Goal: Task Accomplishment & Management: Use online tool/utility

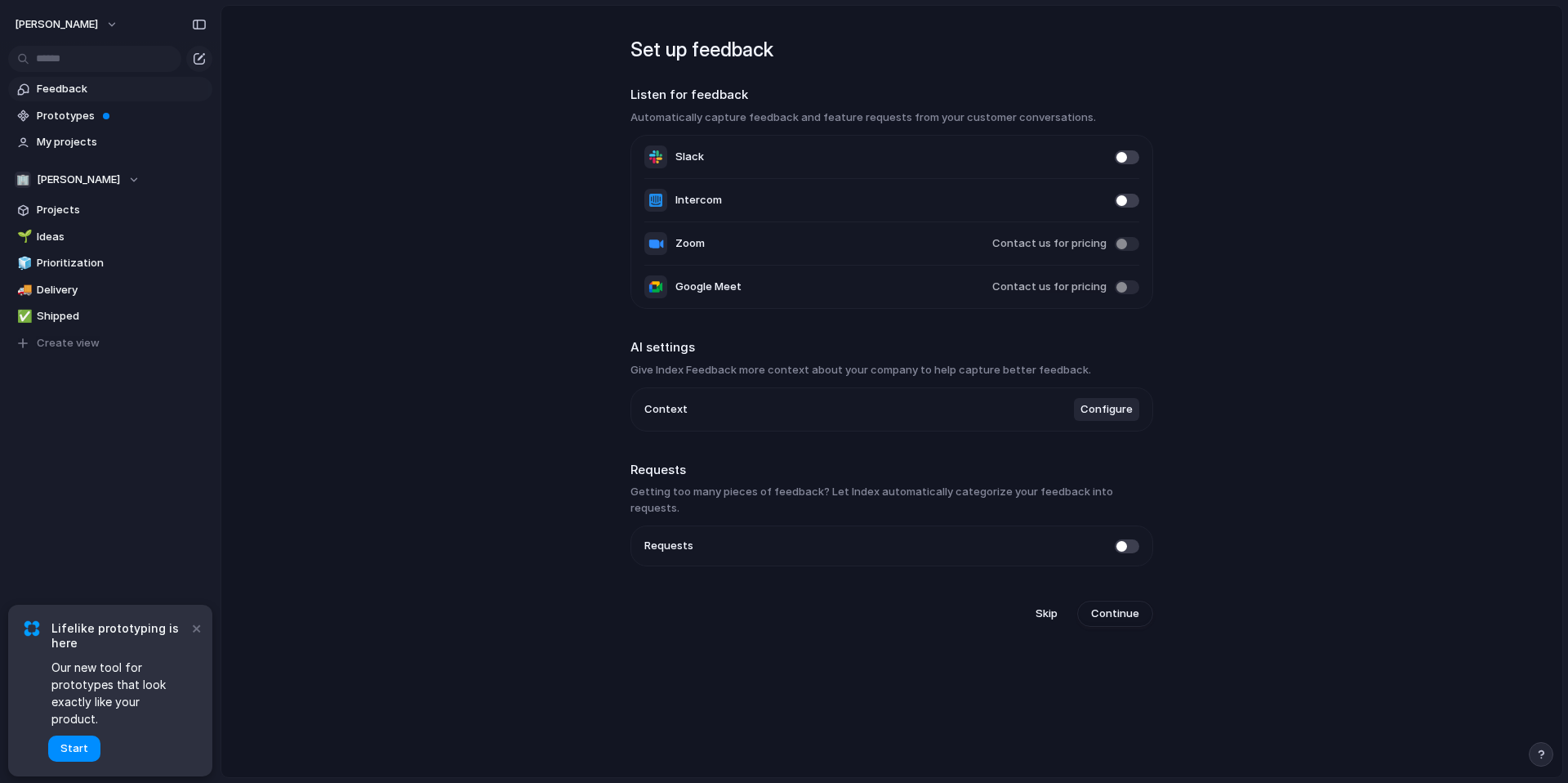
click at [754, 198] on li "Intercom" at bounding box center [892, 201] width 495 height 43
click at [1247, 258] on main "Set up feedback Listen for feedback Automatically capture feedback and feature …" at bounding box center [892, 391] width 1343 height 773
click at [1092, 416] on span "Configure" at bounding box center [1107, 409] width 52 height 16
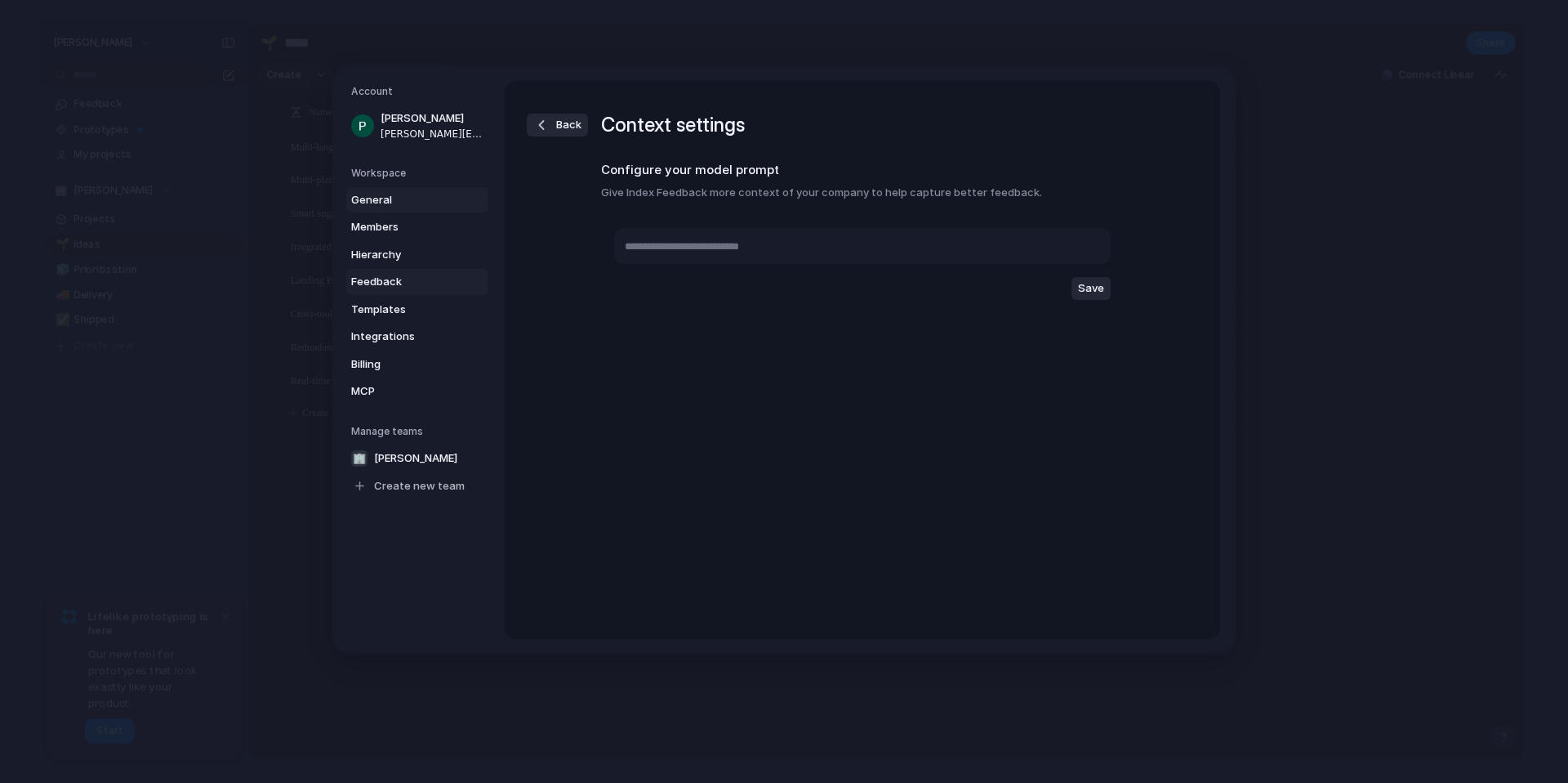
click at [427, 202] on span "General" at bounding box center [403, 200] width 105 height 16
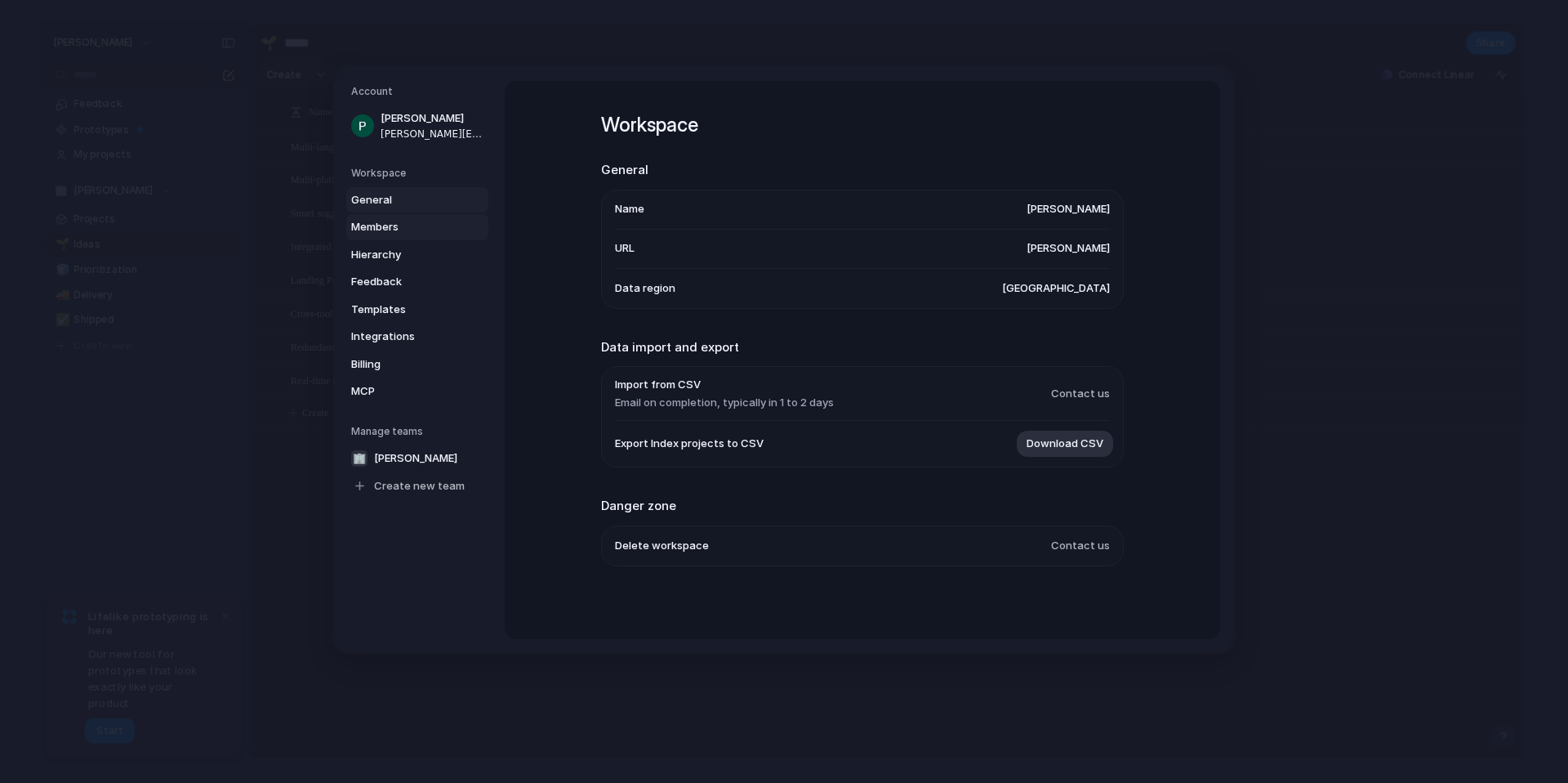
click at [428, 228] on span "Members" at bounding box center [403, 227] width 105 height 16
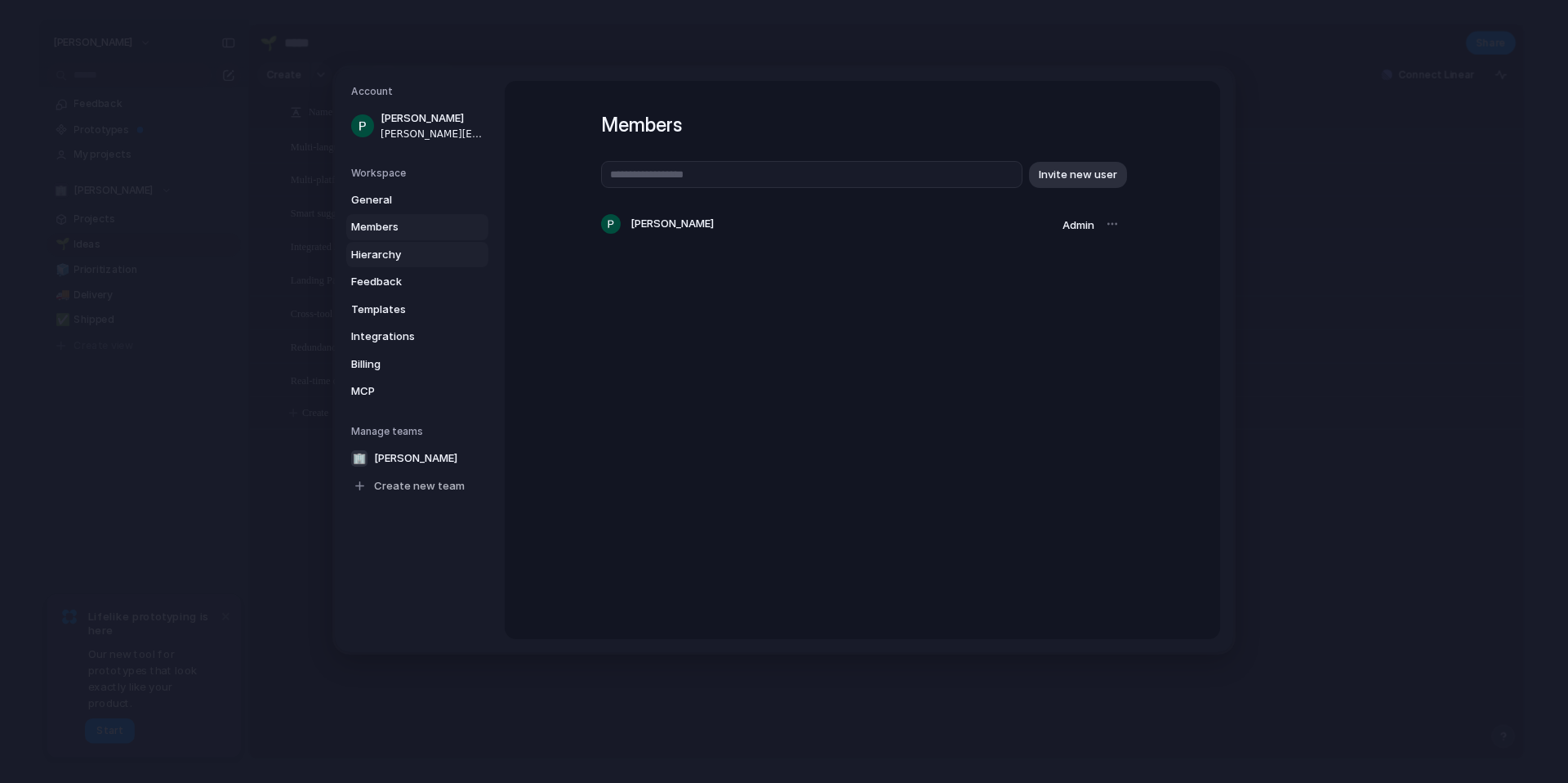
click at [424, 260] on span "Hierarchy" at bounding box center [403, 254] width 105 height 16
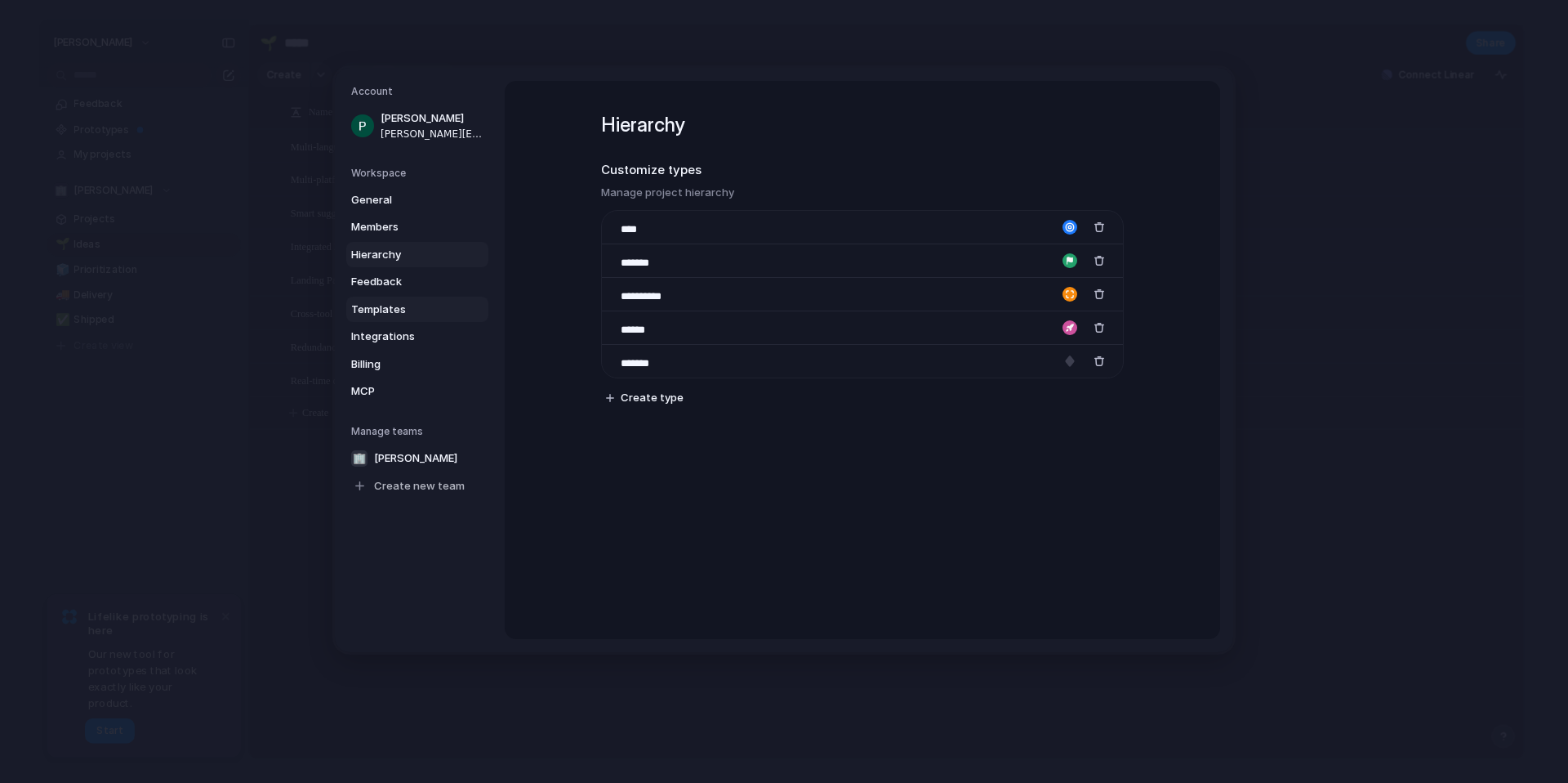
click at [416, 311] on span "Templates" at bounding box center [403, 310] width 105 height 16
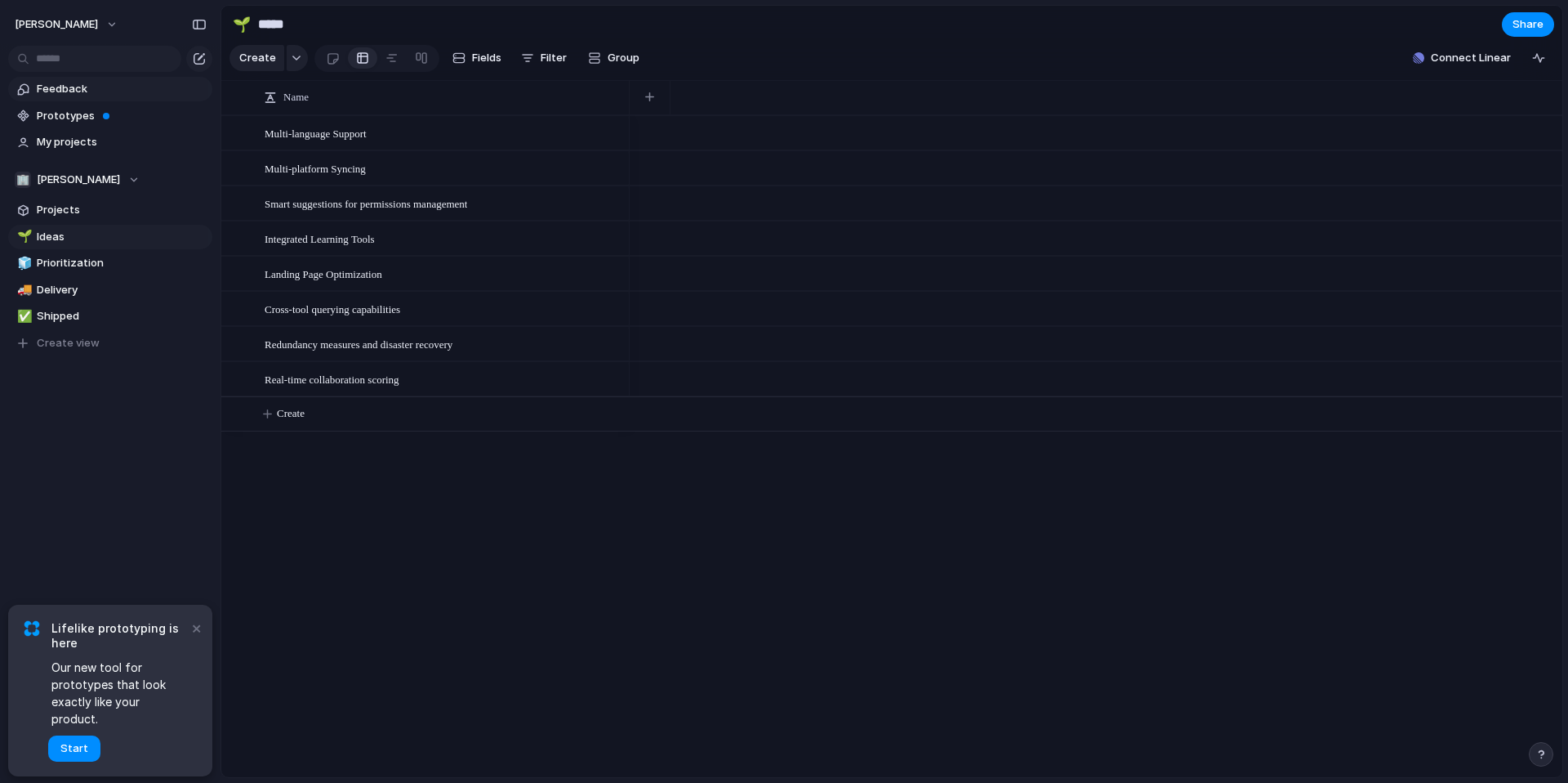
click at [79, 88] on span "Feedback" at bounding box center [122, 89] width 170 height 16
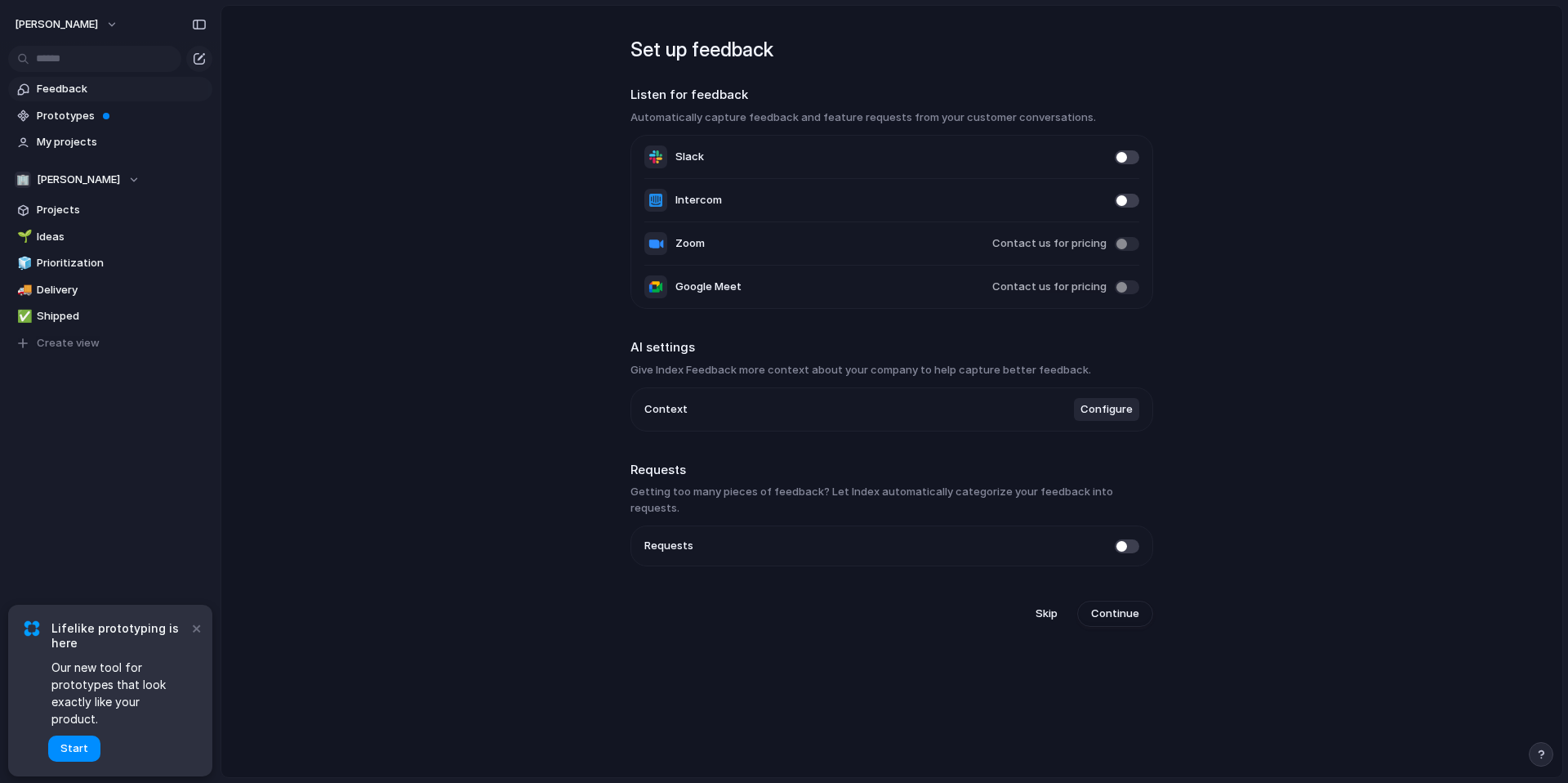
click at [1092, 413] on span "Configure" at bounding box center [1107, 409] width 52 height 16
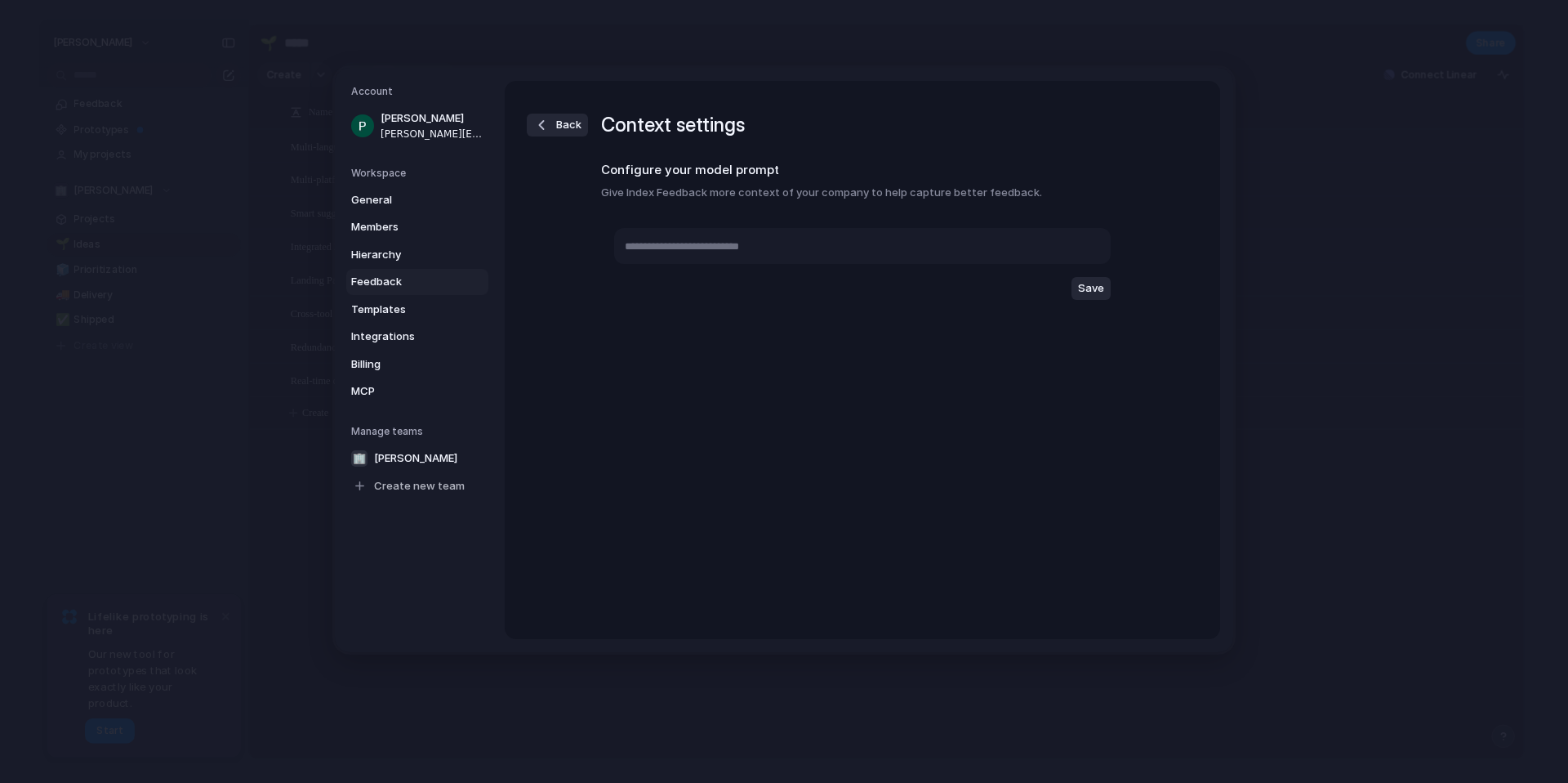
click at [715, 164] on h2 "Configure your model prompt" at bounding box center [862, 170] width 522 height 19
click at [720, 192] on h3 "Give Index Feedback more context of your company to help capture better feedbac…" at bounding box center [862, 192] width 522 height 16
click at [723, 241] on textarea at bounding box center [862, 247] width 496 height 36
click at [778, 241] on textarea at bounding box center [862, 247] width 496 height 36
click at [682, 183] on section "Configure your model prompt Give Index Feedback more context of your company to…" at bounding box center [862, 180] width 522 height 39
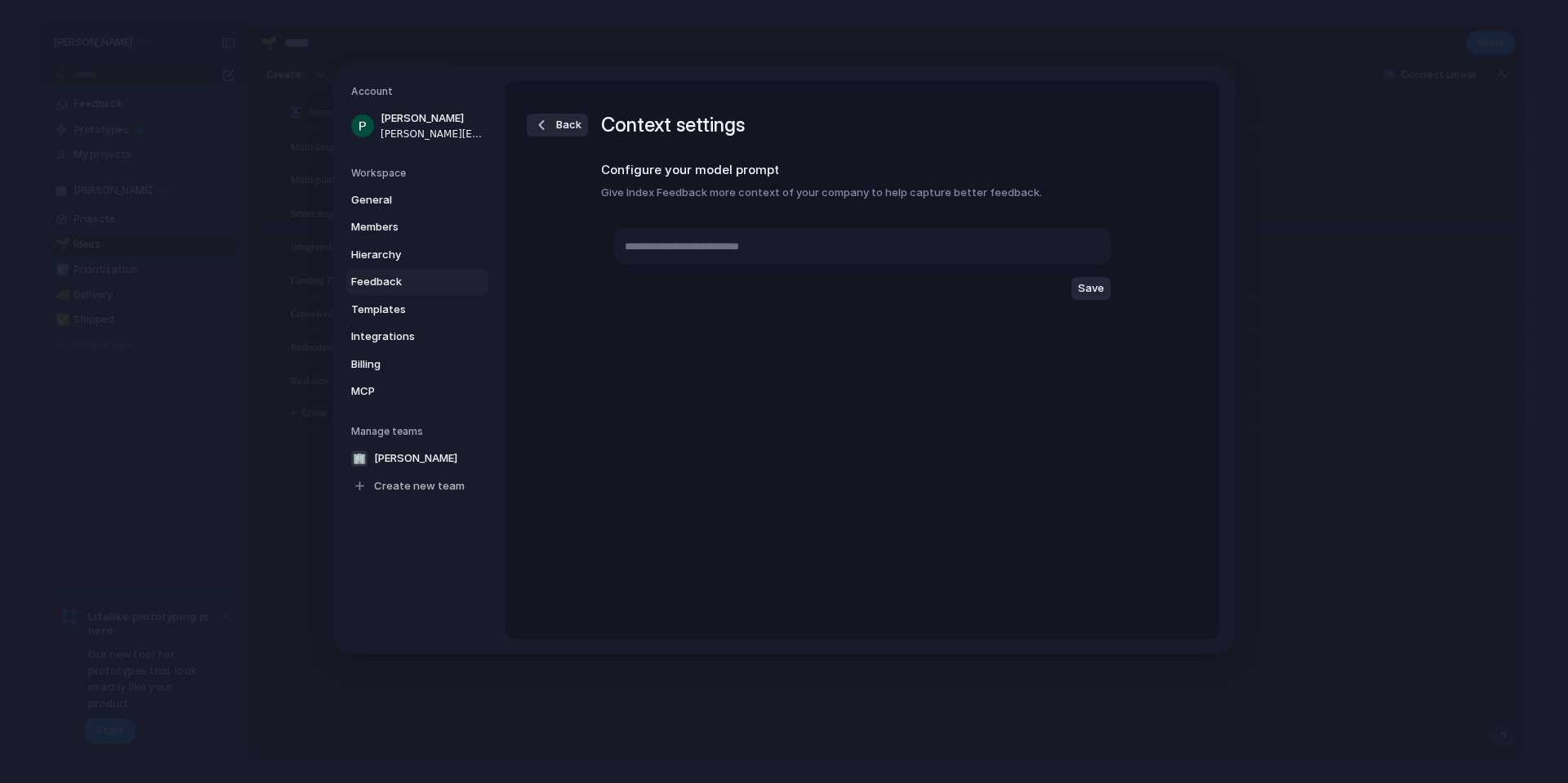
click at [583, 125] on button "Back" at bounding box center [557, 125] width 61 height 22
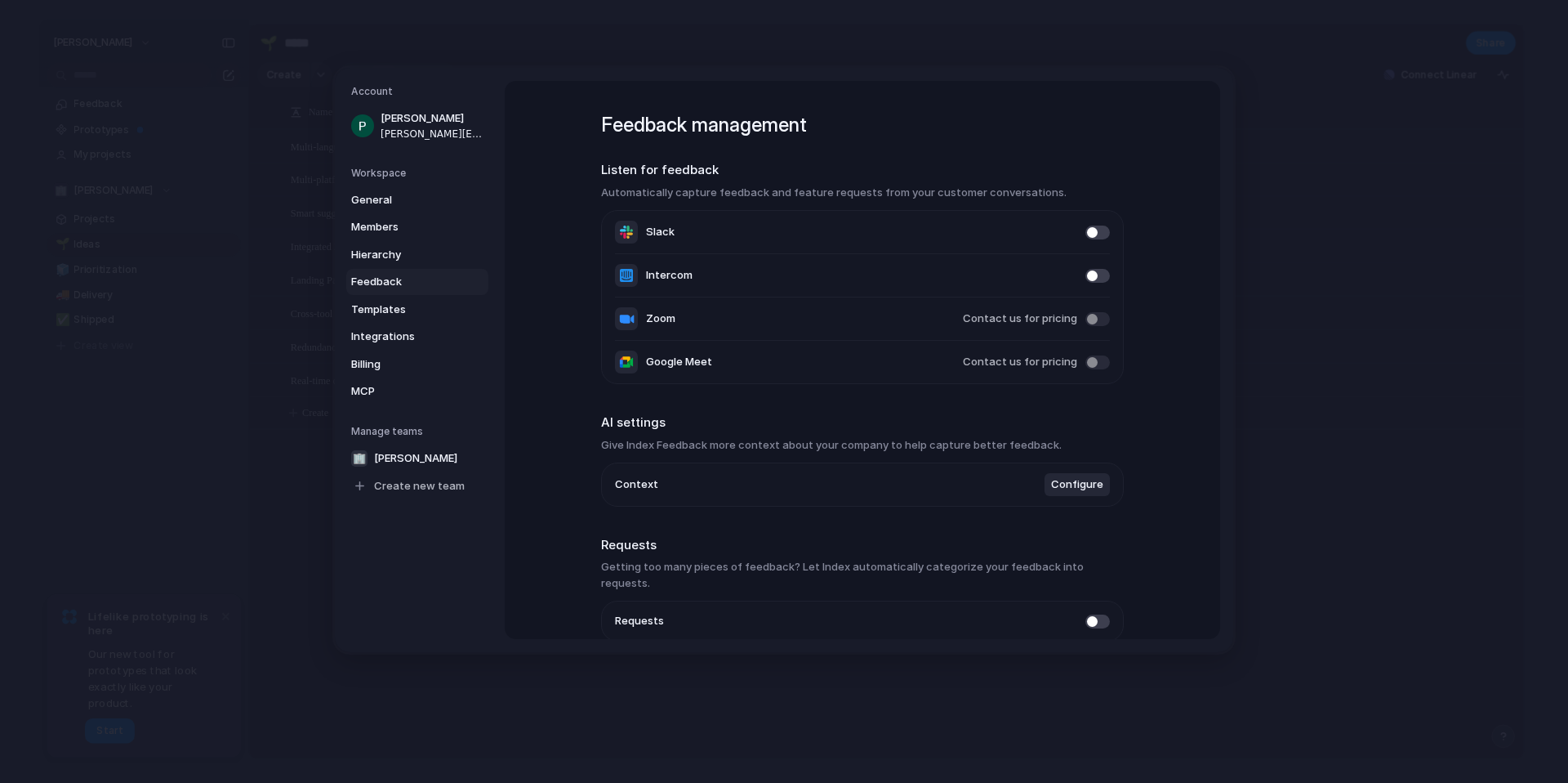
scroll to position [64, 0]
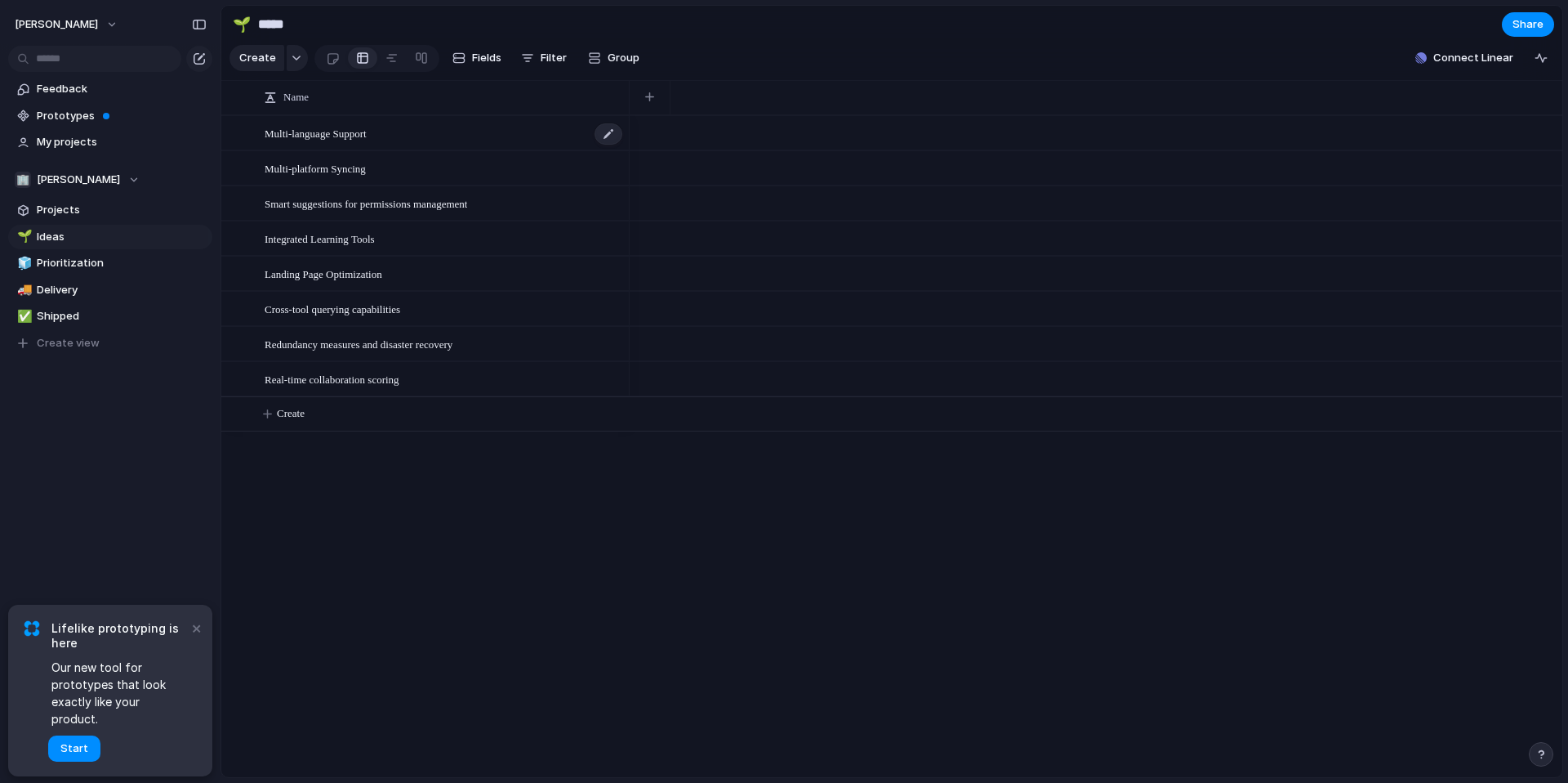
click at [416, 132] on div "Multi-language Support" at bounding box center [445, 133] width 360 height 34
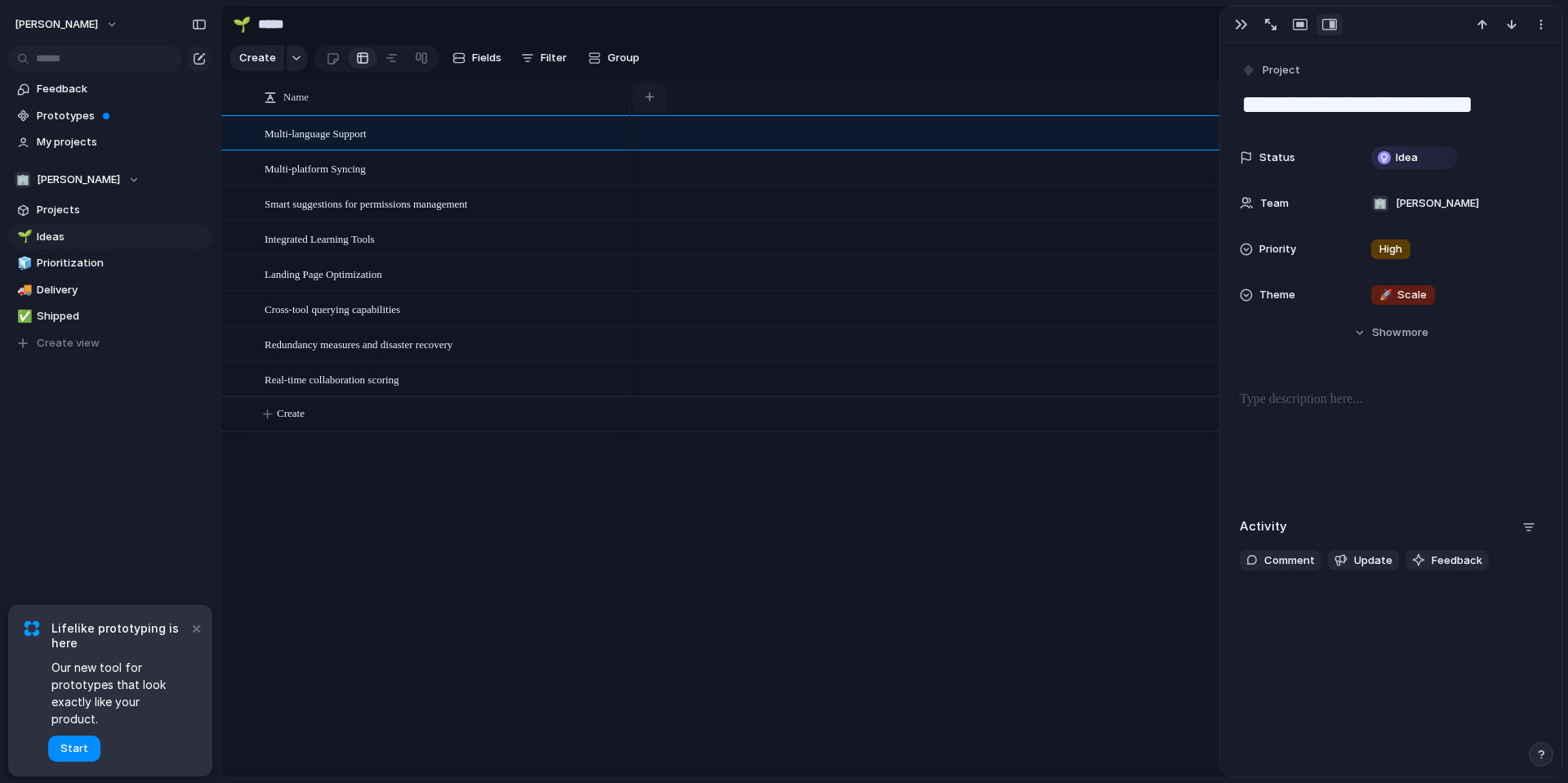
click at [651, 99] on div "button" at bounding box center [650, 97] width 9 height 9
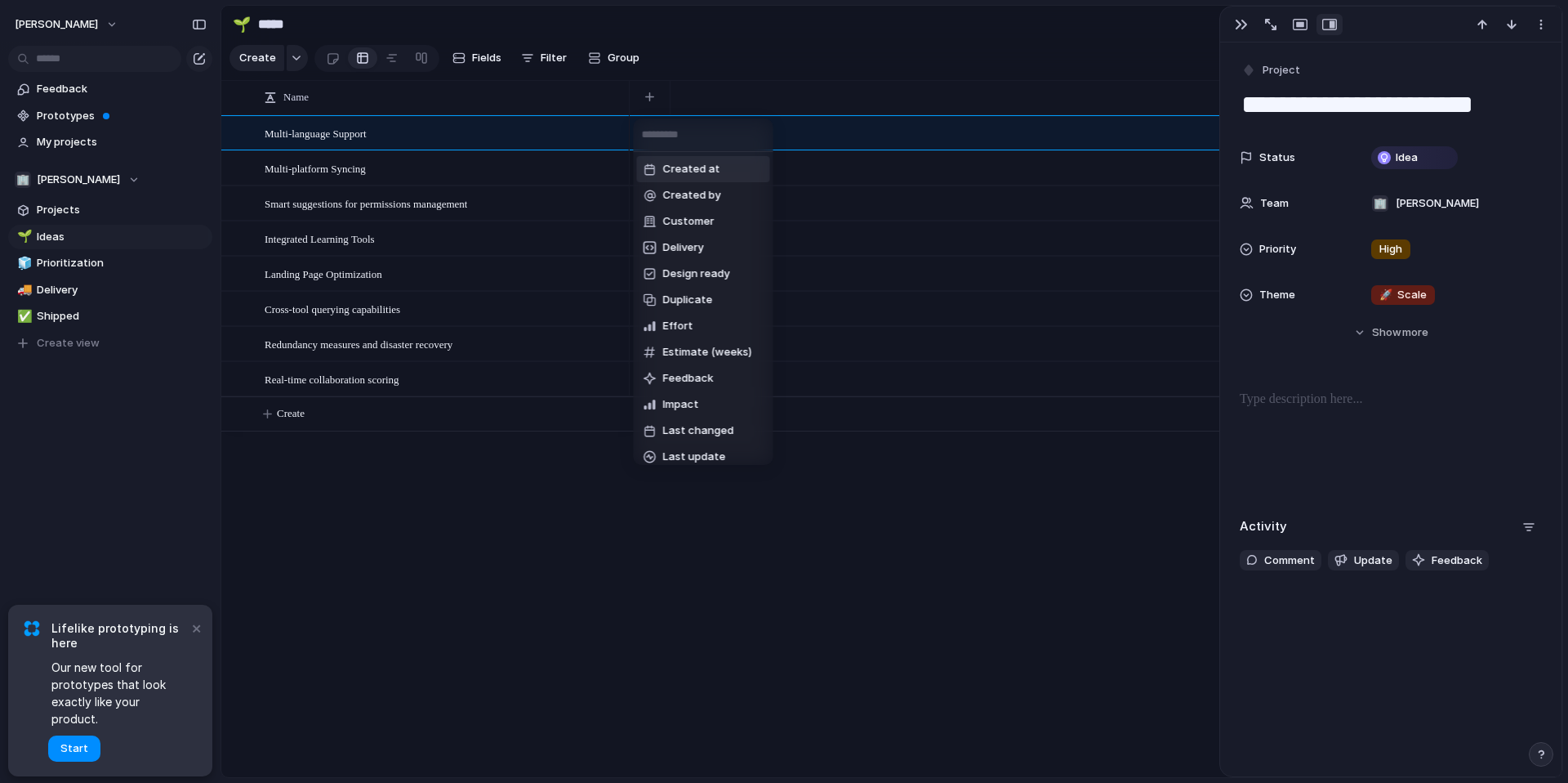
click at [651, 99] on div "Created at Created by Customer Delivery Design ready Duplicate Effort Estimate …" at bounding box center [784, 391] width 1568 height 783
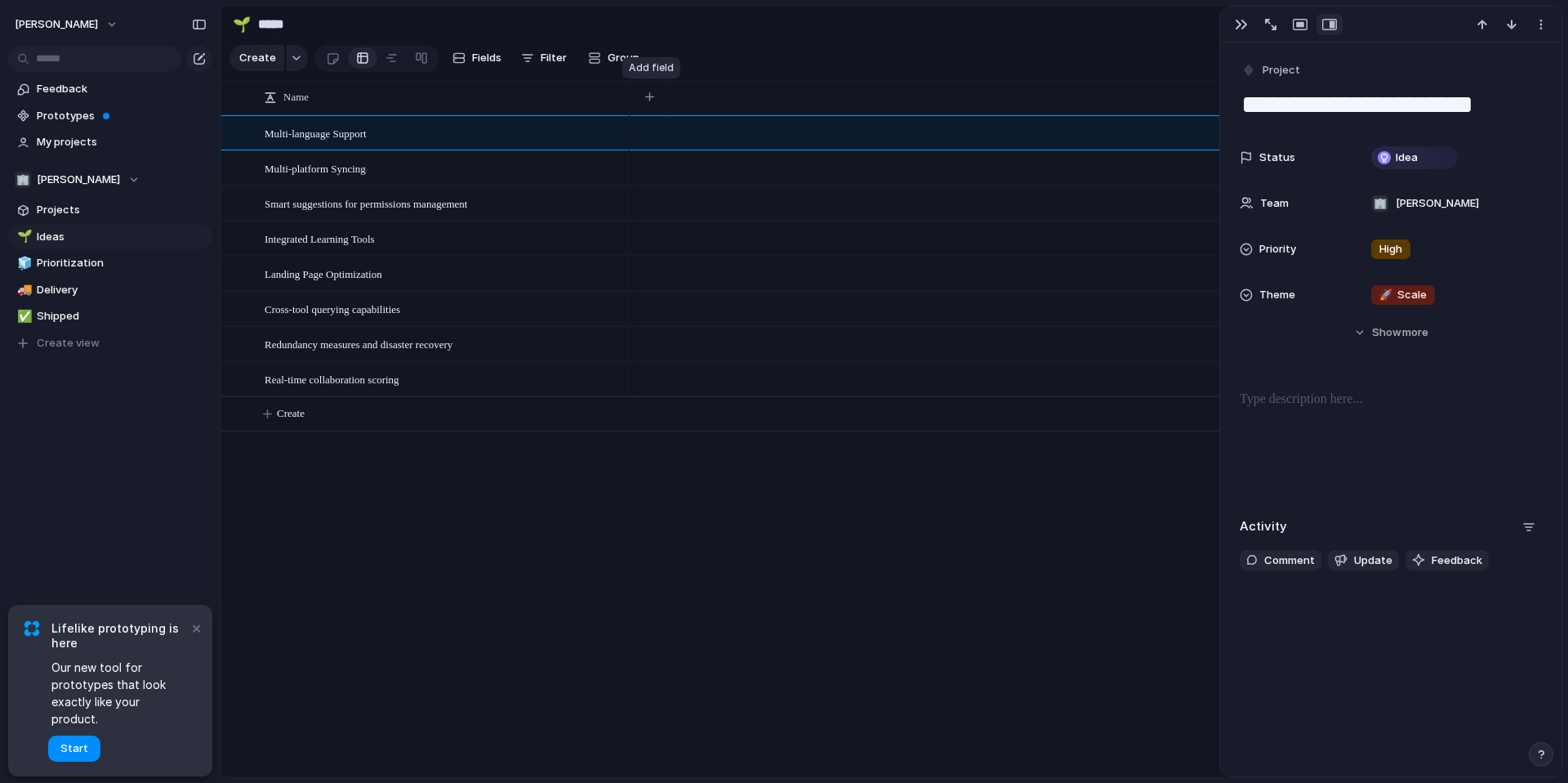
click at [651, 99] on div "button" at bounding box center [650, 97] width 9 height 9
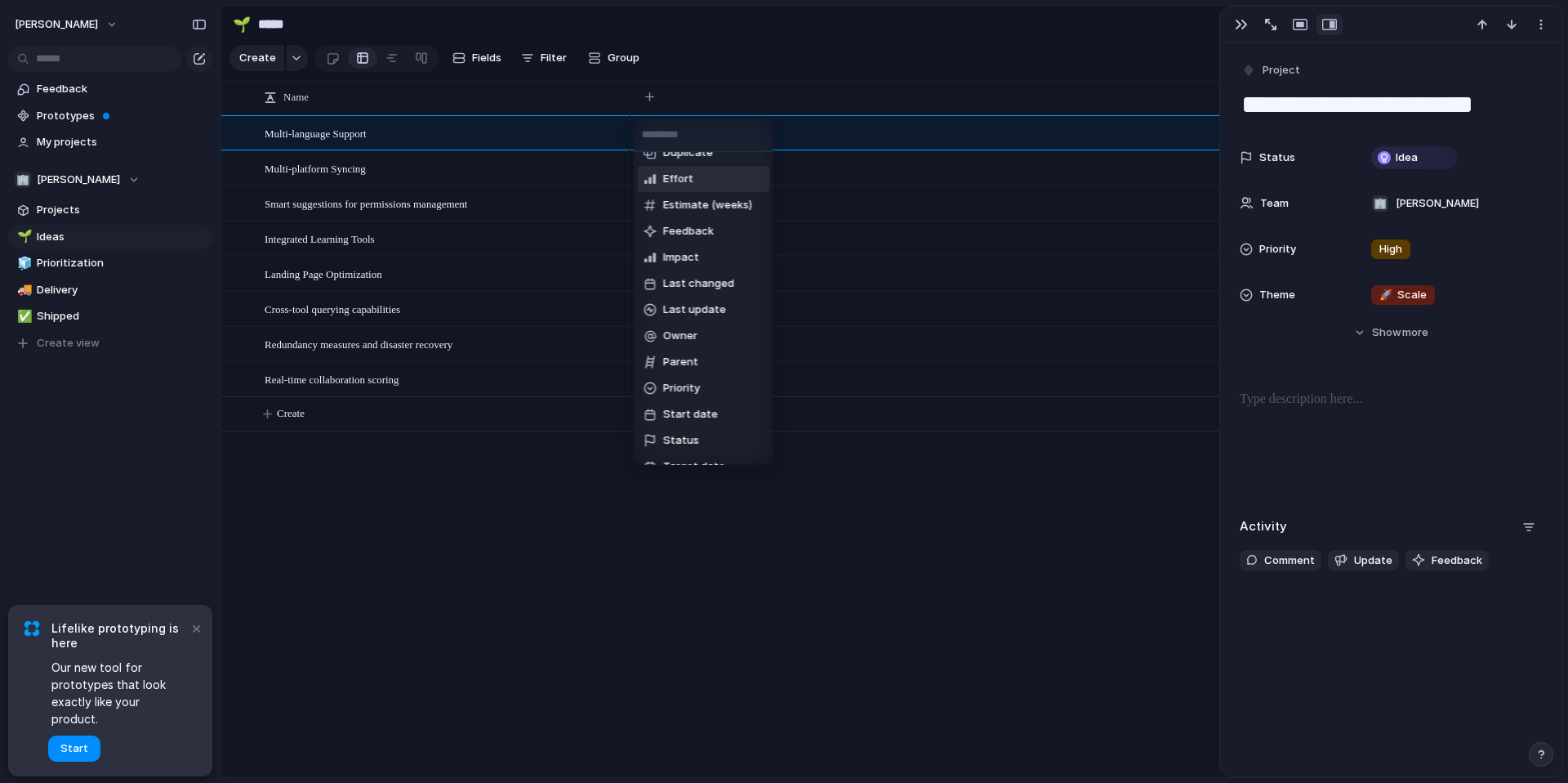
scroll to position [244, 0]
click at [717, 339] on li "Status" at bounding box center [704, 343] width 133 height 26
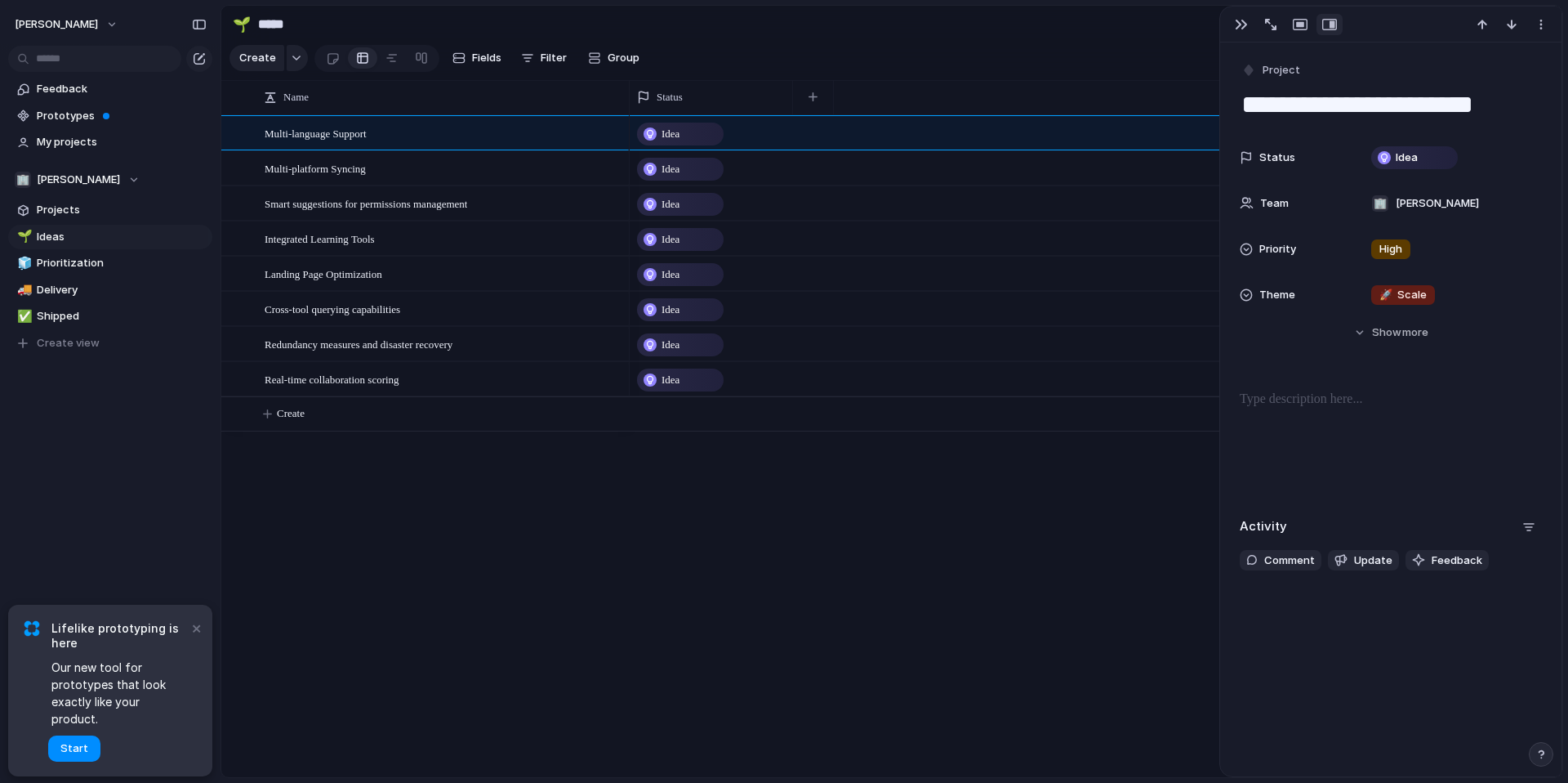
click at [745, 513] on div "Idea Idea Idea Idea Idea Idea Idea Idea" at bounding box center [1096, 446] width 933 height 662
click at [419, 201] on span "Smart suggestions for permissions management" at bounding box center [366, 203] width 202 height 19
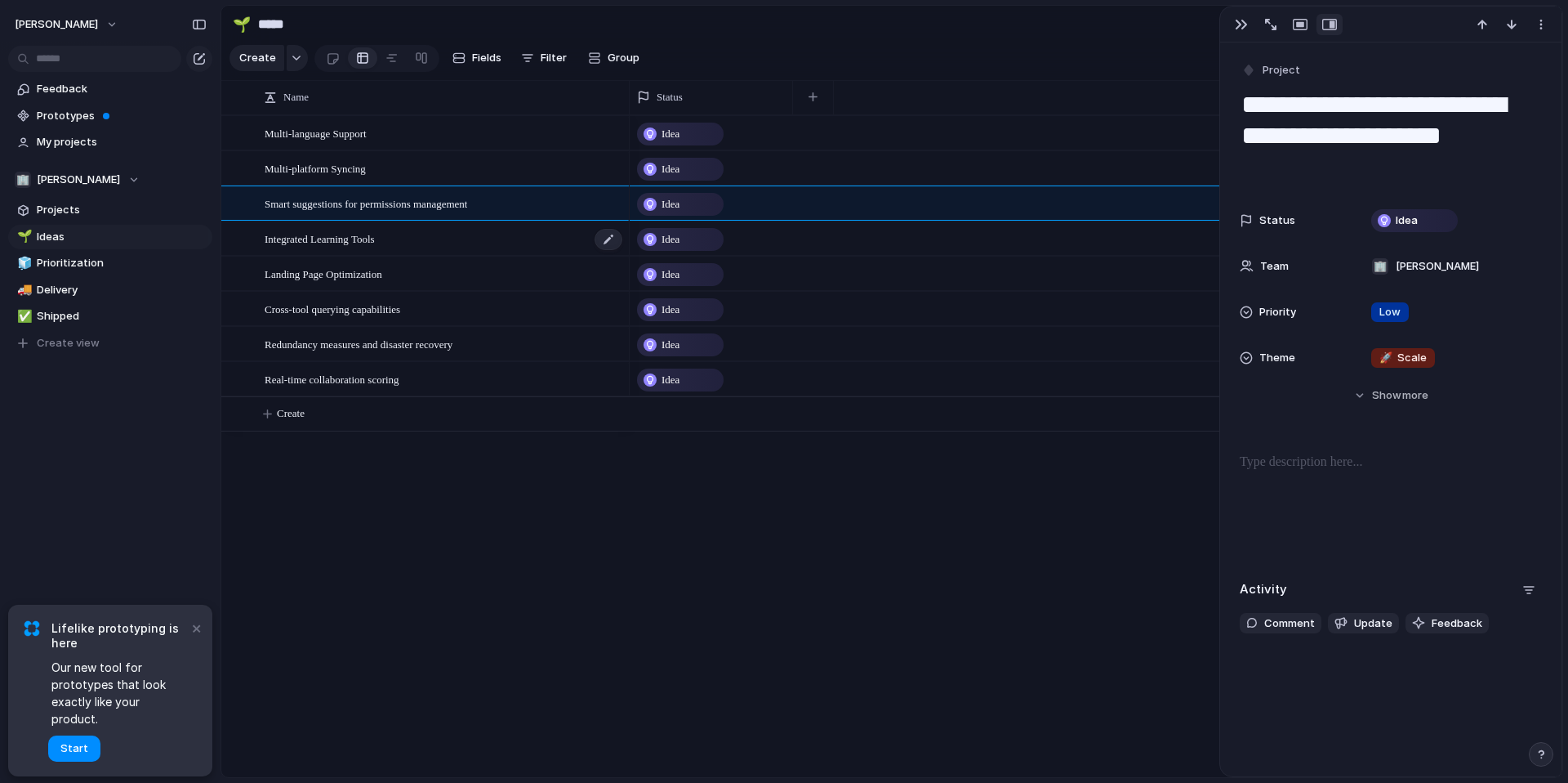
click at [421, 237] on div "Integrated Learning Tools" at bounding box center [445, 239] width 360 height 34
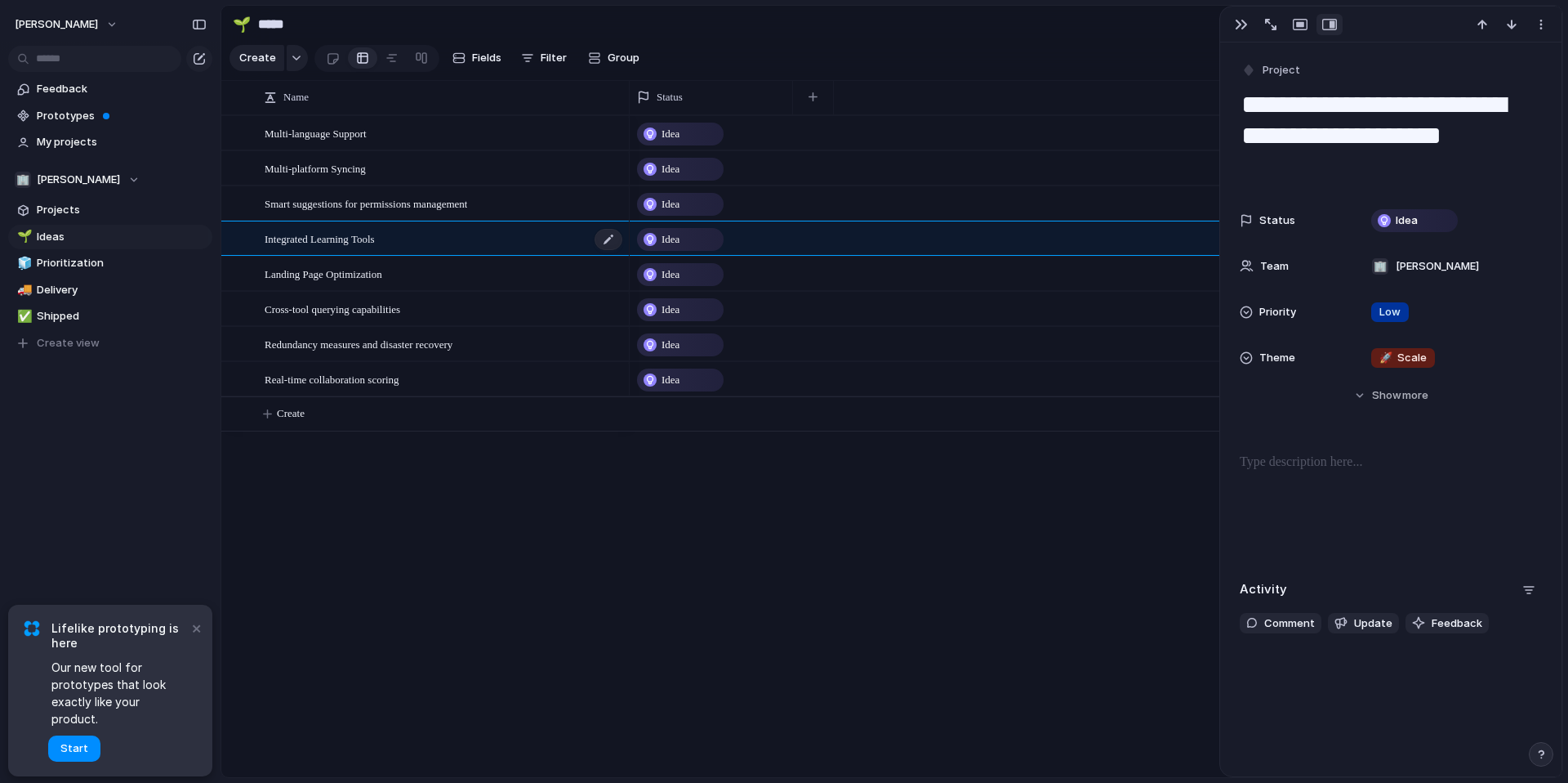
type textarea "**********"
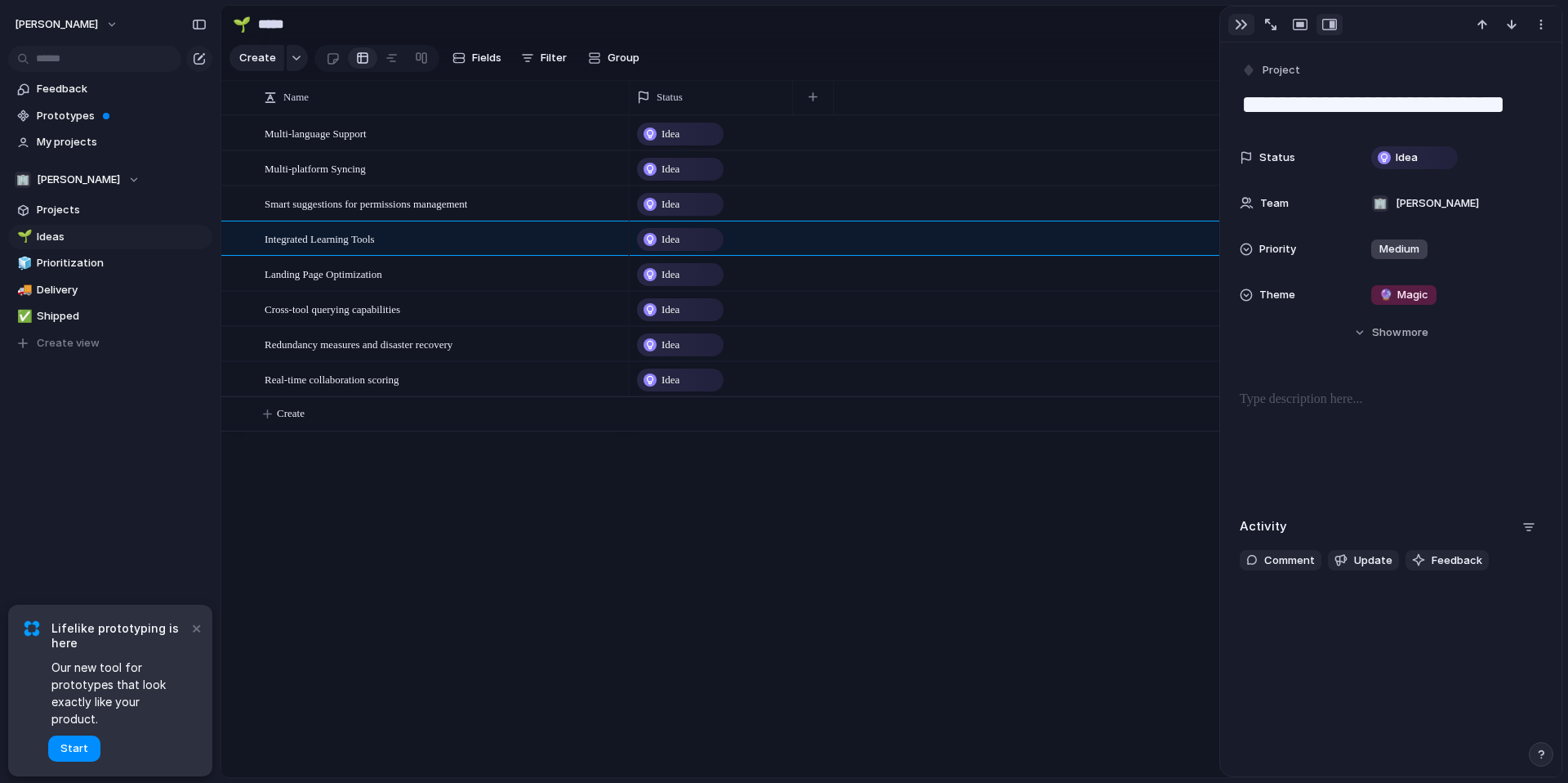
click at [1235, 29] on div "button" at bounding box center [1241, 24] width 13 height 13
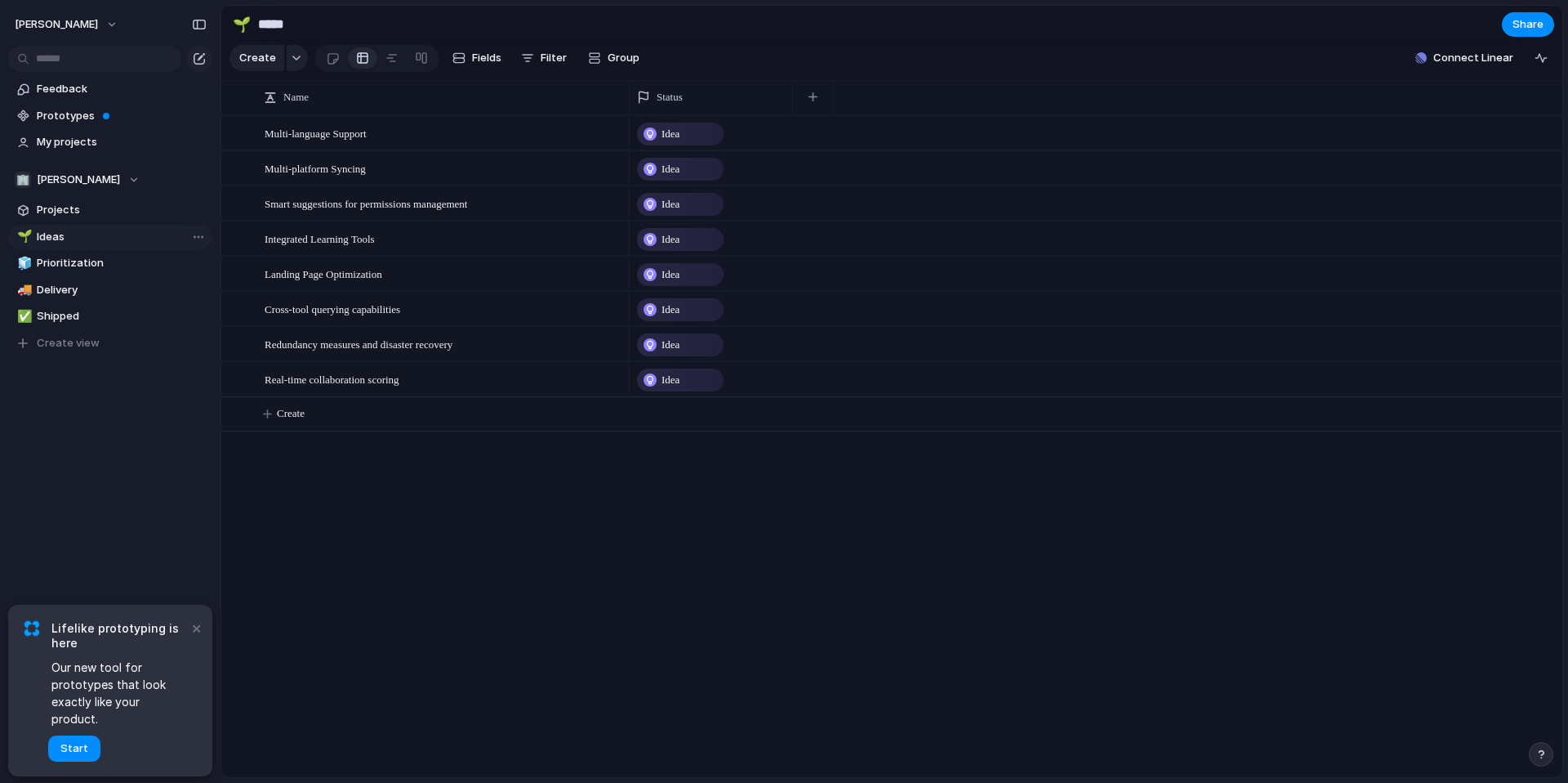
click at [80, 238] on span "Ideas" at bounding box center [122, 236] width 170 height 16
click at [467, 61] on button "Fields" at bounding box center [477, 58] width 62 height 26
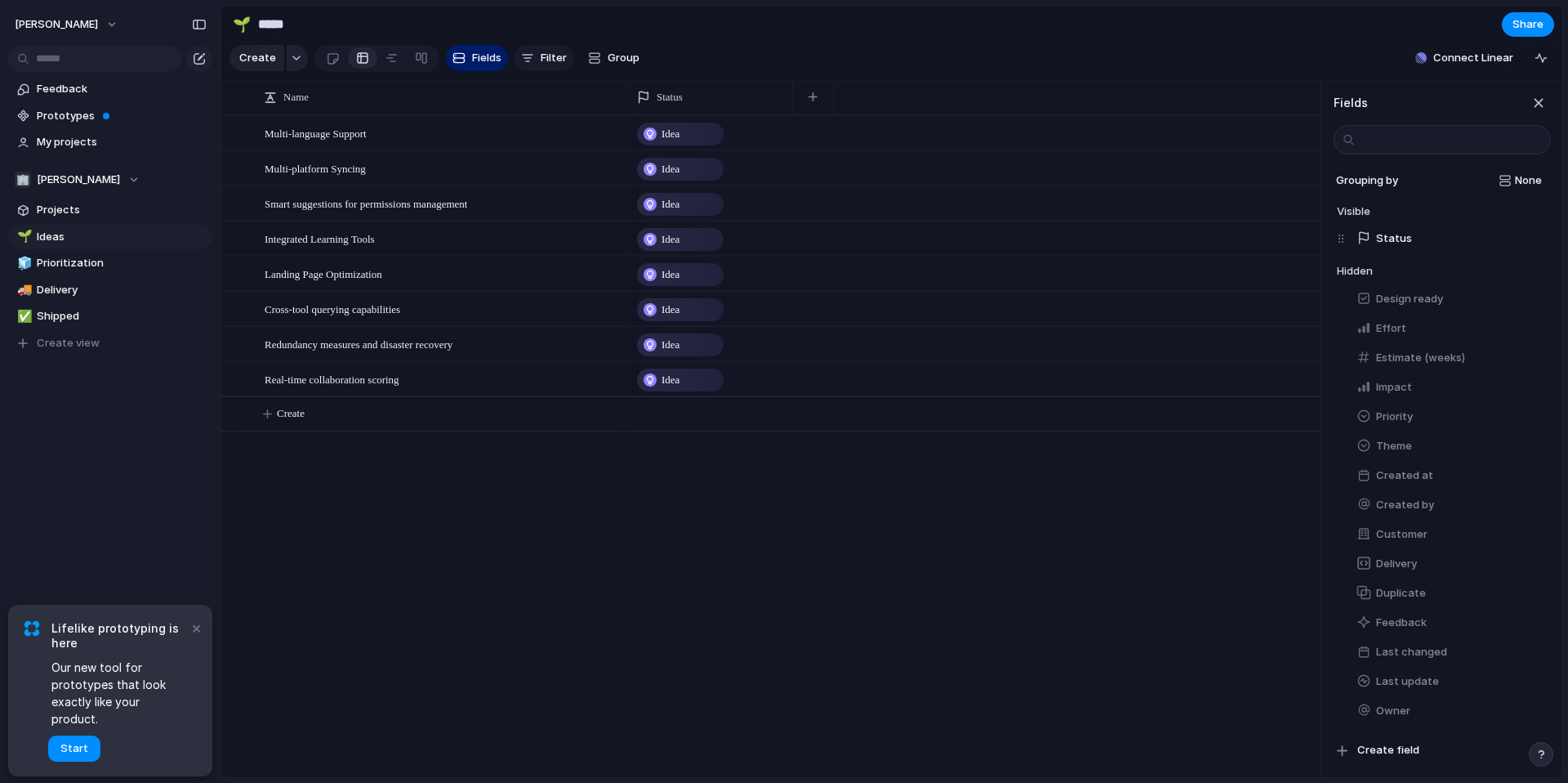
click at [541, 61] on span "Filter" at bounding box center [554, 58] width 26 height 16
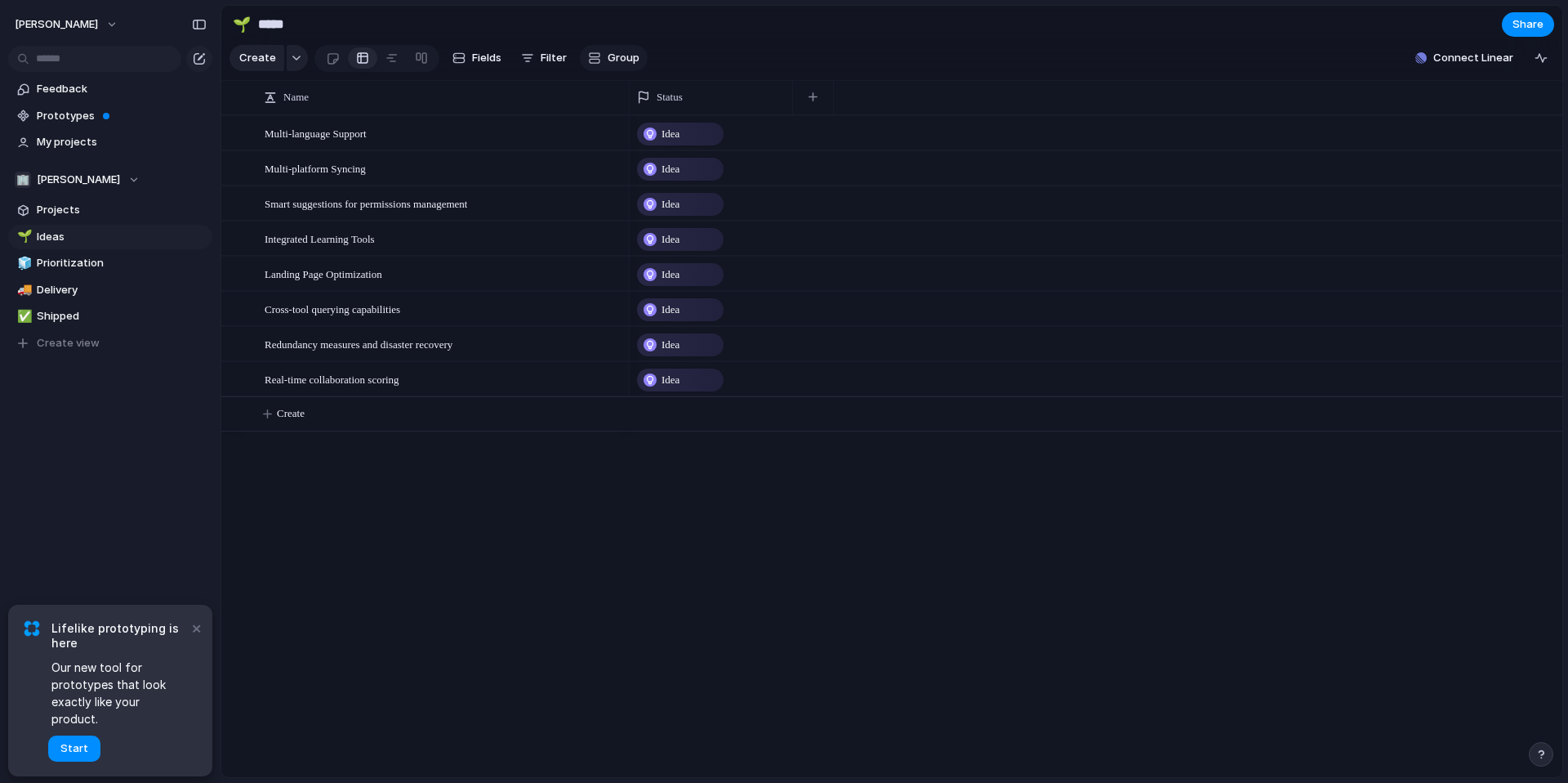
click at [598, 55] on button "Group" at bounding box center [614, 58] width 67 height 26
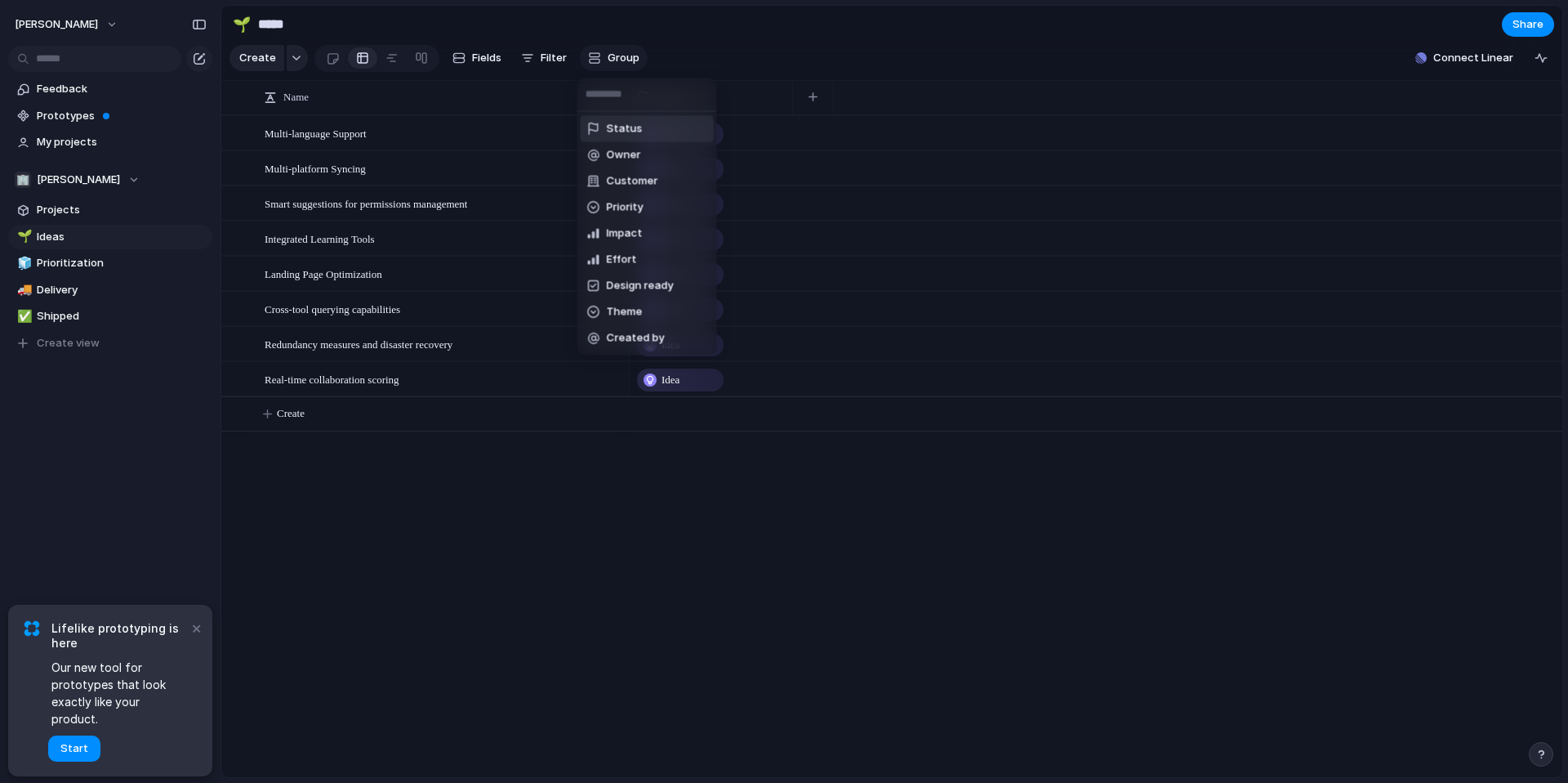
click at [598, 55] on div "Status Owner Customer Priority Impact Effort Design ready Theme Created by" at bounding box center [784, 391] width 1568 height 783
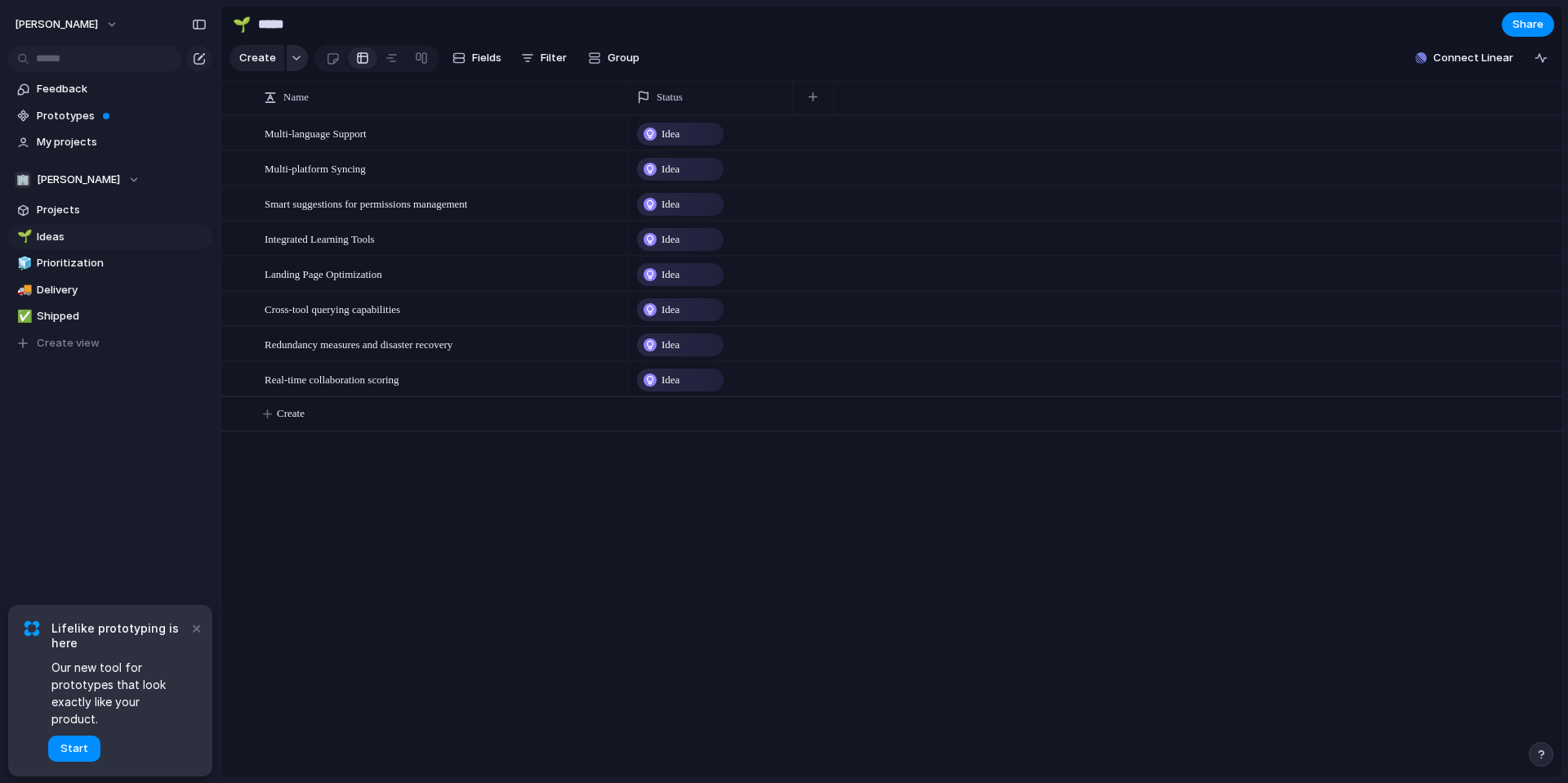
click at [291, 58] on div "button" at bounding box center [296, 58] width 11 height 7
click at [291, 58] on div "Goal Program Initiative Launch Project Customize" at bounding box center [784, 391] width 1568 height 783
click at [254, 58] on span "Create" at bounding box center [258, 58] width 37 height 16
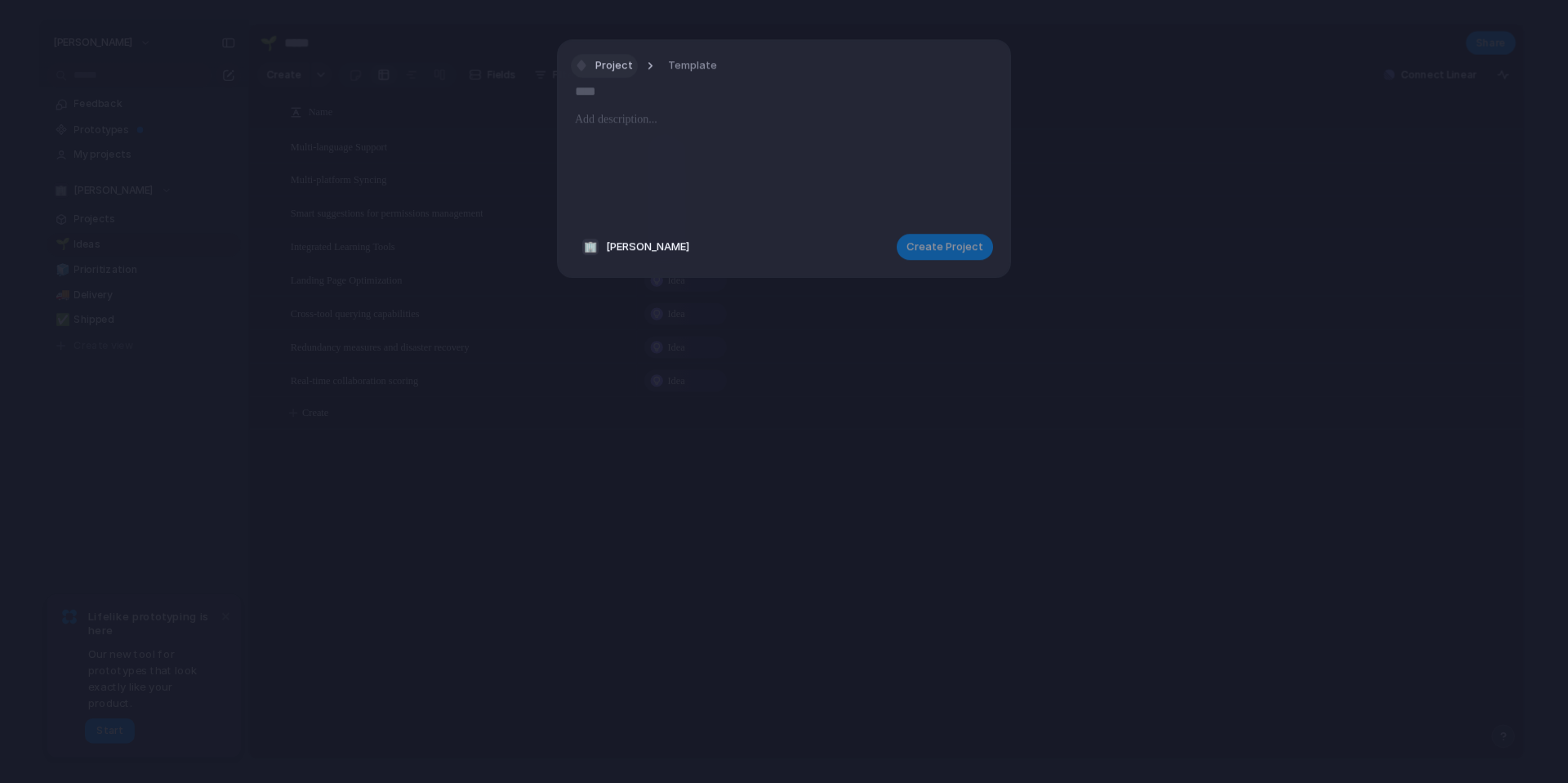
click at [593, 66] on button "Project" at bounding box center [604, 66] width 67 height 23
click at [625, 144] on li "Goal" at bounding box center [641, 135] width 133 height 26
click at [628, 144] on div at bounding box center [784, 165] width 419 height 111
click at [592, 94] on input "text" at bounding box center [784, 92] width 419 height 26
type input "*******"
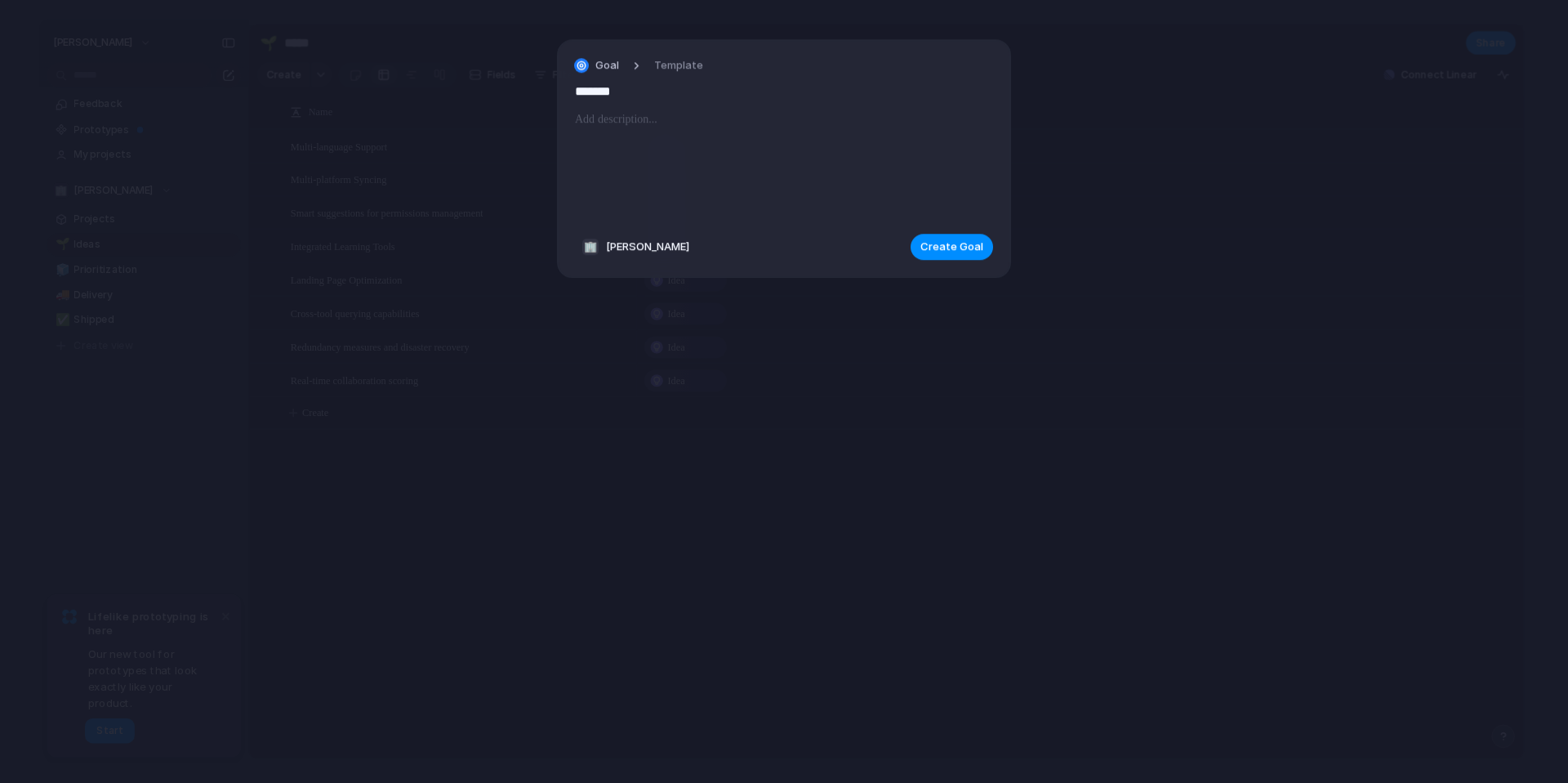
click at [610, 117] on p at bounding box center [784, 119] width 419 height 20
click at [953, 247] on span "Create Goal" at bounding box center [951, 247] width 63 height 16
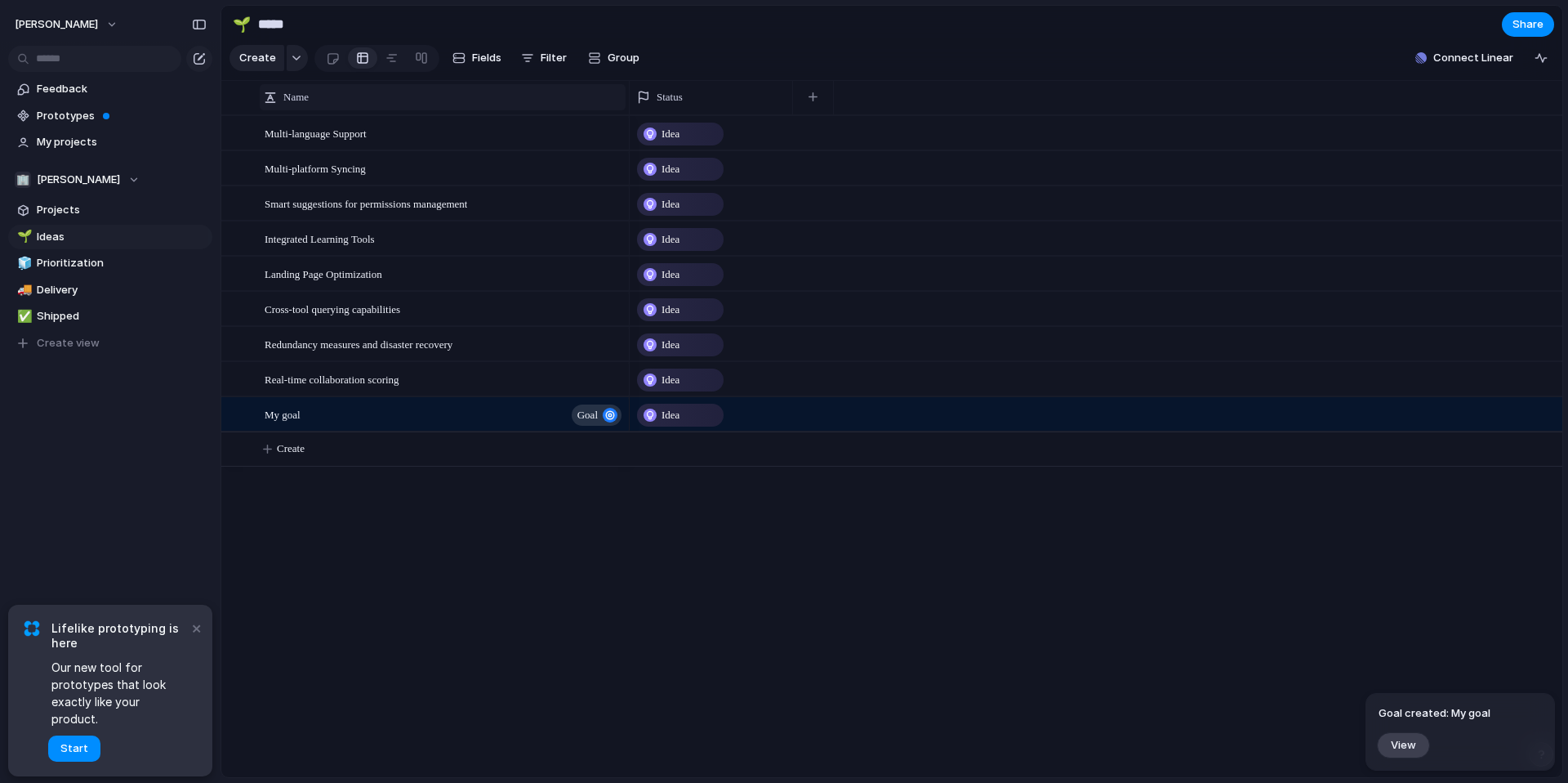
click at [581, 96] on div "Name" at bounding box center [443, 97] width 358 height 16
click at [295, 416] on div "Sort ascending Sort descending" at bounding box center [784, 391] width 1568 height 783
click at [287, 416] on span "My goal" at bounding box center [283, 414] width 36 height 19
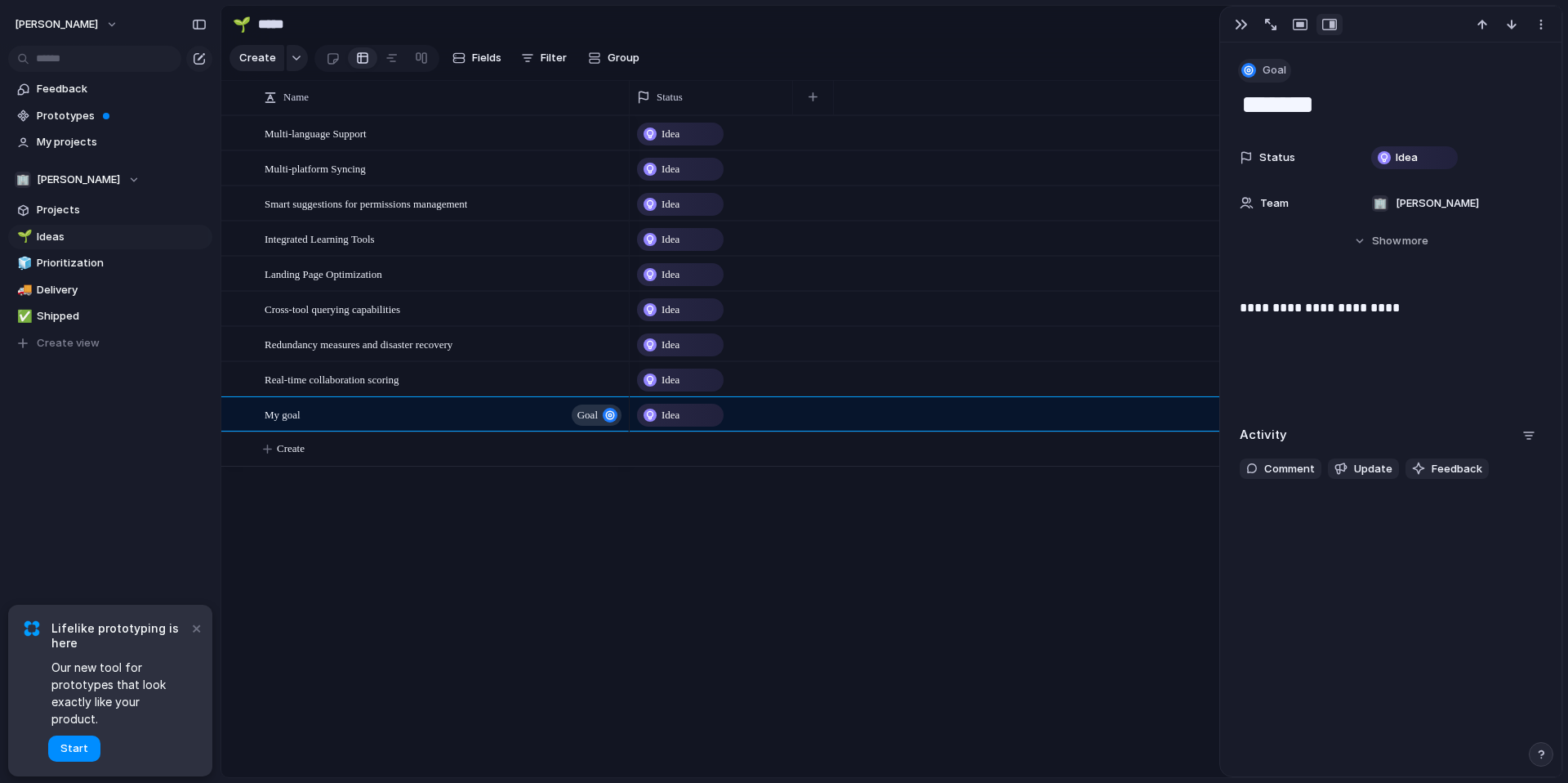
click at [1264, 76] on span "Goal" at bounding box center [1274, 70] width 23 height 16
click at [1264, 76] on div "Goal Program Initiative Launch Project Customize" at bounding box center [784, 391] width 1568 height 783
click at [384, 287] on div "Landing Page Optimization" at bounding box center [445, 274] width 360 height 34
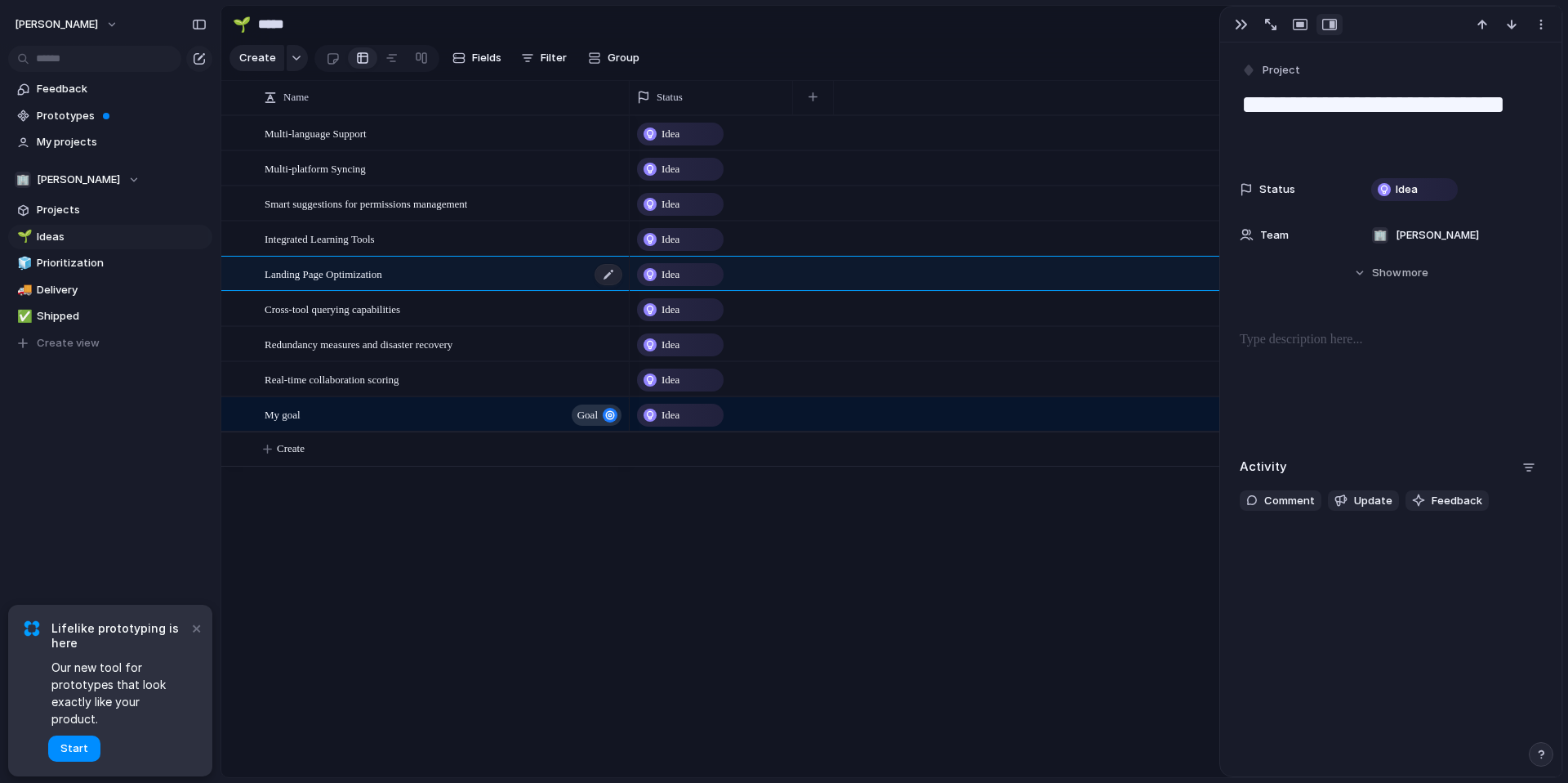
click at [375, 271] on span "Landing Page Optimization" at bounding box center [323, 273] width 118 height 19
click at [364, 258] on div "Landing Page Optimization" at bounding box center [445, 274] width 360 height 34
click at [361, 248] on div "Integrated Learning Tools" at bounding box center [445, 239] width 360 height 34
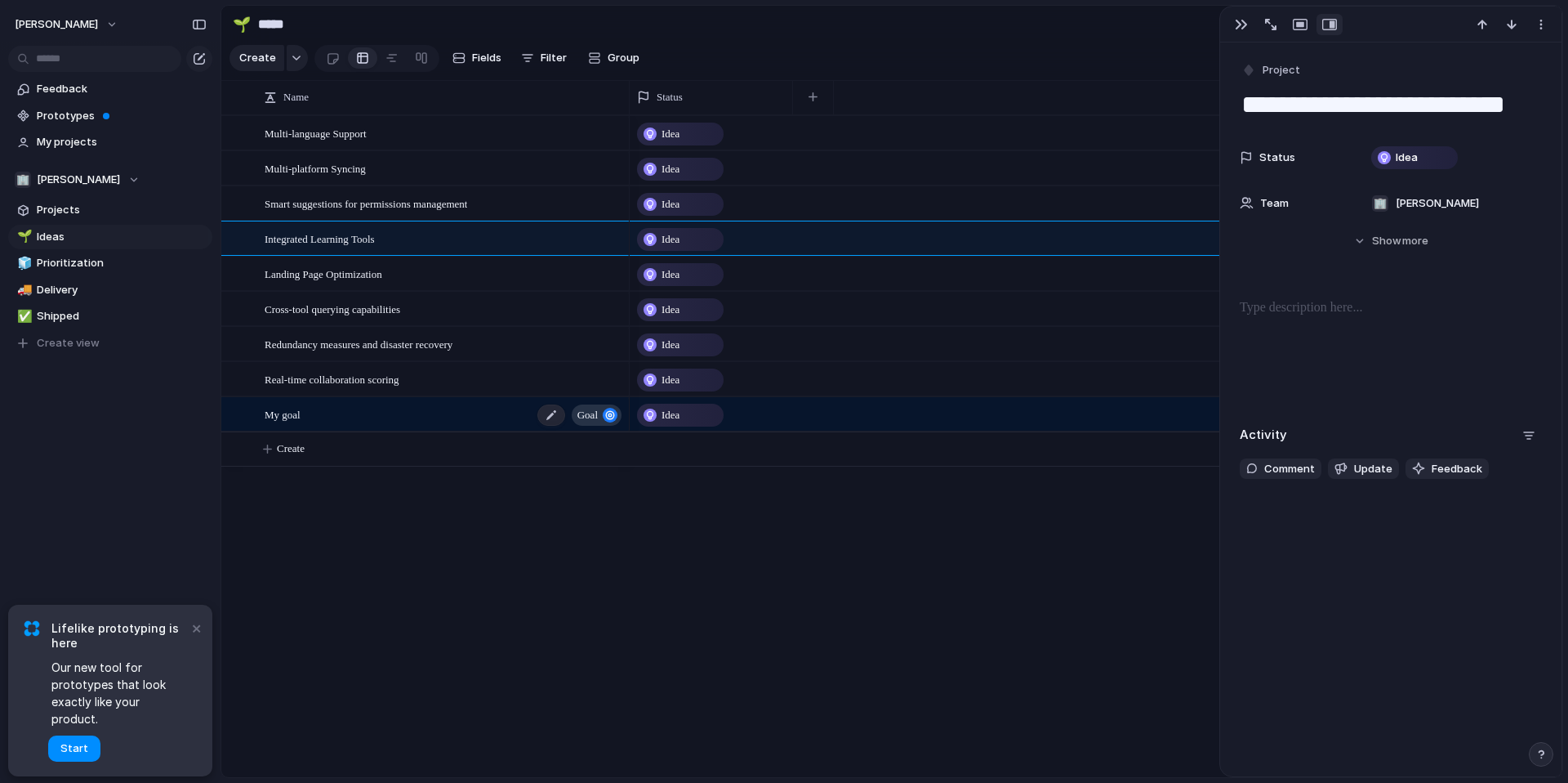
click at [387, 410] on div "My goal goal" at bounding box center [445, 414] width 360 height 34
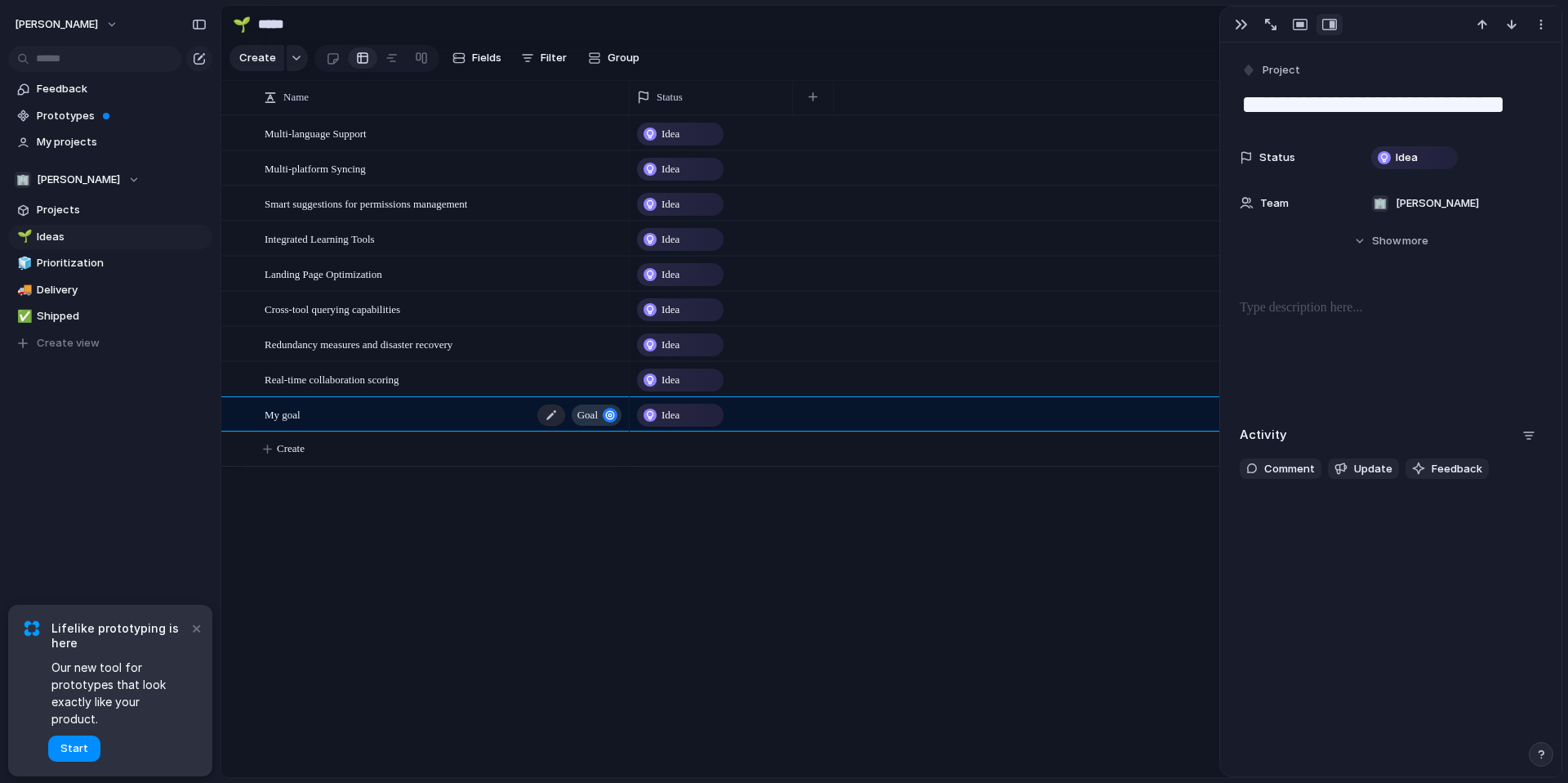
type textarea "*******"
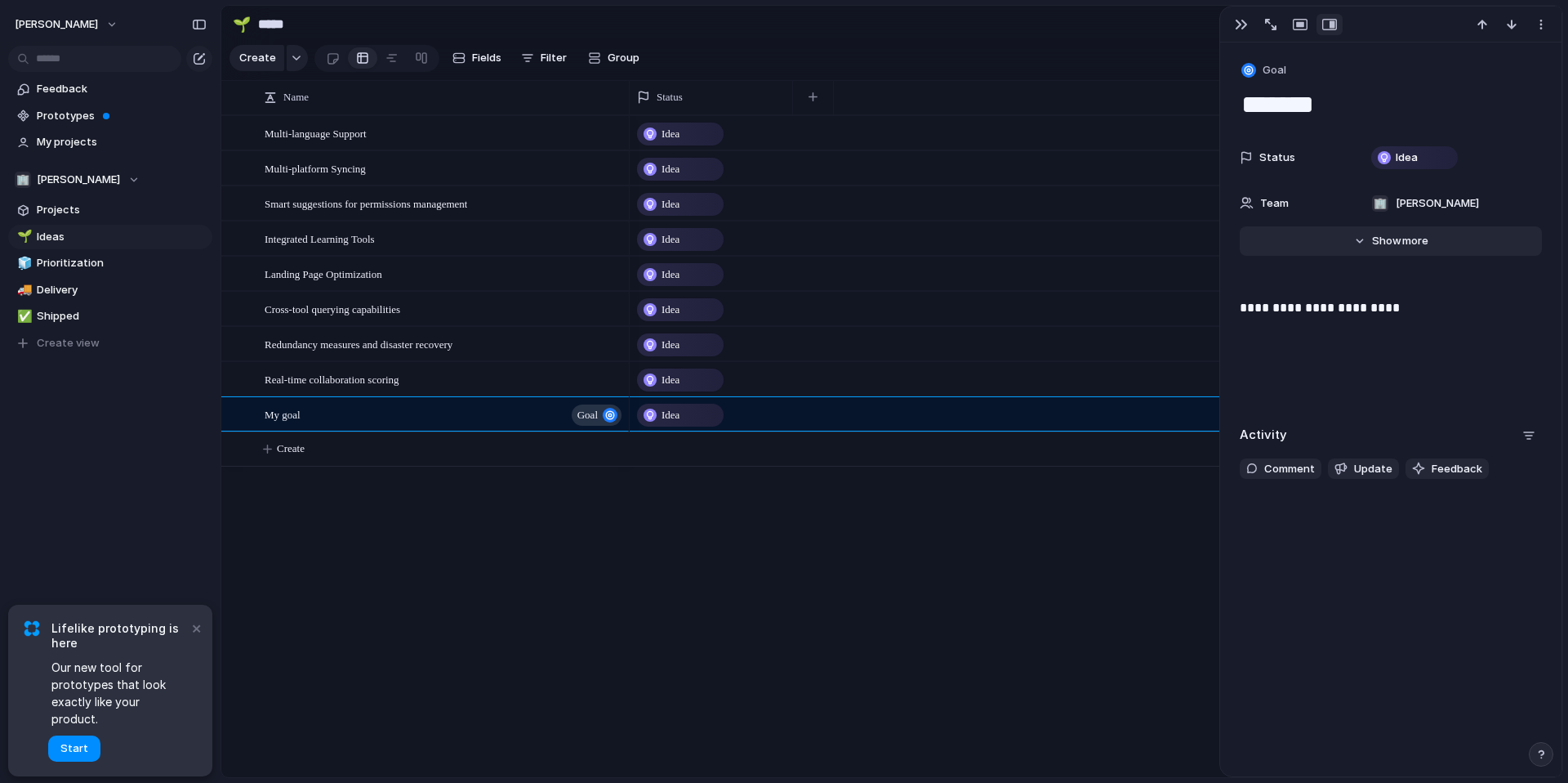
click at [1399, 243] on div "Hide Show more" at bounding box center [1400, 241] width 56 height 16
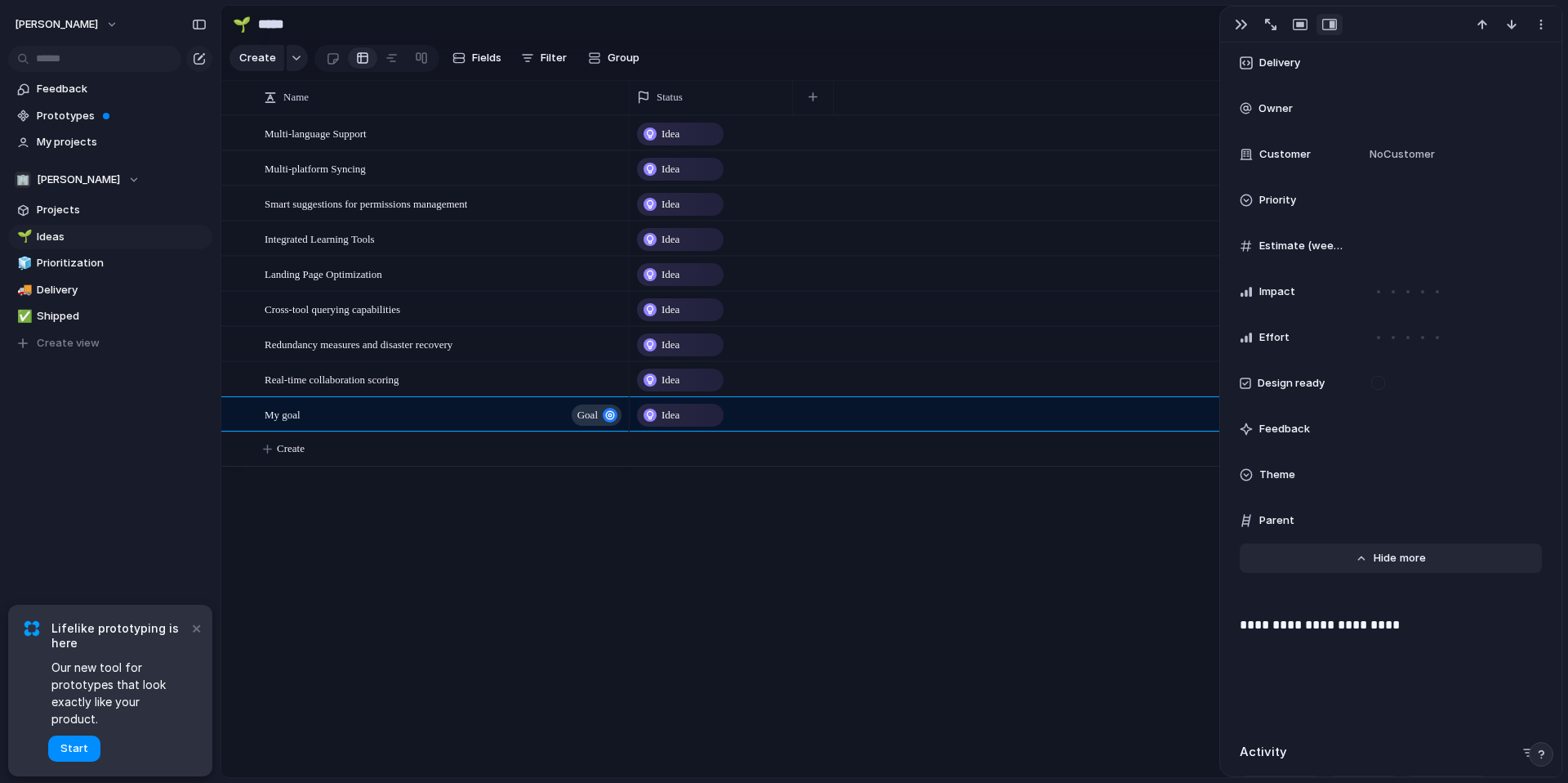
scroll to position [569, 0]
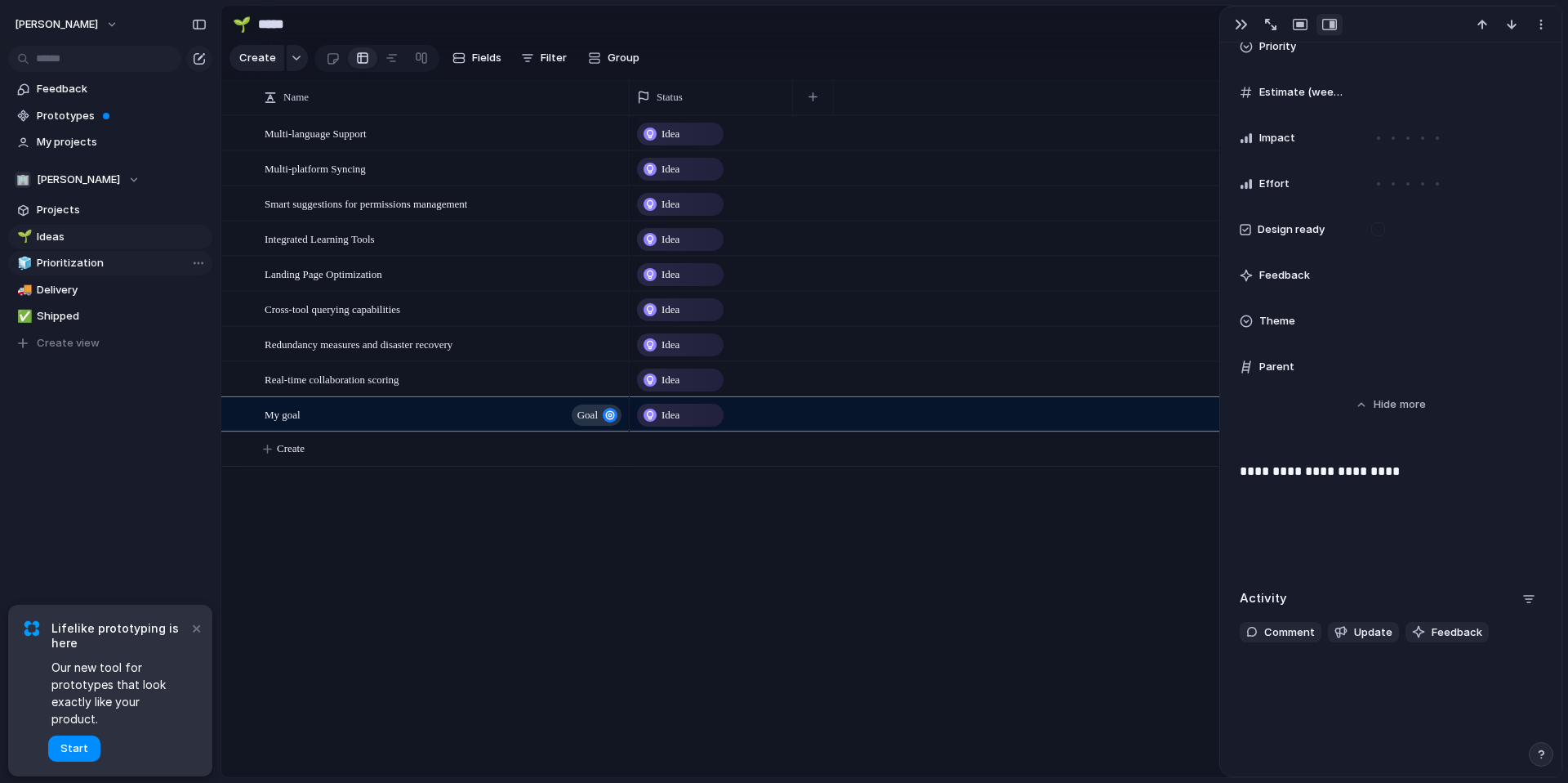
click at [67, 252] on link "🧊 Prioritization" at bounding box center [110, 263] width 204 height 24
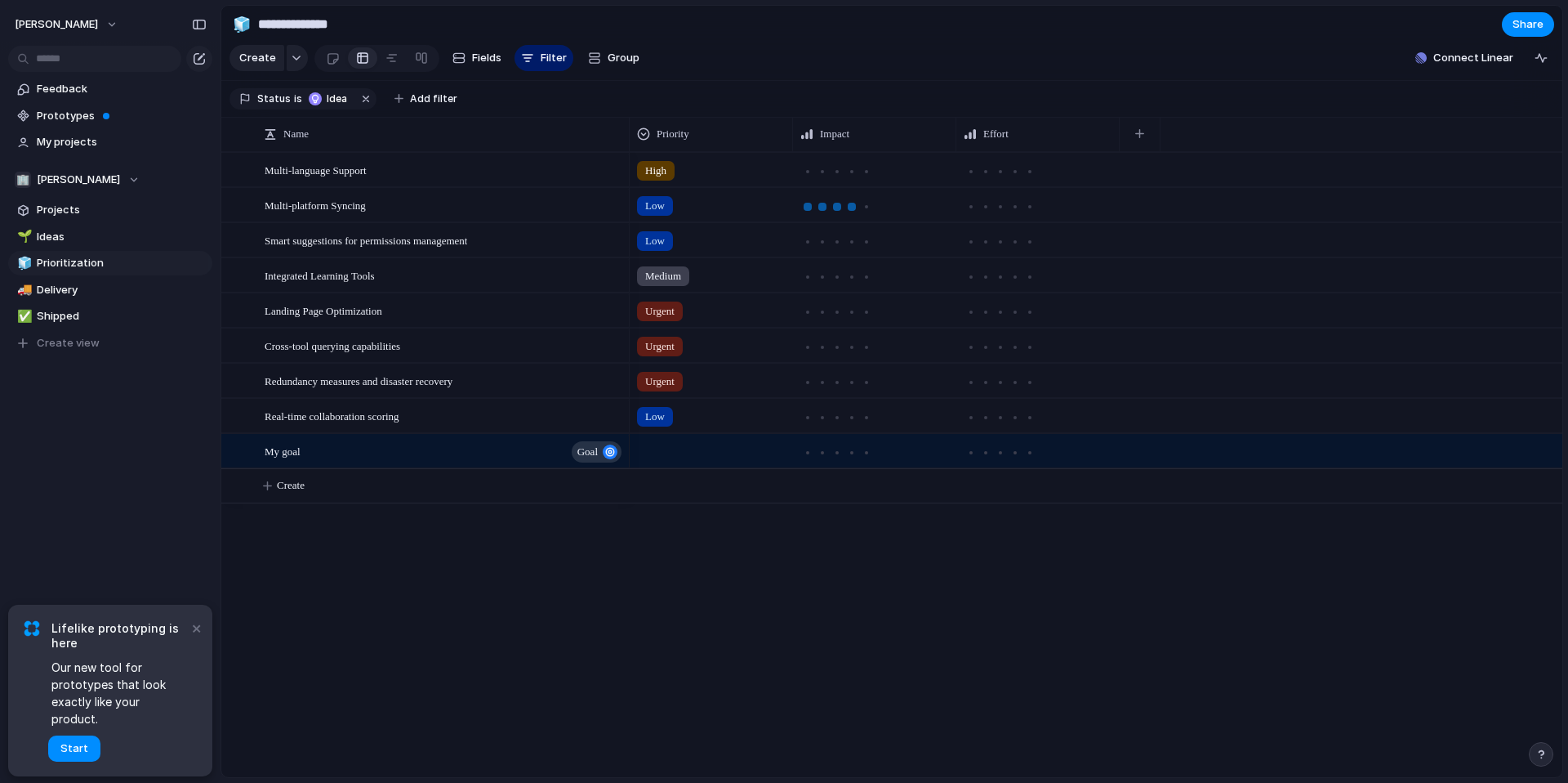
click at [854, 209] on div at bounding box center [852, 206] width 15 height 15
click at [84, 289] on span "Delivery" at bounding box center [122, 290] width 170 height 16
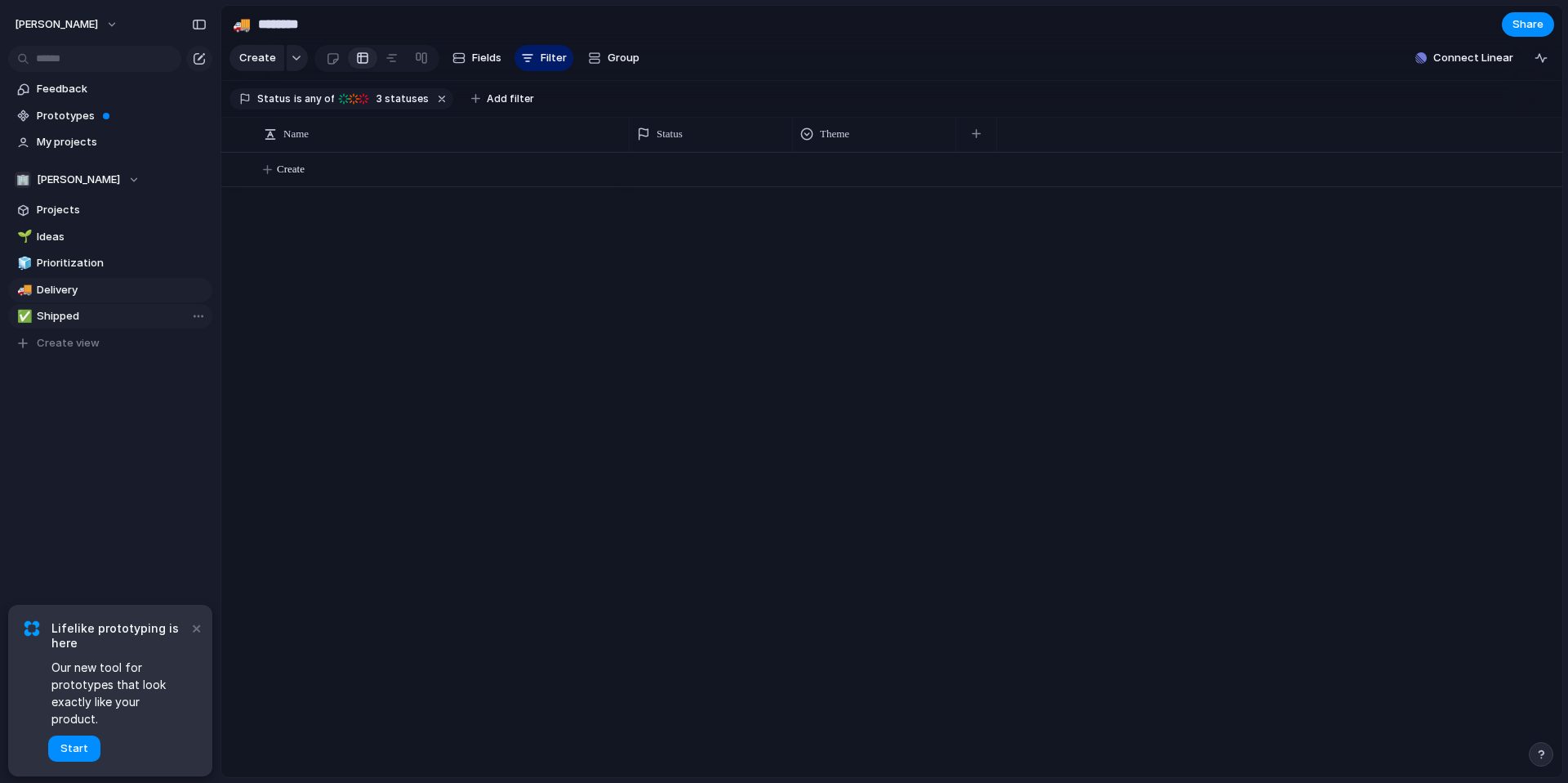
click at [70, 313] on span "Shipped" at bounding box center [122, 316] width 170 height 16
type input "*******"
click at [80, 112] on span "Prototypes" at bounding box center [122, 116] width 170 height 16
click at [89, 136] on span "My projects" at bounding box center [122, 142] width 170 height 16
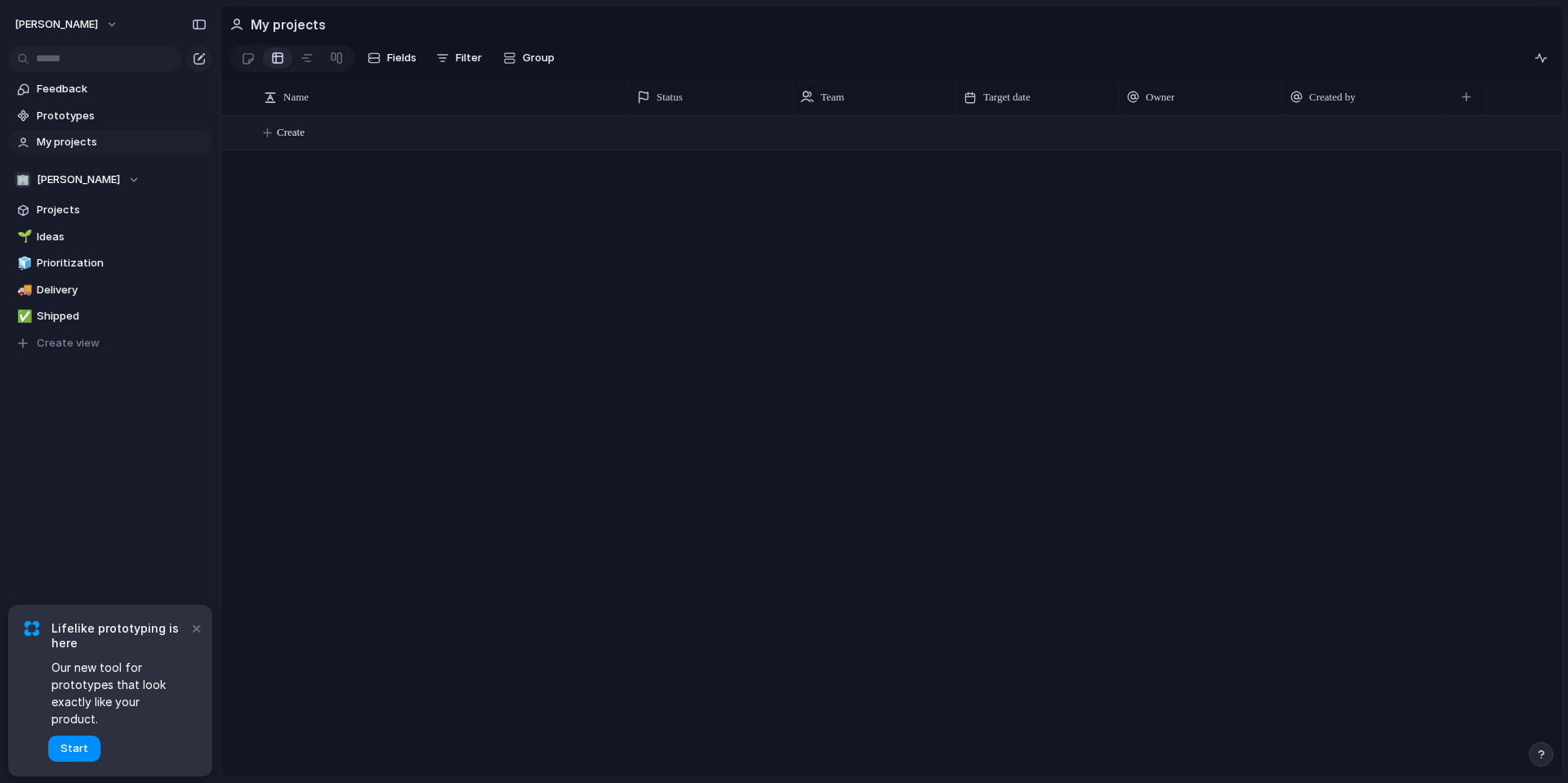
click at [304, 127] on span "Create" at bounding box center [291, 132] width 28 height 16
type textarea "**********"
click at [375, 130] on div "My project" at bounding box center [445, 133] width 360 height 34
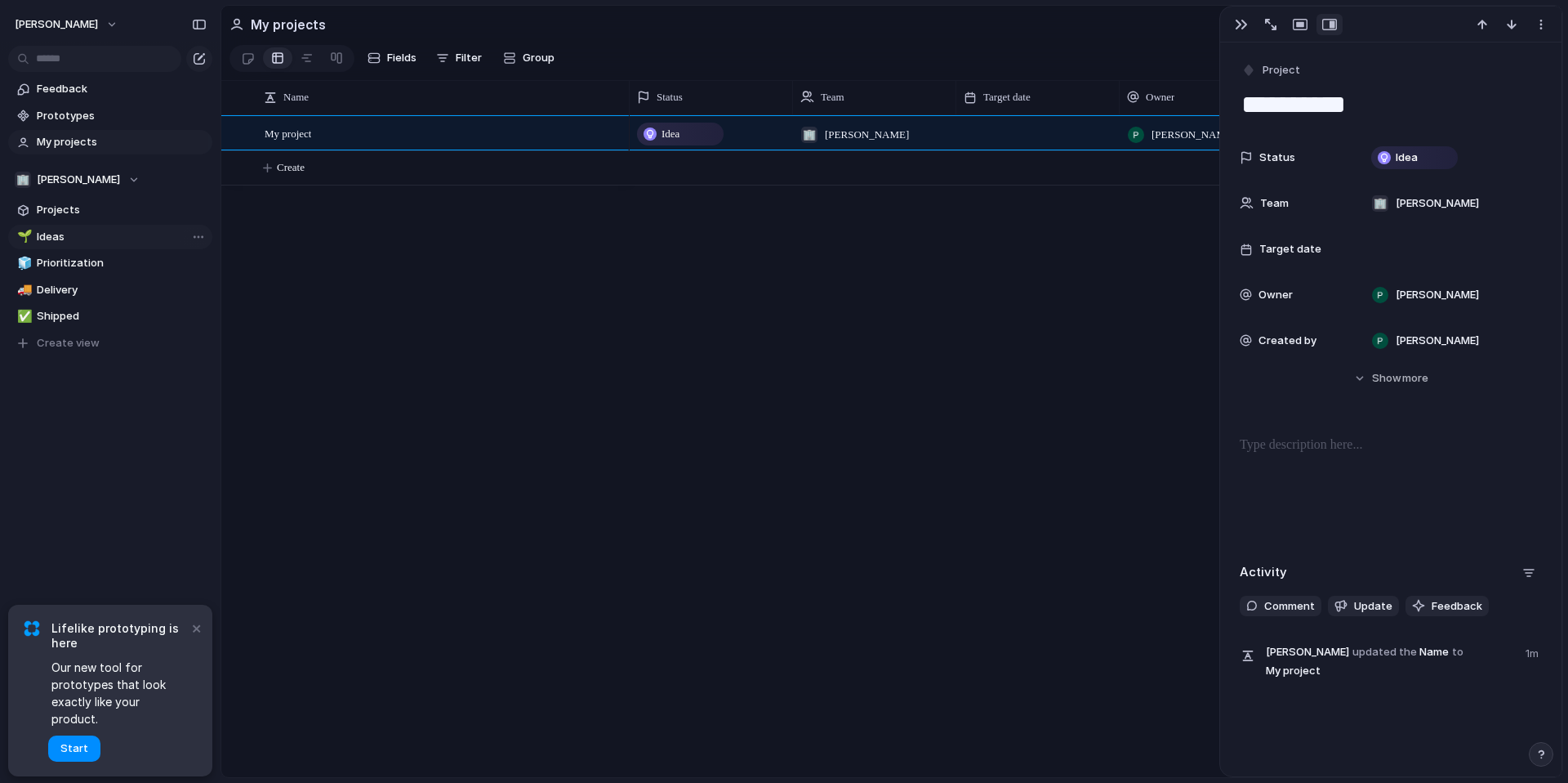
click at [67, 241] on span "Ideas" at bounding box center [122, 236] width 170 height 16
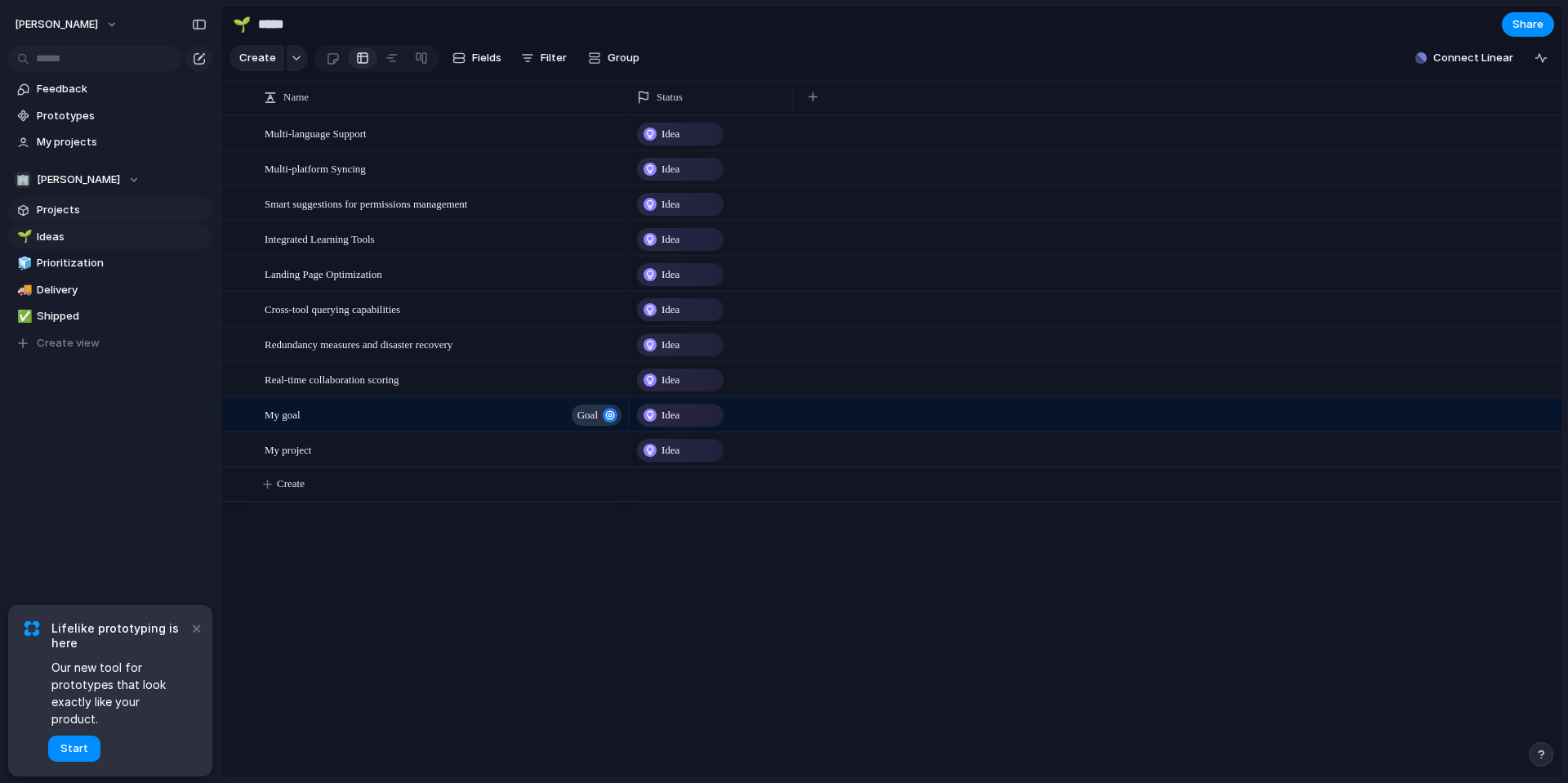
click at [60, 216] on span "Projects" at bounding box center [122, 209] width 170 height 16
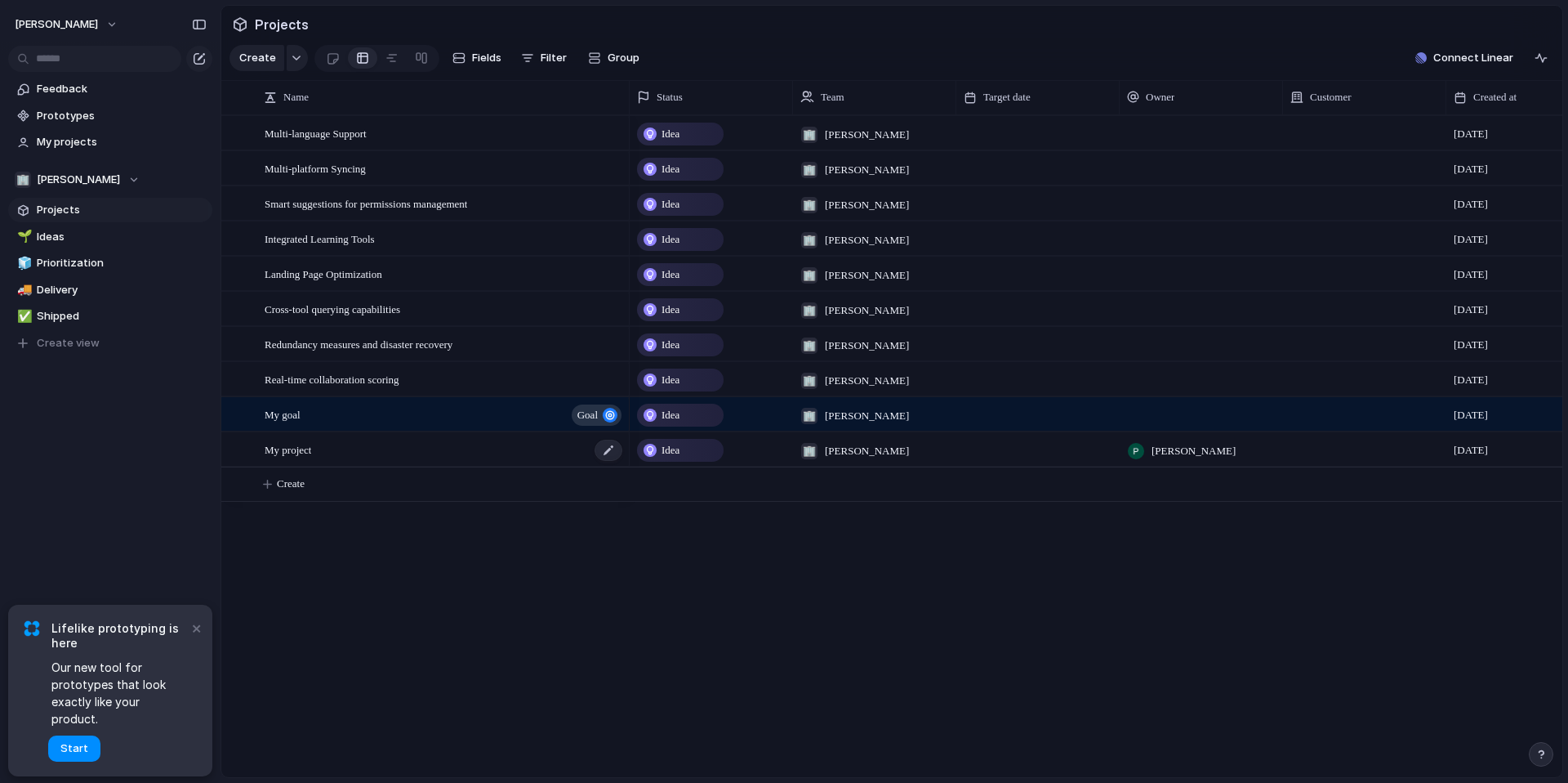
click at [344, 453] on div "My project" at bounding box center [445, 450] width 360 height 34
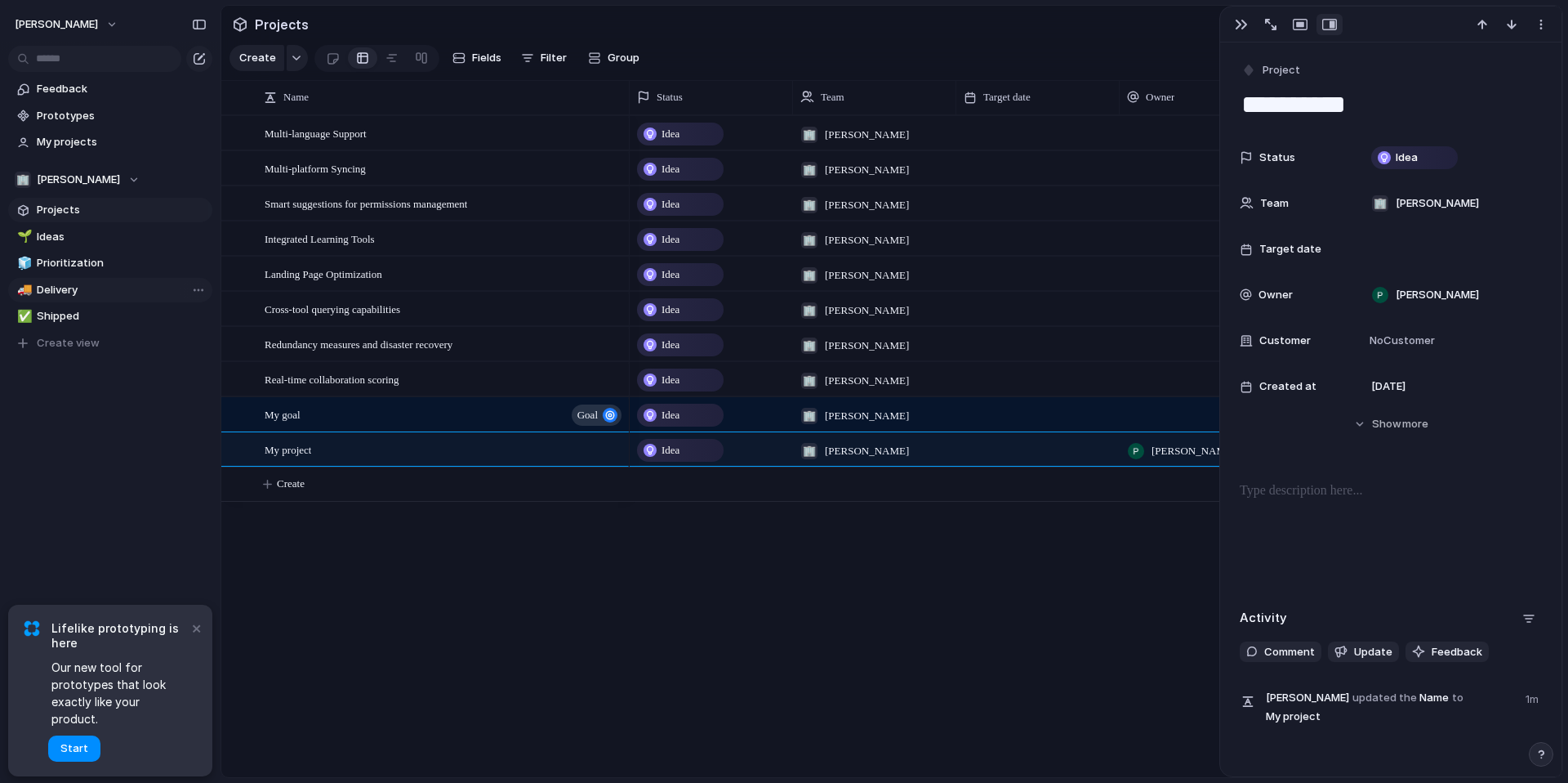
click at [98, 290] on span "Delivery" at bounding box center [122, 290] width 170 height 16
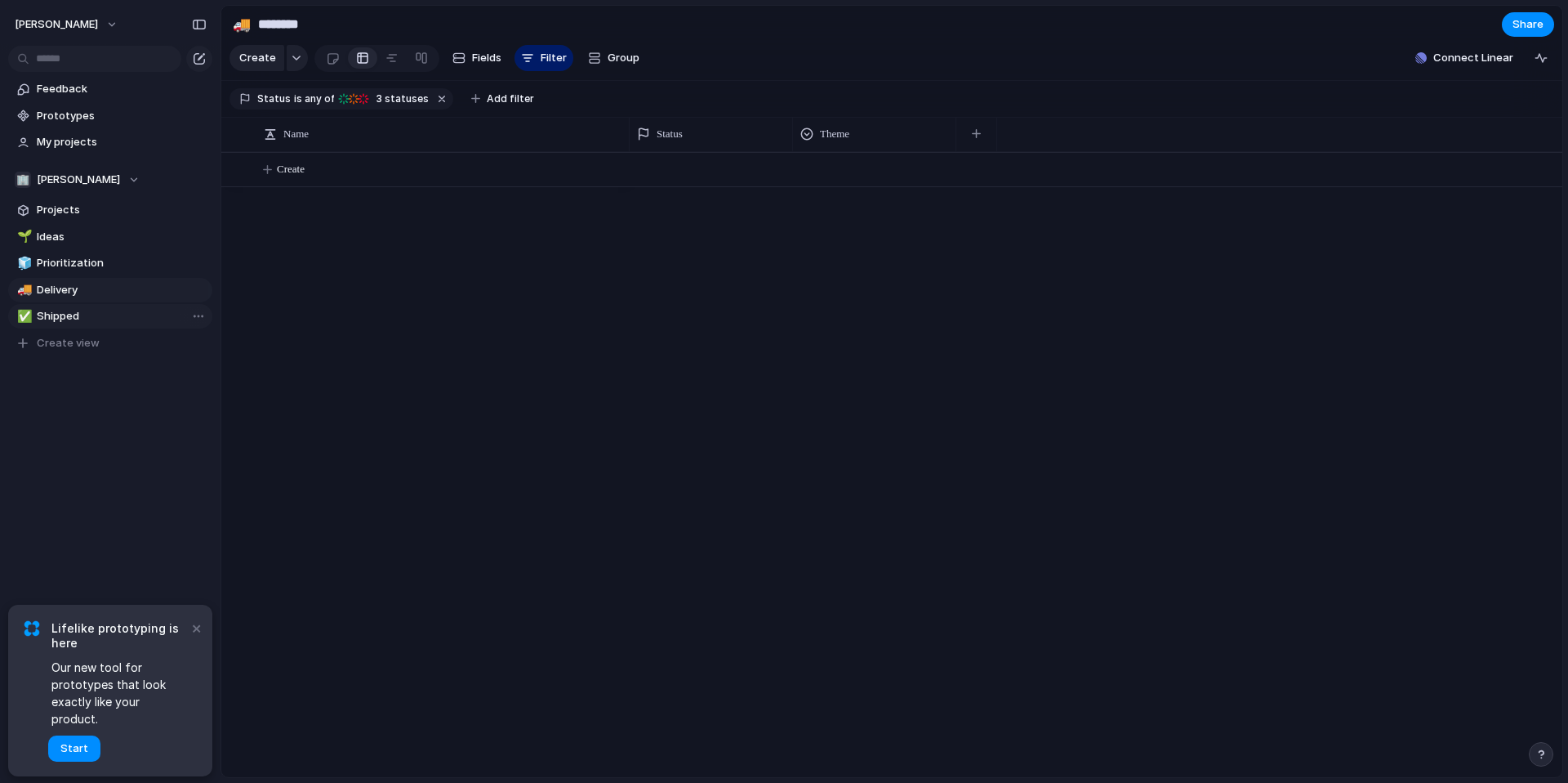
click at [109, 311] on span "Shipped" at bounding box center [122, 316] width 170 height 16
click at [102, 256] on span "Prioritization" at bounding box center [122, 263] width 170 height 16
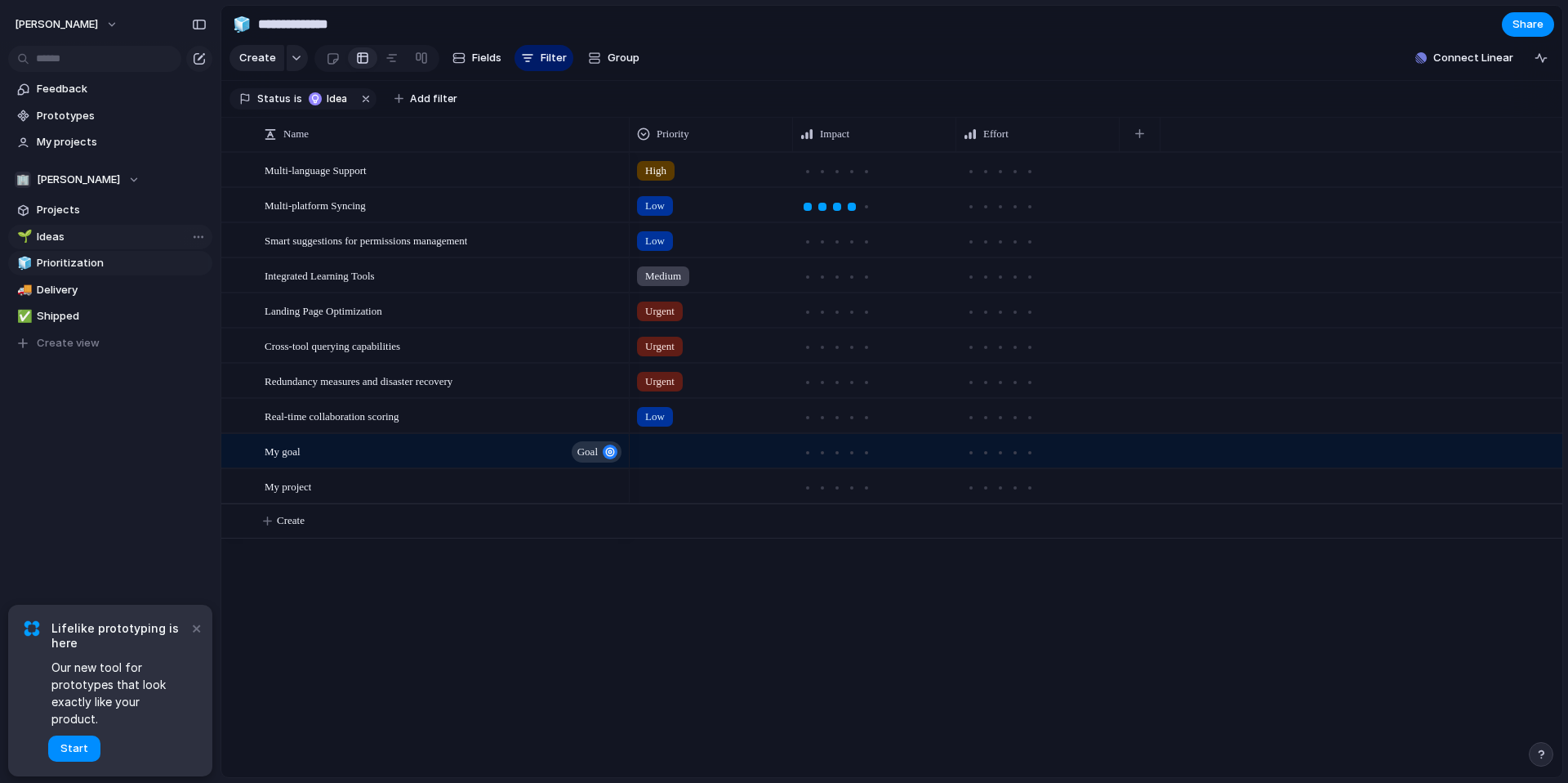
click at [97, 234] on span "Ideas" at bounding box center [122, 236] width 170 height 16
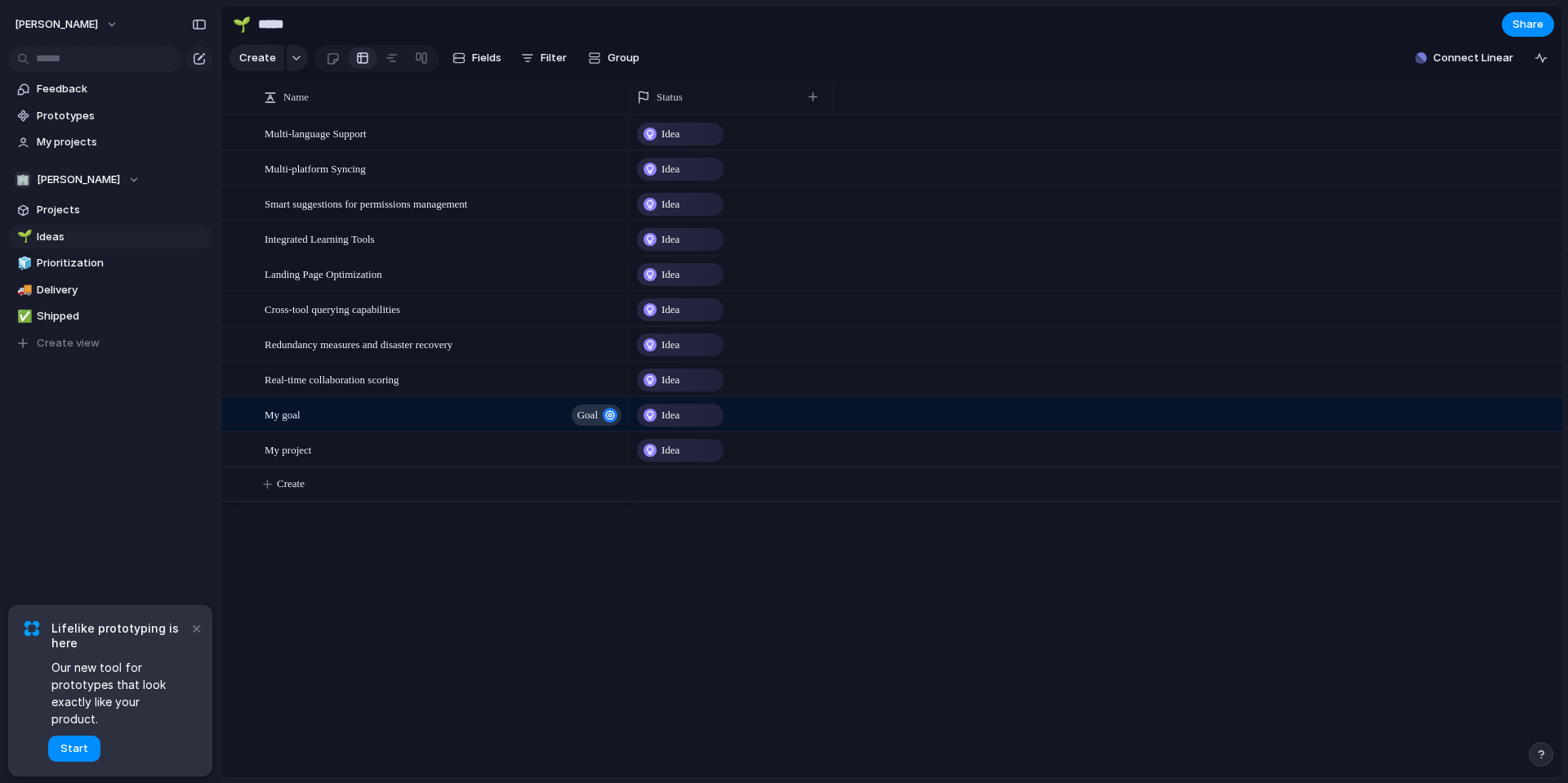
click at [692, 449] on div "Idea" at bounding box center [681, 450] width 83 height 20
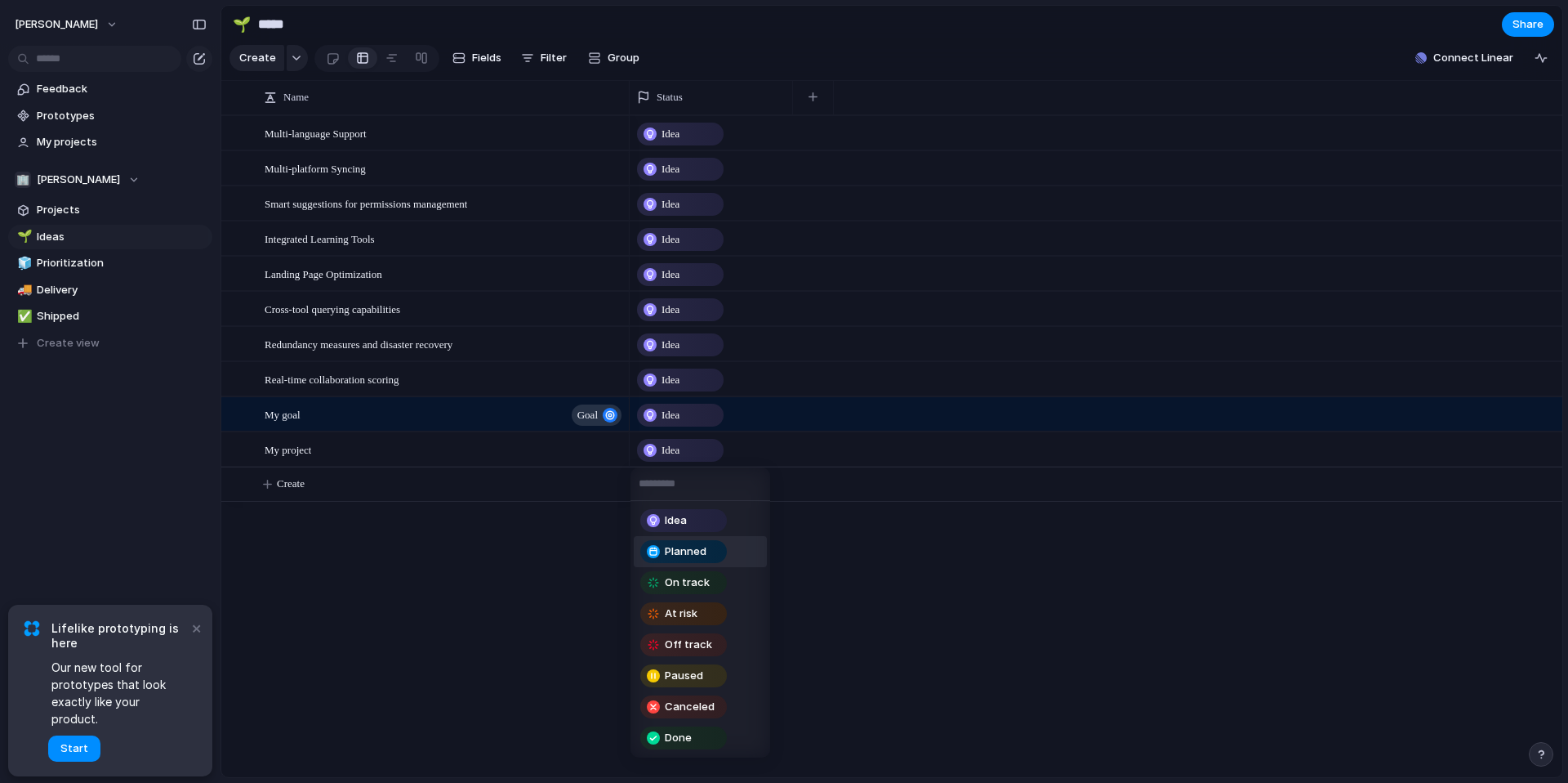
click at [705, 549] on span "Planned" at bounding box center [686, 551] width 42 height 16
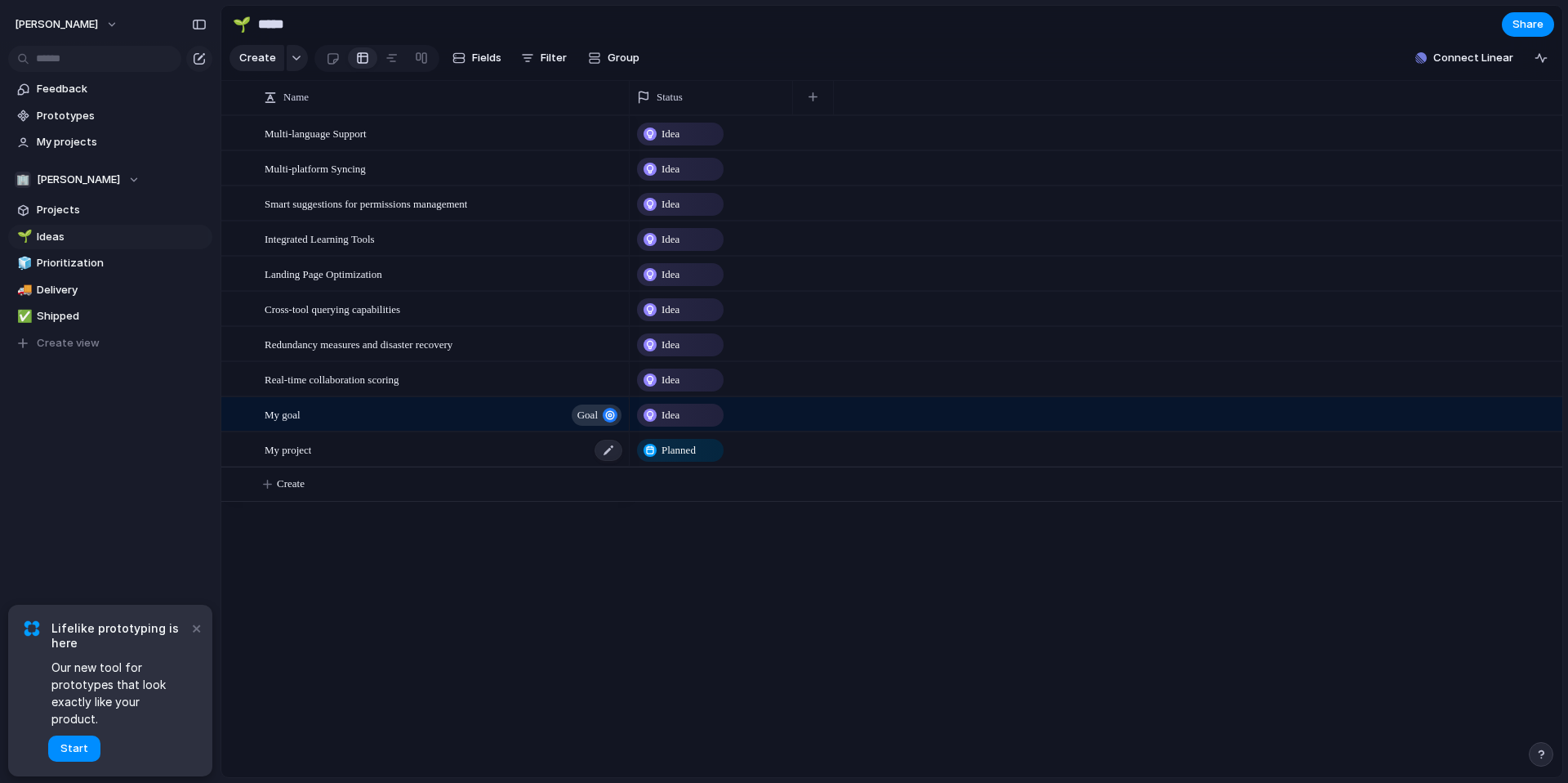
click at [395, 448] on div "My project" at bounding box center [445, 450] width 360 height 34
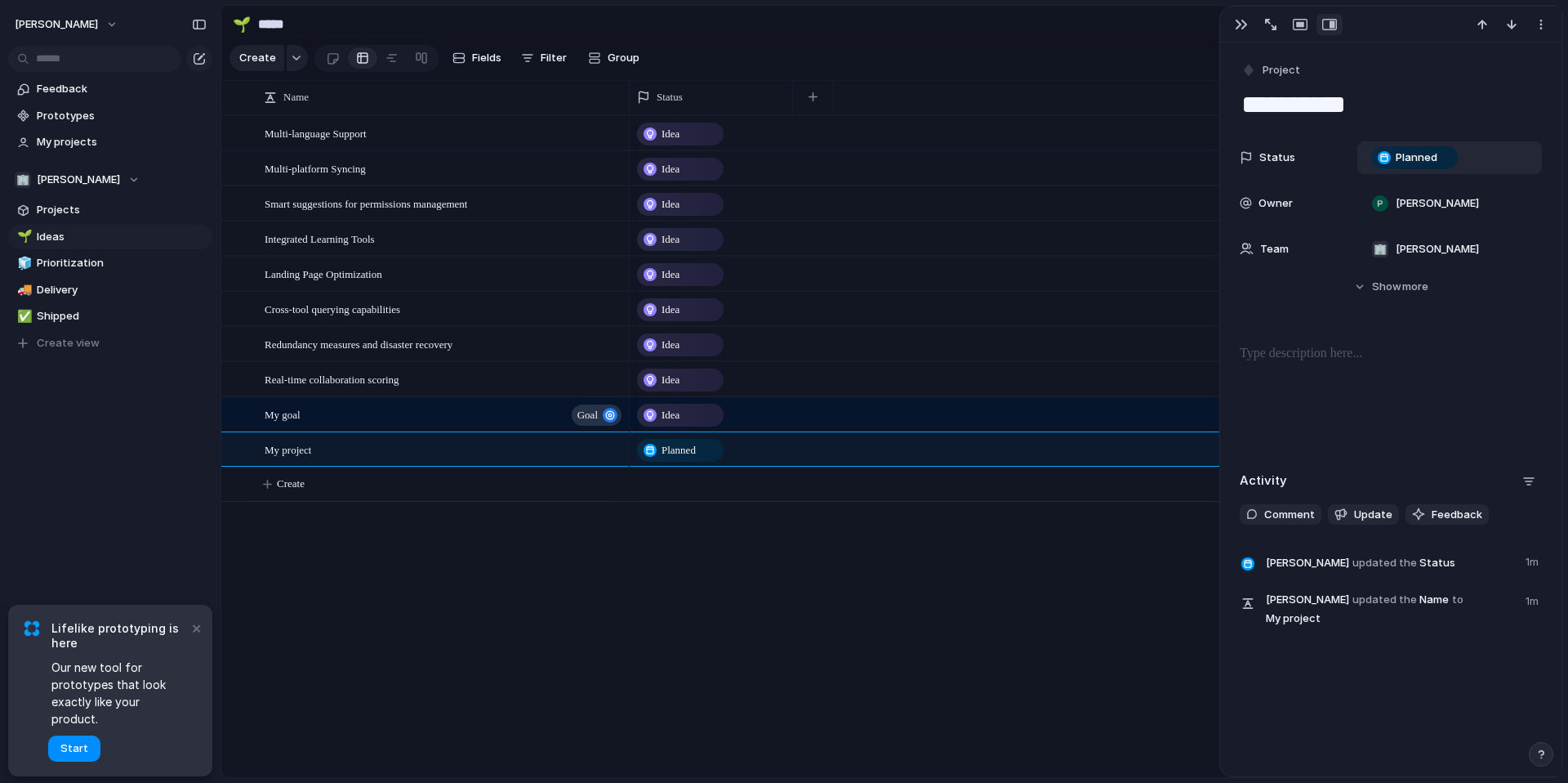
click at [1428, 163] on span "Planned" at bounding box center [1417, 157] width 42 height 16
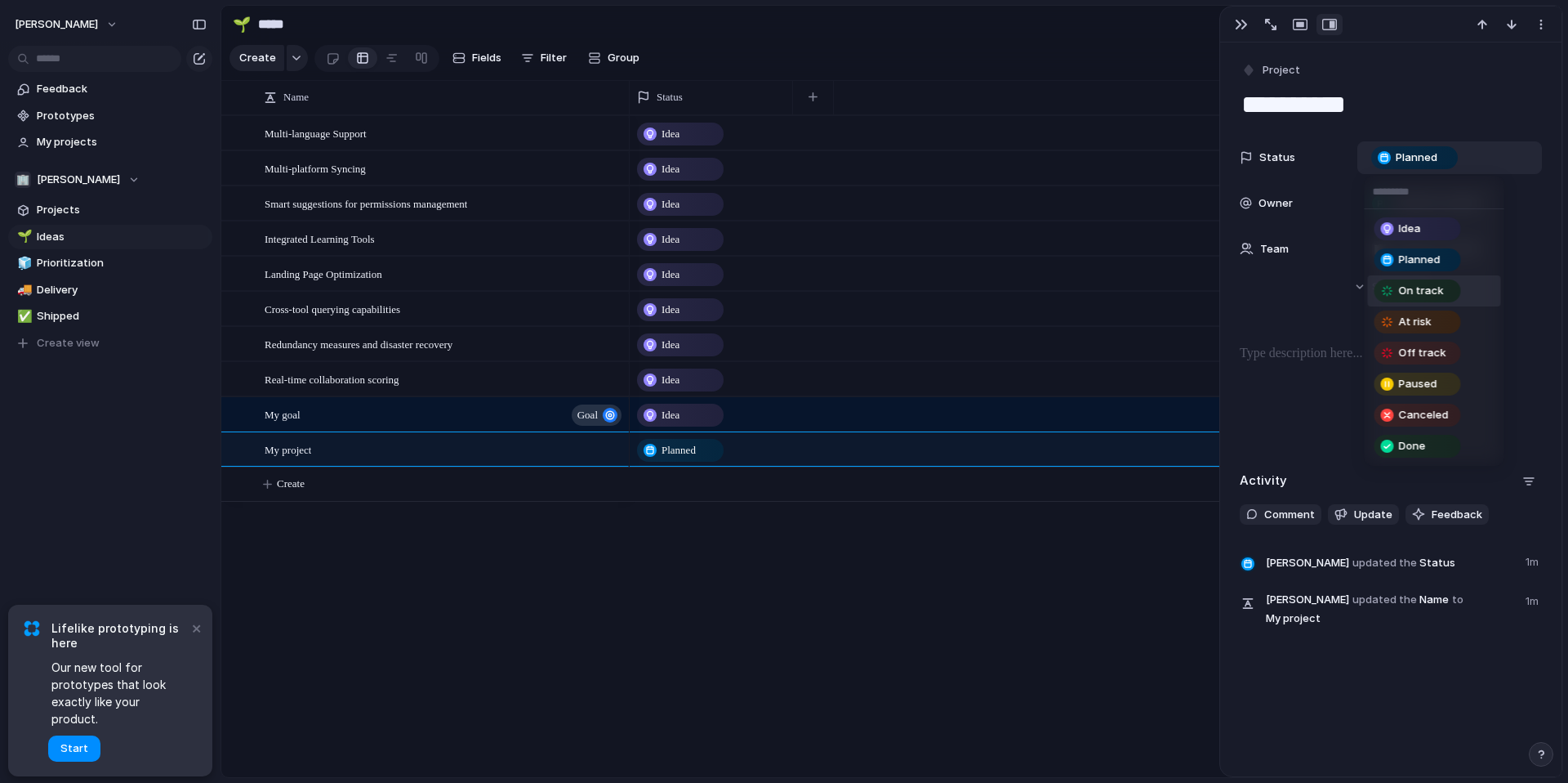
click at [1443, 296] on div "On track" at bounding box center [1418, 291] width 83 height 20
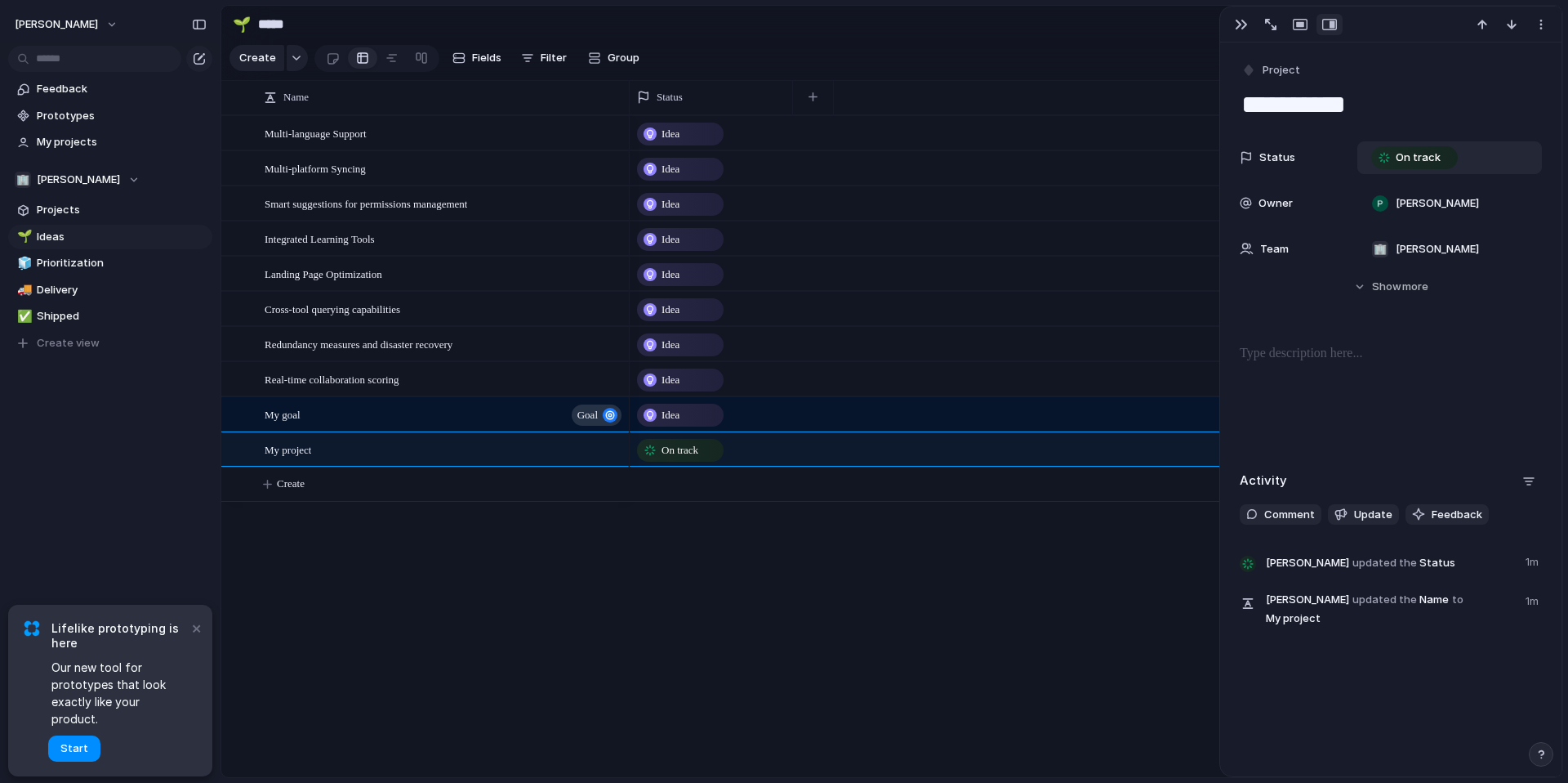
click at [741, 659] on div "Idea Idea Idea Idea Idea Idea Idea Idea Idea On track" at bounding box center [1096, 446] width 933 height 662
click at [1233, 26] on button "button" at bounding box center [1242, 24] width 26 height 22
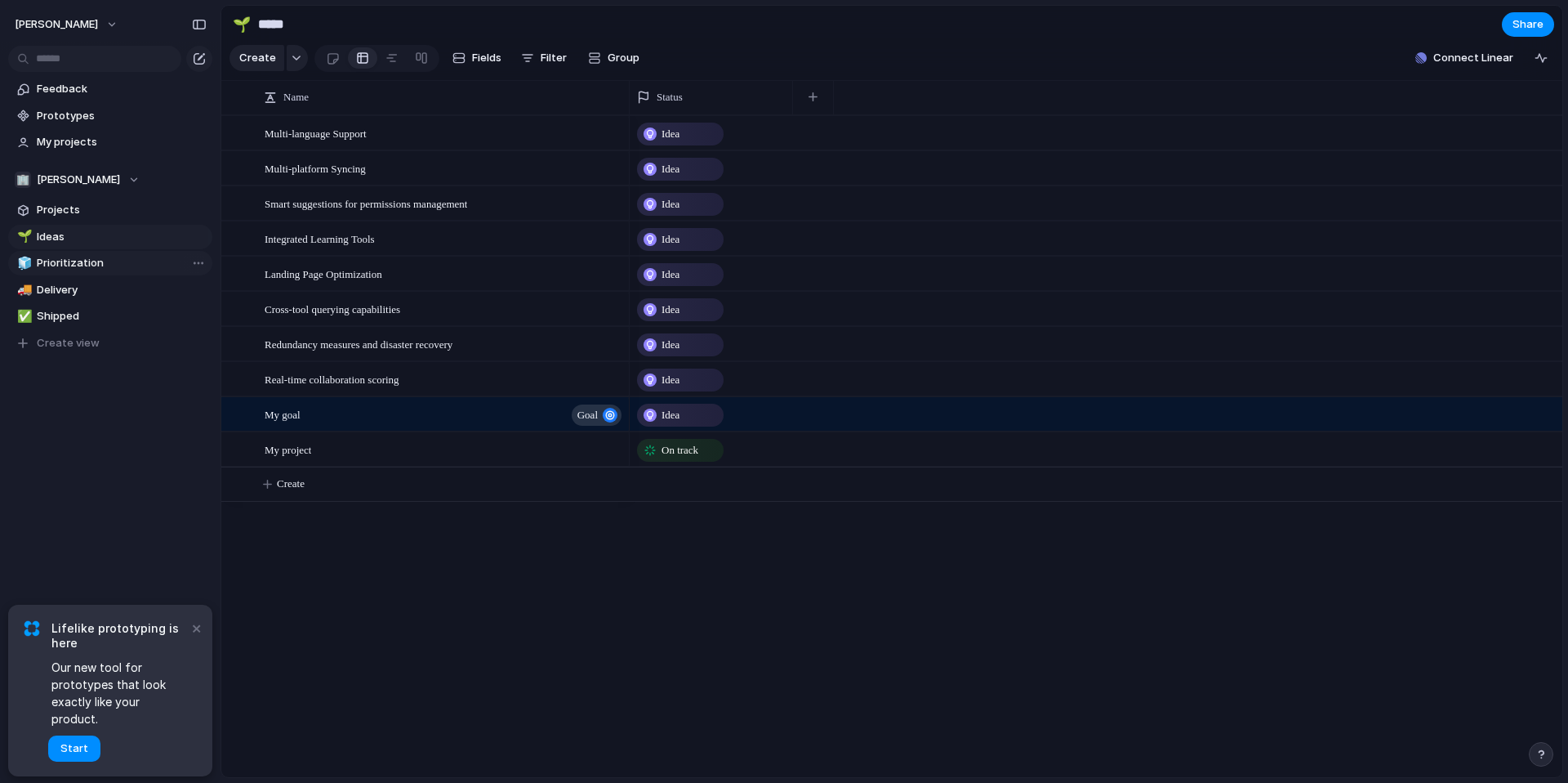
click at [67, 254] on link "🧊 Prioritization" at bounding box center [110, 263] width 204 height 24
type input "**********"
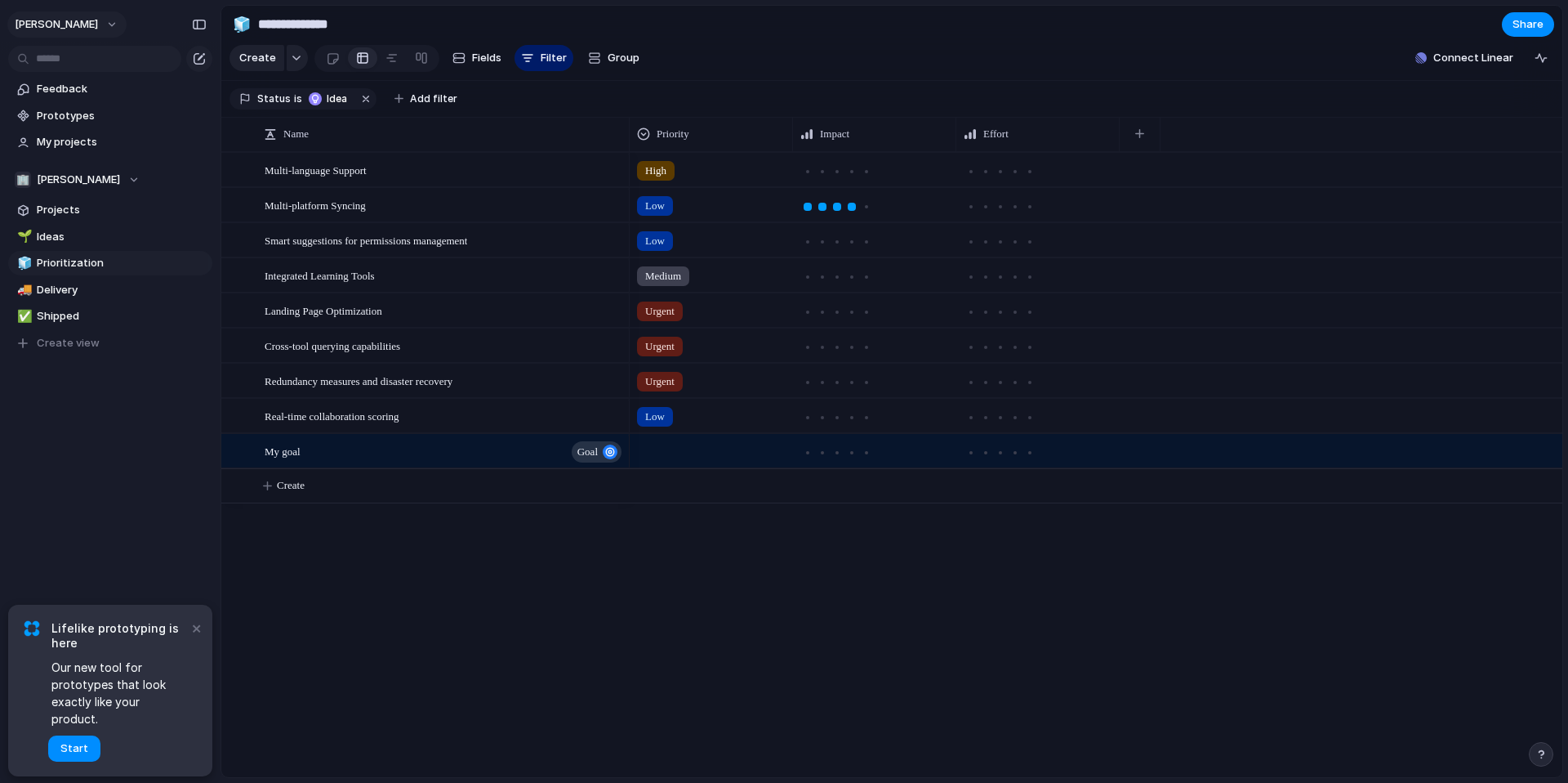
click at [98, 25] on span "[PERSON_NAME]" at bounding box center [56, 24] width 83 height 16
click at [97, 55] on li "Settings" at bounding box center [79, 61] width 136 height 26
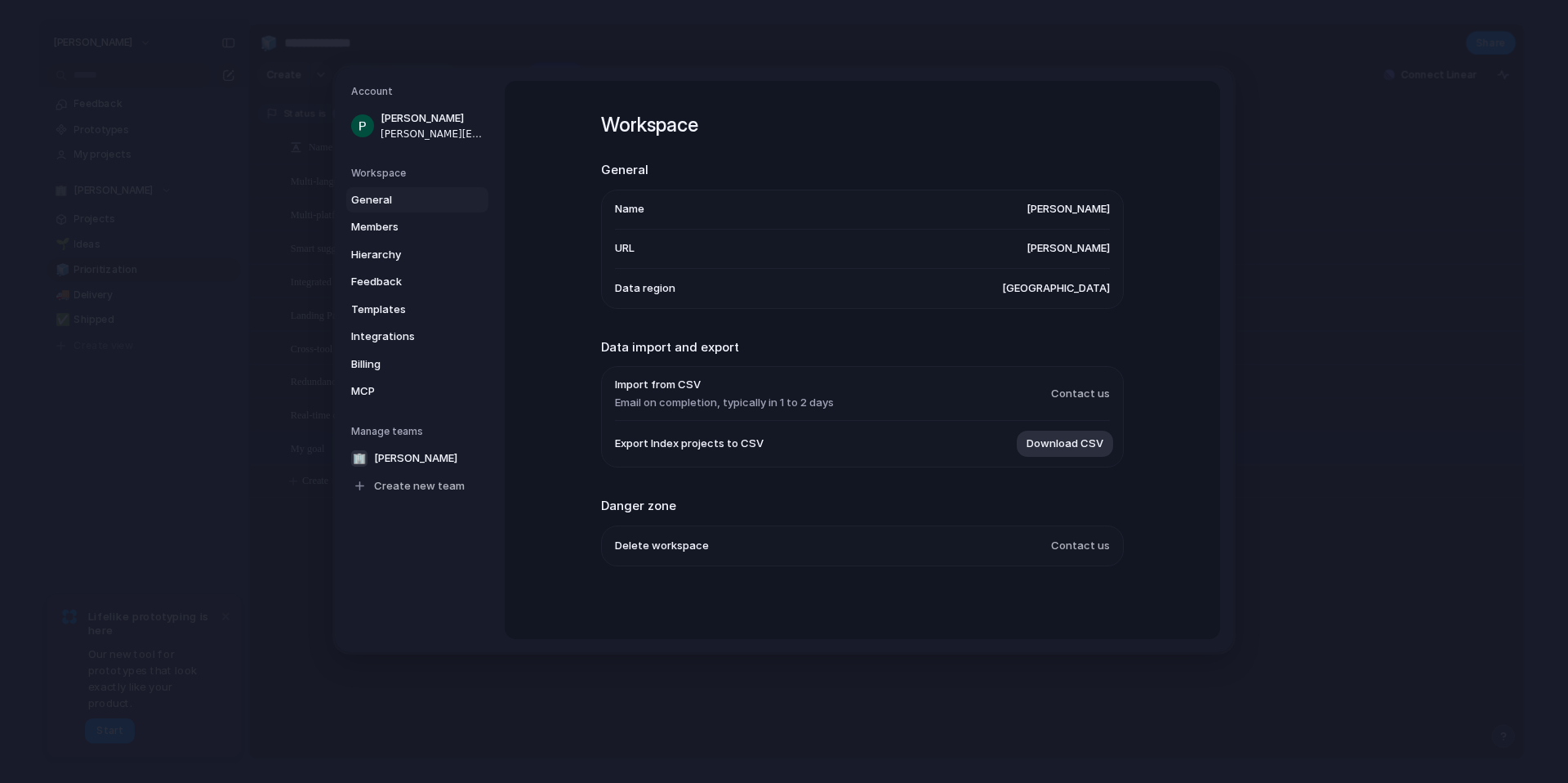
scroll to position [3, 0]
click at [384, 228] on span "Members" at bounding box center [403, 227] width 105 height 16
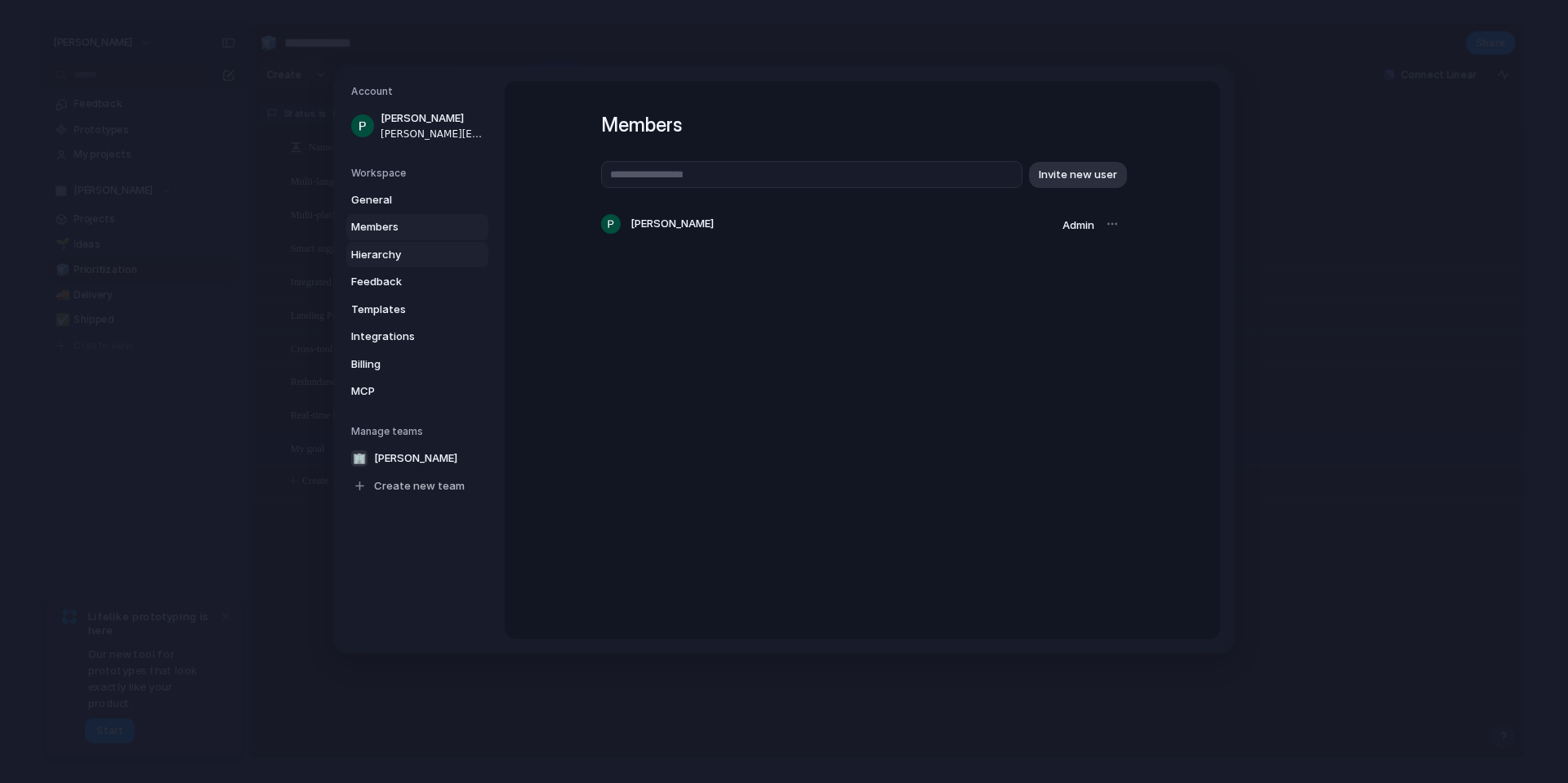
click at [385, 250] on span "Hierarchy" at bounding box center [403, 254] width 105 height 16
type input "****"
type input "*******"
type input "**********"
type input "******"
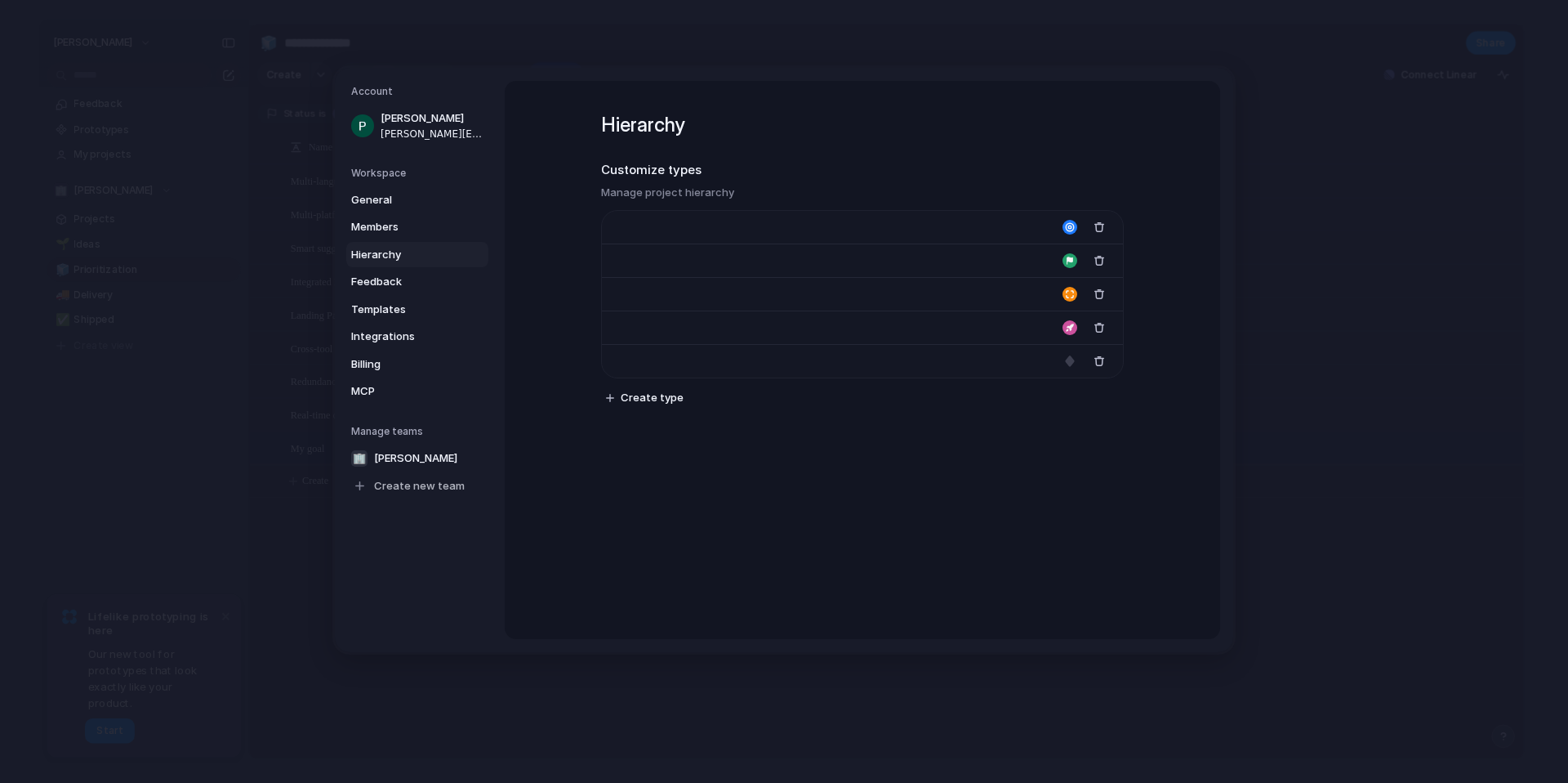
type input "*******"
click at [391, 280] on span "Feedback" at bounding box center [403, 281] width 105 height 16
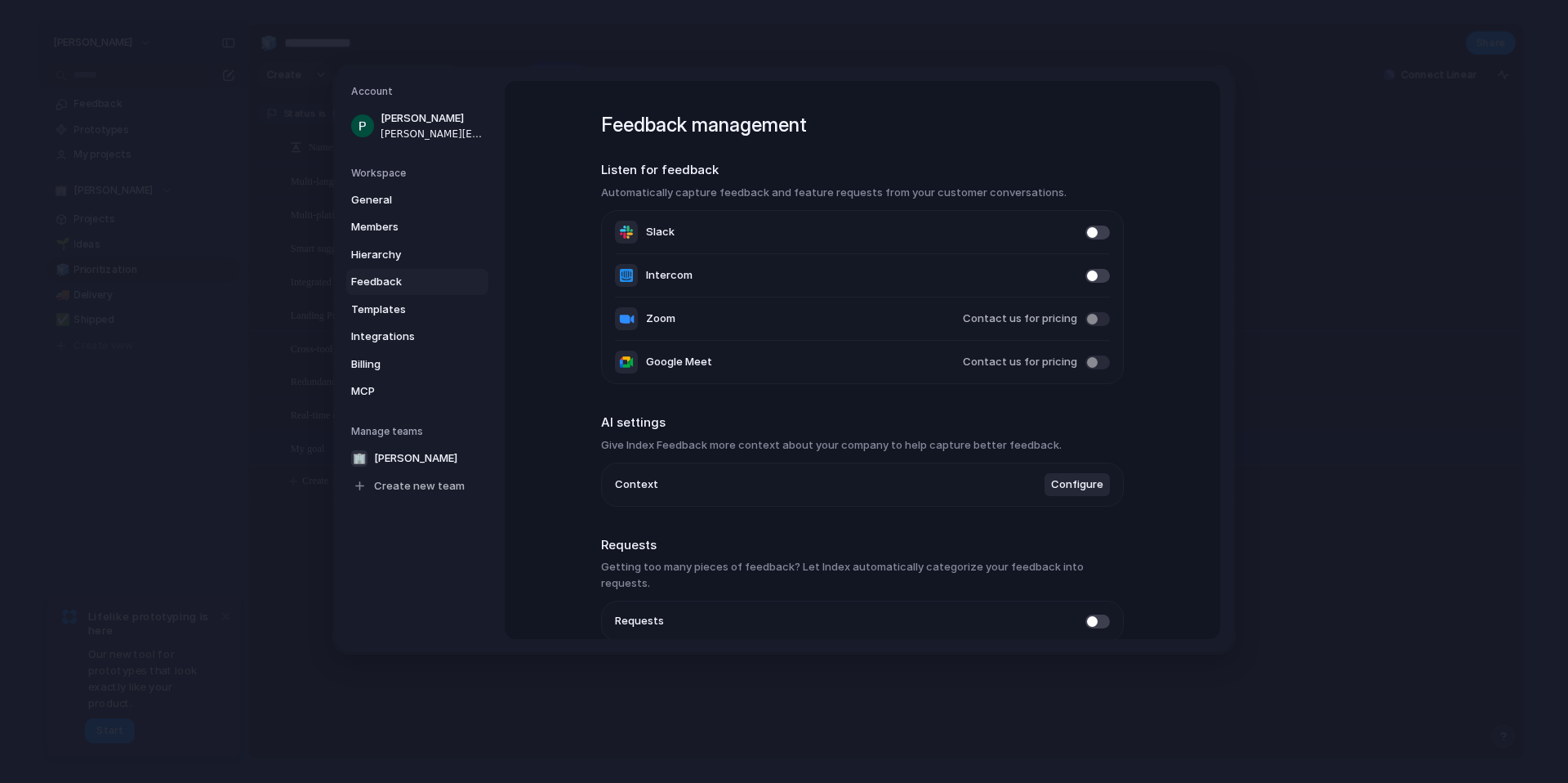
click at [912, 485] on li "Context Configure" at bounding box center [862, 485] width 495 height 42
click at [912, 486] on li "Context Configure" at bounding box center [862, 485] width 495 height 42
click at [978, 524] on div "Feedback management Listen for feedback Automatically capture feedback and feat…" at bounding box center [862, 398] width 522 height 634
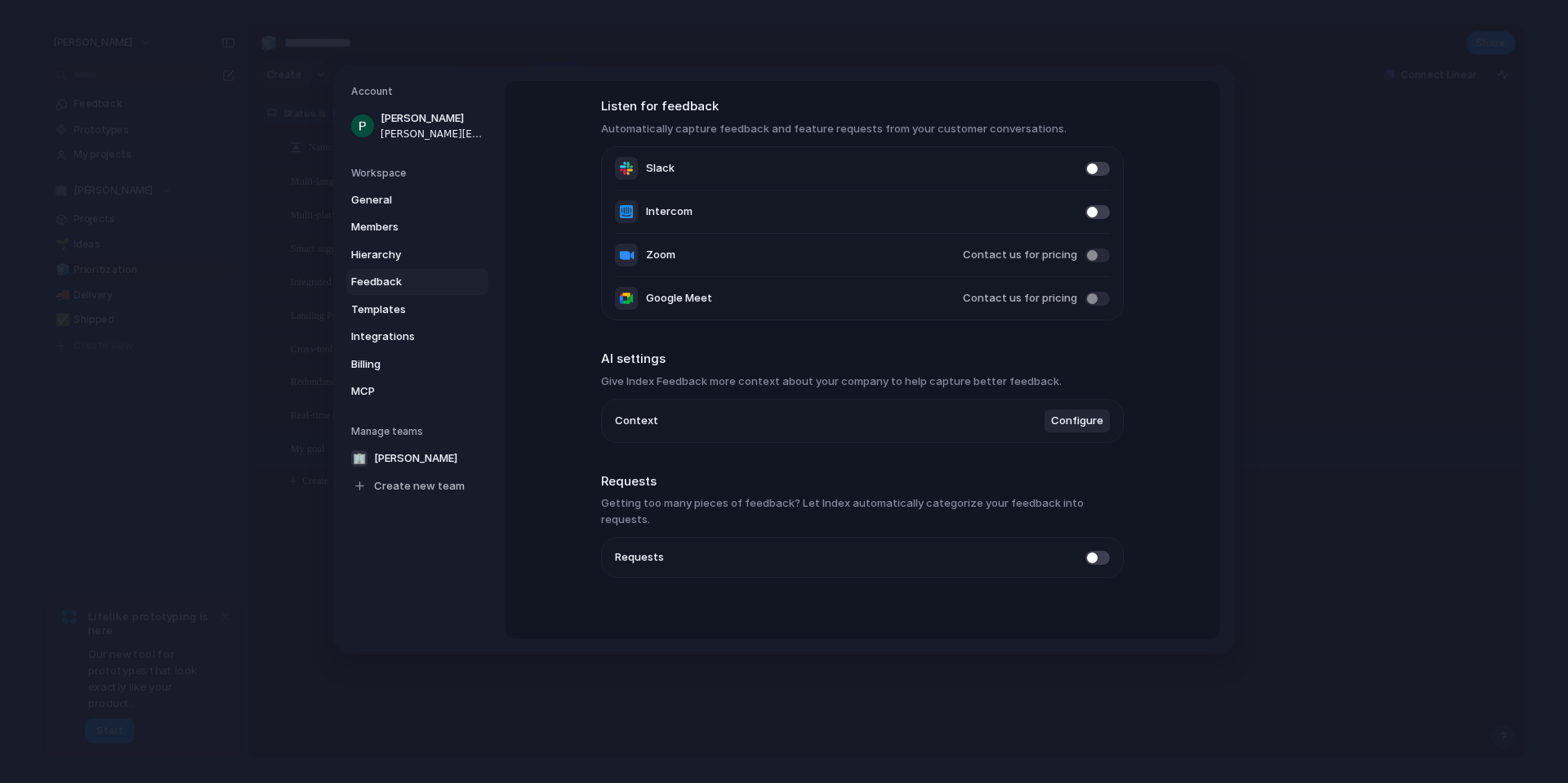
click at [1103, 551] on span at bounding box center [1098, 558] width 24 height 14
click at [1089, 427] on span "Configure" at bounding box center [1078, 420] width 52 height 16
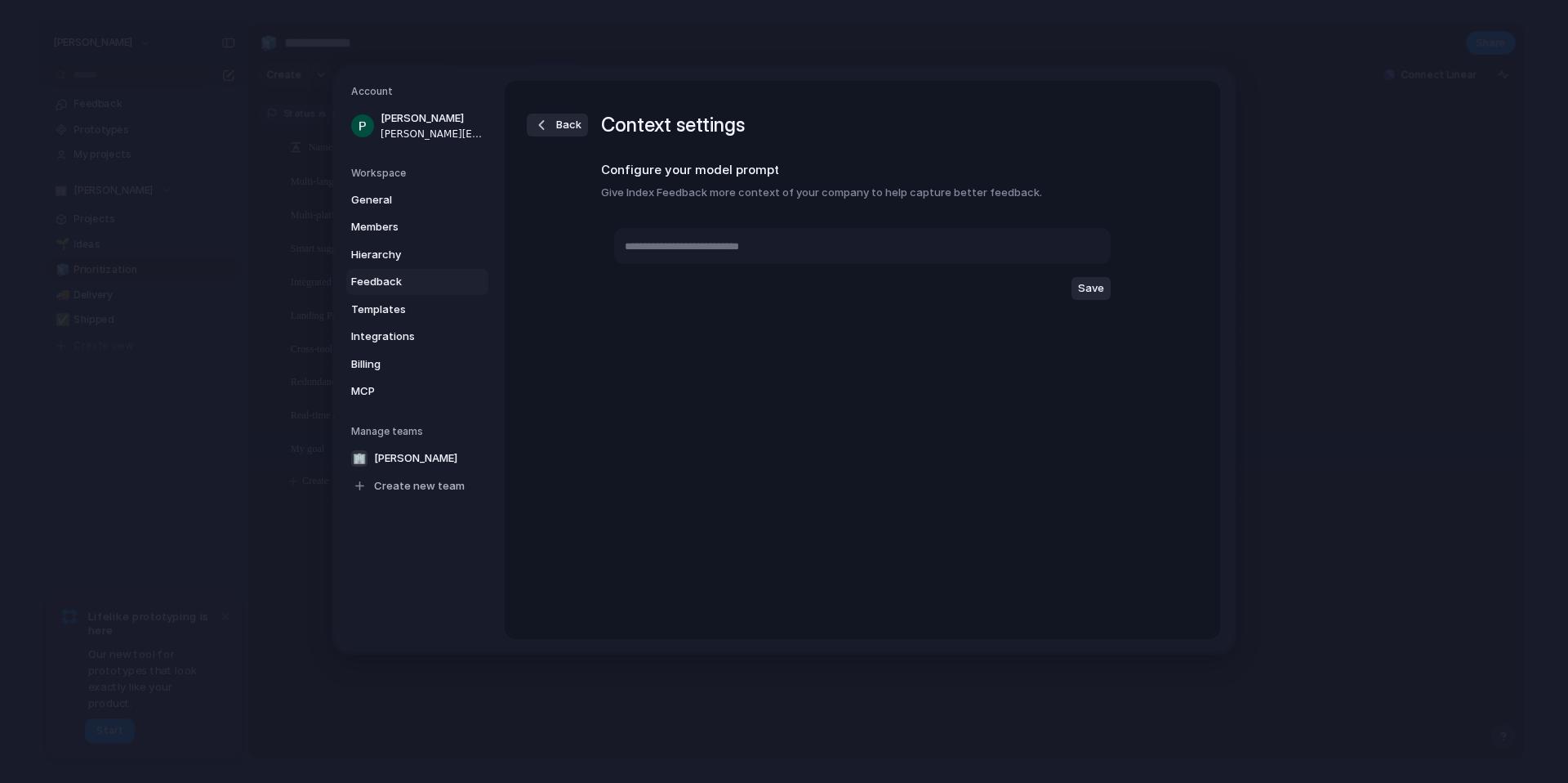
click at [916, 362] on div "Back Context settings Configure your model prompt Give Index Feedback more cont…" at bounding box center [862, 227] width 522 height 291
click at [784, 250] on textarea at bounding box center [862, 247] width 496 height 36
type textarea "****"
click at [1084, 285] on span "Save" at bounding box center [1091, 288] width 26 height 16
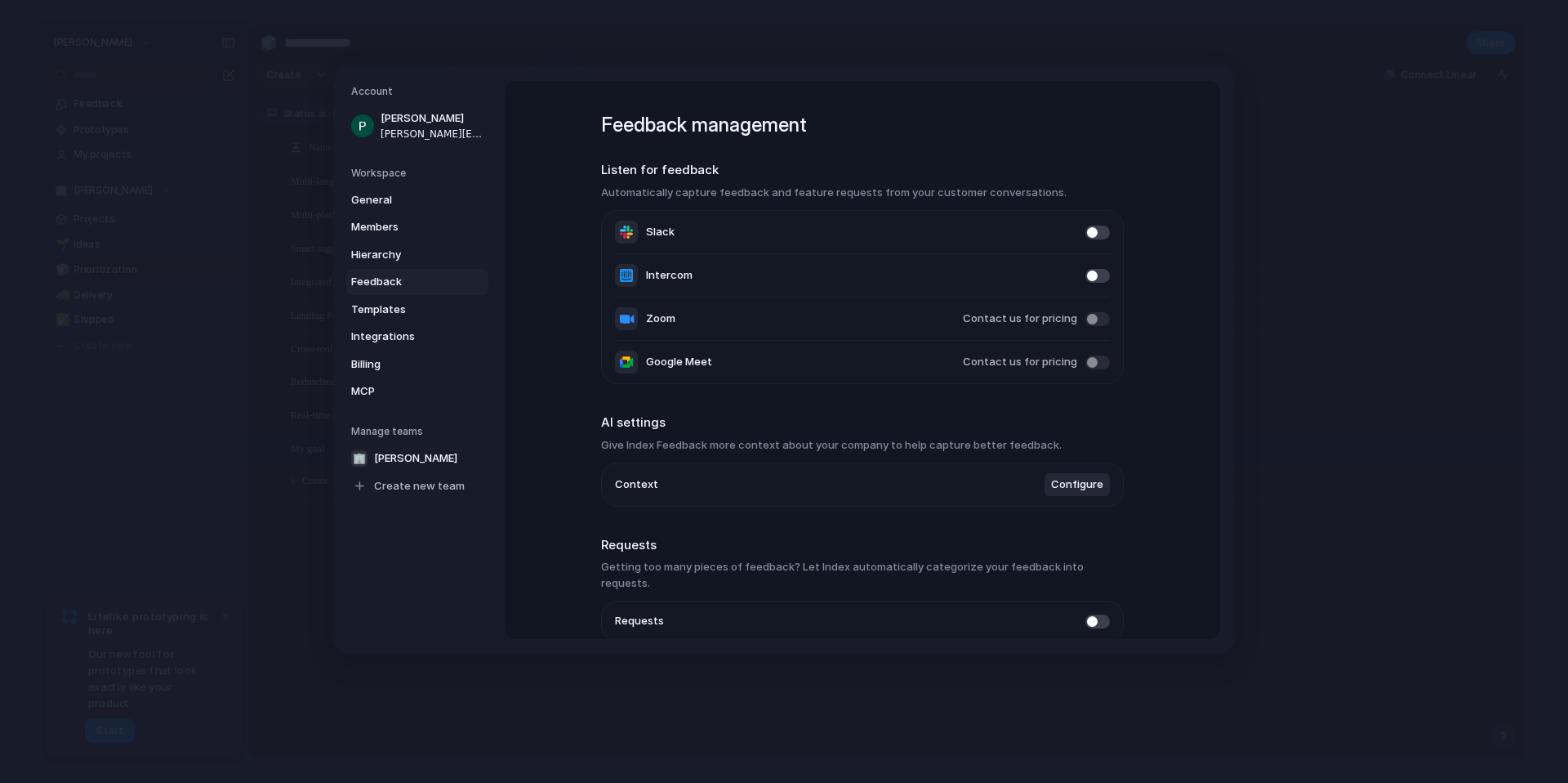
click at [1075, 481] on span "Configure" at bounding box center [1078, 485] width 52 height 16
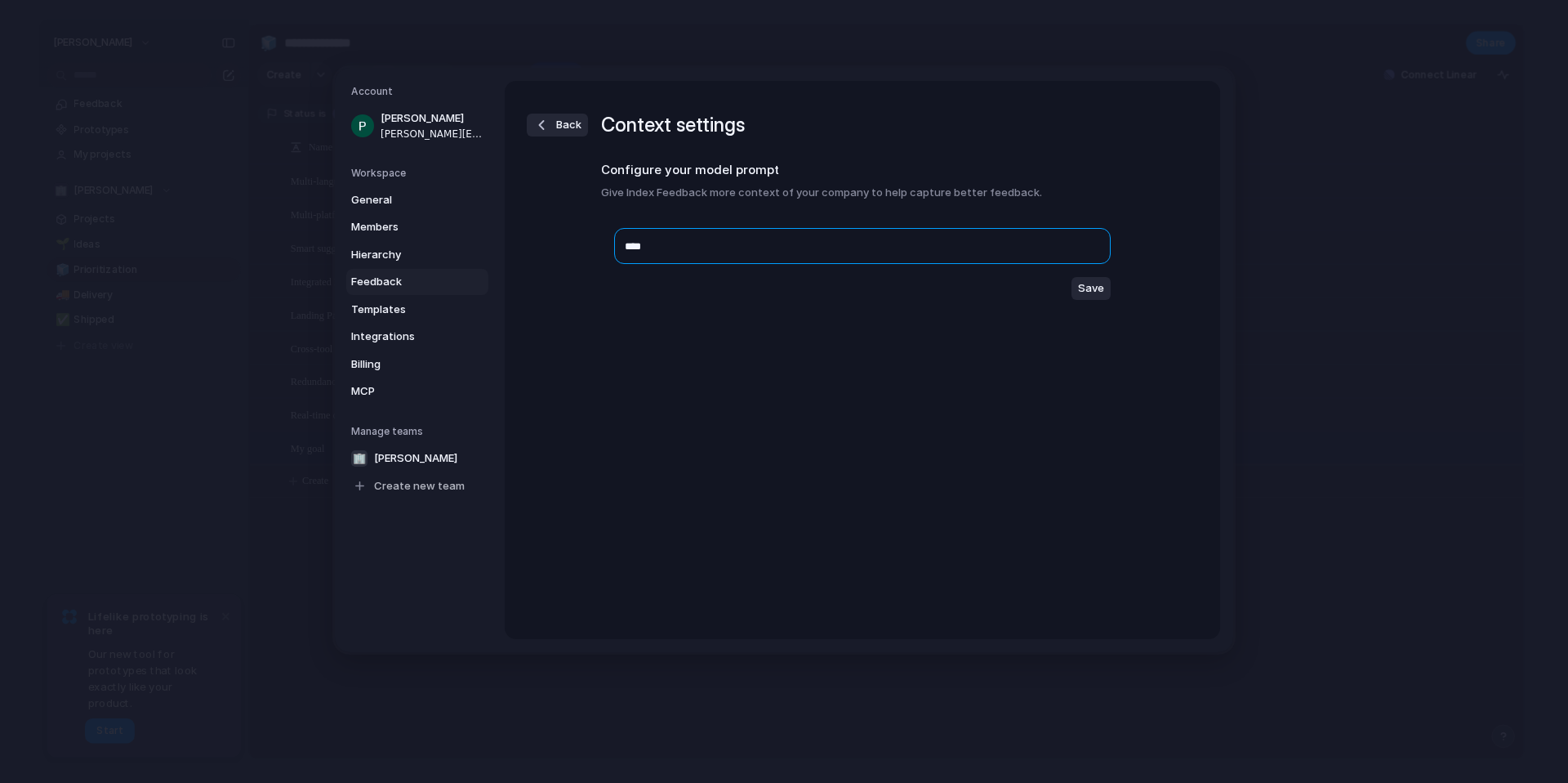
click at [772, 247] on textarea "****" at bounding box center [862, 247] width 496 height 36
type textarea "**"
click at [379, 305] on span "Templates" at bounding box center [403, 310] width 105 height 16
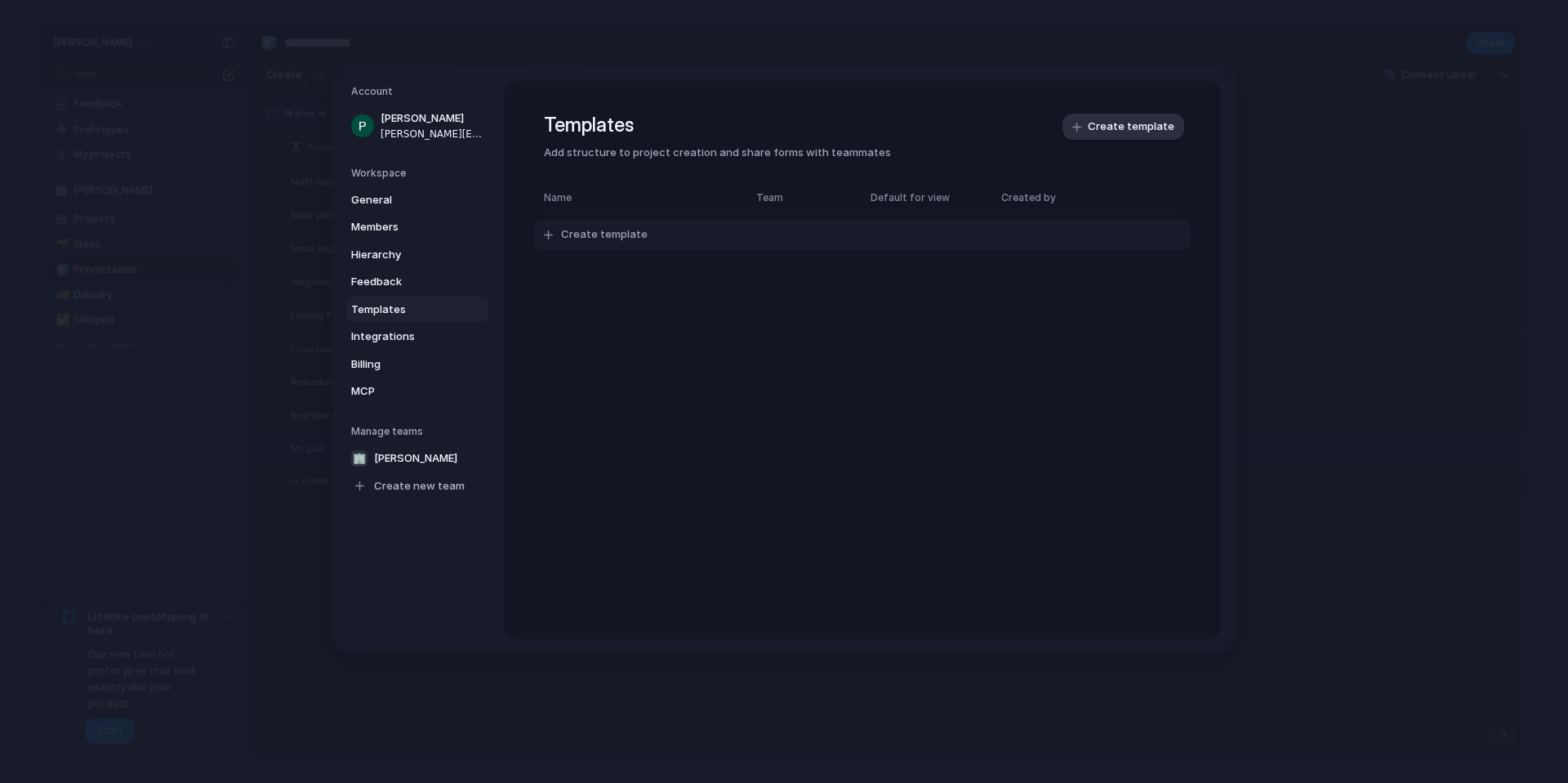
click at [594, 233] on span "Create template" at bounding box center [605, 234] width 86 height 16
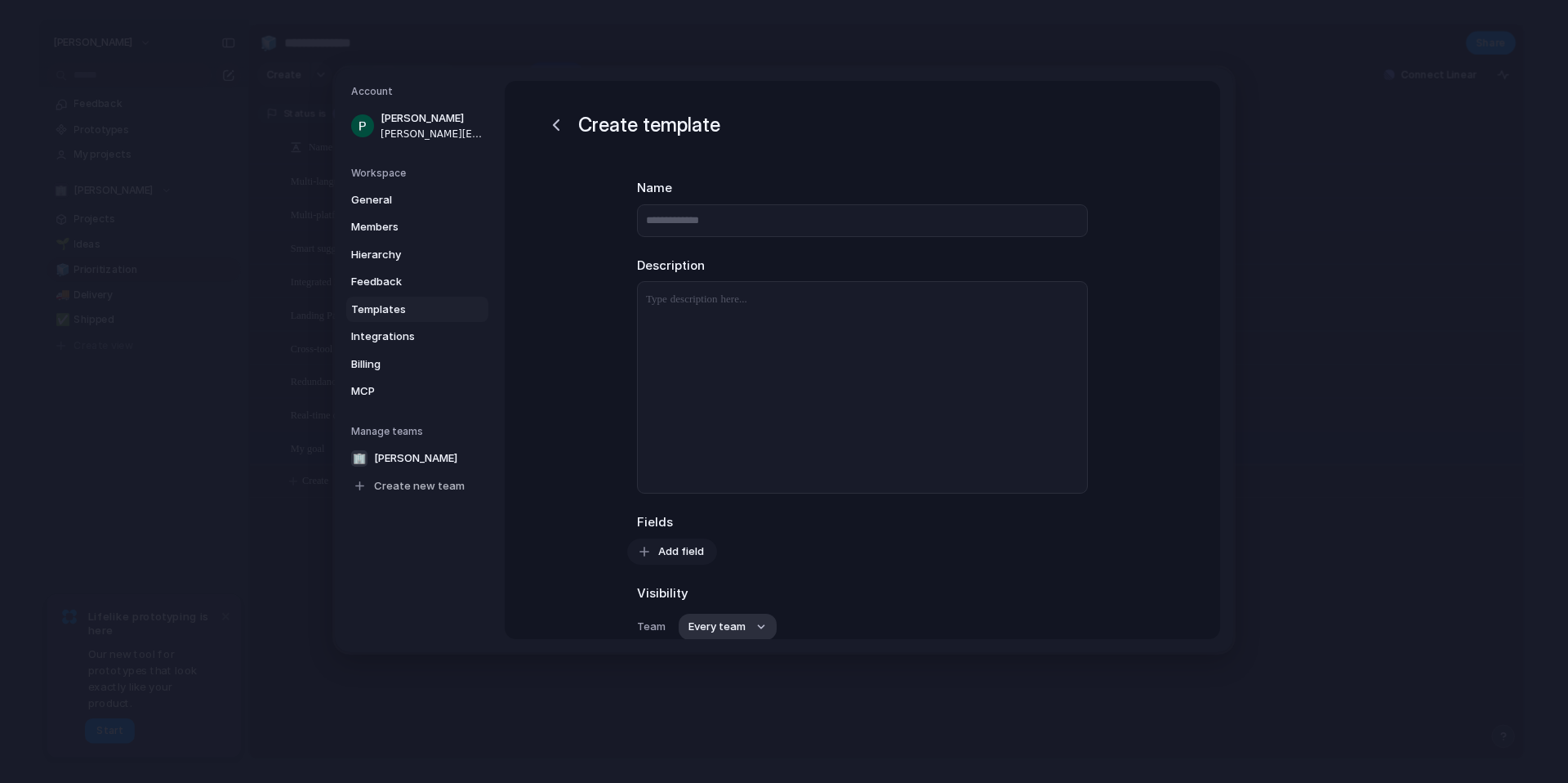
click at [677, 546] on span "Add field" at bounding box center [681, 551] width 46 height 16
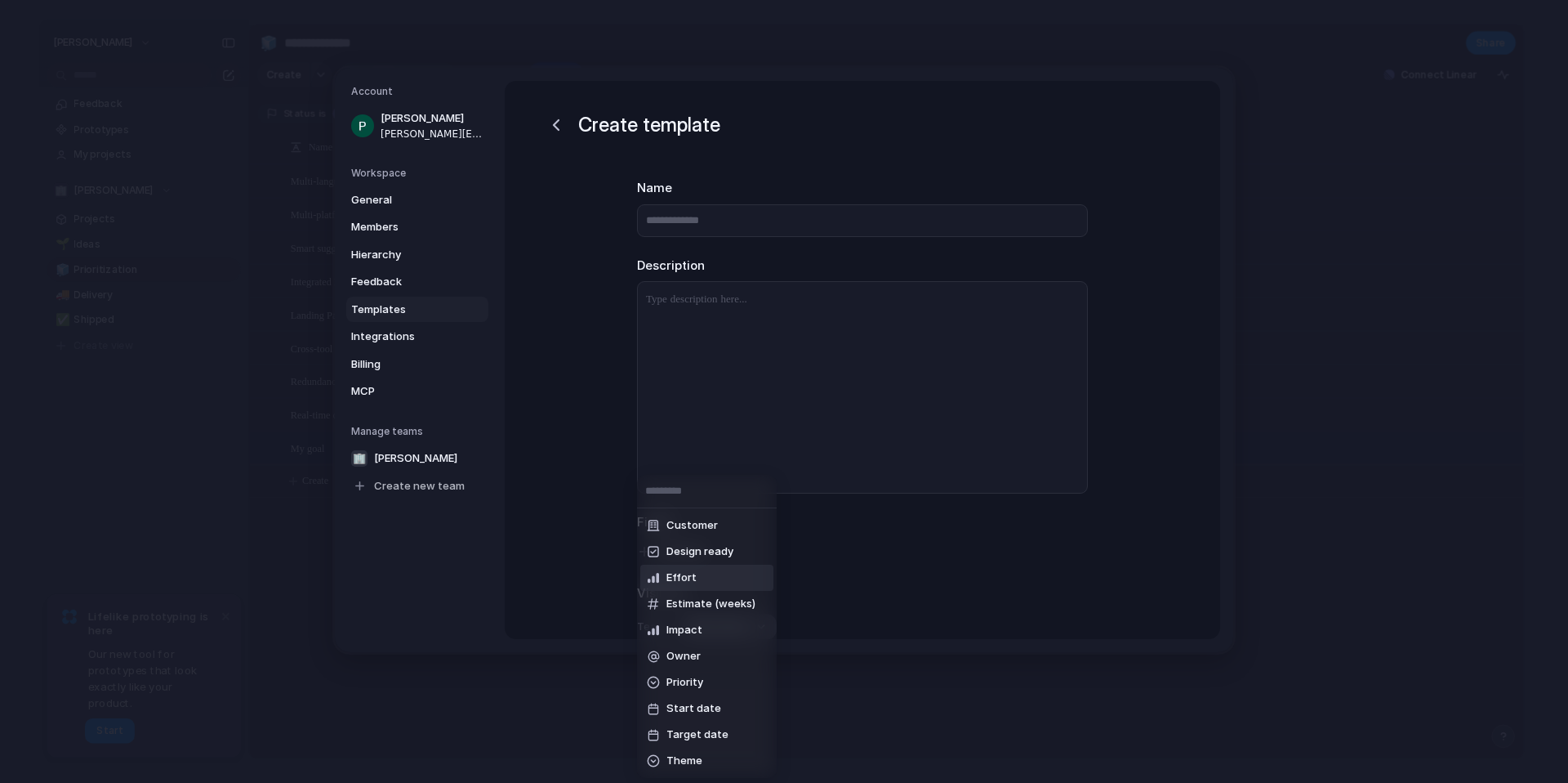
click at [848, 536] on div "Customer Design ready Effort Estimate (weeks) Impact Owner Priority Start date …" at bounding box center [784, 391] width 1568 height 783
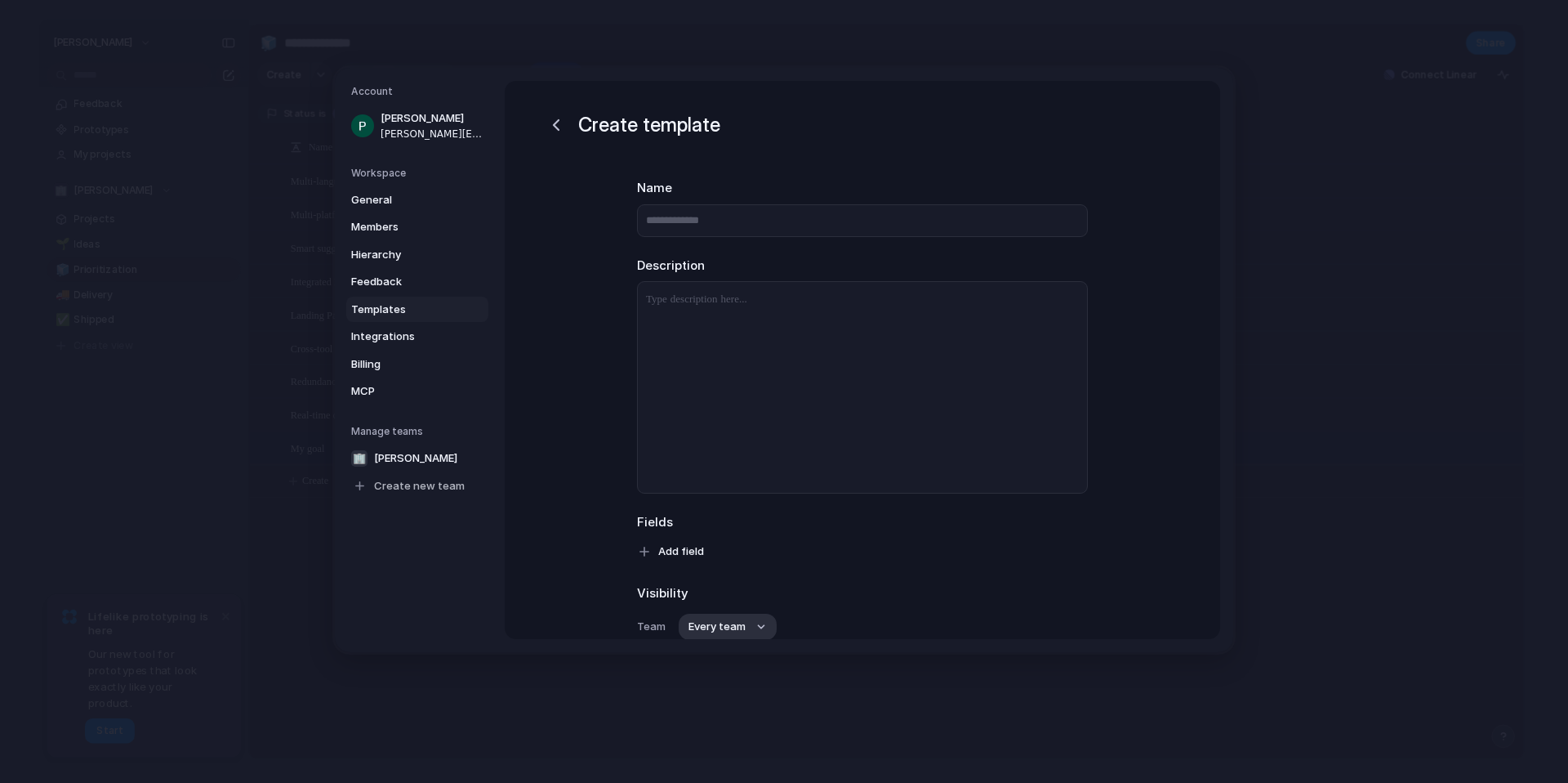
click at [848, 536] on div "Fields Add field" at bounding box center [862, 539] width 451 height 52
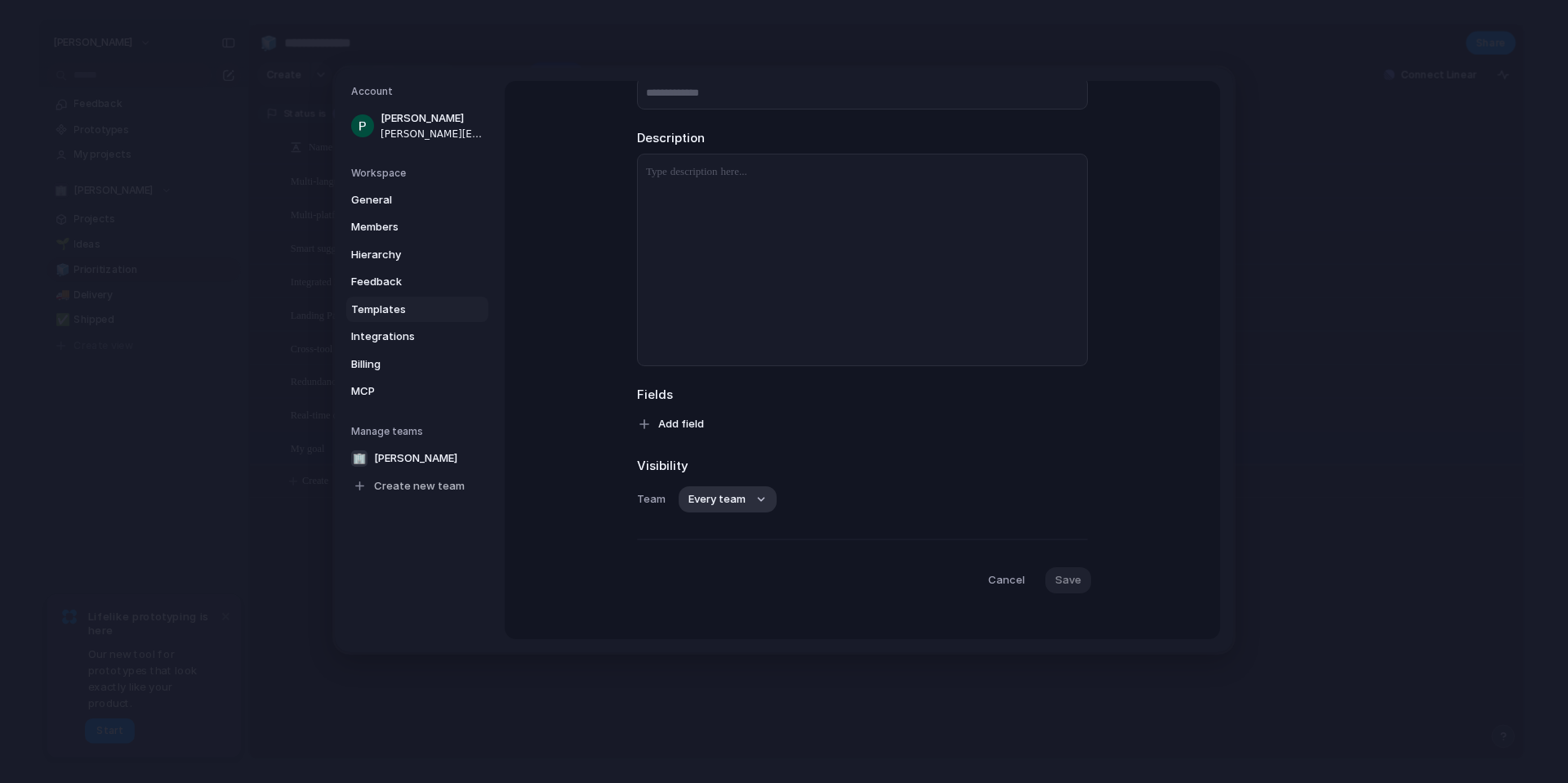
scroll to position [140, 0]
click at [702, 414] on span "Add field" at bounding box center [681, 411] width 46 height 16
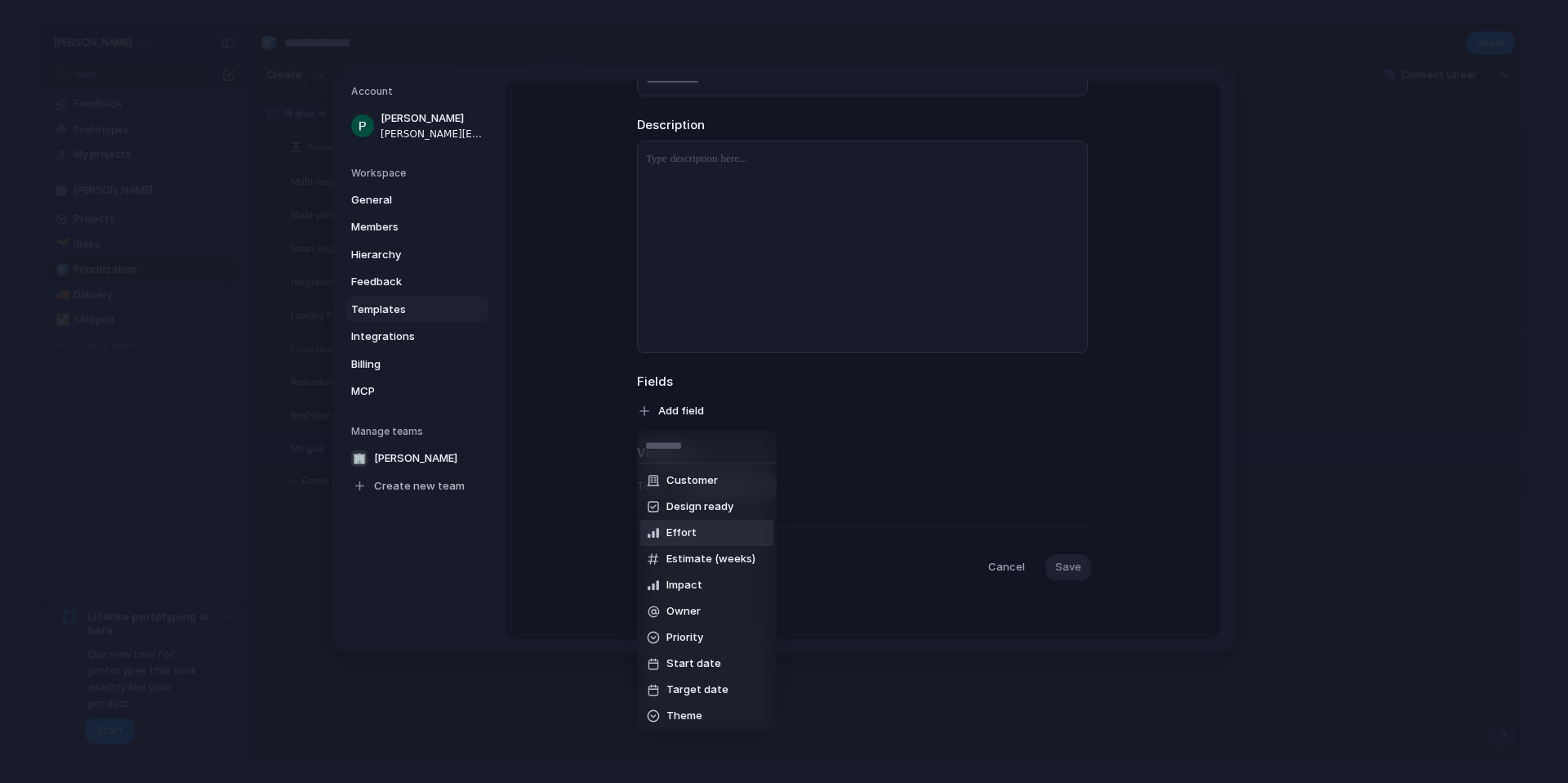
click at [713, 522] on li "Effort" at bounding box center [707, 533] width 133 height 26
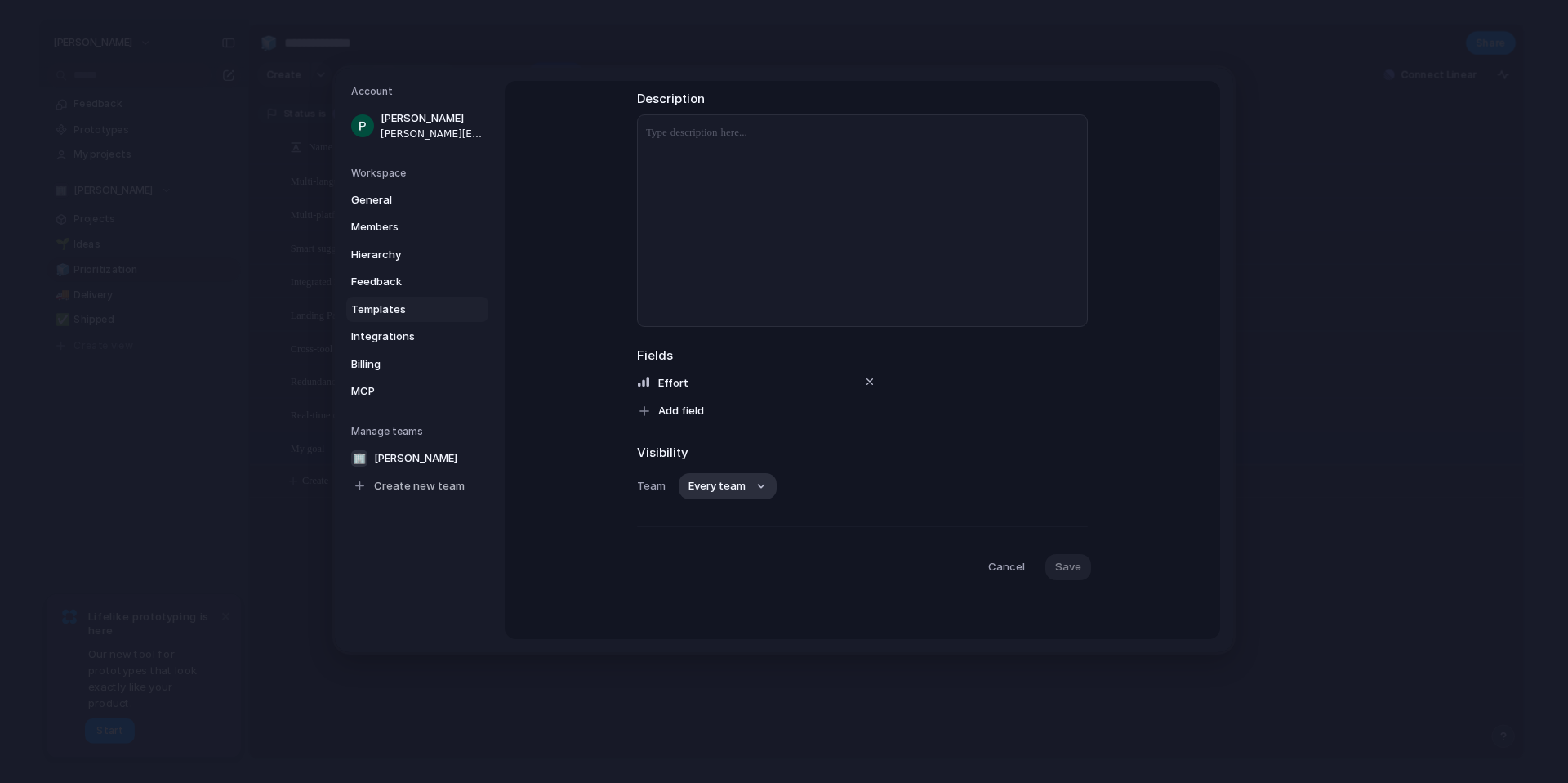
scroll to position [0, 0]
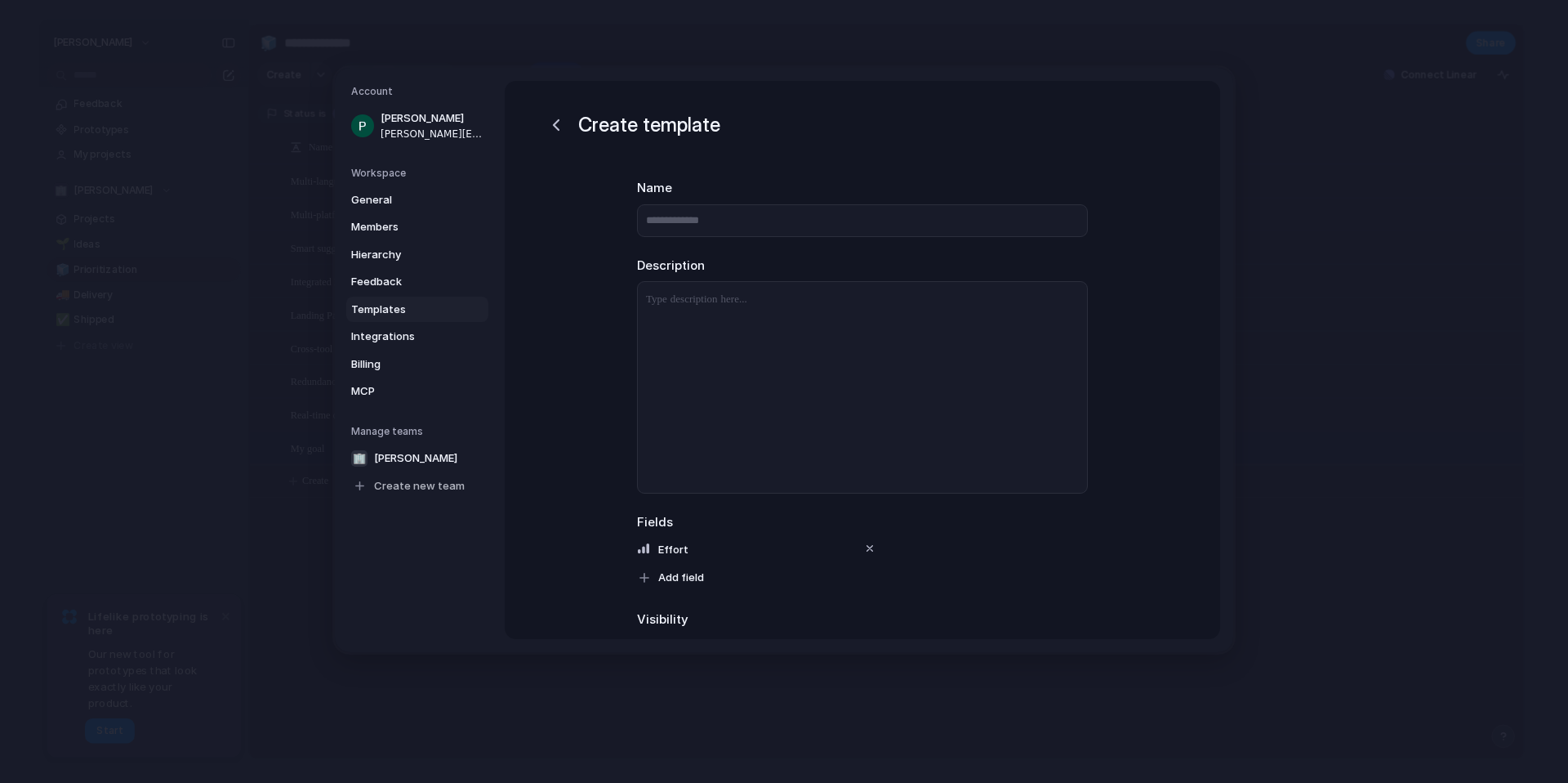
click at [642, 125] on h1 "Create template" at bounding box center [650, 125] width 142 height 29
click at [694, 221] on input "text" at bounding box center [862, 221] width 451 height 33
type input "**********"
click at [723, 436] on div at bounding box center [862, 388] width 449 height 211
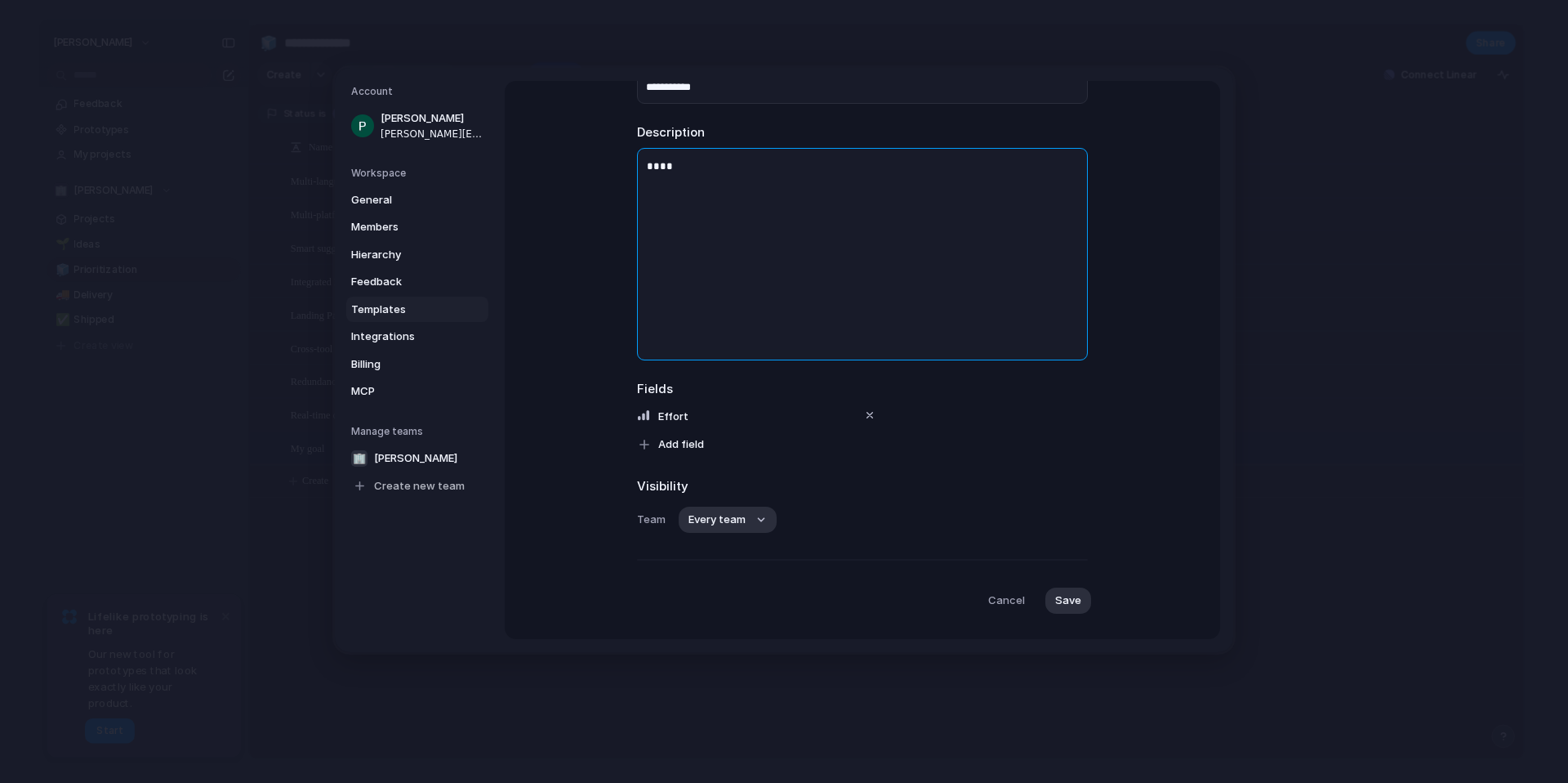
scroll to position [167, 0]
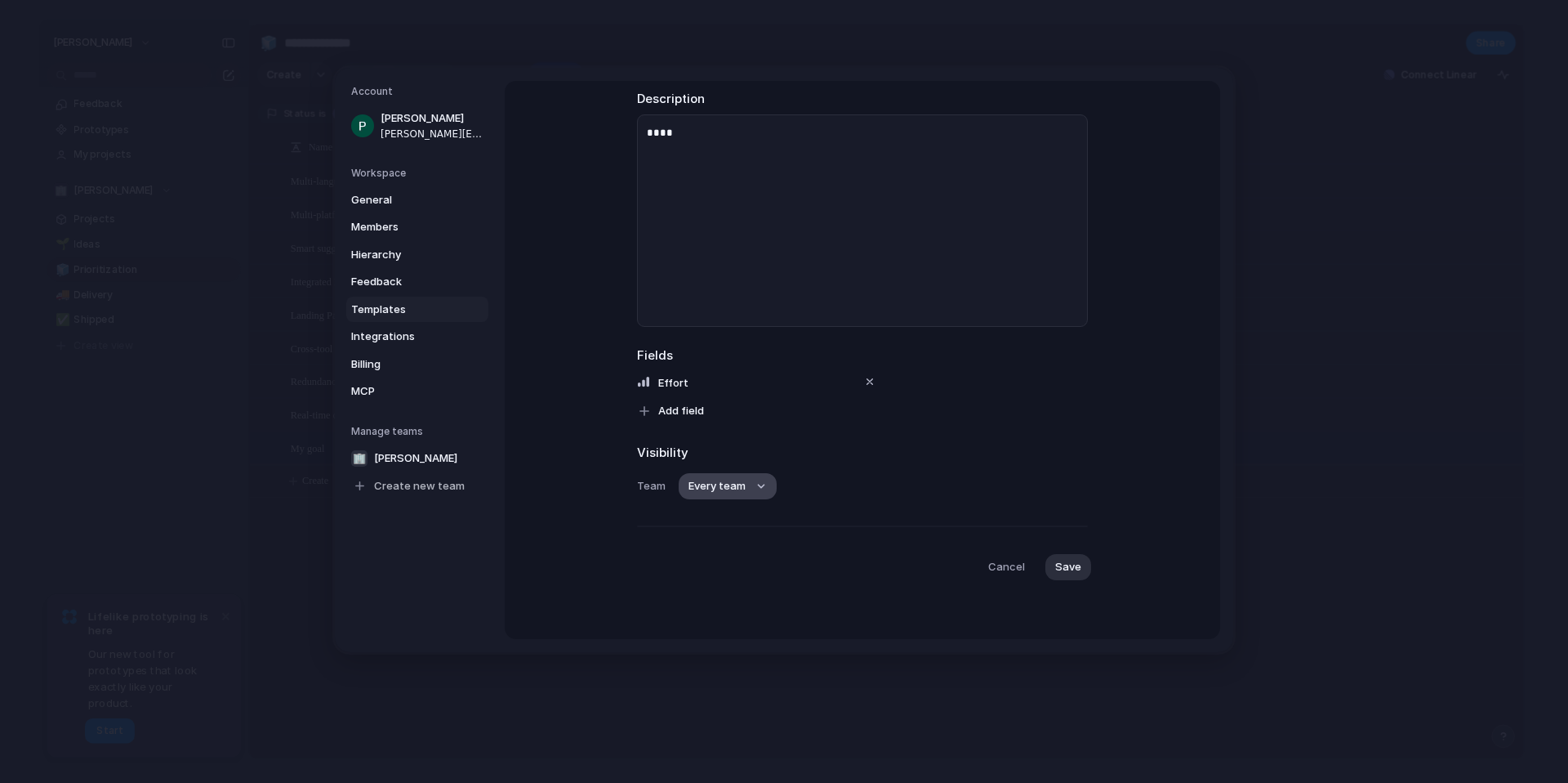
click at [727, 483] on span "Every team" at bounding box center [717, 486] width 57 height 16
click at [727, 483] on div "Every team 🏢 [PERSON_NAME]" at bounding box center [784, 391] width 1568 height 783
click at [686, 405] on span "Add field" at bounding box center [681, 411] width 46 height 16
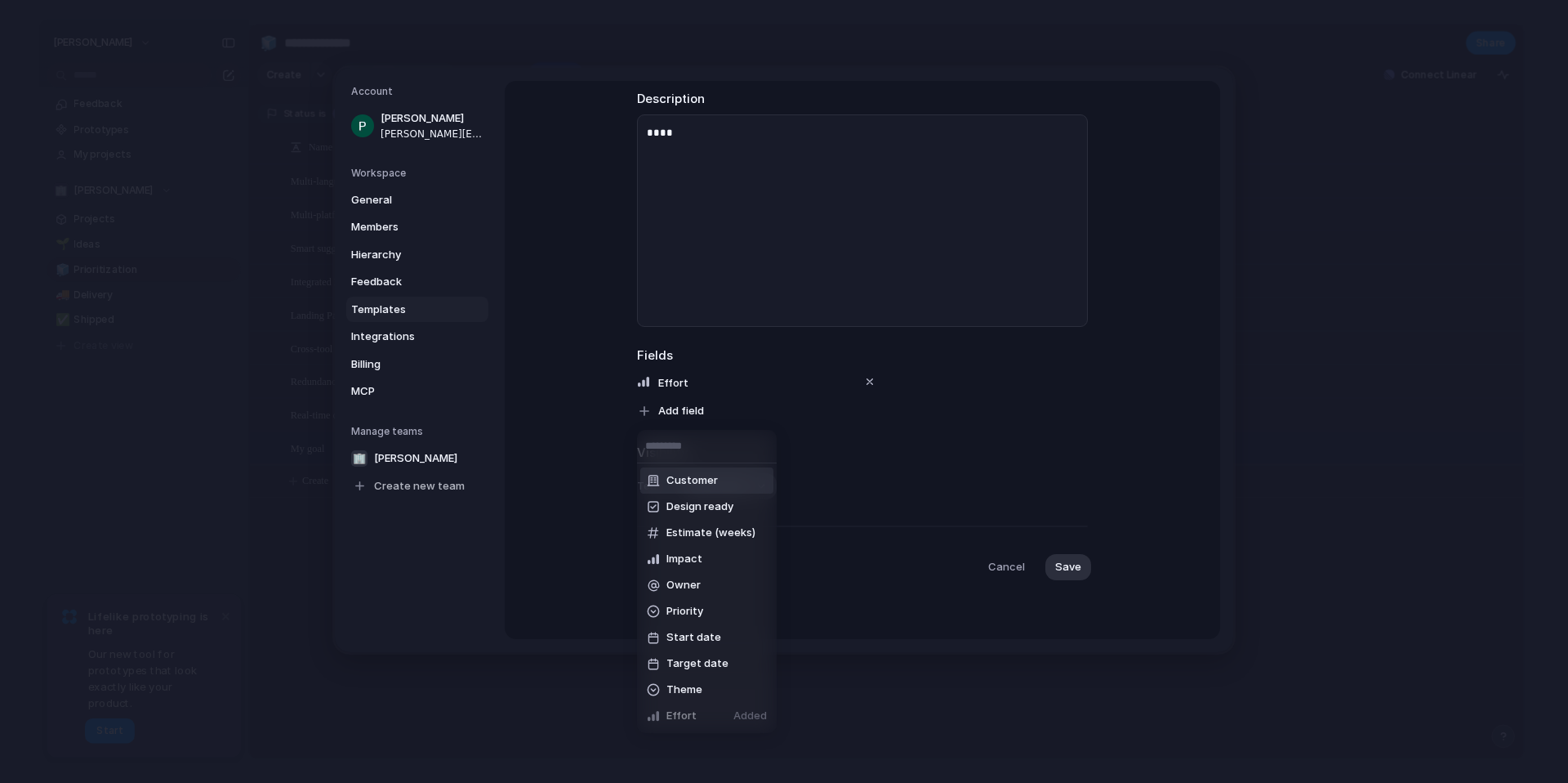
click at [706, 486] on span "Customer" at bounding box center [693, 480] width 52 height 16
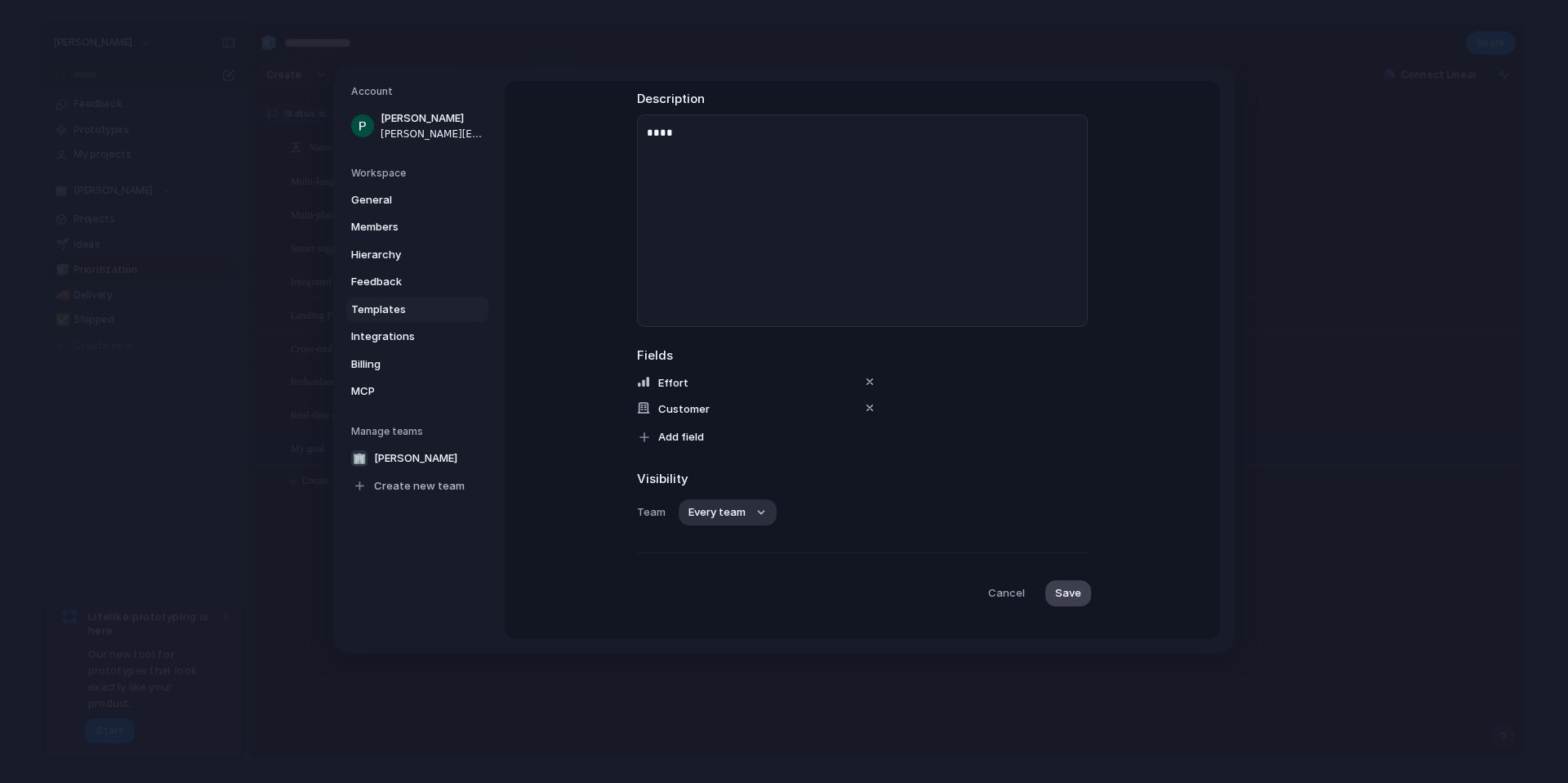
click at [1062, 598] on span "Save" at bounding box center [1068, 593] width 26 height 16
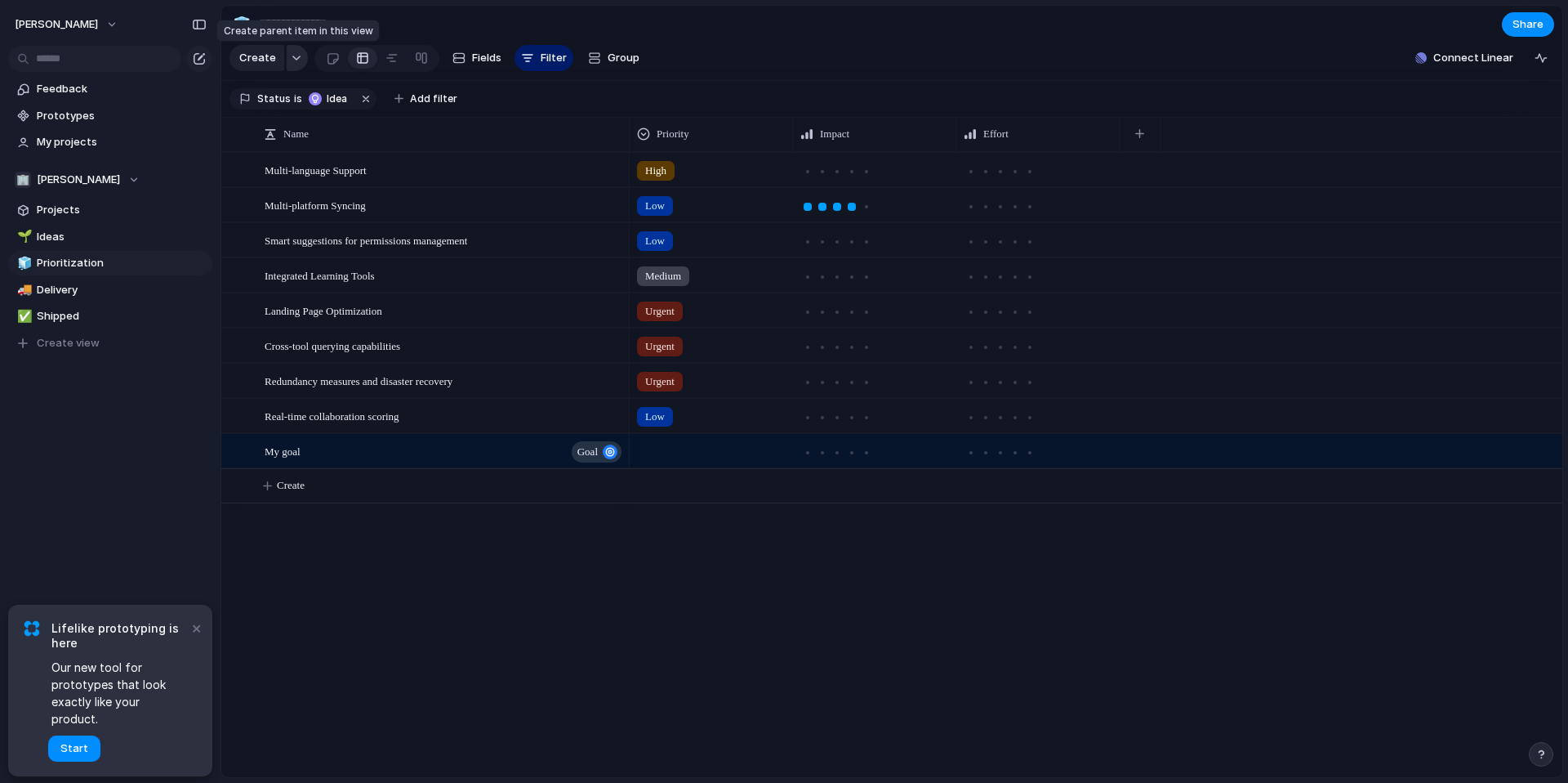
click at [296, 58] on div "button" at bounding box center [296, 58] width 11 height 7
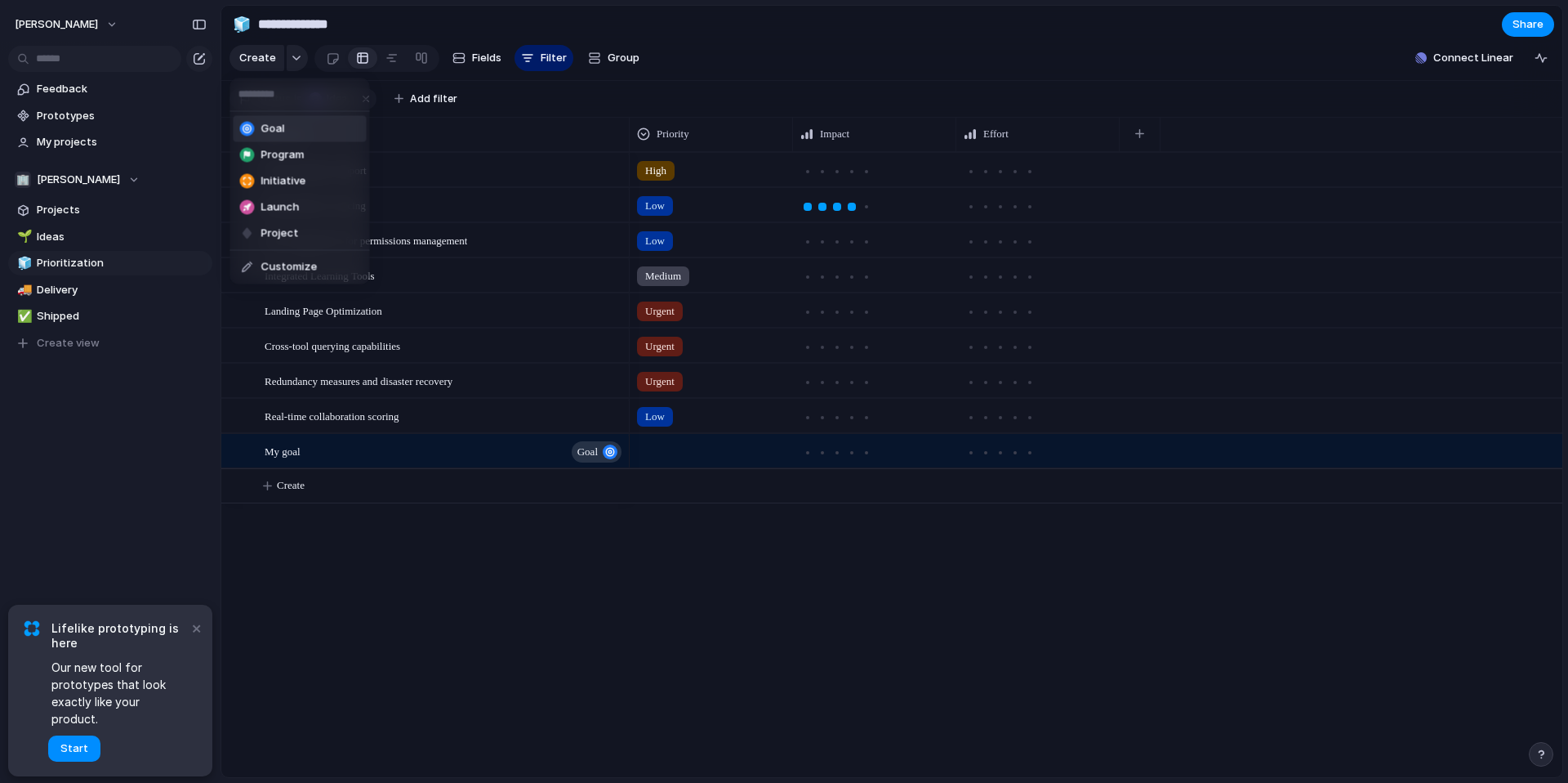
click at [295, 58] on div "Goal Program Initiative Launch Project Customize" at bounding box center [784, 391] width 1568 height 783
click at [253, 58] on span "Create" at bounding box center [258, 58] width 37 height 16
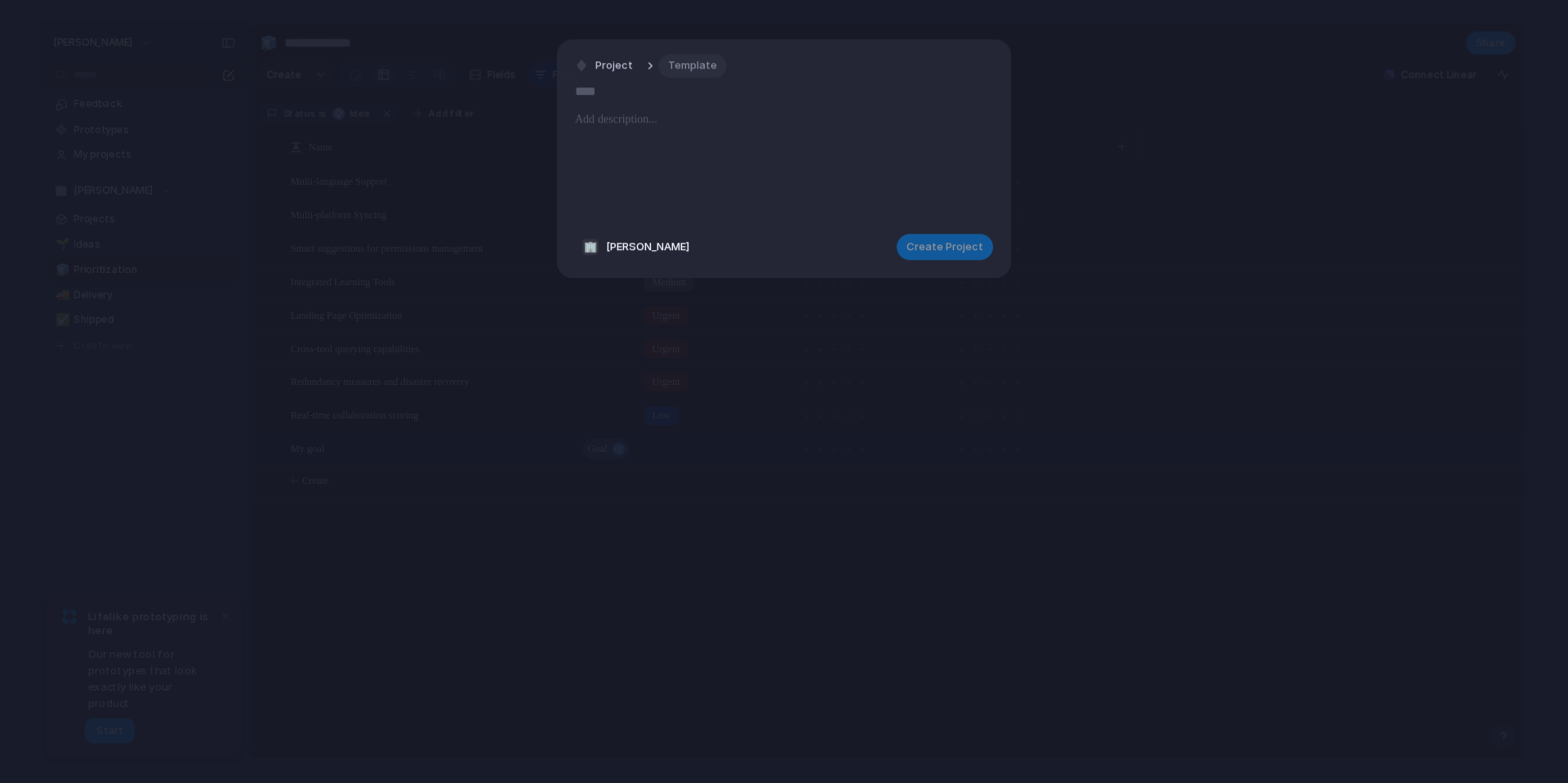
click at [690, 68] on span "Template" at bounding box center [693, 66] width 49 height 16
click at [695, 138] on span "My template" at bounding box center [705, 134] width 65 height 16
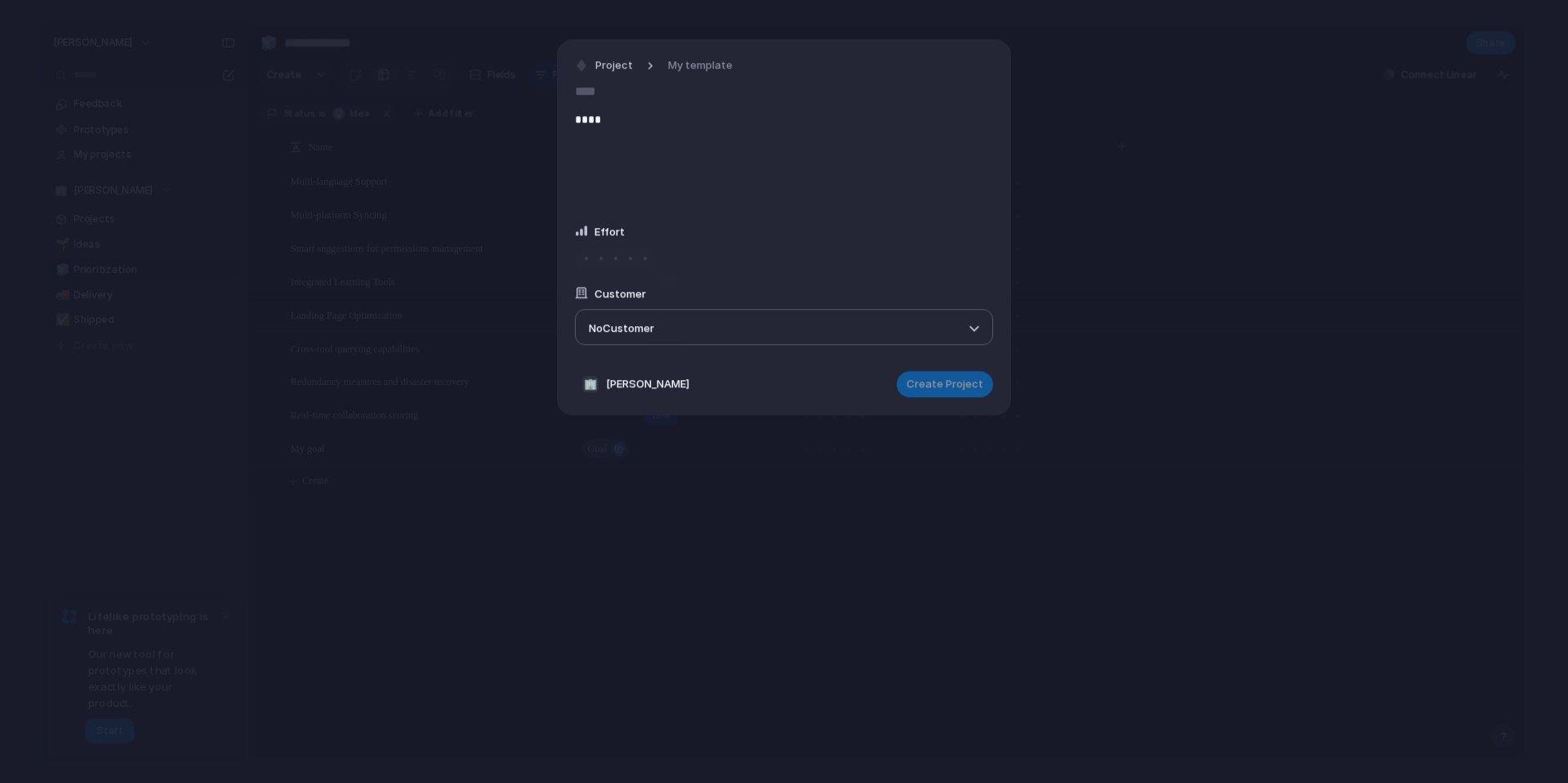
click at [626, 259] on div at bounding box center [630, 258] width 15 height 15
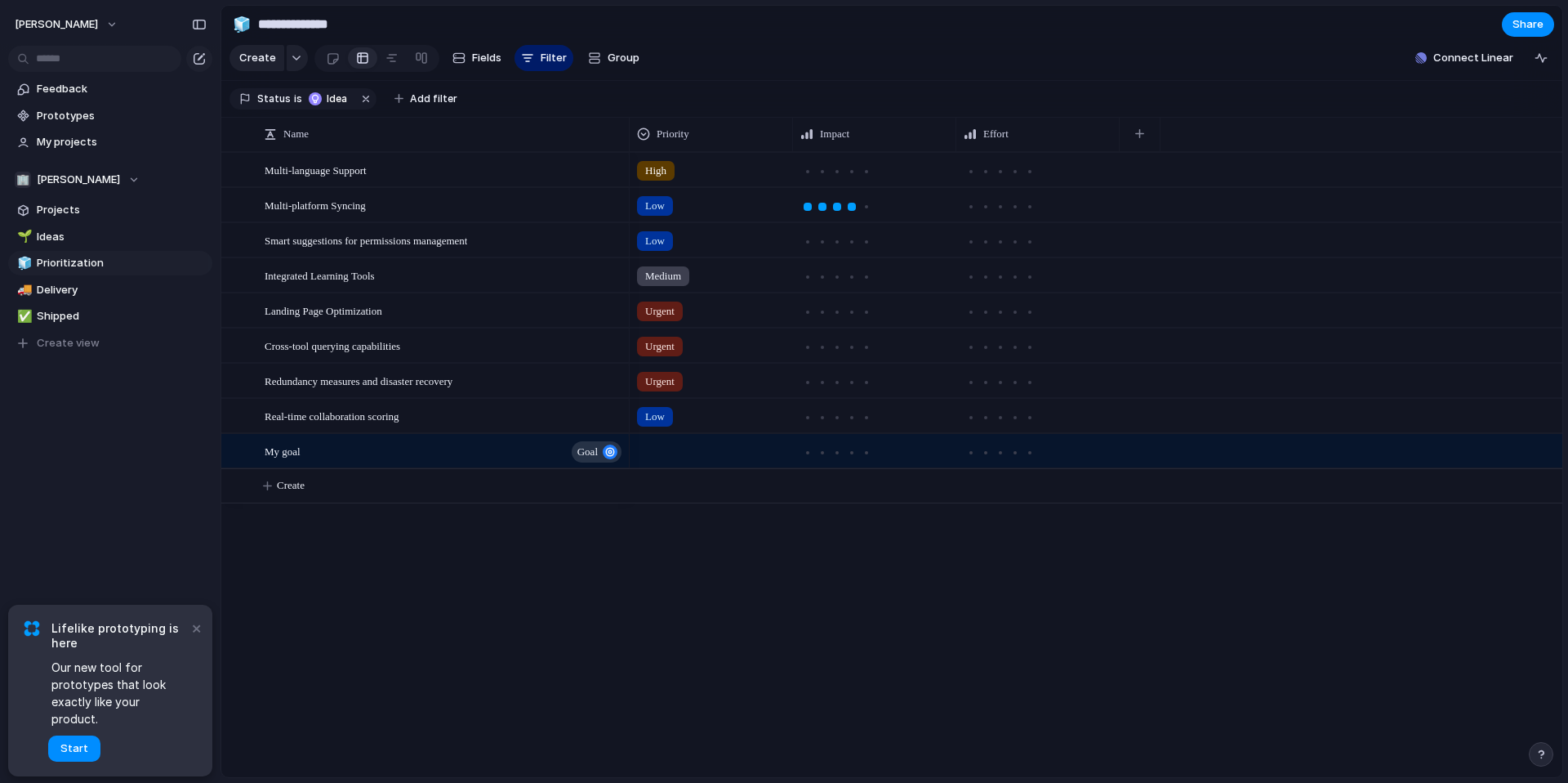
click at [699, 645] on div "High Low Low Medium Urgent Urgent Urgent Low" at bounding box center [1096, 465] width 933 height 626
click at [92, 208] on span "Projects" at bounding box center [122, 209] width 170 height 16
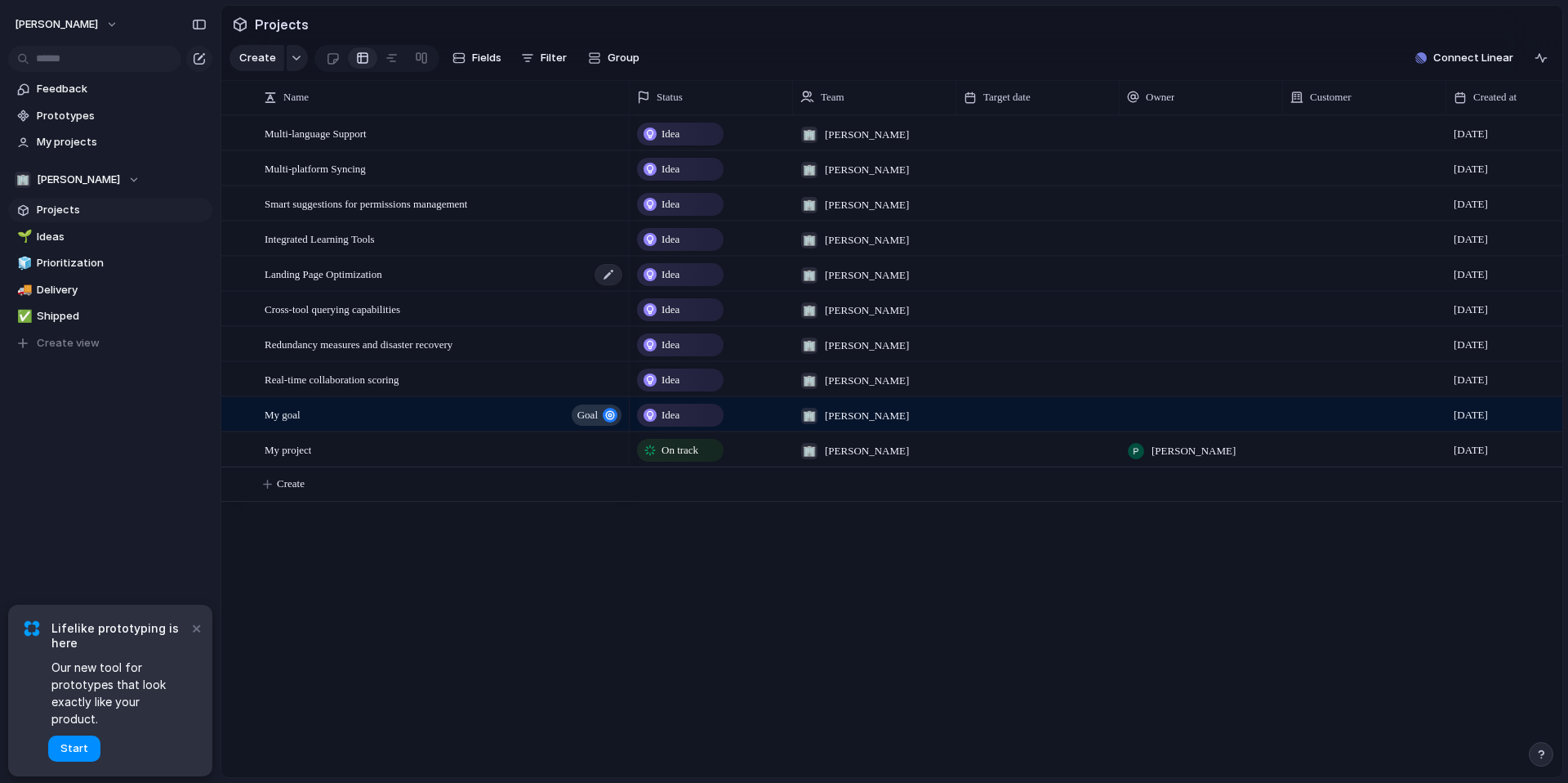
click at [454, 266] on div "Landing Page Optimization" at bounding box center [445, 274] width 360 height 34
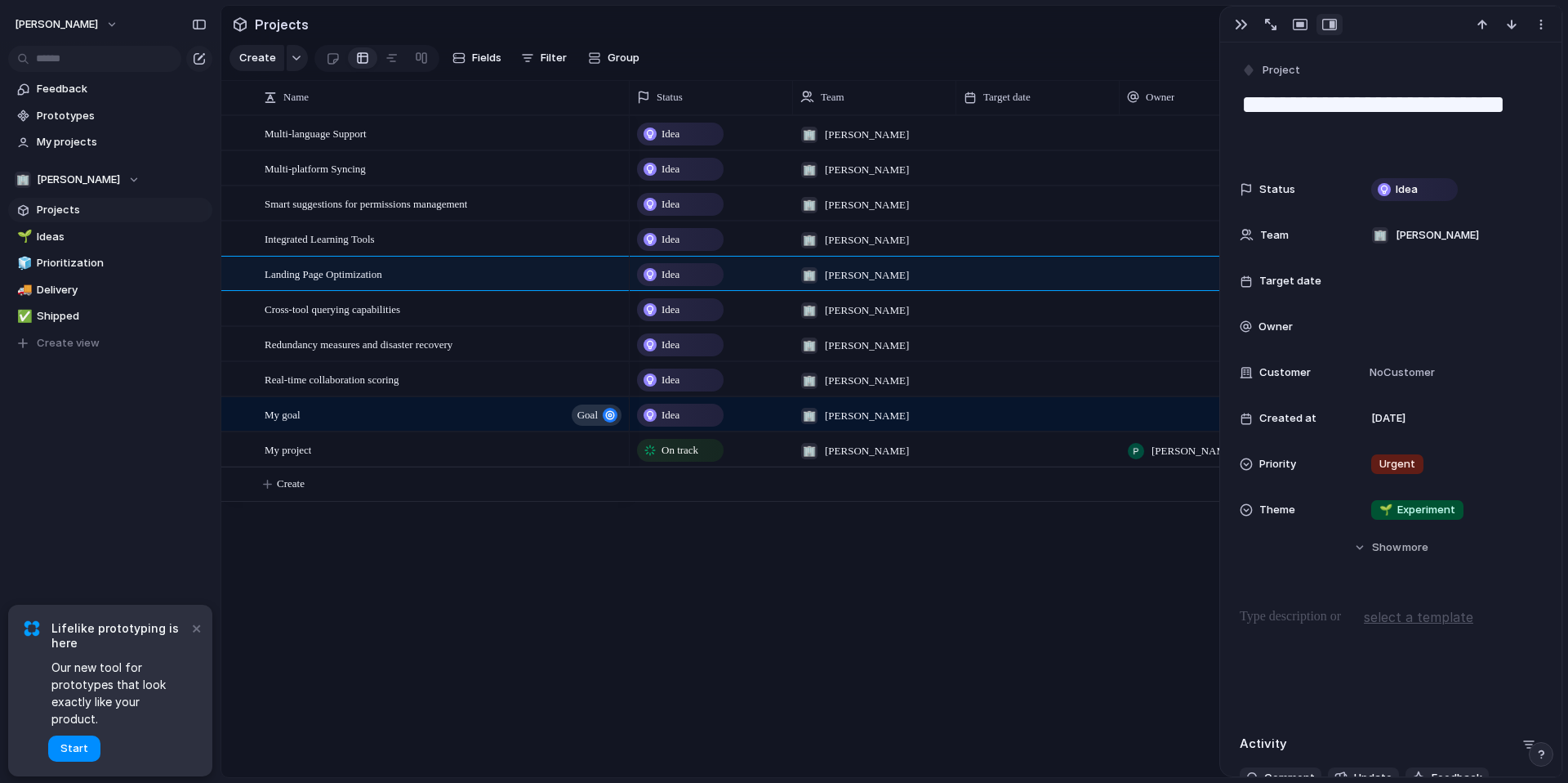
scroll to position [146, 0]
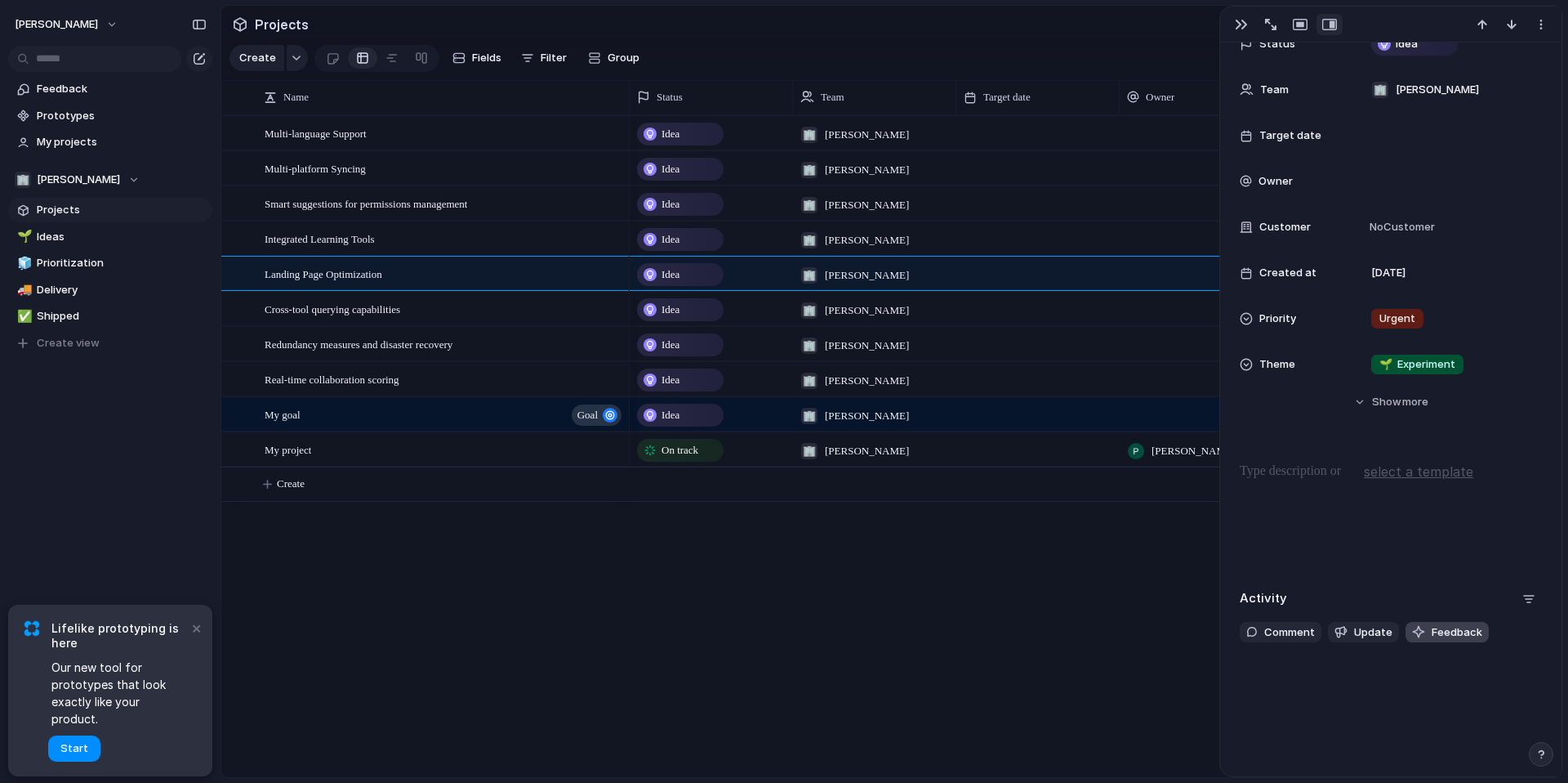
click at [1460, 633] on span "Feedback" at bounding box center [1457, 632] width 51 height 16
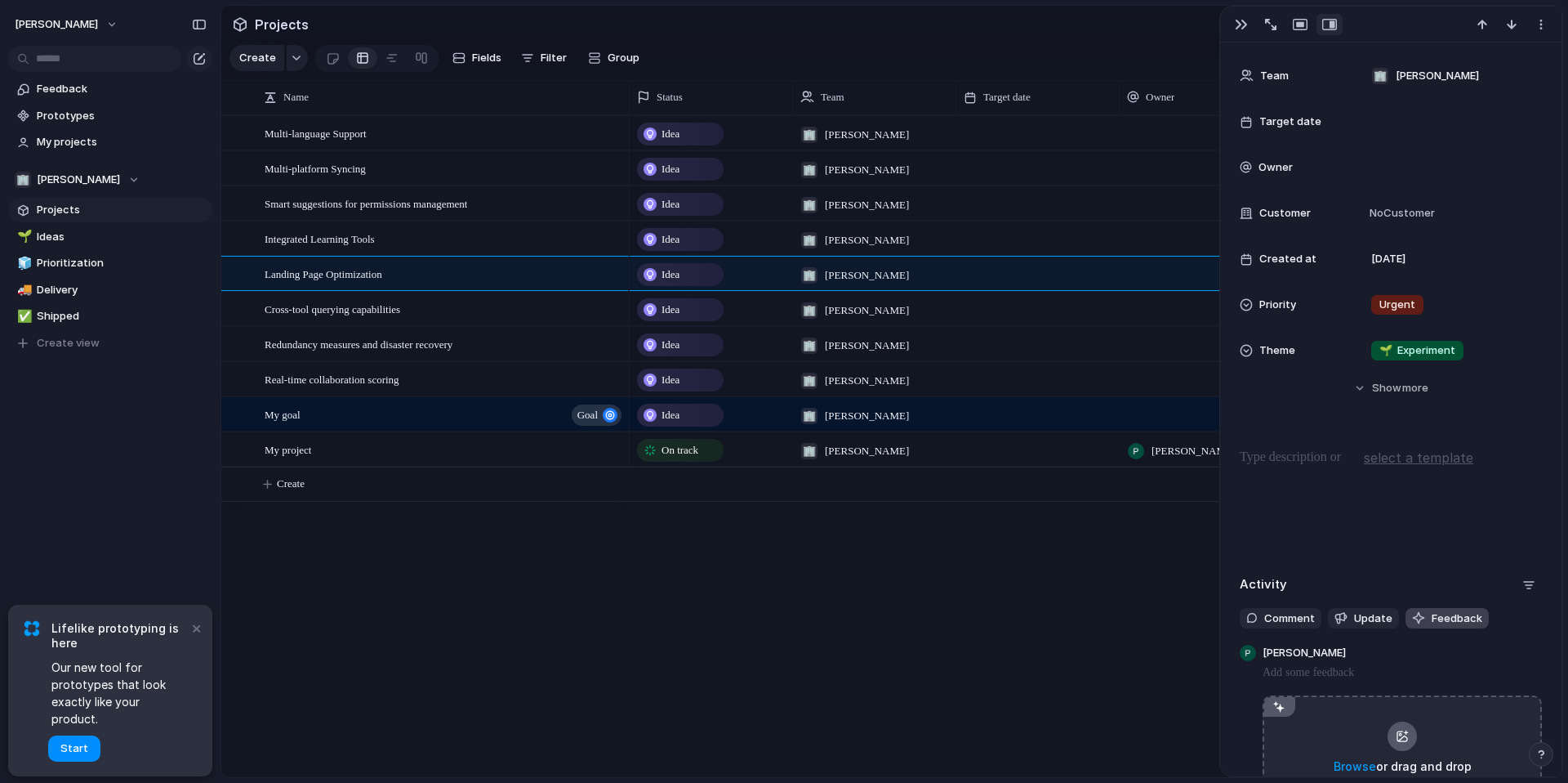
scroll to position [162, 0]
click at [1389, 613] on span "Update" at bounding box center [1373, 616] width 38 height 16
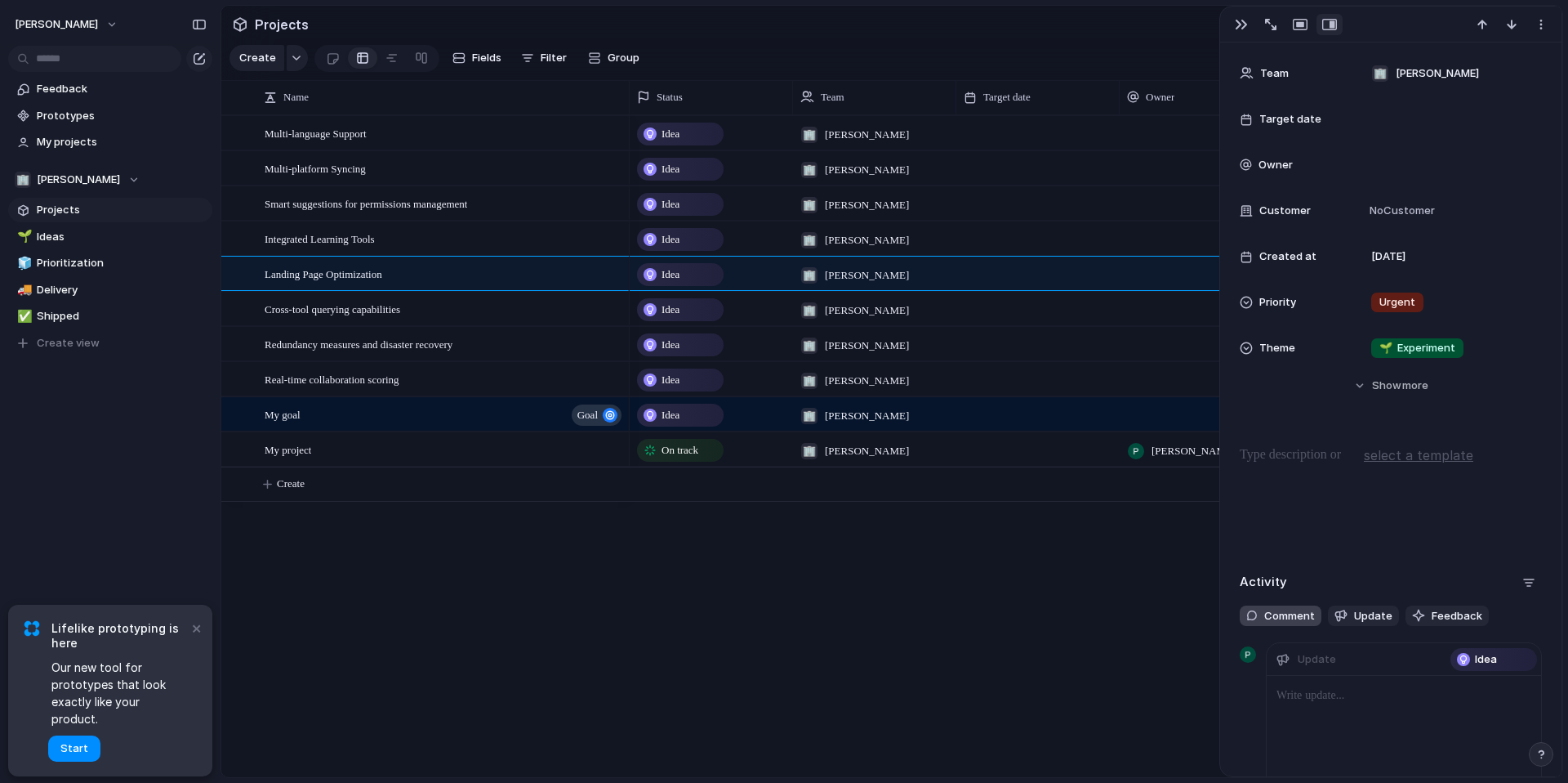
click at [1300, 620] on span "Comment" at bounding box center [1290, 616] width 51 height 16
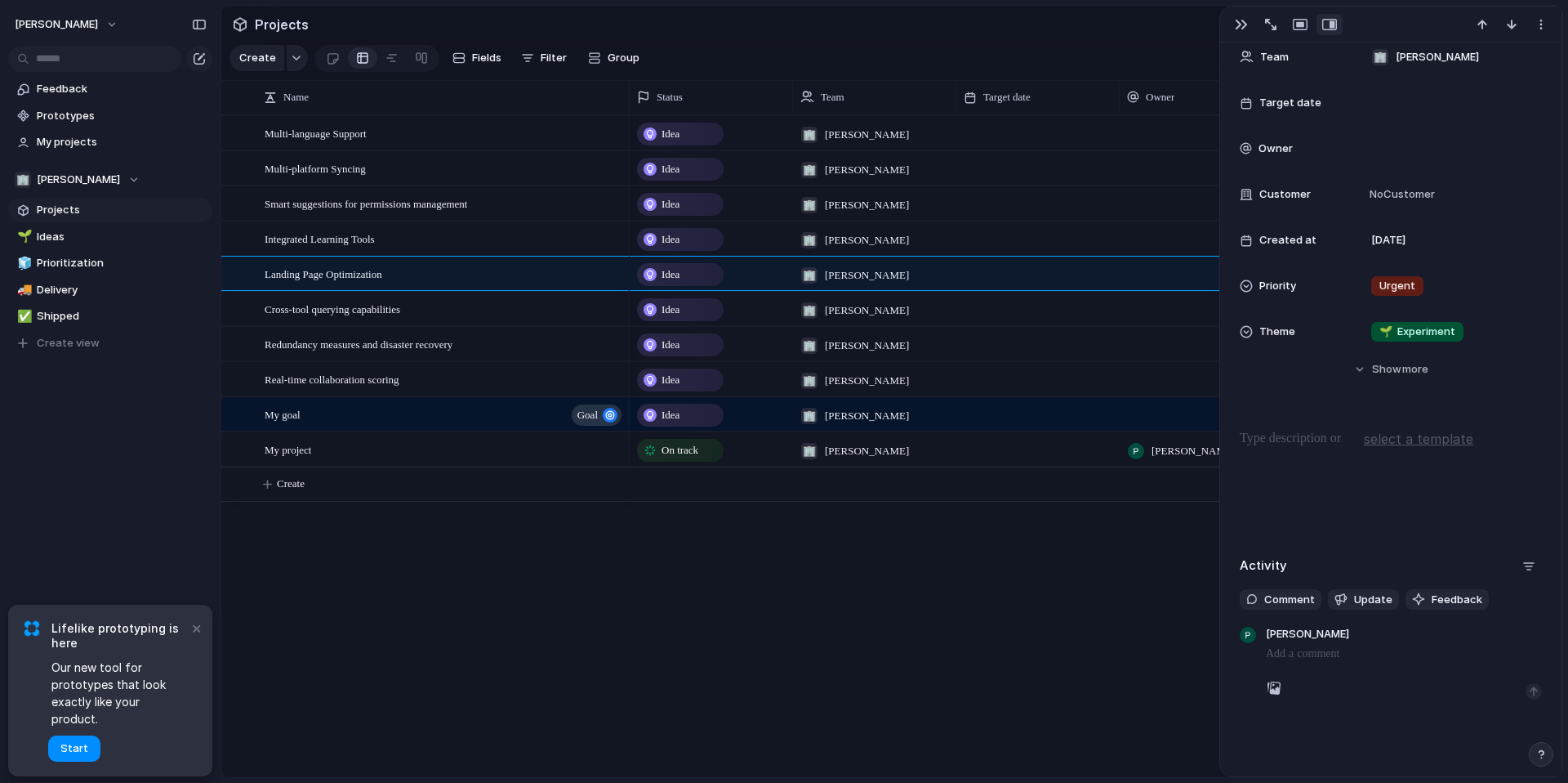
click at [1084, 568] on div "Idea 🏢 [PERSON_NAME] [DATE] Idea 🏢 [PERSON_NAME] [DATE] Idea 🏢 [PERSON_NAME] [D…" at bounding box center [1096, 446] width 933 height 662
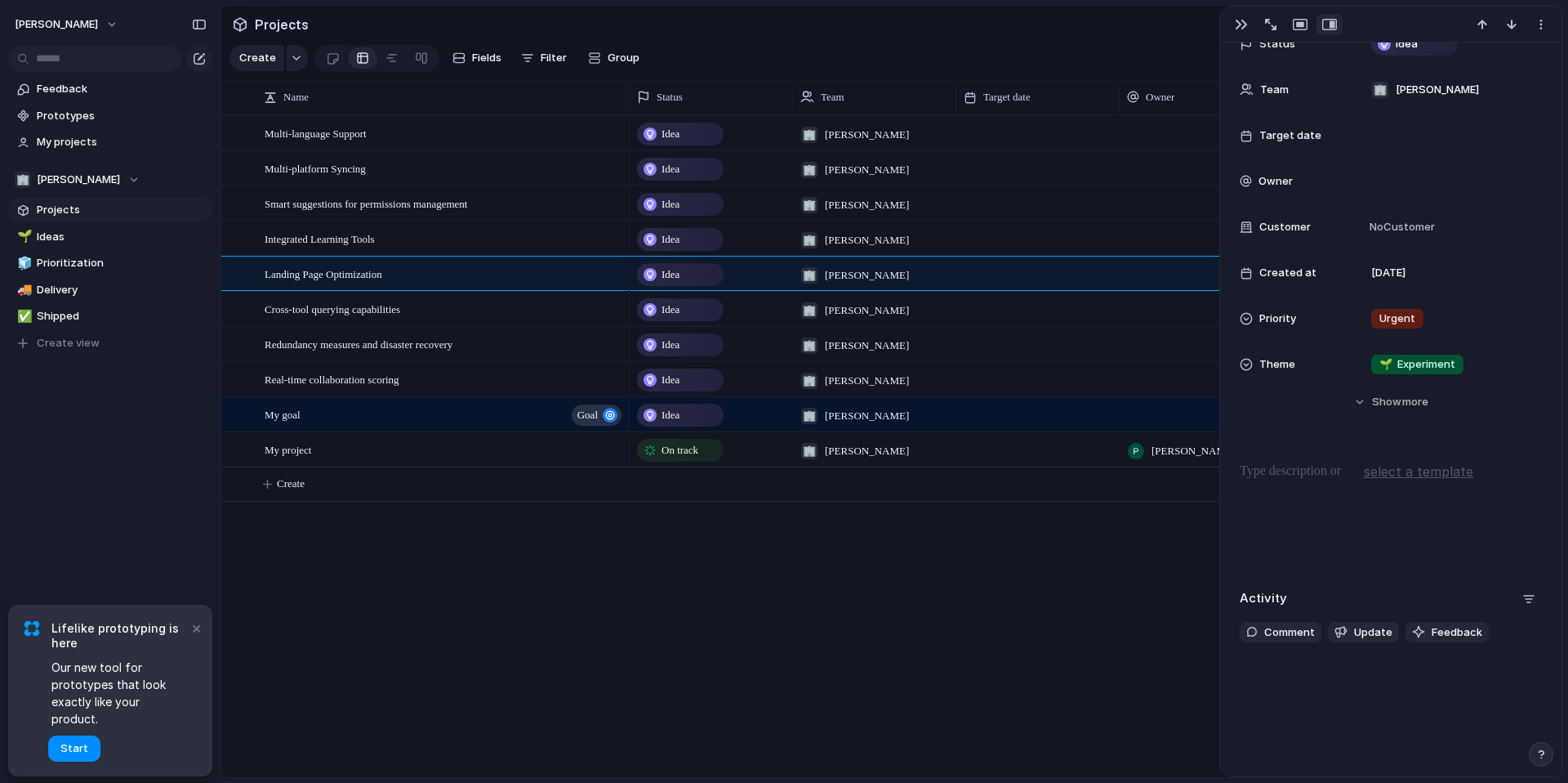
scroll to position [146, 0]
click at [1084, 568] on div "Idea 🏢 [PERSON_NAME] [DATE] Idea 🏢 [PERSON_NAME] [DATE] Idea 🏢 [PERSON_NAME] [D…" at bounding box center [1096, 446] width 933 height 662
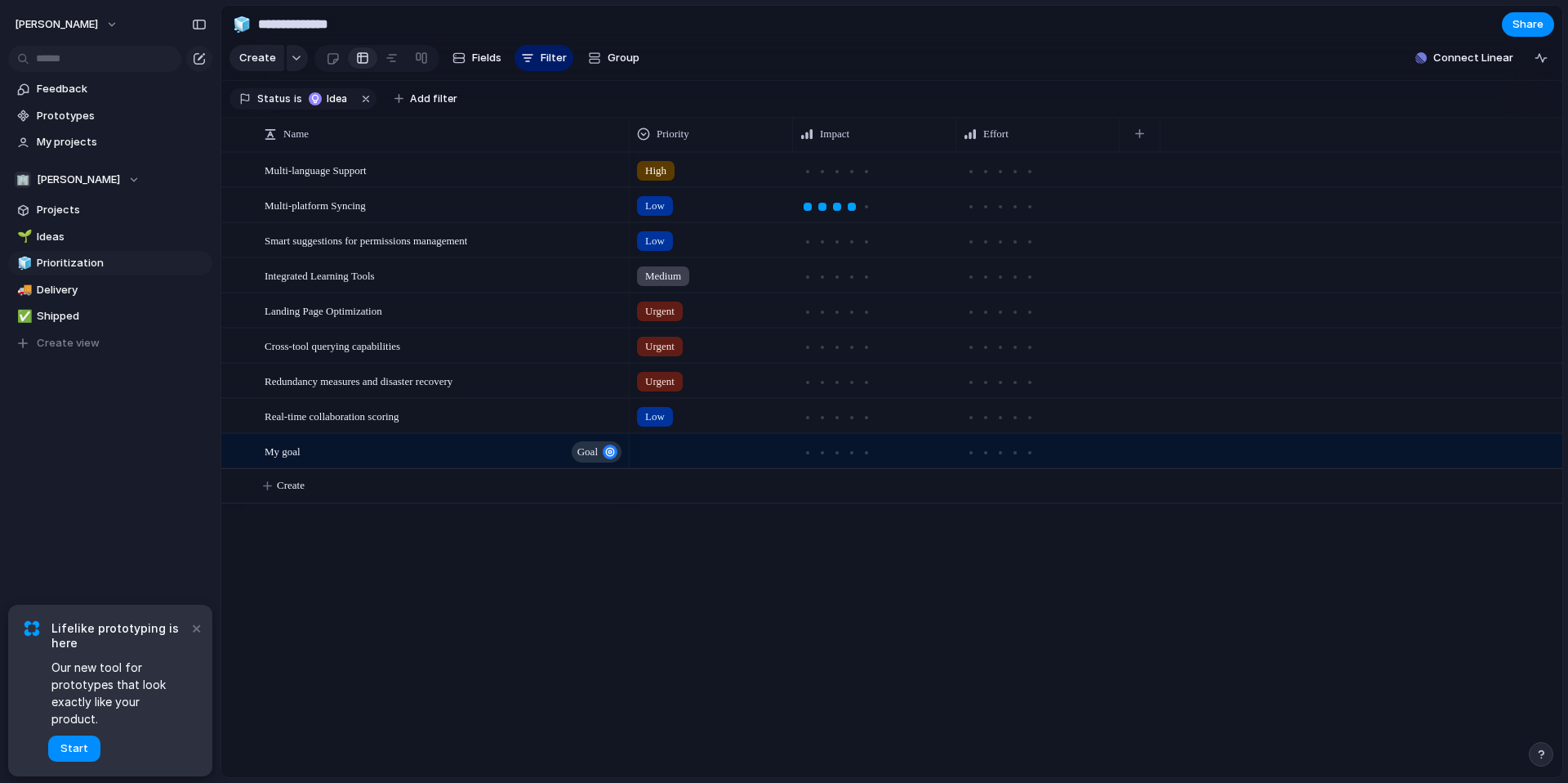
click at [490, 593] on div "Multi-language Support Multi-platform Syncing Smart suggestions for permissions…" at bounding box center [892, 465] width 1341 height 626
click at [95, 347] on span "Create view" at bounding box center [68, 343] width 63 height 16
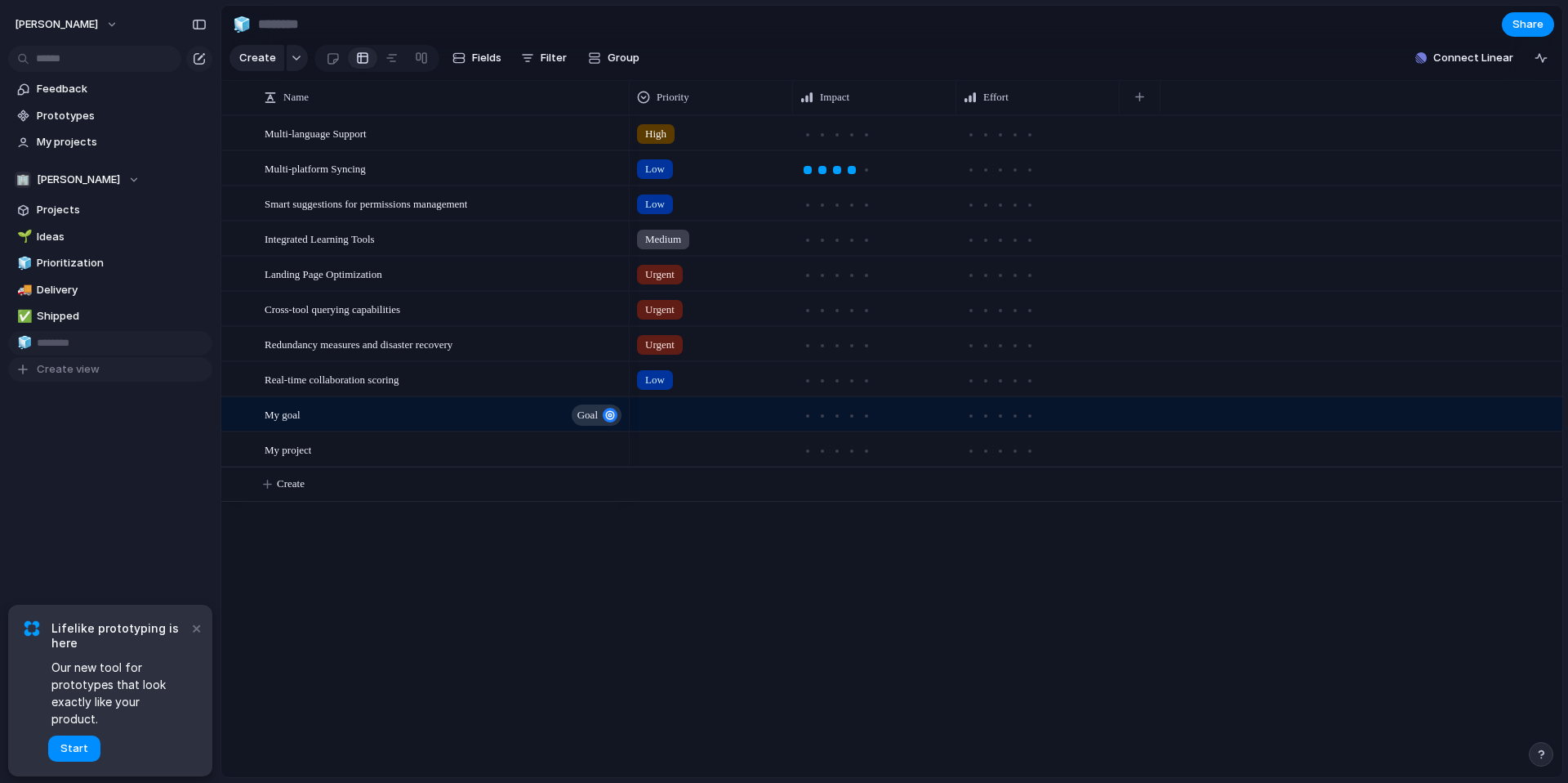
click at [95, 347] on input "text" at bounding box center [122, 343] width 170 height 16
type input "**********"
click at [78, 344] on span "Growth tree" at bounding box center [122, 343] width 170 height 16
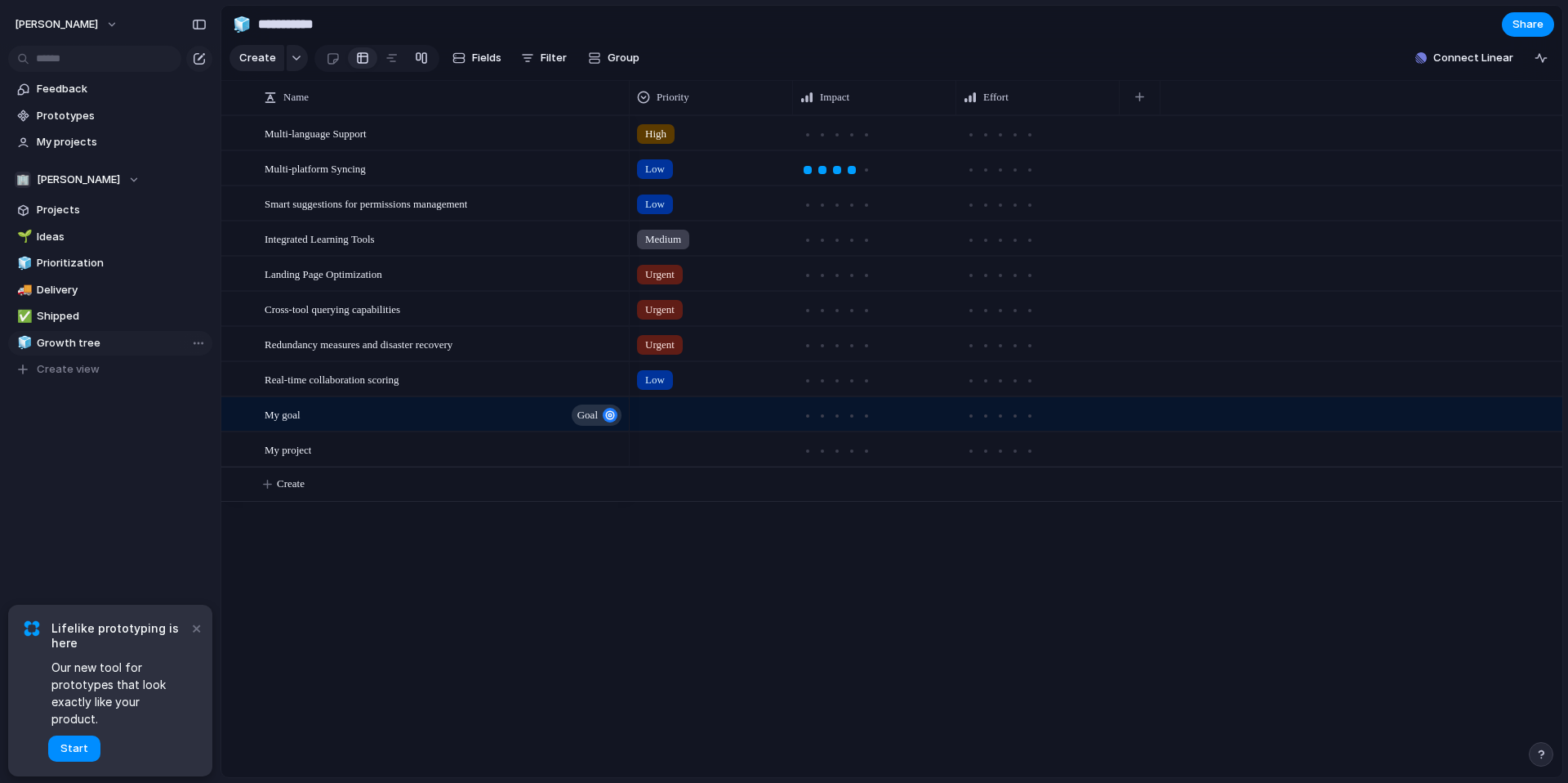
click at [417, 55] on div at bounding box center [421, 58] width 13 height 26
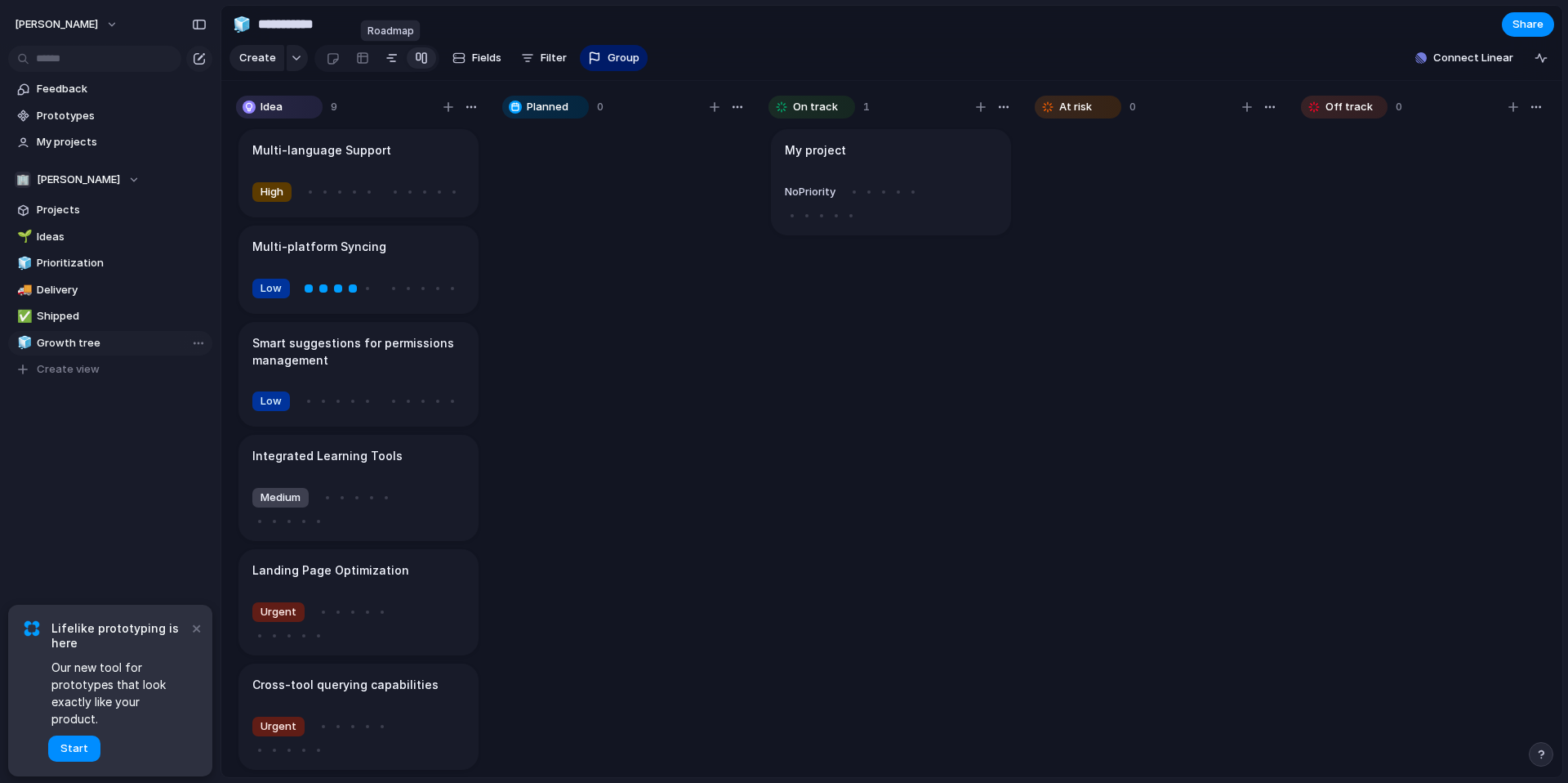
click at [394, 58] on div at bounding box center [392, 58] width 13 height 26
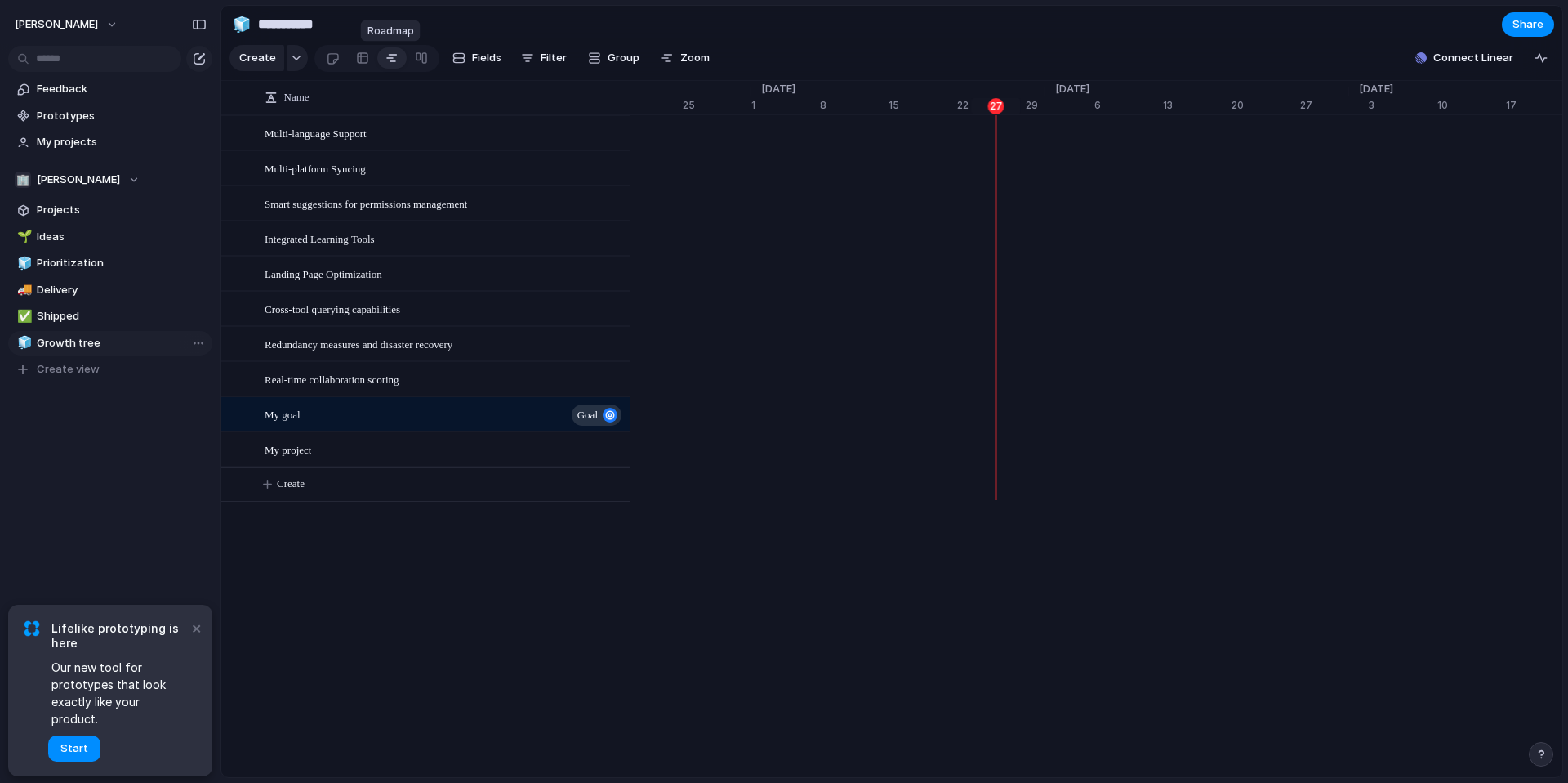
scroll to position [0, 10622]
click at [371, 58] on link at bounding box center [362, 58] width 29 height 26
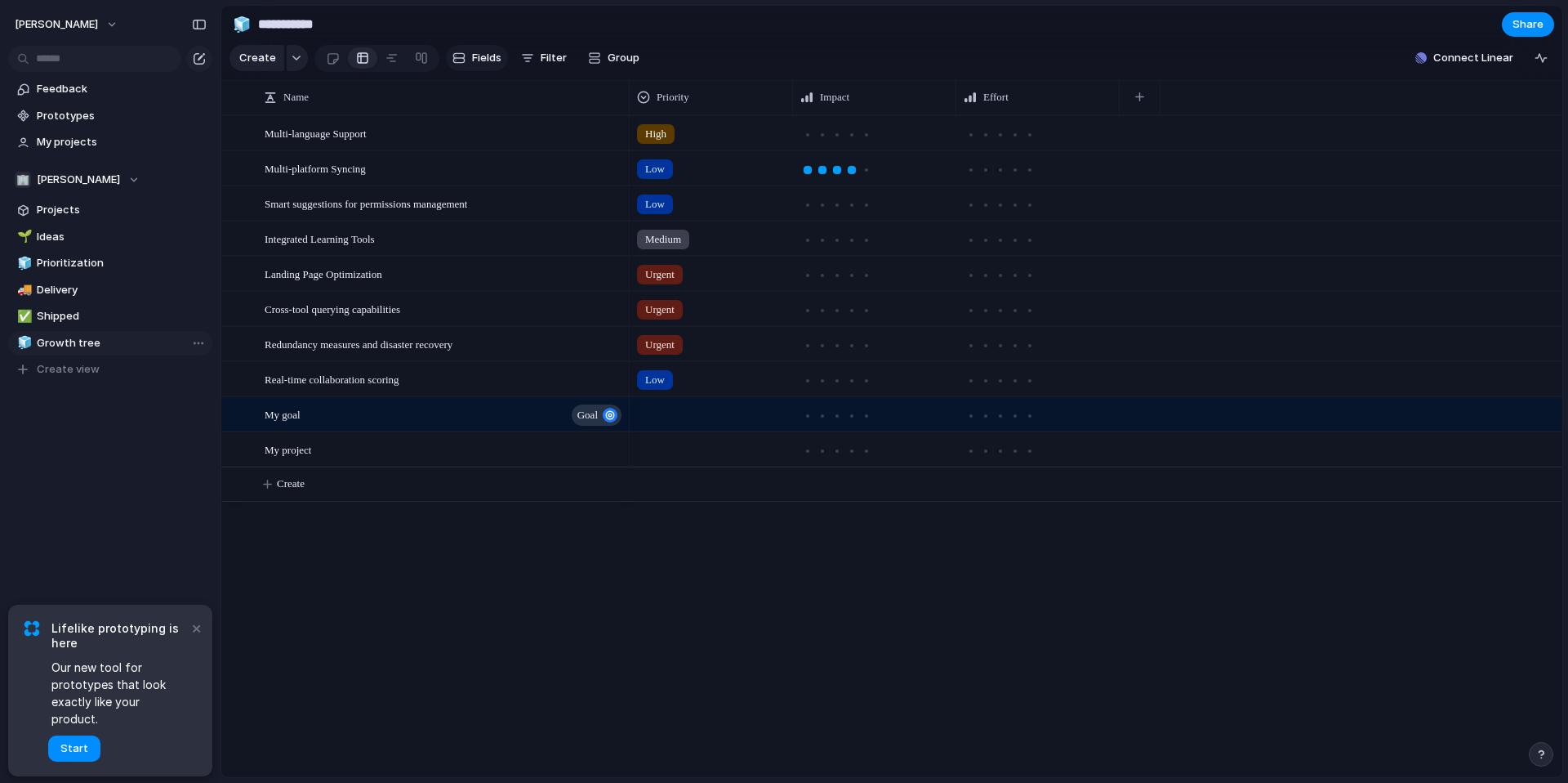
click at [458, 55] on div "button" at bounding box center [458, 58] width 13 height 13
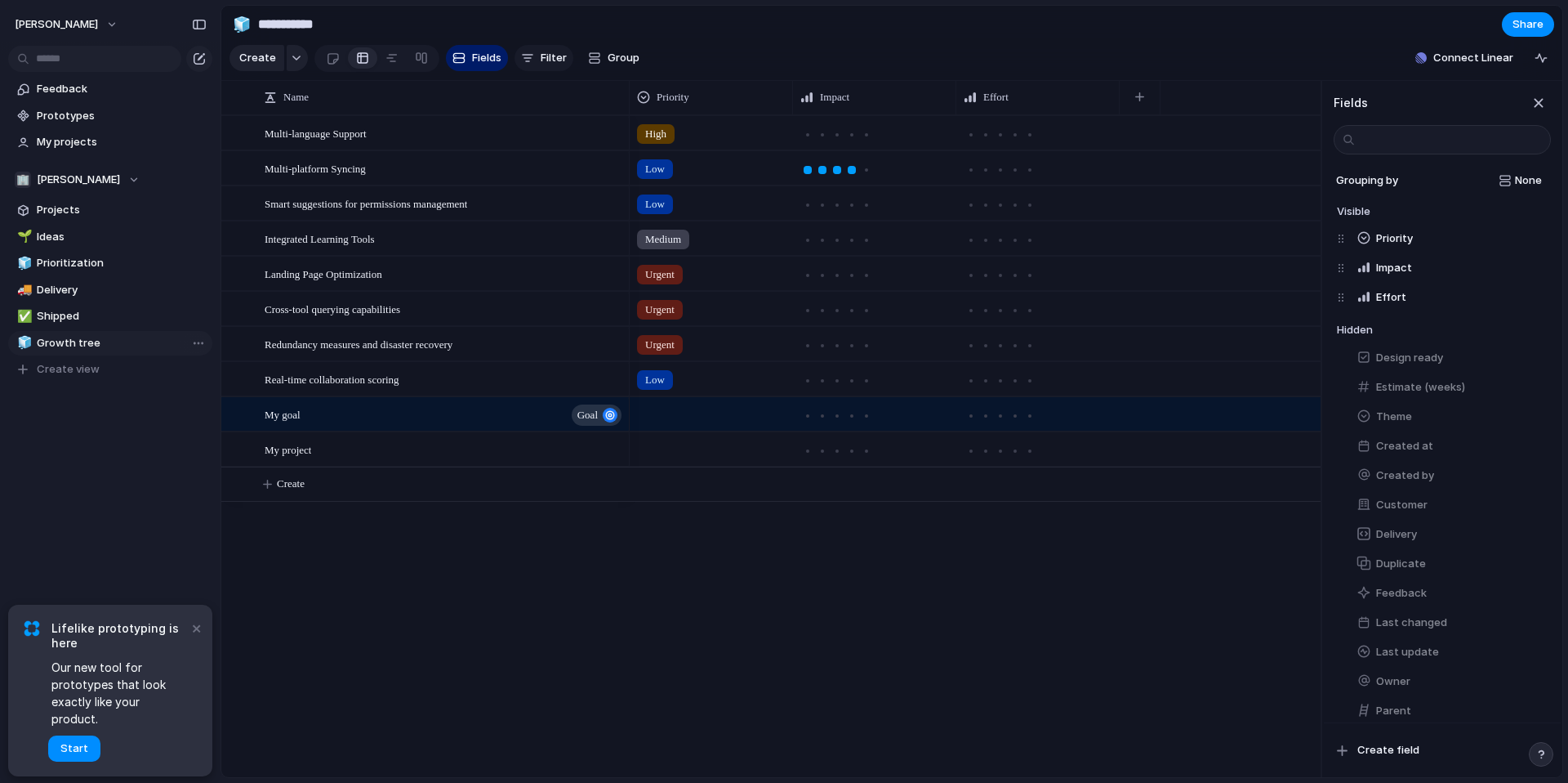
click at [557, 61] on span "Filter" at bounding box center [554, 58] width 26 height 16
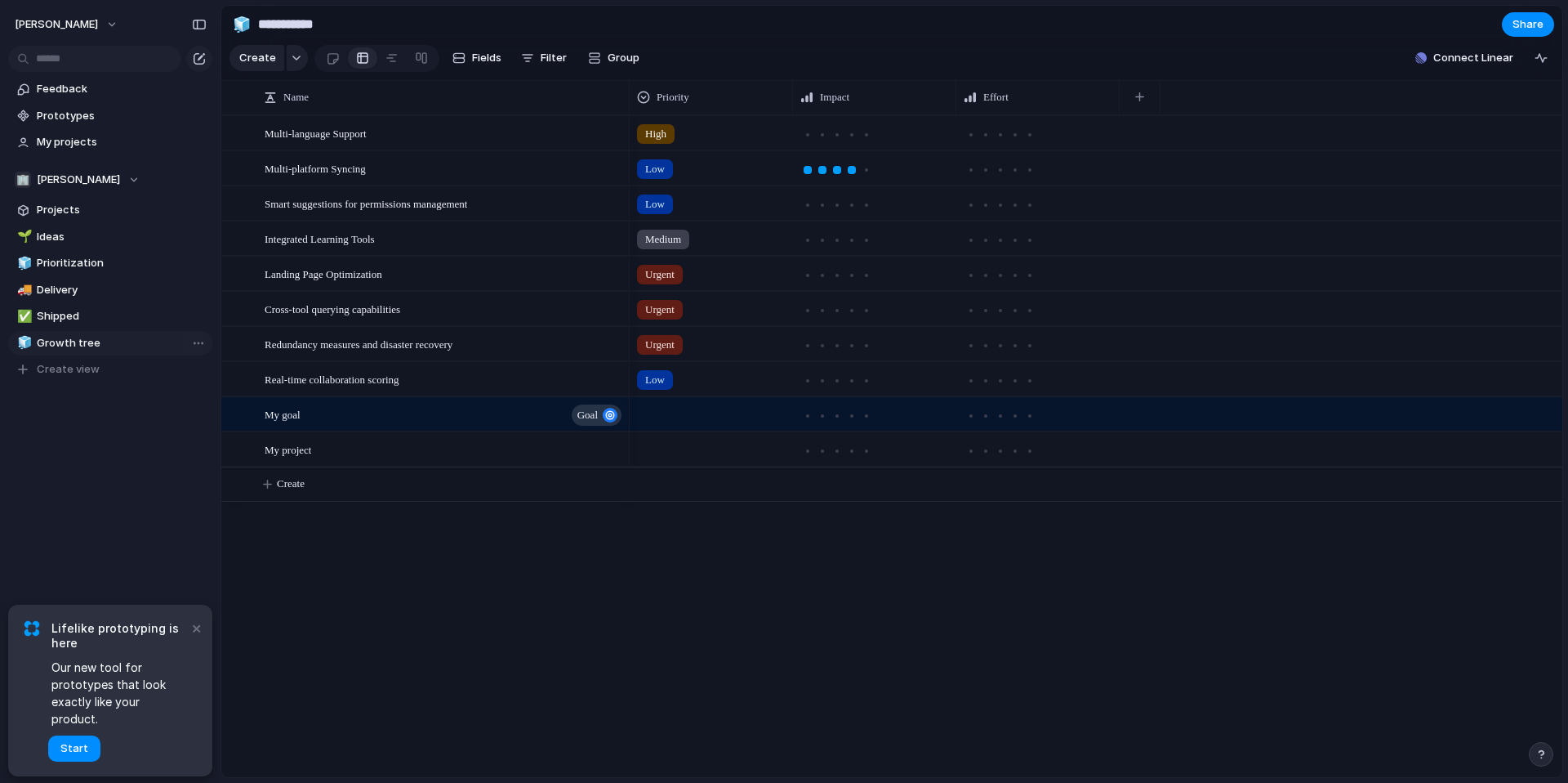
click at [618, 52] on div "Description Status Start date Target date Owner Customer Priority Impact Effort…" at bounding box center [784, 391] width 1568 height 783
click at [618, 55] on span "Group" at bounding box center [624, 58] width 32 height 16
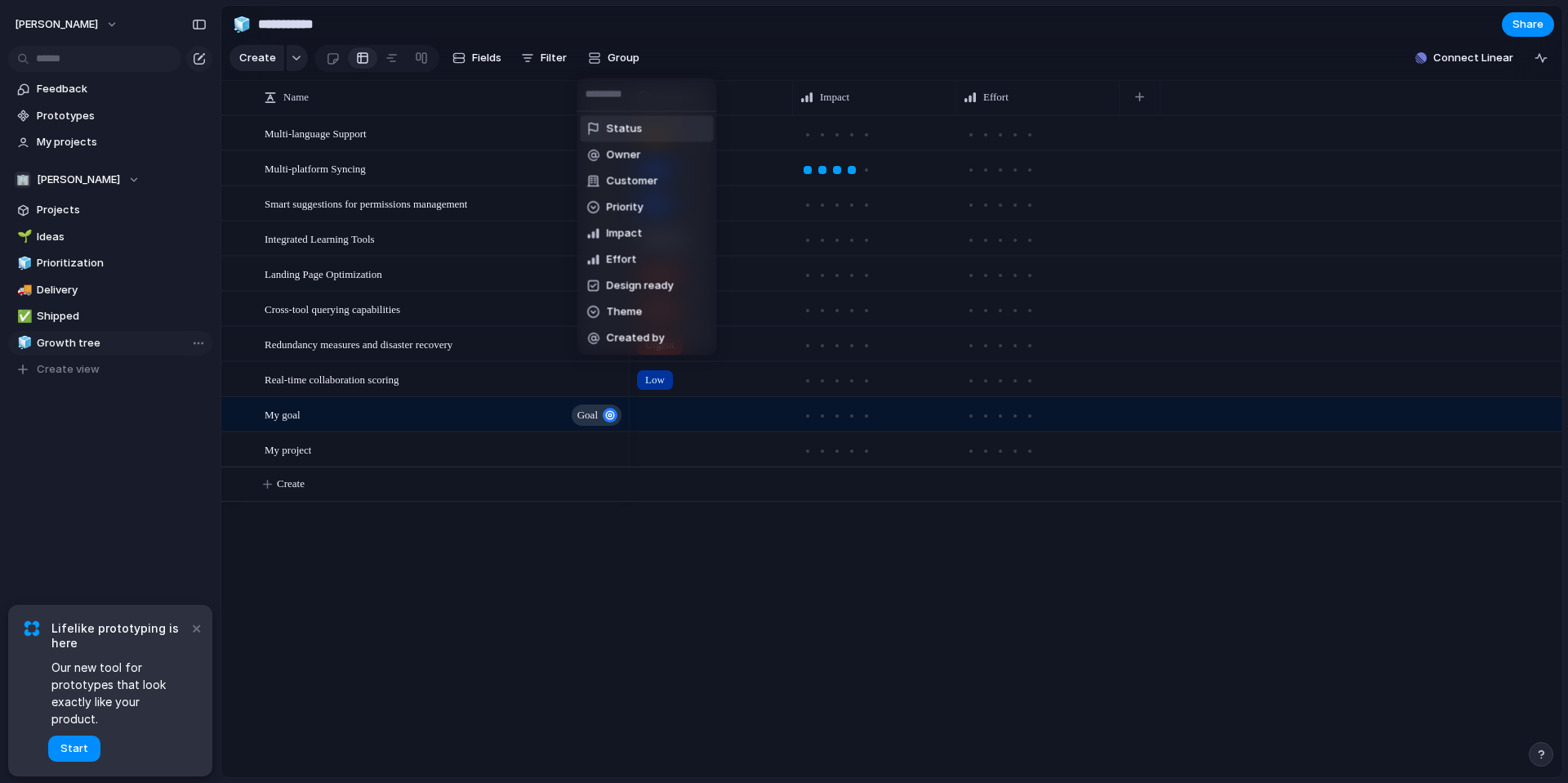
click at [618, 58] on div "Status Owner Customer Priority Impact Effort Design ready Theme Created by" at bounding box center [784, 391] width 1568 height 783
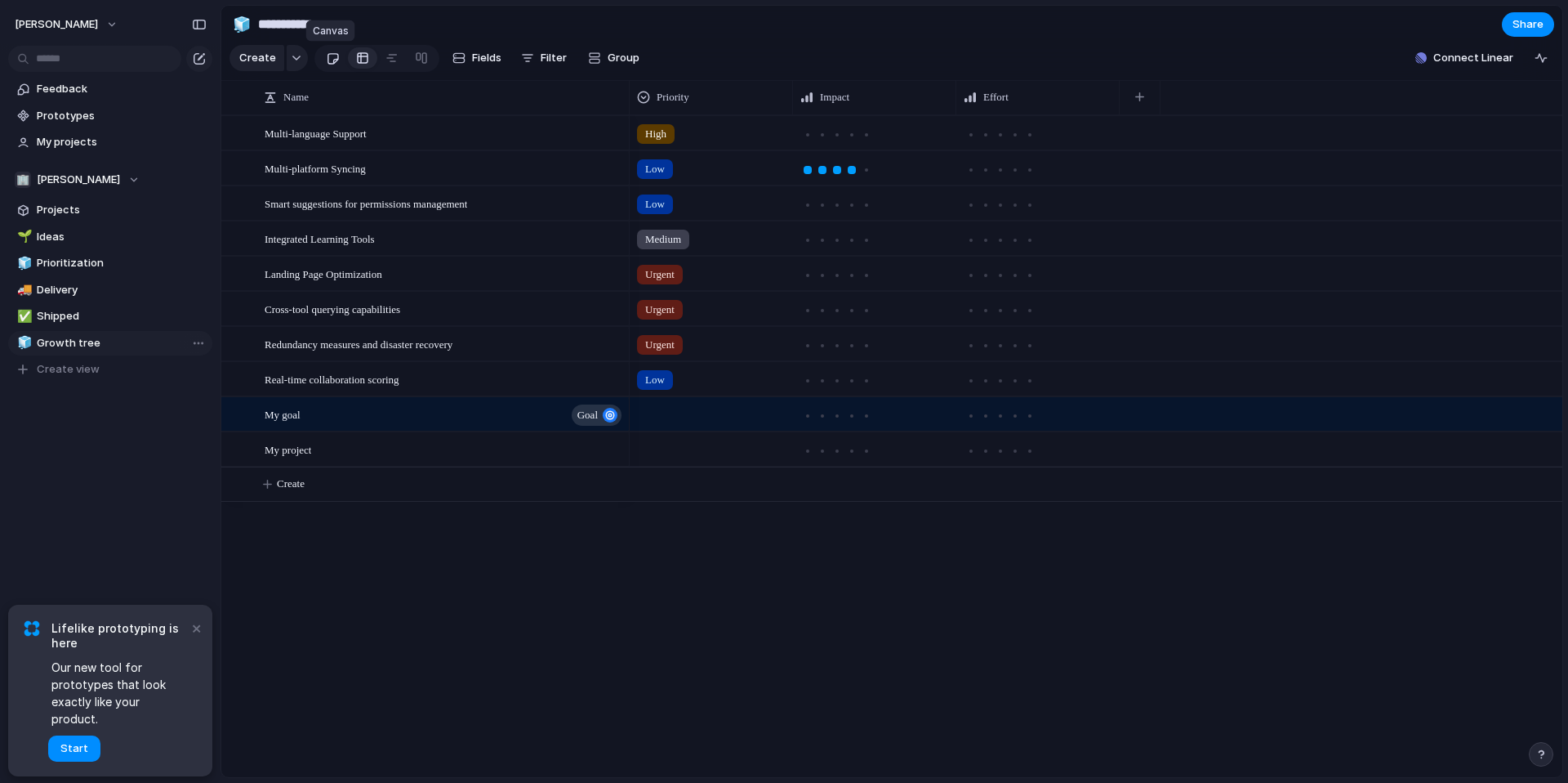
click at [330, 63] on div at bounding box center [333, 58] width 14 height 27
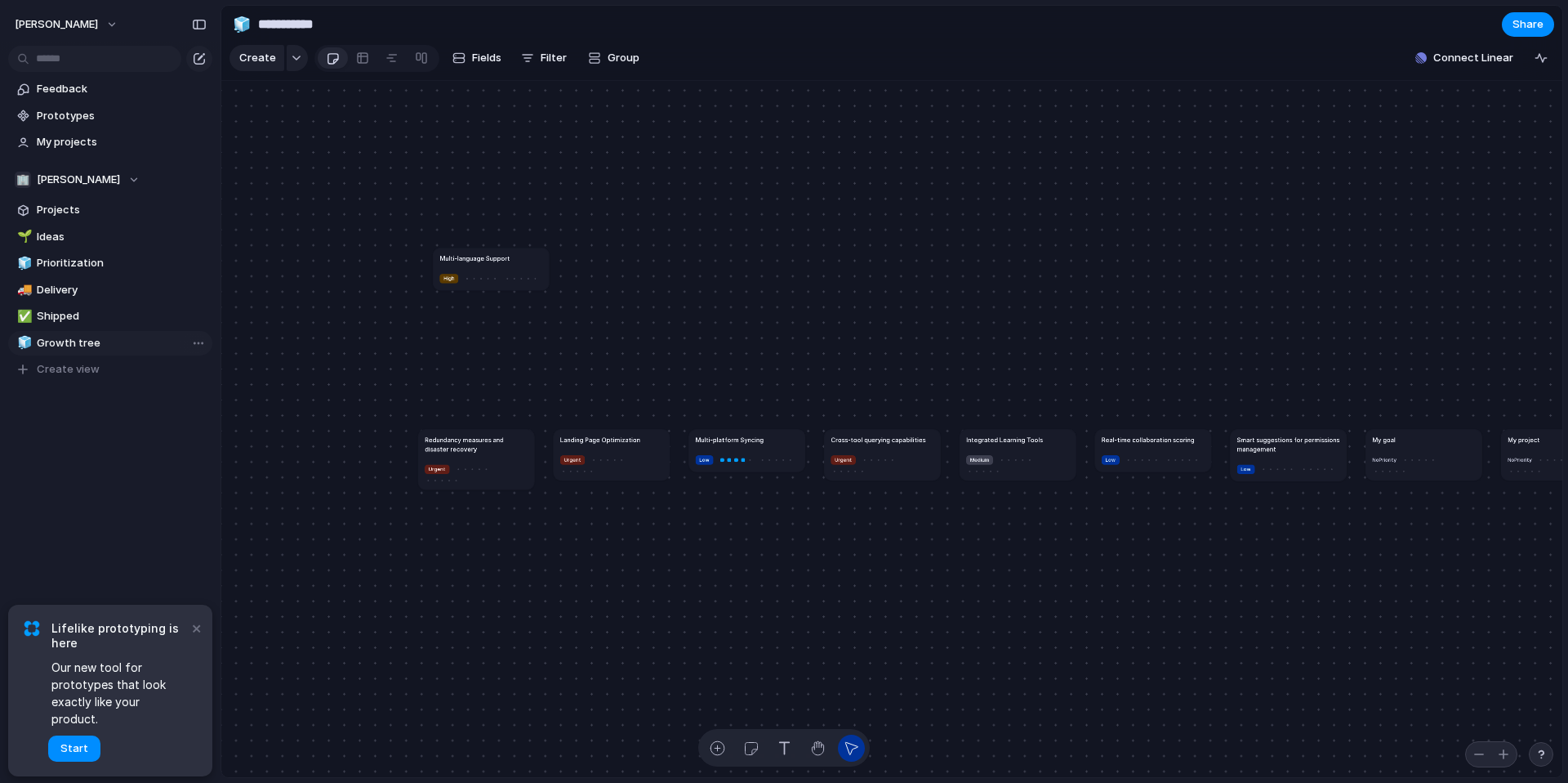
drag, startPoint x: 323, startPoint y: 447, endPoint x: 472, endPoint y: 266, distance: 234.4
click at [472, 266] on article "Multi-language Support High" at bounding box center [491, 268] width 116 height 42
drag, startPoint x: 477, startPoint y: 435, endPoint x: 476, endPoint y: 361, distance: 74.0
click at [477, 363] on h1 "Redundancy measures and disaster recovery" at bounding box center [477, 373] width 103 height 19
drag, startPoint x: 504, startPoint y: 375, endPoint x: 555, endPoint y: 373, distance: 51.0
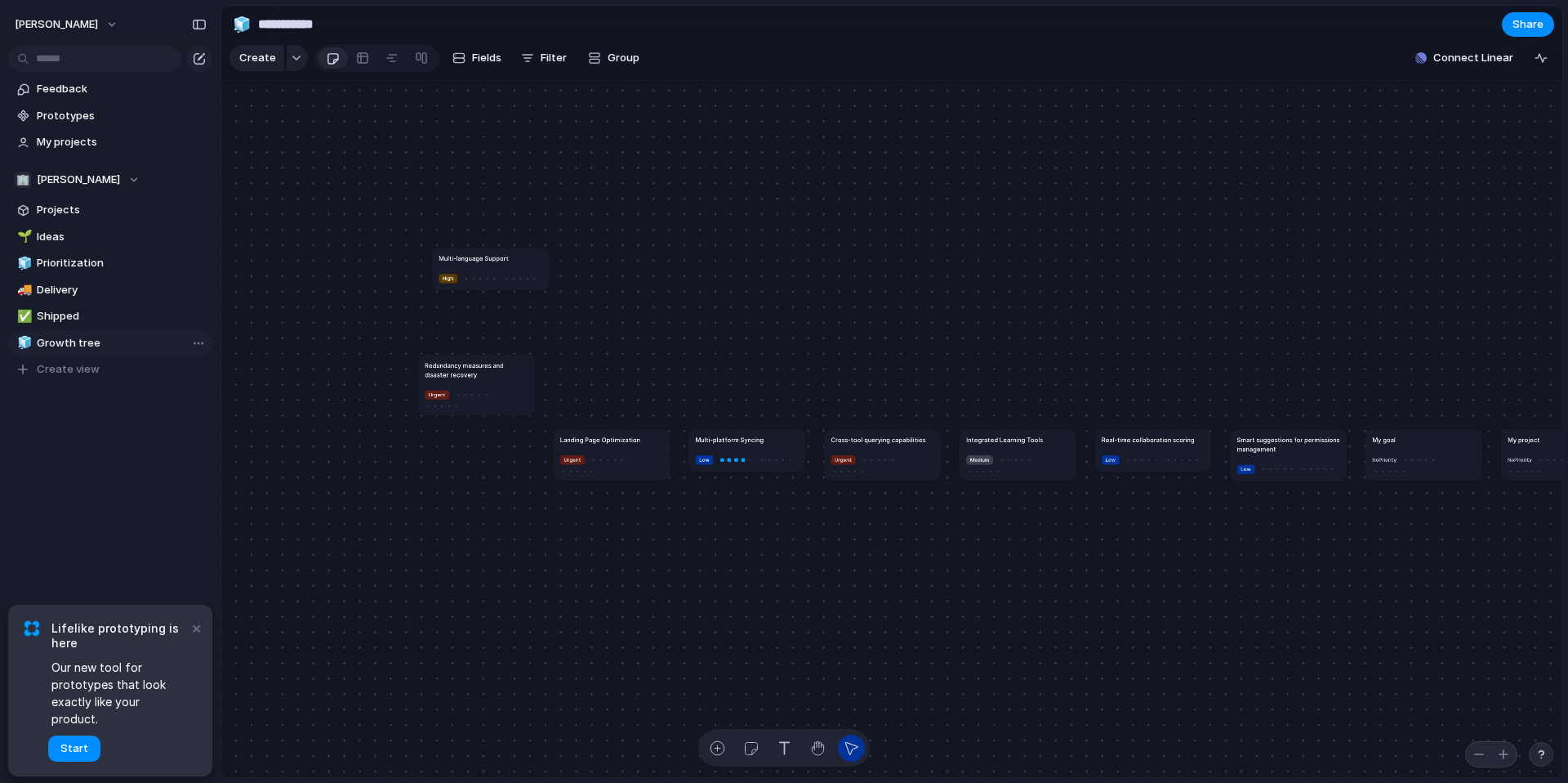
click at [528, 373] on h1 "Redundancy measures and disaster recovery" at bounding box center [476, 370] width 103 height 19
click at [555, 373] on h1 "Redundancy measures and disaster recovery" at bounding box center [529, 368] width 103 height 19
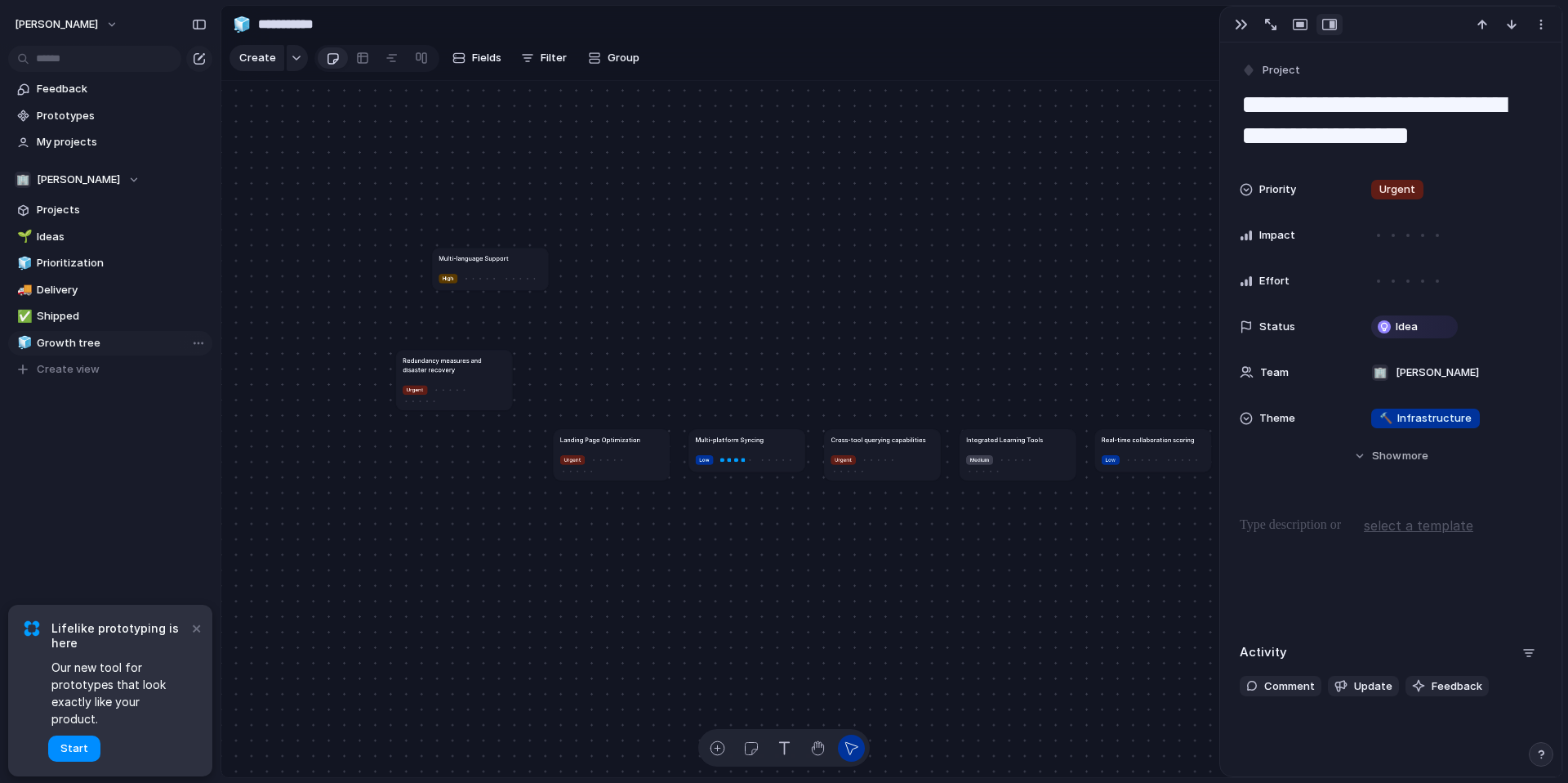
drag, startPoint x: 555, startPoint y: 373, endPoint x: 483, endPoint y: 370, distance: 72.1
click at [483, 370] on h1 "Redundancy measures and disaster recovery" at bounding box center [454, 365] width 103 height 19
click at [719, 746] on div "button" at bounding box center [718, 748] width 17 height 17
type textarea "****"
drag, startPoint x: 675, startPoint y: 346, endPoint x: 708, endPoint y: 315, distance: 45.3
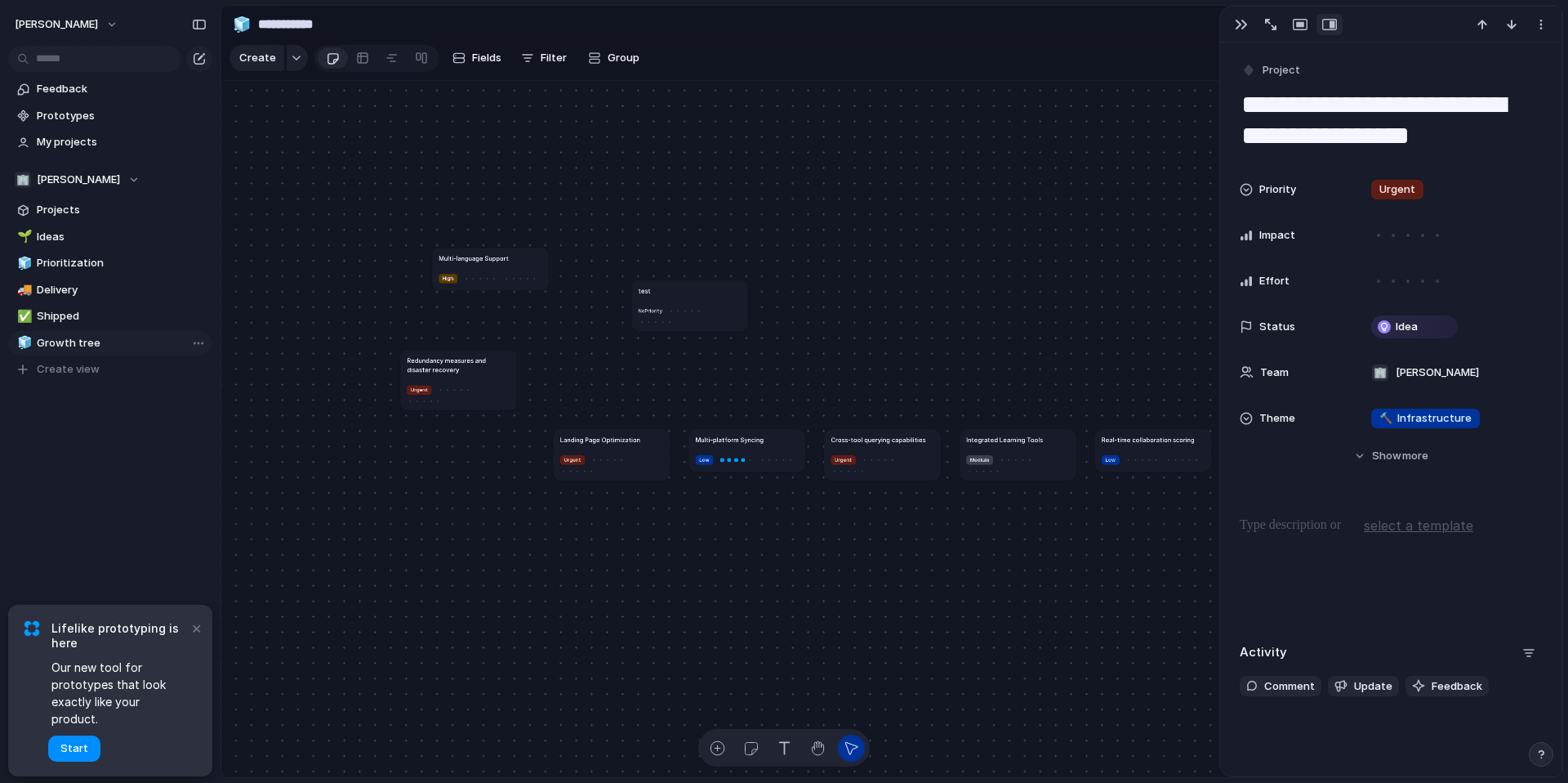
click at [703, 315] on div at bounding box center [686, 310] width 35 height 12
drag, startPoint x: 701, startPoint y: 321, endPoint x: 707, endPoint y: 306, distance: 16.2
click at [712, 248] on div at bounding box center [715, 245] width 8 height 8
click at [1456, 456] on button "Hide Show more" at bounding box center [1391, 456] width 302 height 29
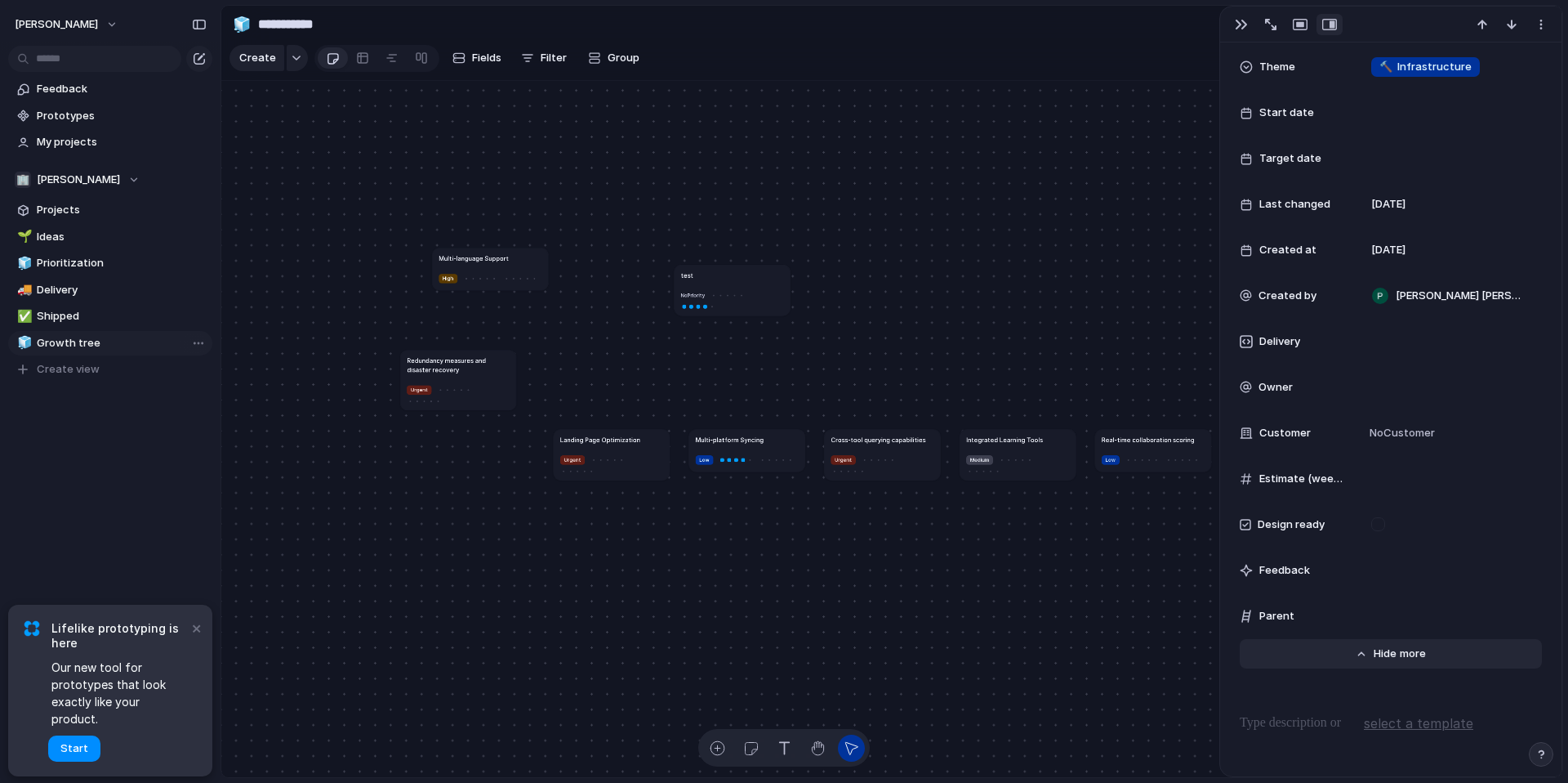
scroll to position [354, 0]
click at [1284, 614] on span "Parent" at bounding box center [1277, 613] width 35 height 16
click at [1378, 623] on div at bounding box center [1450, 613] width 184 height 33
click at [1383, 622] on div at bounding box center [1450, 613] width 170 height 18
click at [1420, 671] on span "My goal" at bounding box center [1415, 671] width 39 height 16
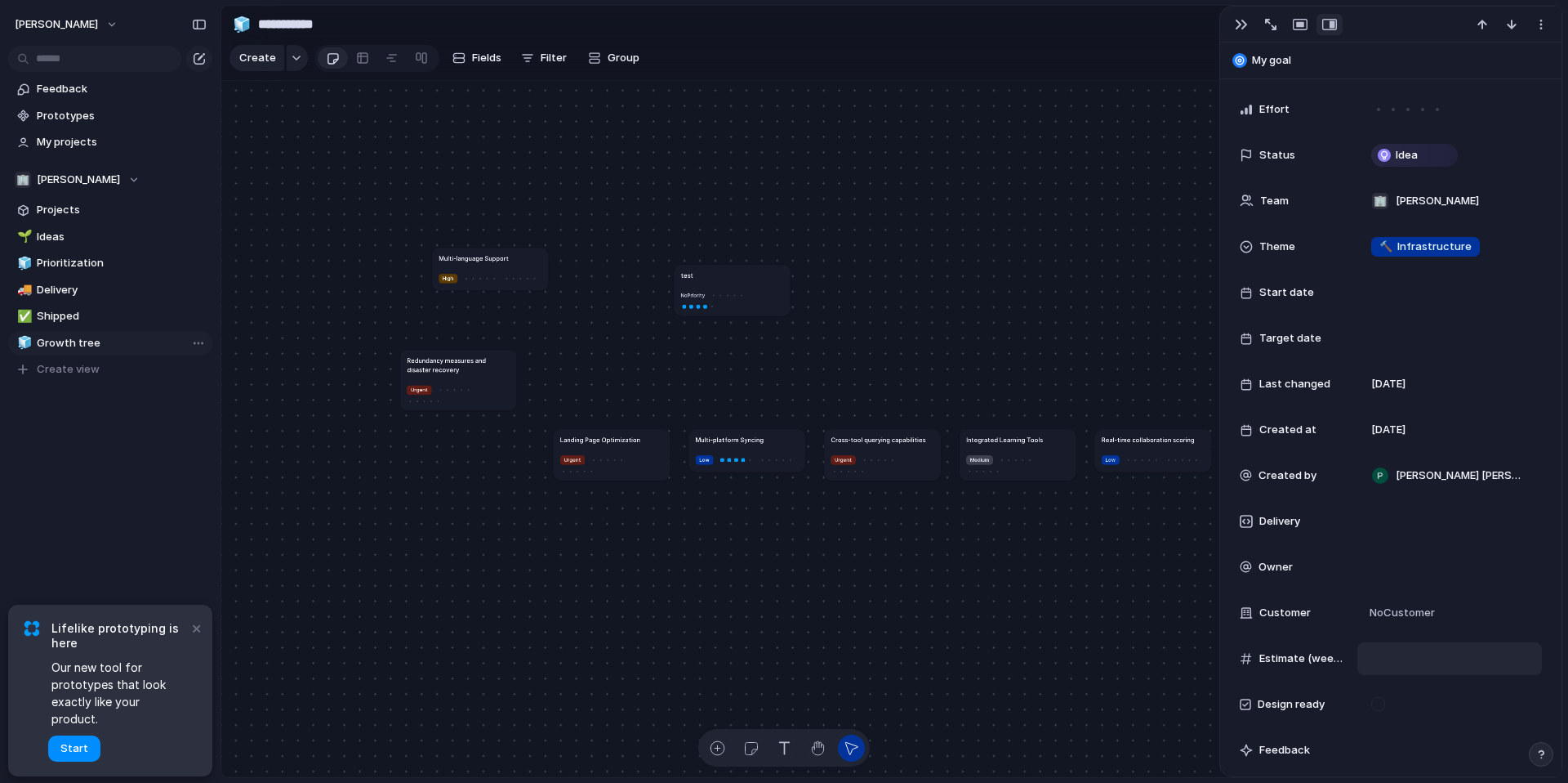
scroll to position [0, 0]
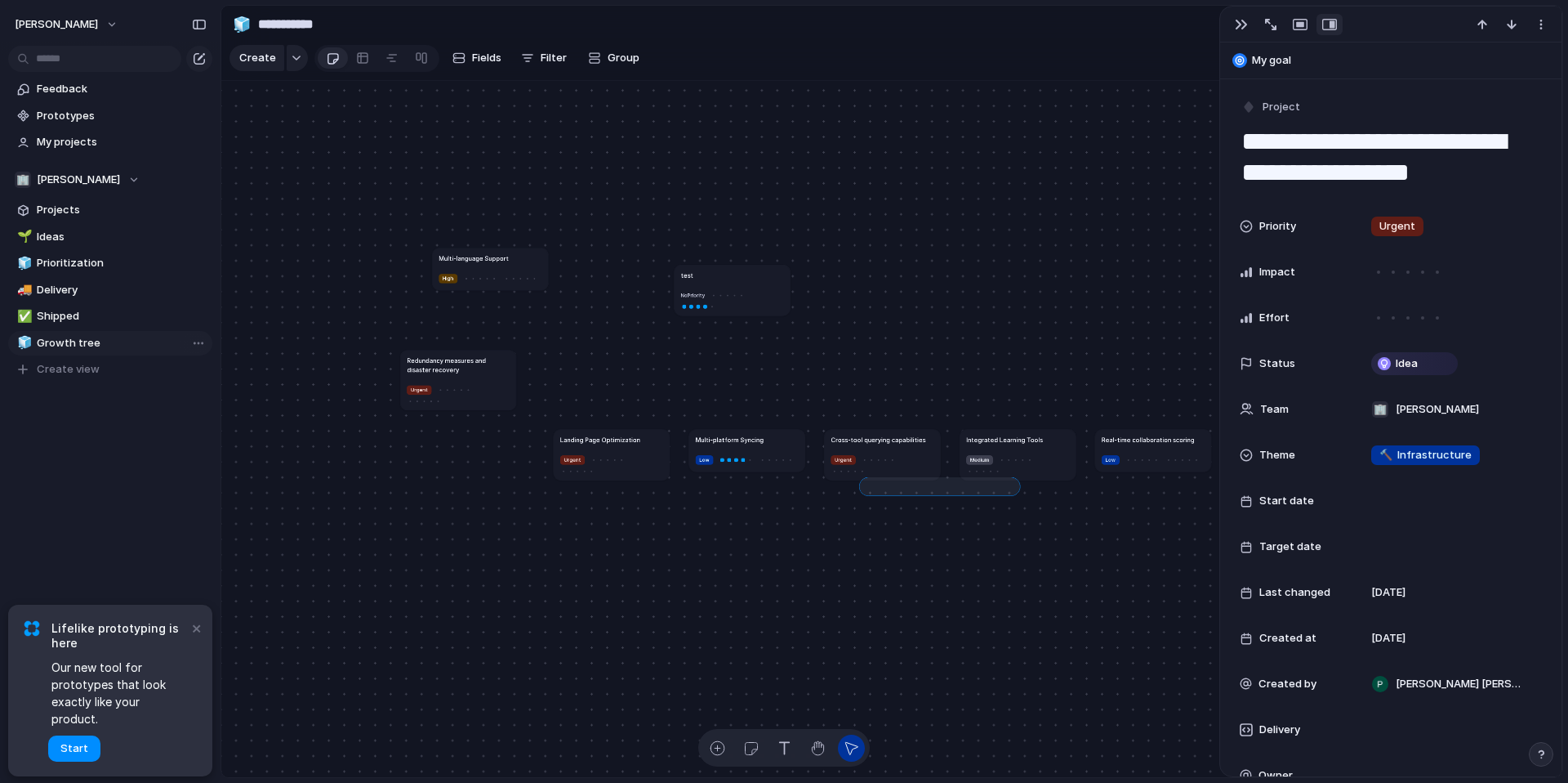
drag, startPoint x: 1015, startPoint y: 481, endPoint x: 777, endPoint y: 492, distance: 238.3
drag, startPoint x: 855, startPoint y: 566, endPoint x: 707, endPoint y: 557, distance: 148.3
drag, startPoint x: 486, startPoint y: 375, endPoint x: 596, endPoint y: 362, distance: 110.8
click at [596, 362] on article "Redundancy measures and disaster recovery Urgent" at bounding box center [569, 366] width 116 height 61
click at [566, 54] on button "Filter" at bounding box center [544, 58] width 59 height 26
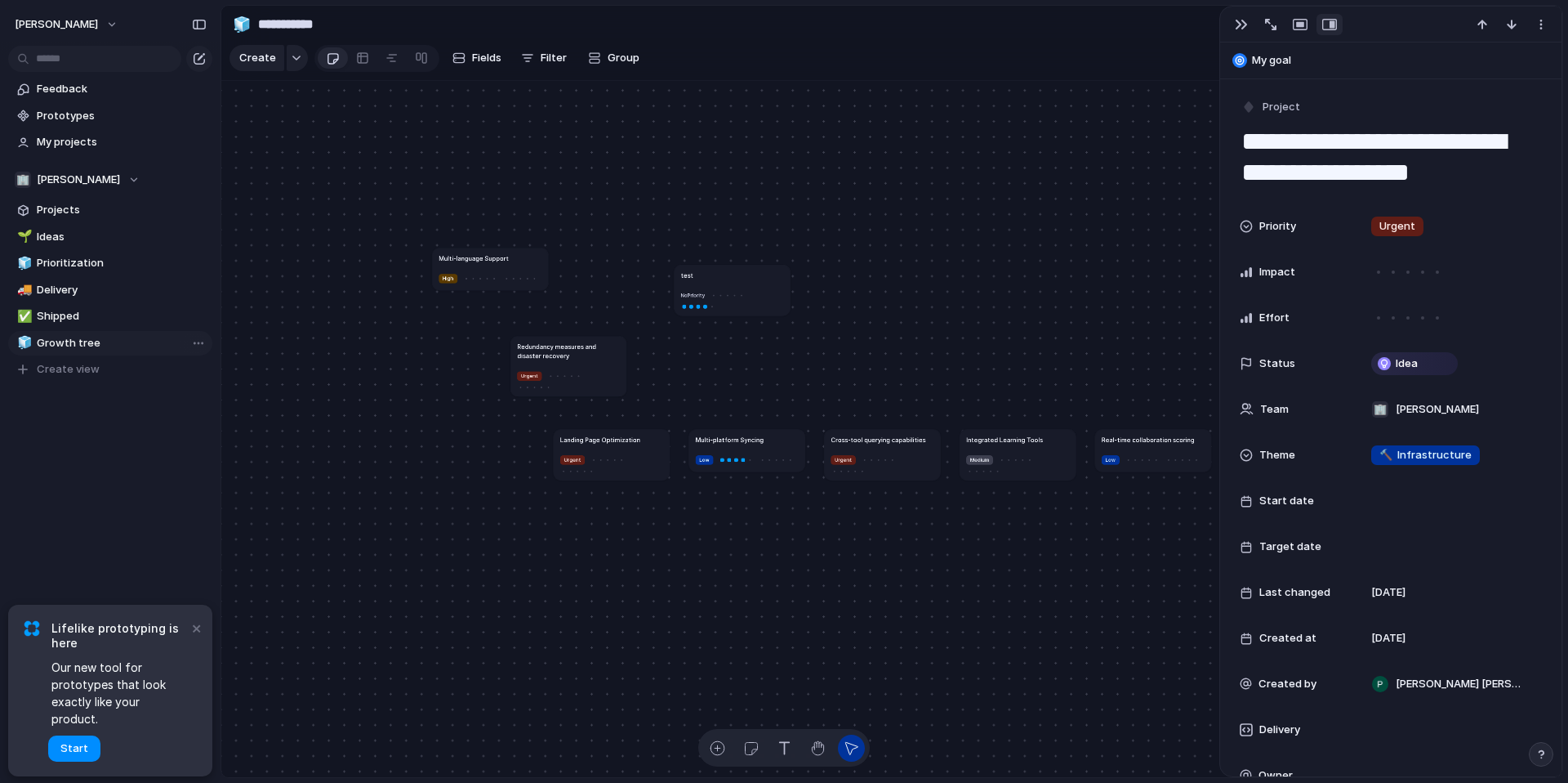
click at [615, 54] on div "Description Status Start date Target date Owner Customer Priority Impact Effort…" at bounding box center [784, 391] width 1568 height 783
click at [615, 54] on span "Group" at bounding box center [624, 58] width 32 height 16
click at [614, 53] on div "Status Owner Customer Priority Impact Effort Design ready Theme Created by" at bounding box center [784, 391] width 1568 height 783
click at [817, 743] on div "button" at bounding box center [818, 748] width 17 height 17
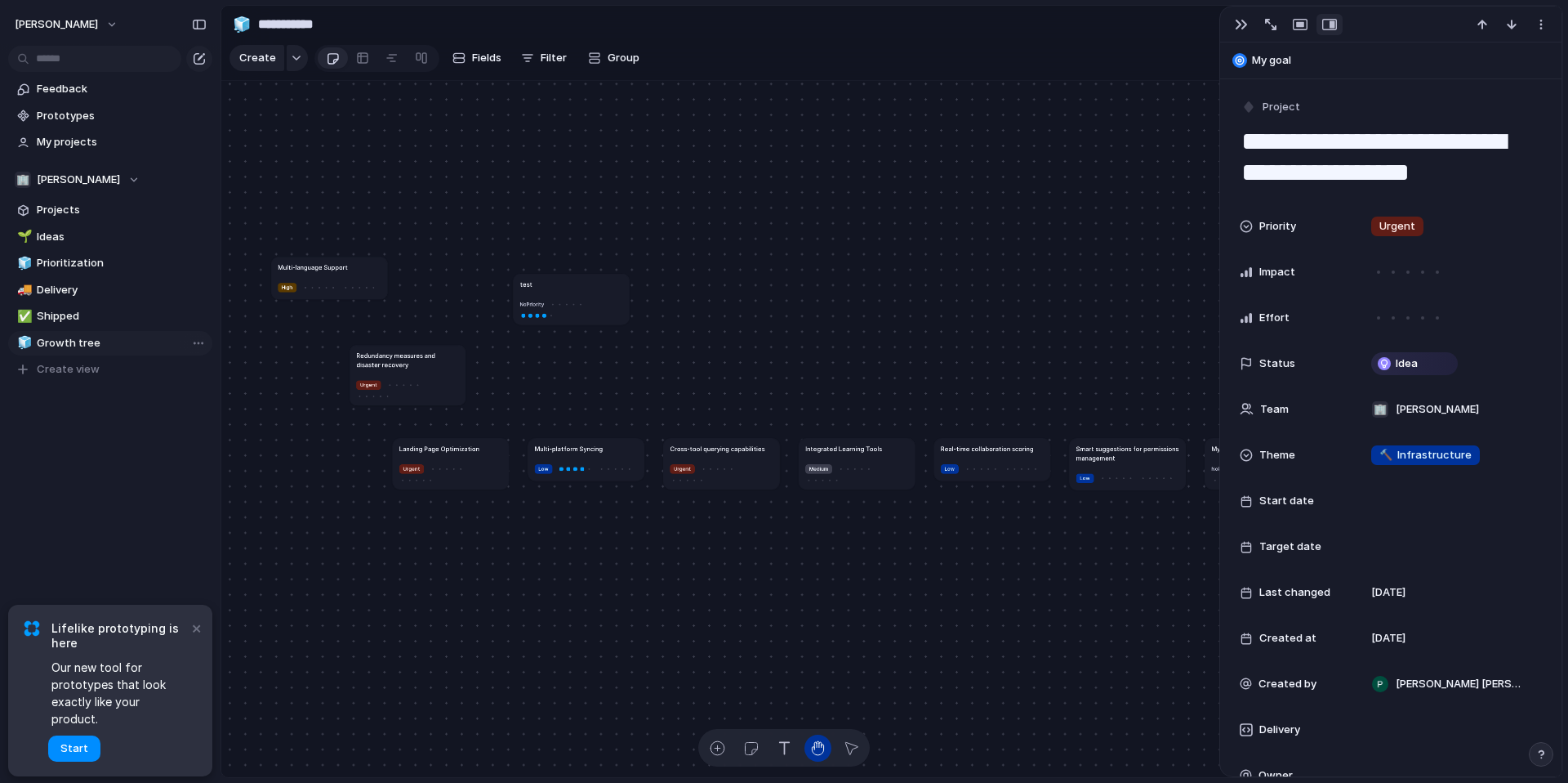
drag, startPoint x: 748, startPoint y: 551, endPoint x: 519, endPoint y: 552, distance: 229.0
click at [519, 552] on div "Multi-language Support High Redundancy measures and disaster recovery Urgent La…" at bounding box center [439, 603] width 636 height 331
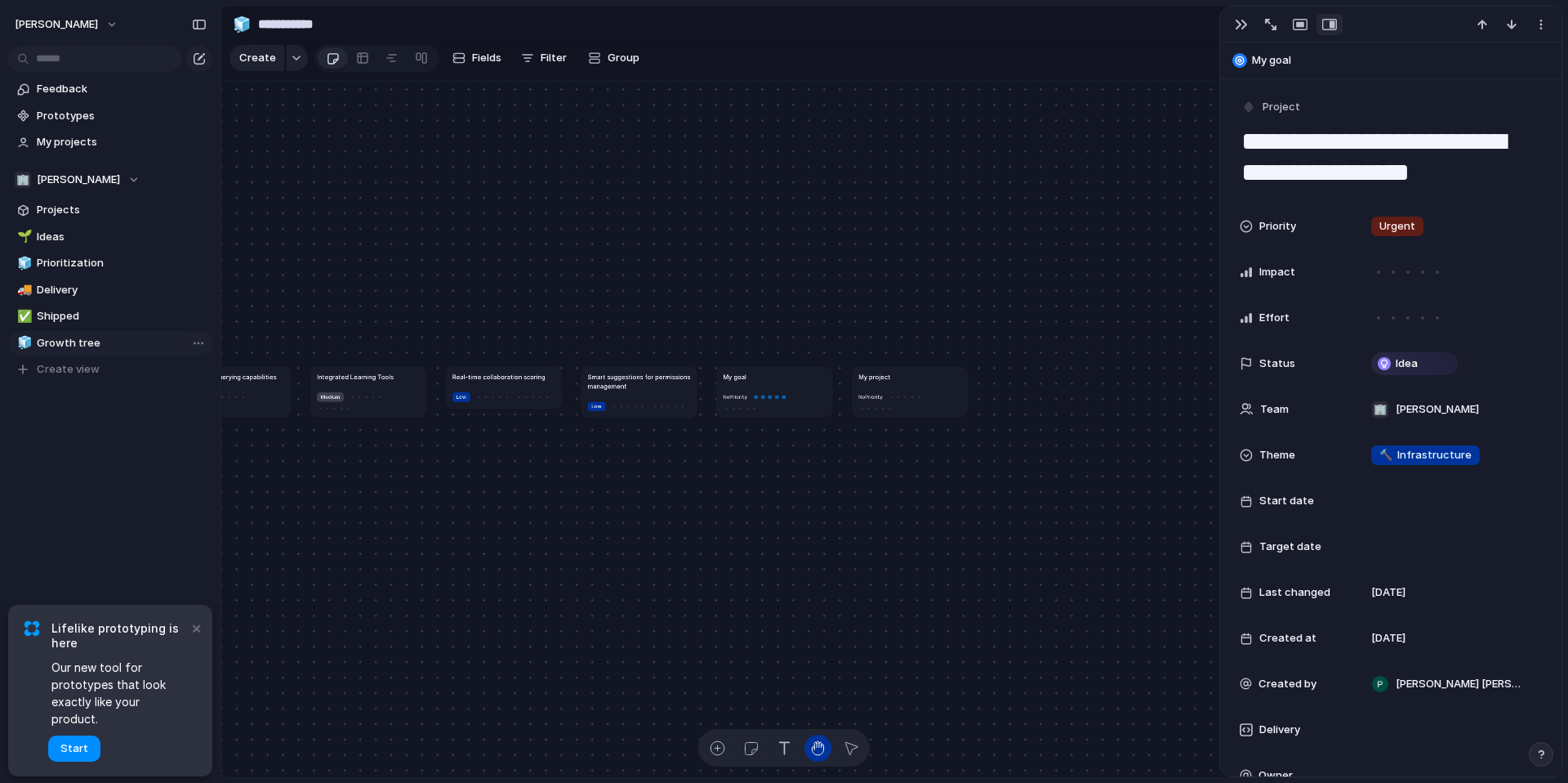
drag, startPoint x: 899, startPoint y: 398, endPoint x: 778, endPoint y: 391, distance: 121.2
click at [778, 391] on div at bounding box center [770, 396] width 35 height 12
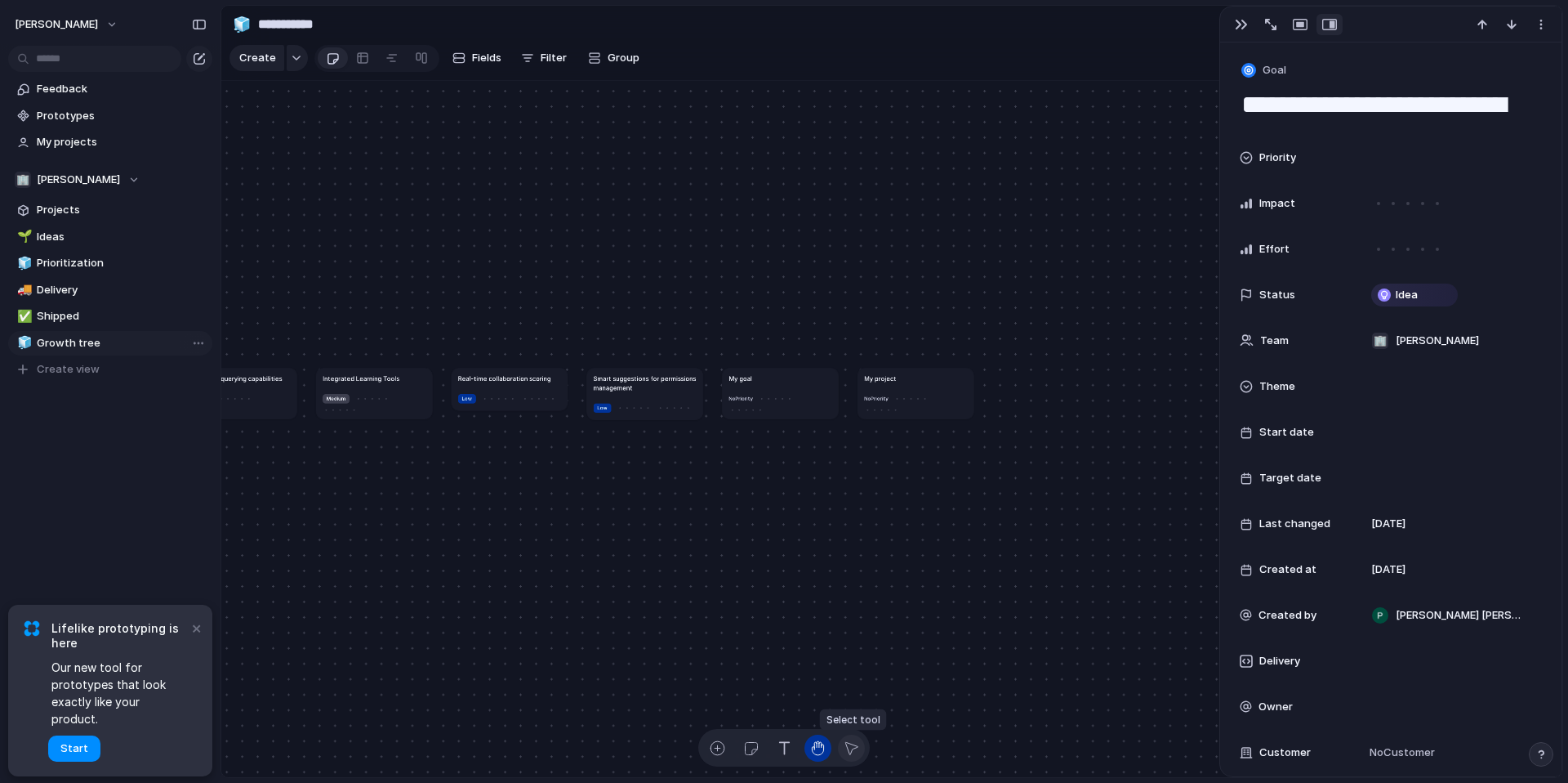
click at [850, 744] on div "button" at bounding box center [852, 748] width 17 height 17
drag, startPoint x: 760, startPoint y: 381, endPoint x: 450, endPoint y: 202, distance: 358.0
click at [450, 202] on div "My goal" at bounding box center [470, 200] width 103 height 9
drag, startPoint x: 548, startPoint y: 315, endPoint x: 925, endPoint y: 322, distance: 377.1
drag, startPoint x: 460, startPoint y: 209, endPoint x: 268, endPoint y: 207, distance: 192.0
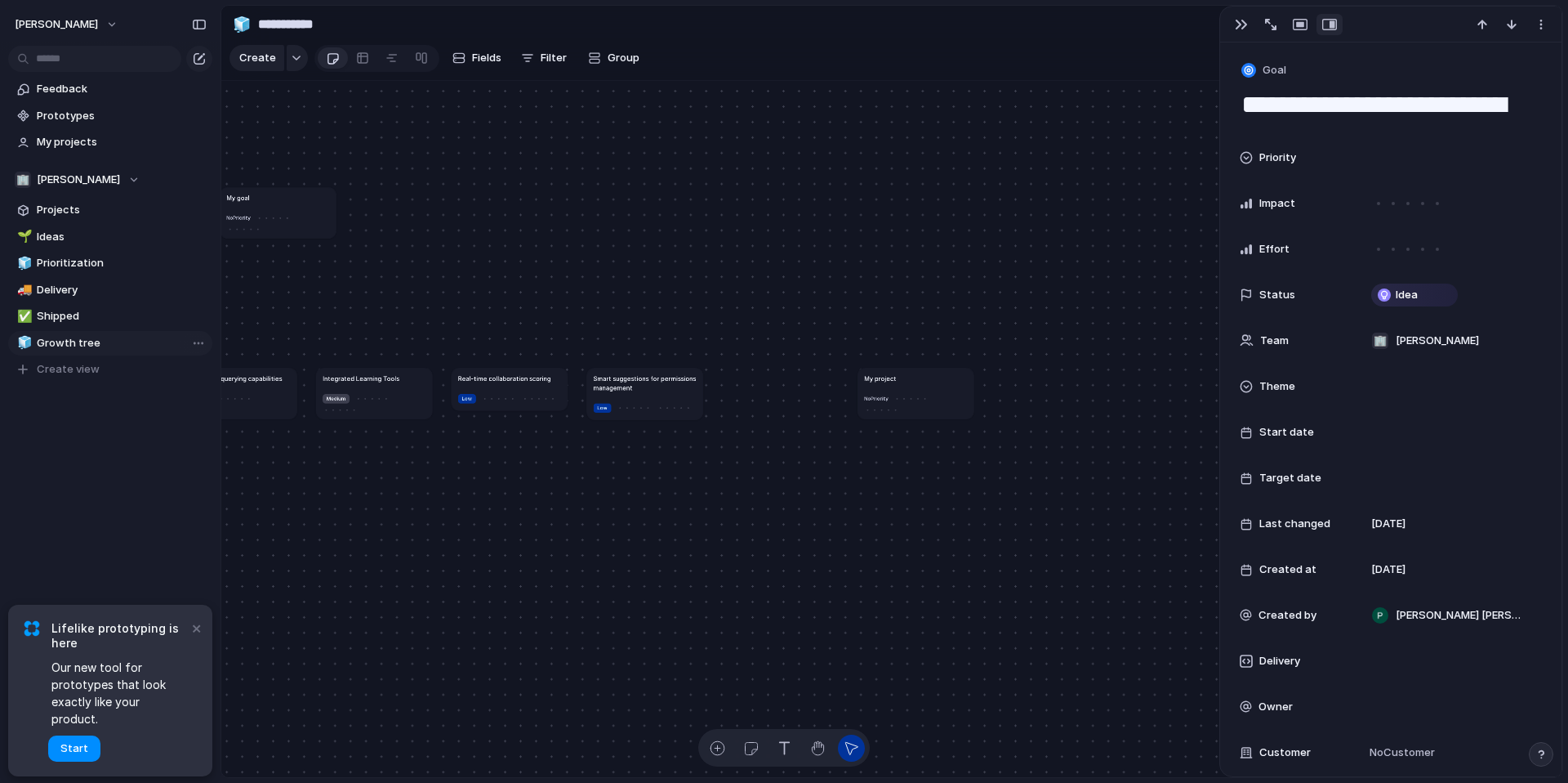
click at [268, 207] on article "My goal No Priority" at bounding box center [278, 213] width 116 height 52
click at [815, 744] on div "button" at bounding box center [818, 748] width 17 height 17
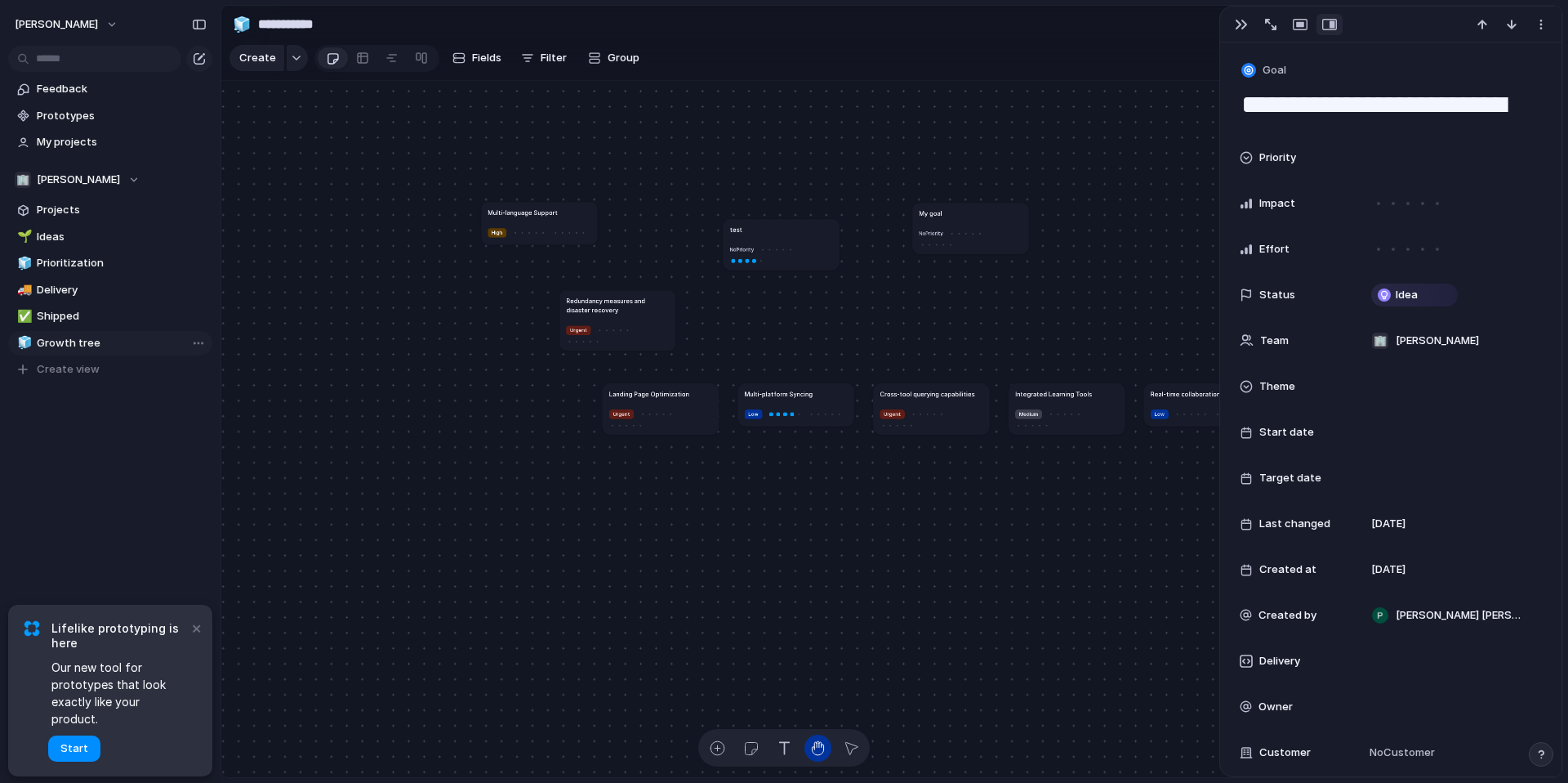
drag, startPoint x: 388, startPoint y: 523, endPoint x: 1080, endPoint y: 540, distance: 692.2
click at [1081, 540] on div "Multi-language Support High Redundancy measures and disaster recovery Urgent La…" at bounding box center [892, 430] width 1341 height 697
click at [941, 221] on article "My goal No Priority" at bounding box center [970, 229] width 116 height 52
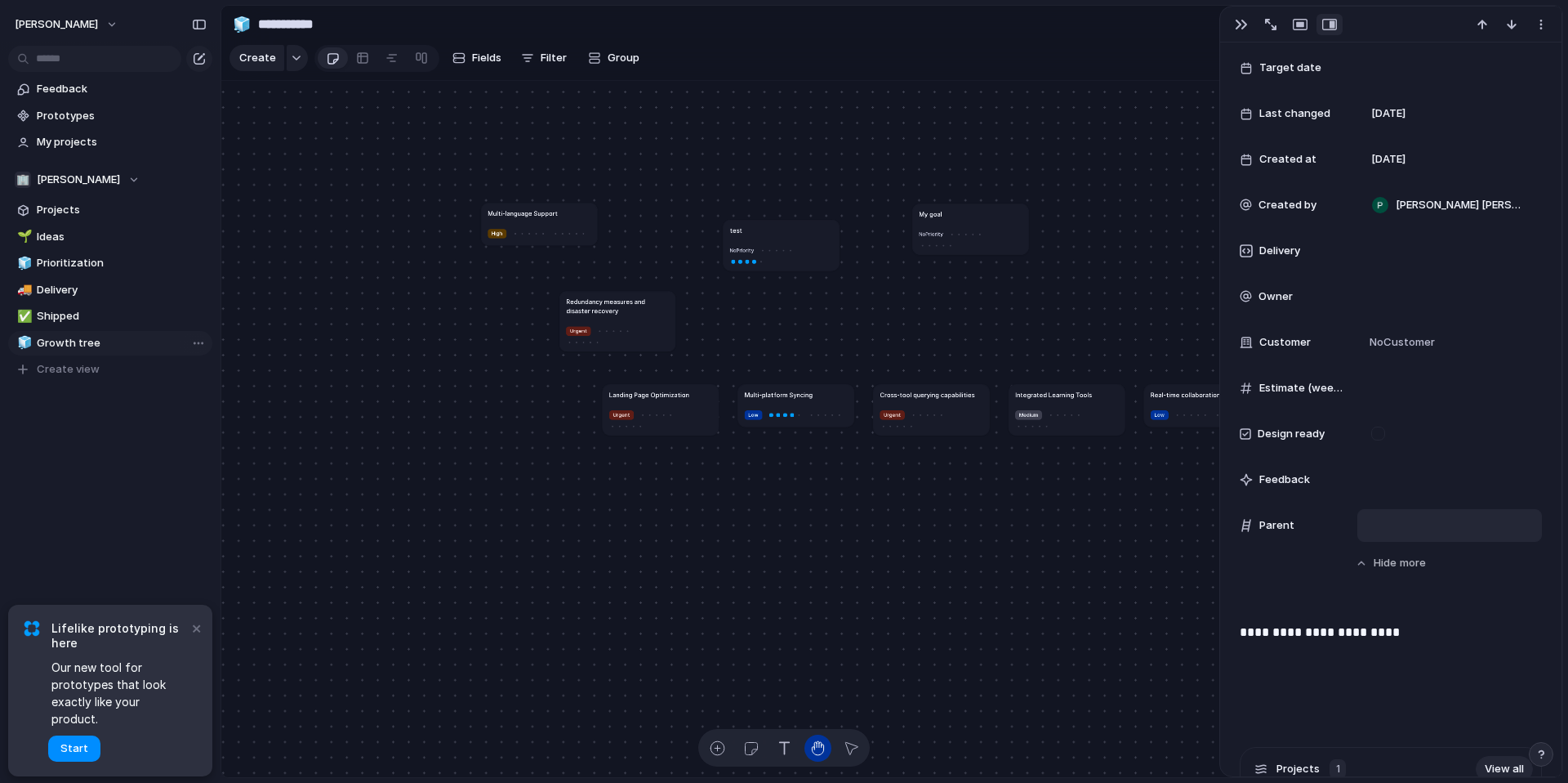
scroll to position [677, 0]
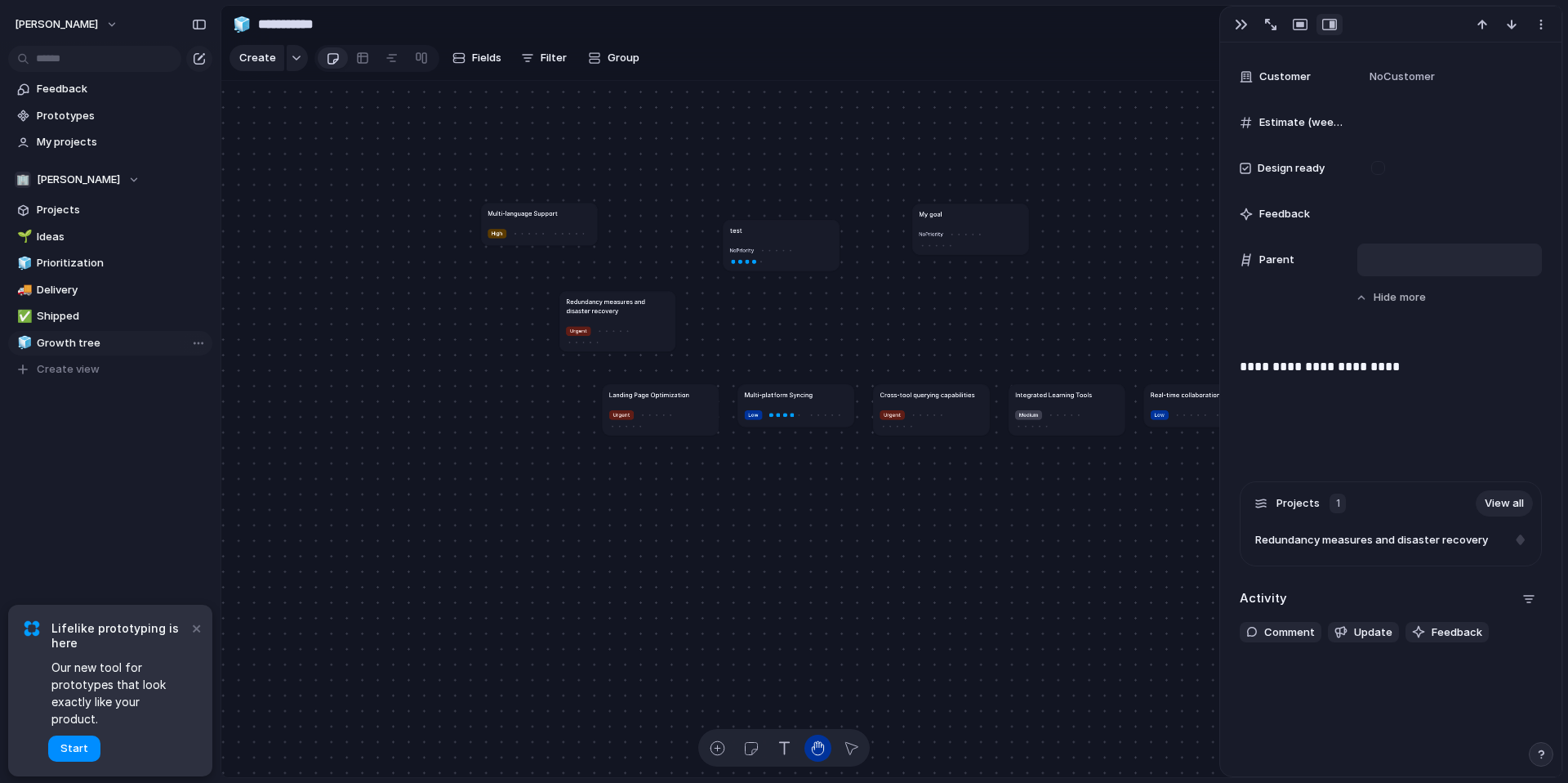
drag, startPoint x: 1334, startPoint y: 497, endPoint x: 1383, endPoint y: 497, distance: 49.0
click at [1334, 497] on div "1" at bounding box center [1338, 503] width 16 height 20
click at [1483, 497] on link "View all" at bounding box center [1505, 504] width 57 height 26
click at [943, 221] on article "My goal No Priority" at bounding box center [970, 229] width 116 height 52
click at [942, 221] on div "Rename Delete" at bounding box center [784, 391] width 1568 height 783
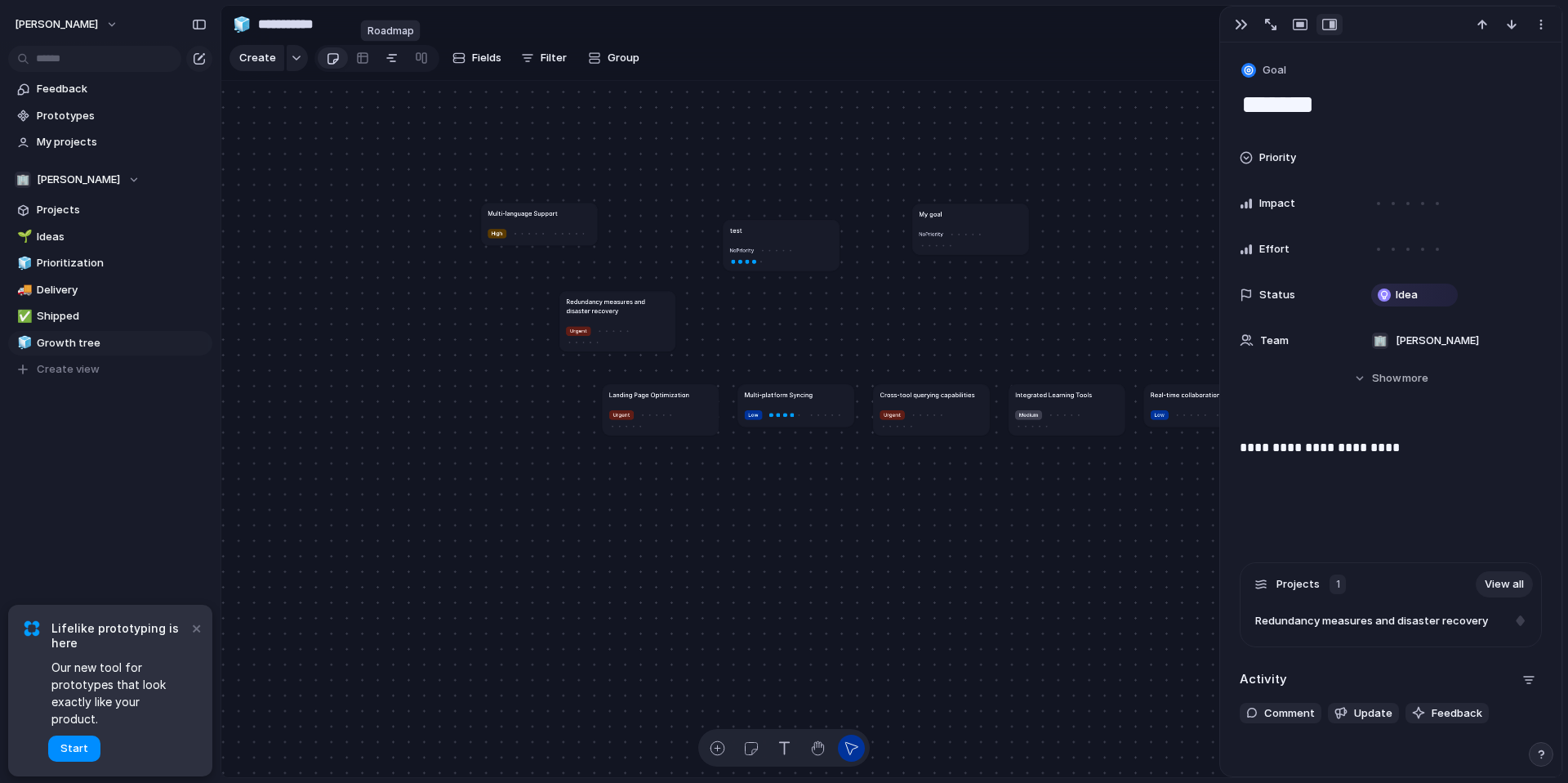
click at [400, 55] on link at bounding box center [392, 58] width 29 height 26
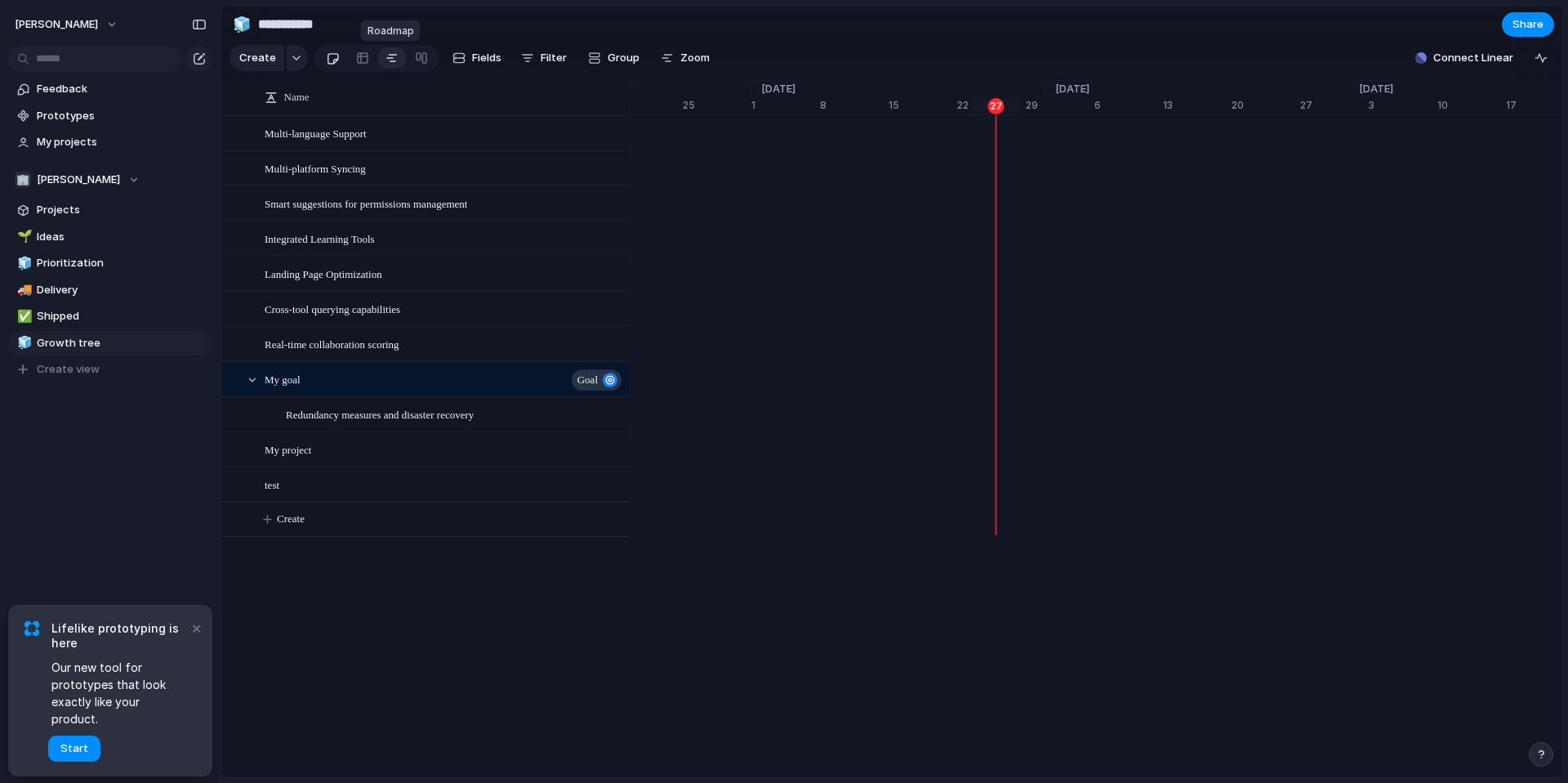
scroll to position [0, 10622]
click at [339, 58] on link at bounding box center [332, 58] width 30 height 26
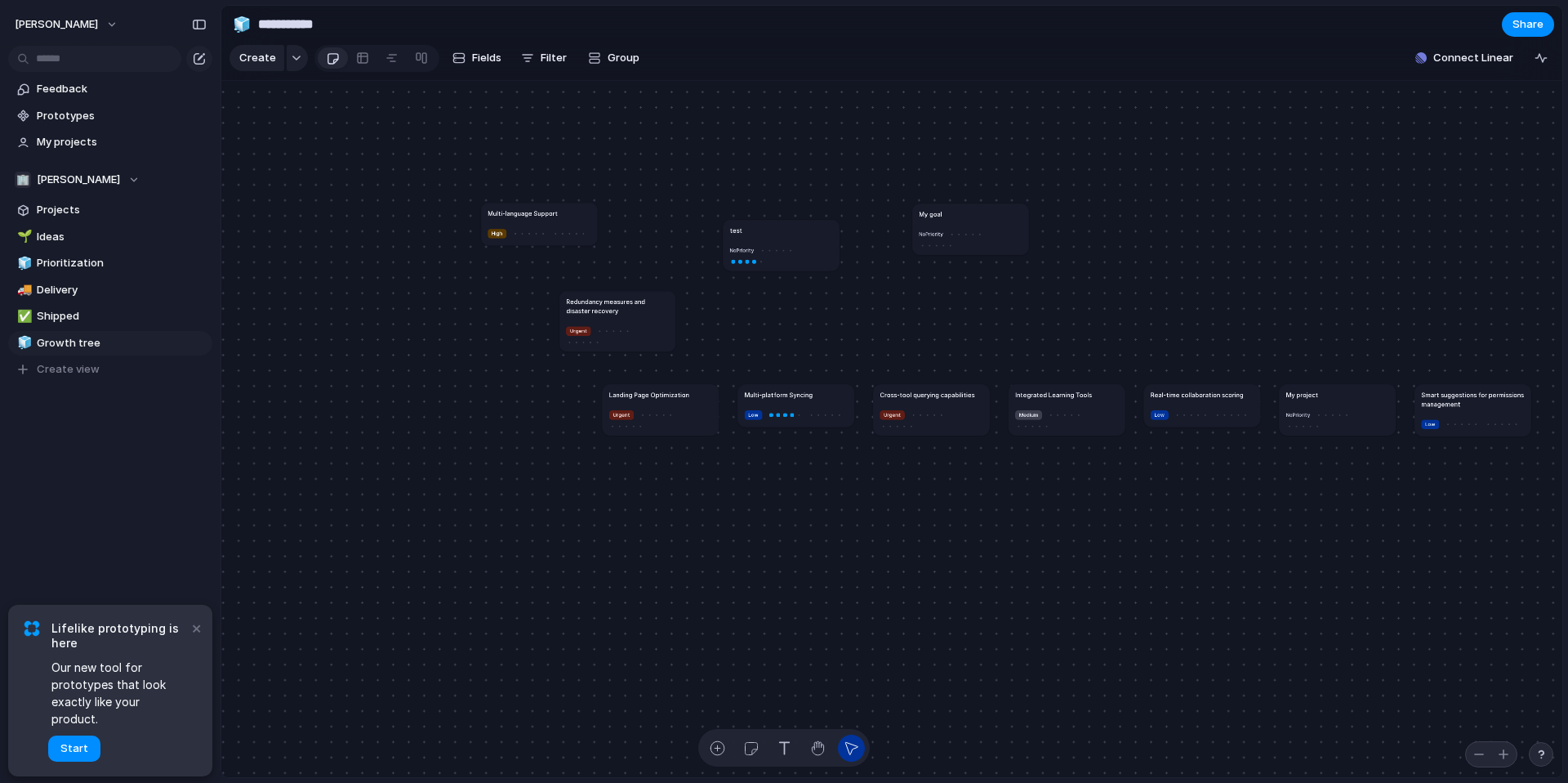
click at [763, 405] on article "Multi-platform Syncing Low" at bounding box center [797, 405] width 116 height 42
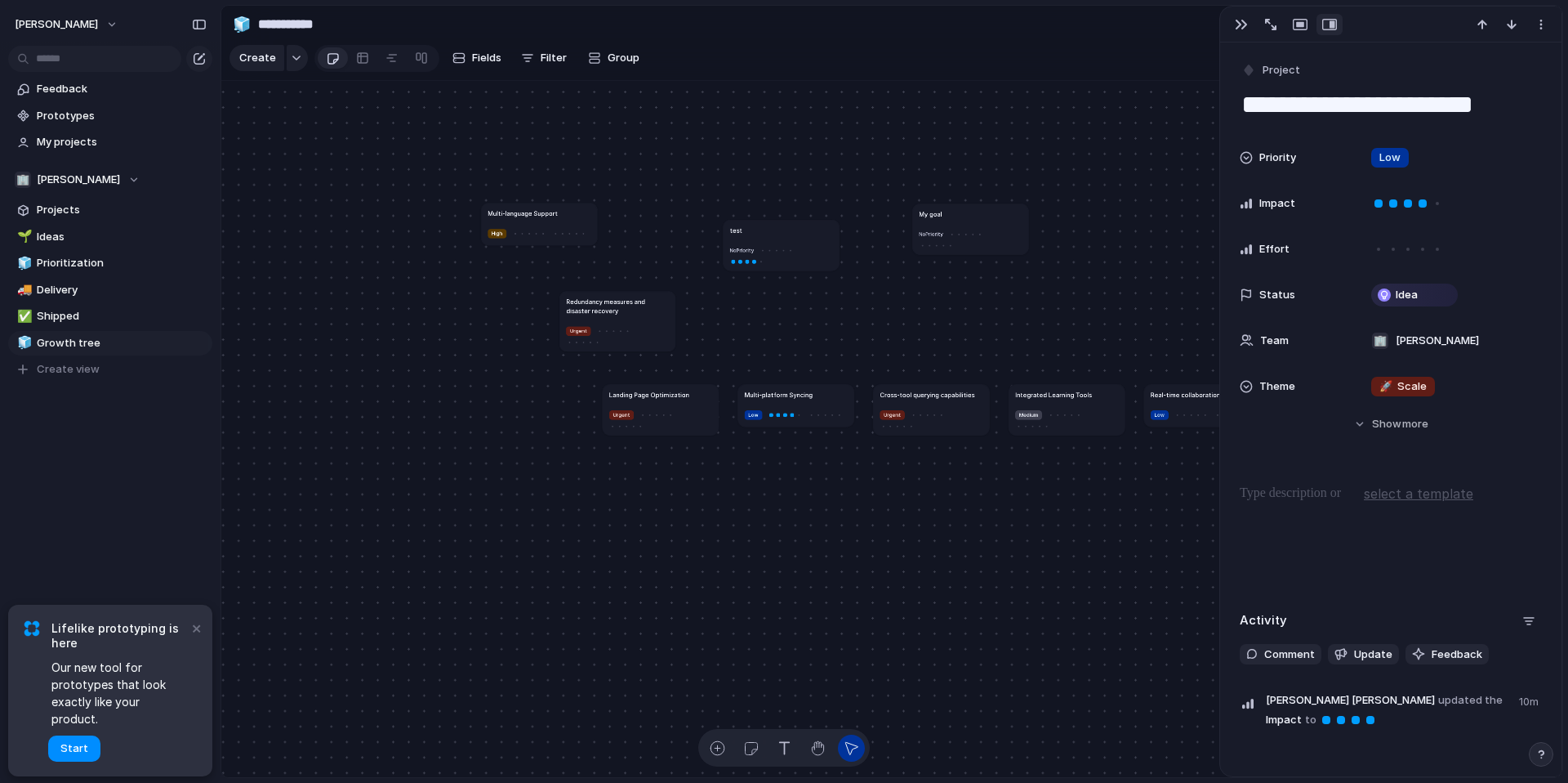
click at [763, 405] on article "Multi-platform Syncing Low" at bounding box center [797, 405] width 116 height 42
click at [1444, 505] on button "select a template" at bounding box center [1418, 493] width 114 height 24
click at [1438, 496] on div "My template" at bounding box center [784, 391] width 1568 height 783
click at [1438, 496] on span "select a template" at bounding box center [1418, 493] width 110 height 20
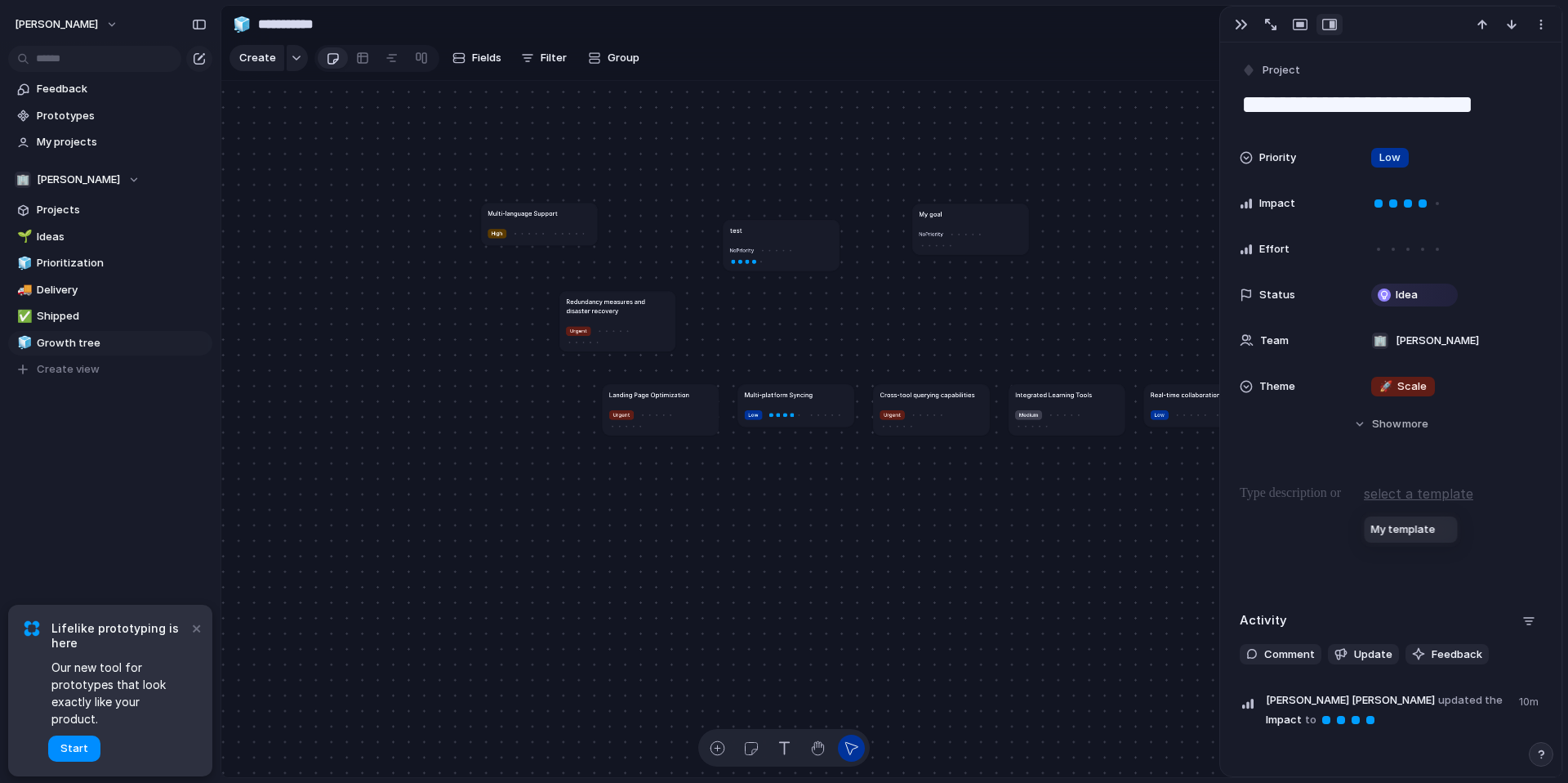
click at [1421, 532] on span "My template" at bounding box center [1404, 529] width 65 height 16
click at [1421, 532] on div "****" at bounding box center [1391, 536] width 302 height 105
click at [1421, 578] on div "****" at bounding box center [1391, 536] width 302 height 105
click at [1246, 29] on button "button" at bounding box center [1242, 24] width 26 height 22
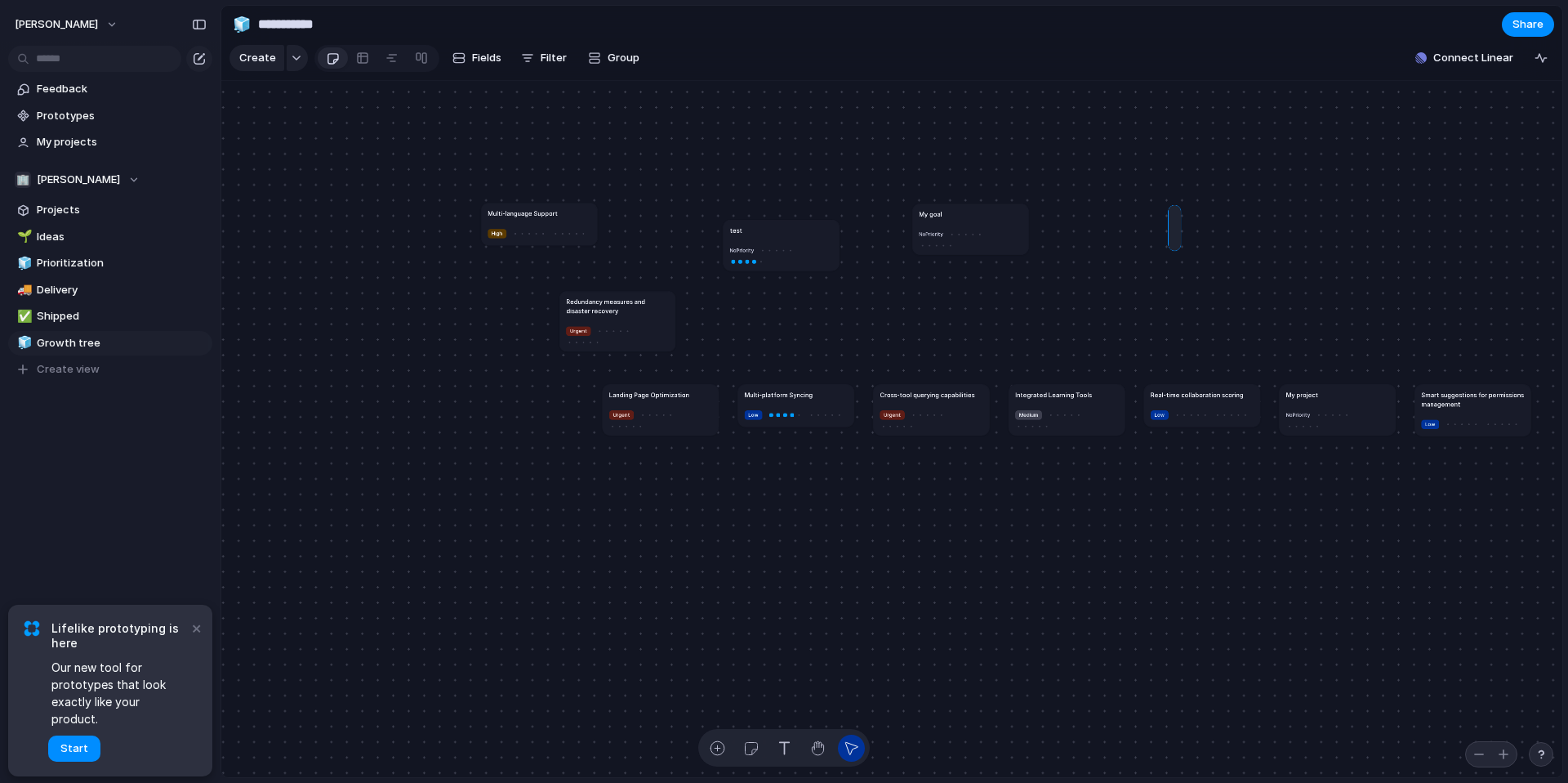
drag, startPoint x: 1173, startPoint y: 209, endPoint x: 1174, endPoint y: 243, distance: 34.0
click at [81, 120] on span "Prototypes" at bounding box center [122, 116] width 170 height 16
